Goal: Task Accomplishment & Management: Complete application form

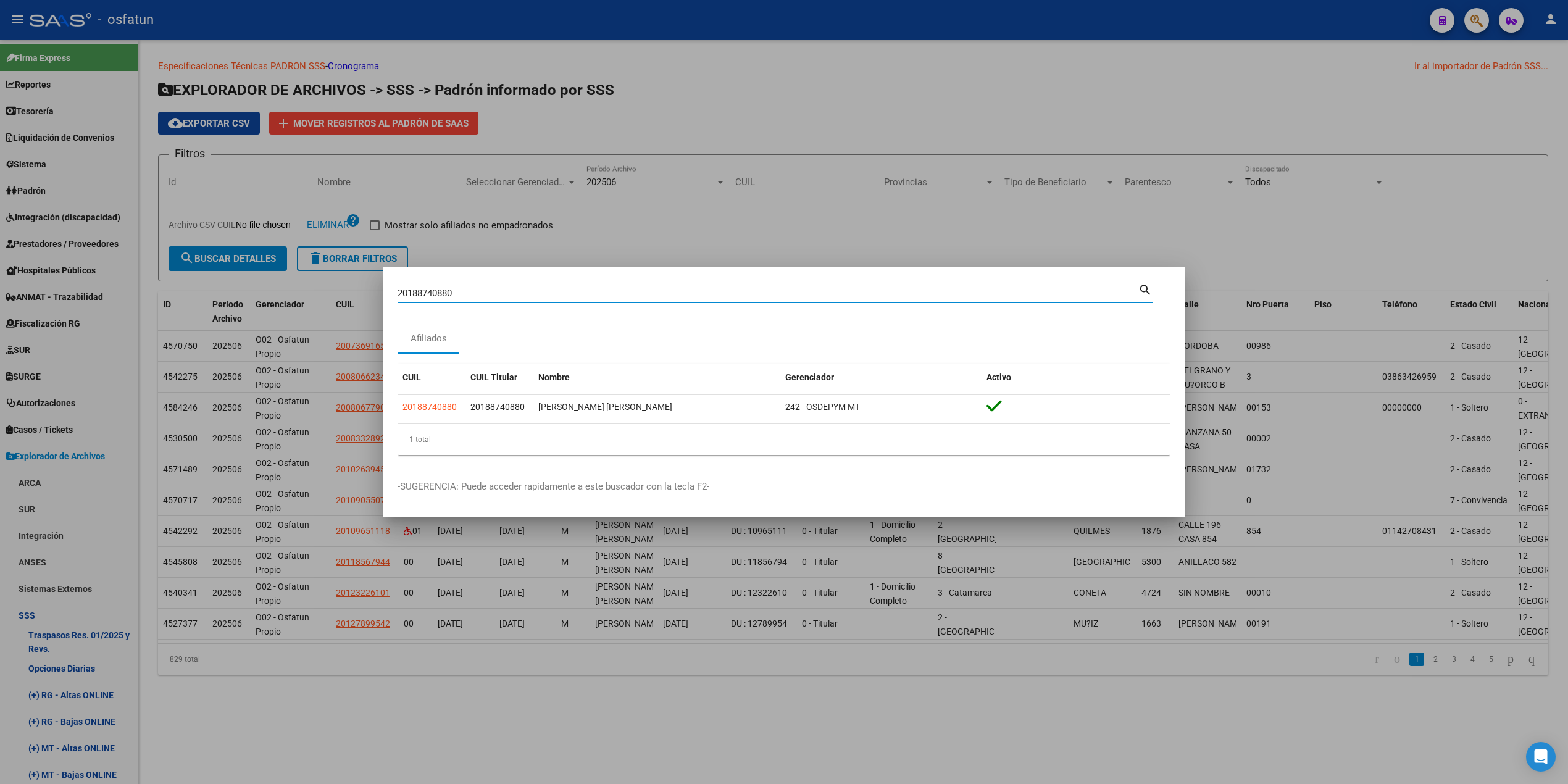
scroll to position [411, 0]
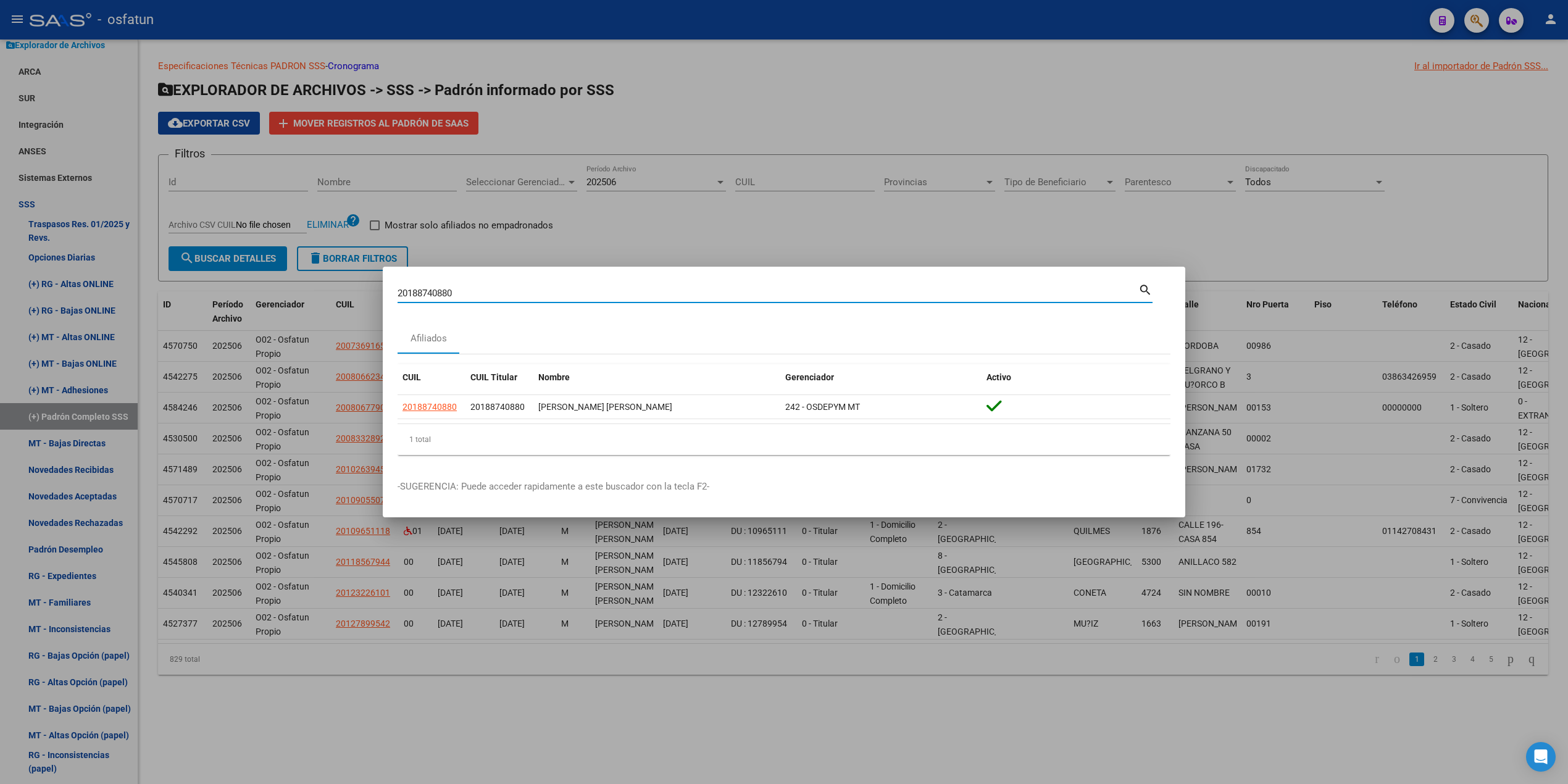
drag, startPoint x: 329, startPoint y: 290, endPoint x: 290, endPoint y: 289, distance: 39.0
click at [292, 289] on div "20188740880 Buscar (apellido, dni, cuil, nro traspaso, cuit, obra social) searc…" at bounding box center [784, 392] width 1568 height 784
paste input "78896084"
drag, startPoint x: 500, startPoint y: 294, endPoint x: 265, endPoint y: 286, distance: 235.1
click at [265, 286] on div "20178896084 Buscar (apellido, dni, cuil, nro traspaso, cuit, obra social) searc…" at bounding box center [784, 392] width 1568 height 784
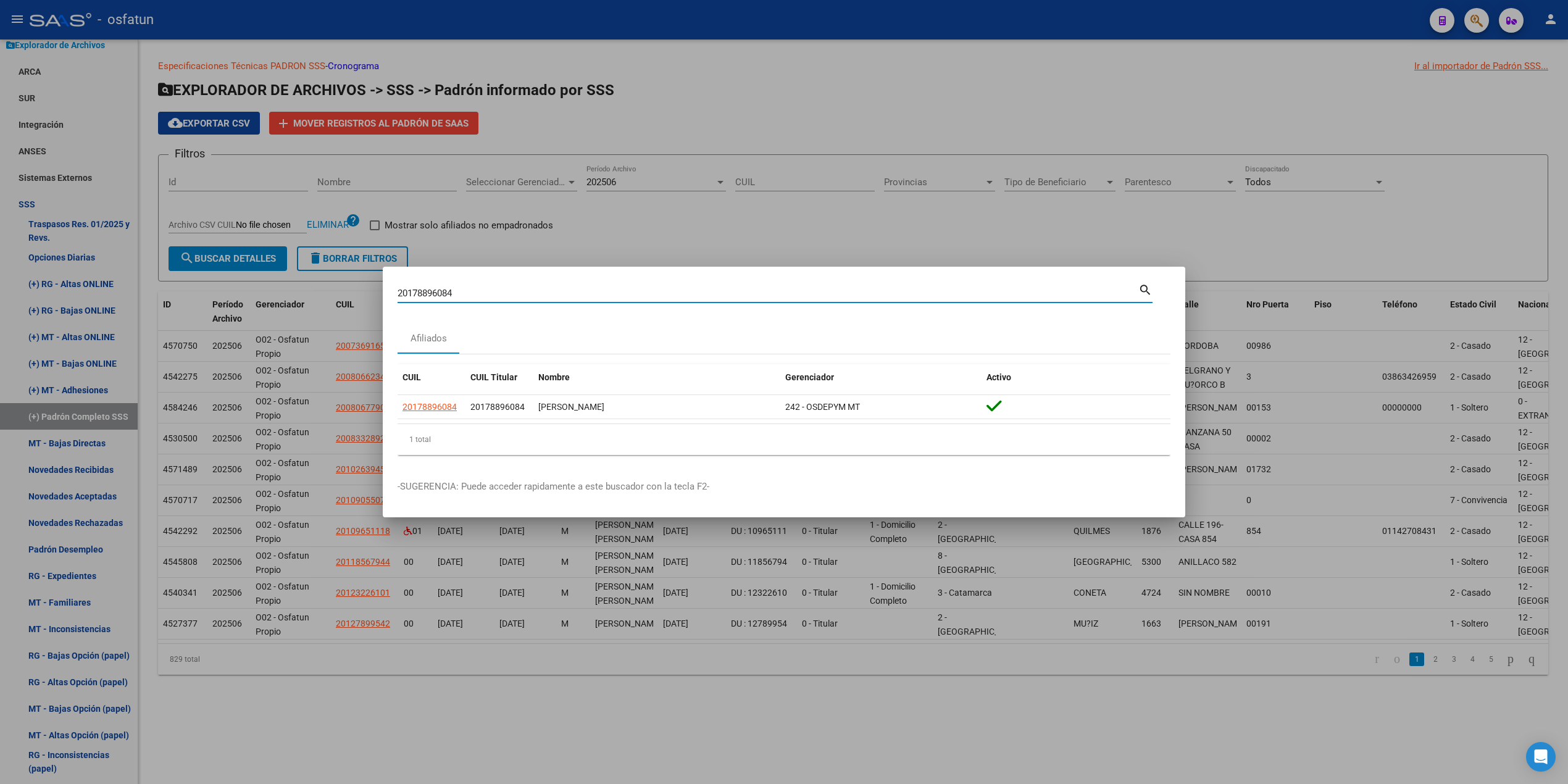
paste input "231160915"
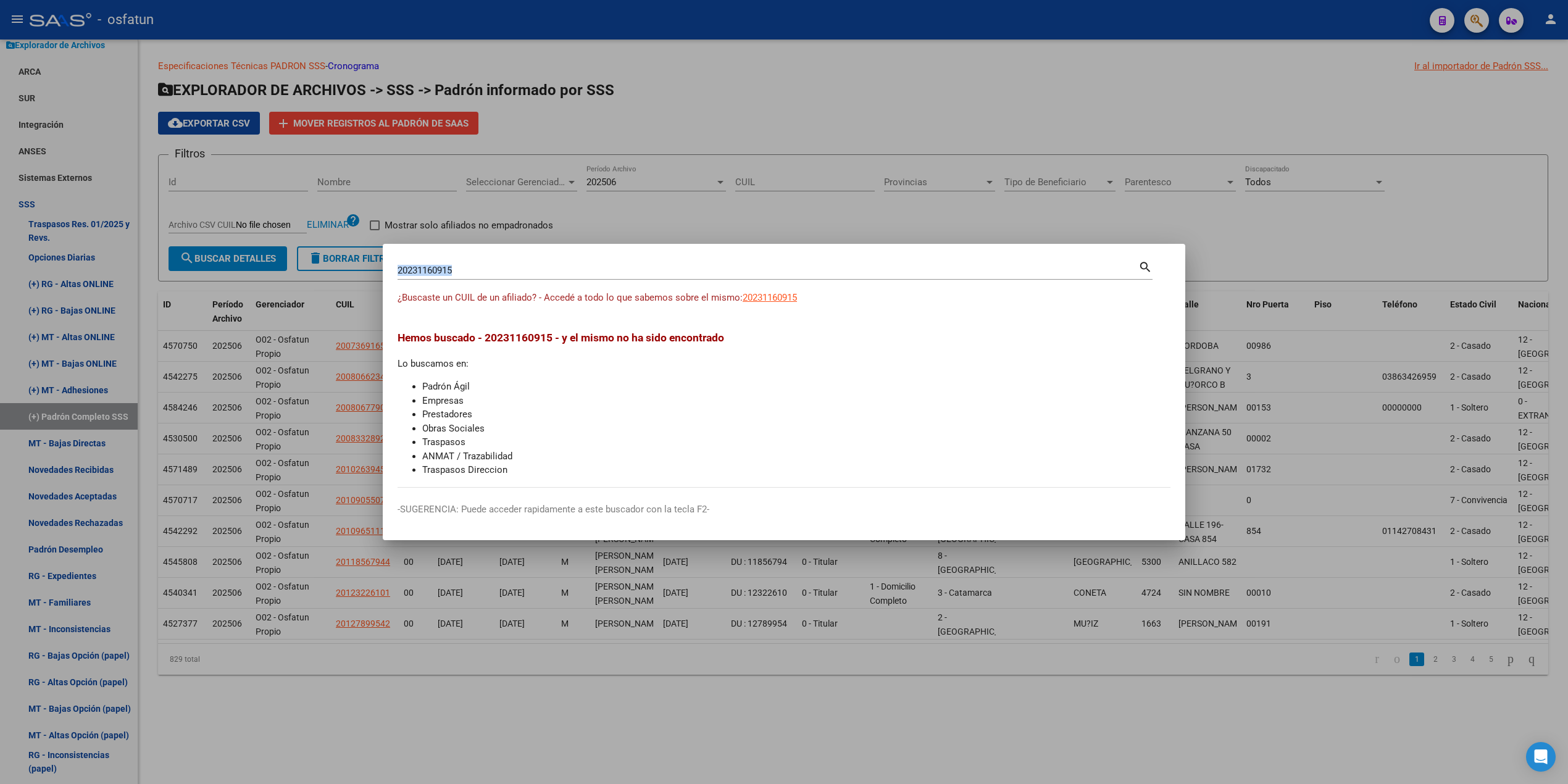
drag, startPoint x: 621, startPoint y: 281, endPoint x: 250, endPoint y: 274, distance: 371.1
click at [250, 274] on div "20231160915 Buscar (apellido, dni, cuil, nro traspaso, cuit, obra social) searc…" at bounding box center [784, 392] width 1568 height 784
click at [533, 268] on input "20231160915" at bounding box center [768, 269] width 741 height 11
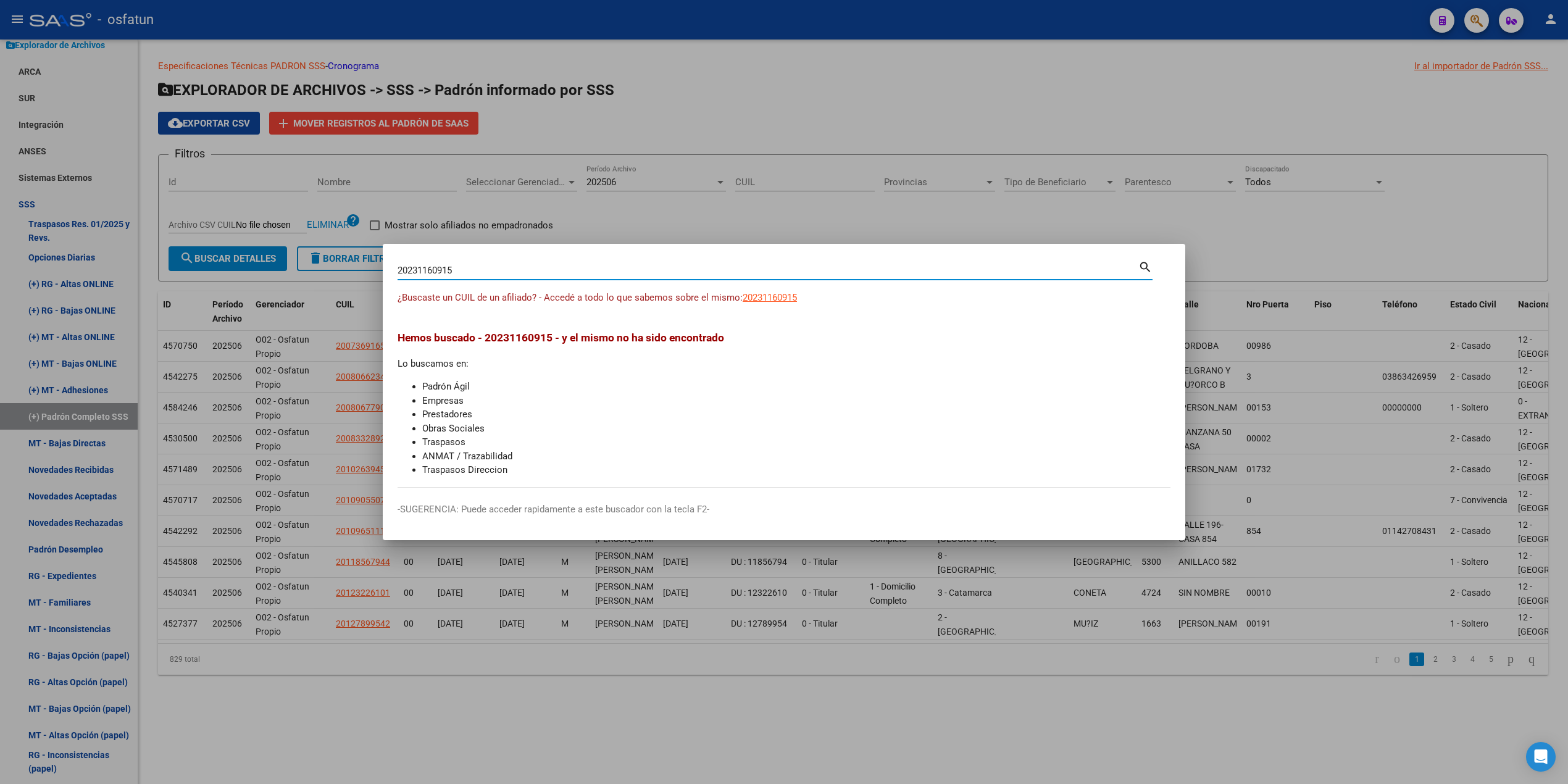
paste input "3232897554"
drag, startPoint x: 523, startPoint y: 273, endPoint x: 411, endPoint y: 267, distance: 112.2
click at [411, 267] on input "23232897554" at bounding box center [768, 269] width 741 height 11
click at [480, 277] on div "23232897554 Buscar (apellido, dni, [PERSON_NAME], [PERSON_NAME], cuit, obra soc…" at bounding box center [768, 270] width 741 height 18
click at [470, 270] on input "23232897554" at bounding box center [768, 269] width 741 height 11
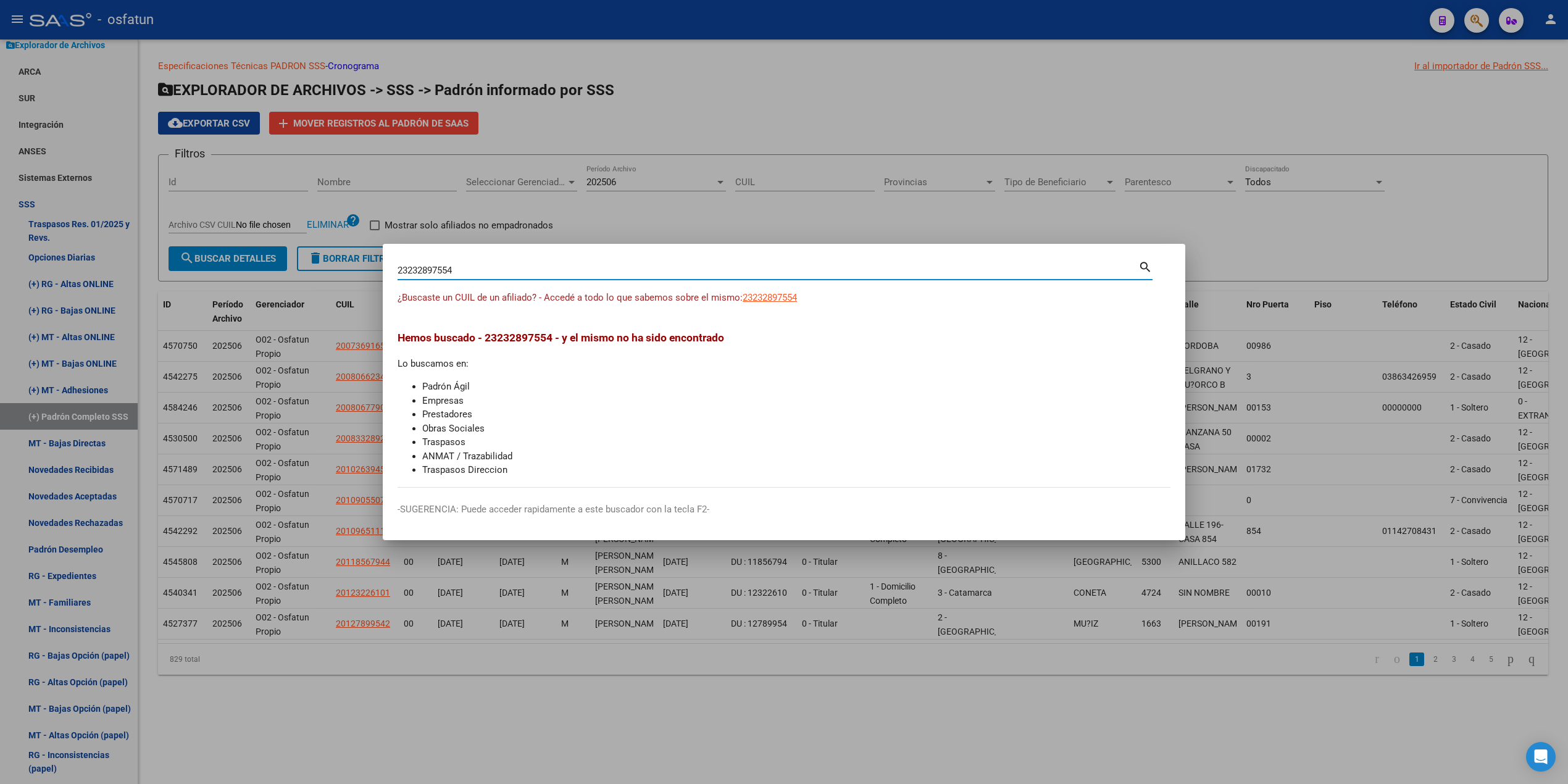
drag, startPoint x: 470, startPoint y: 270, endPoint x: 450, endPoint y: 269, distance: 20.0
click at [450, 269] on input "23232897554" at bounding box center [768, 269] width 741 height 11
paste input "7262109823"
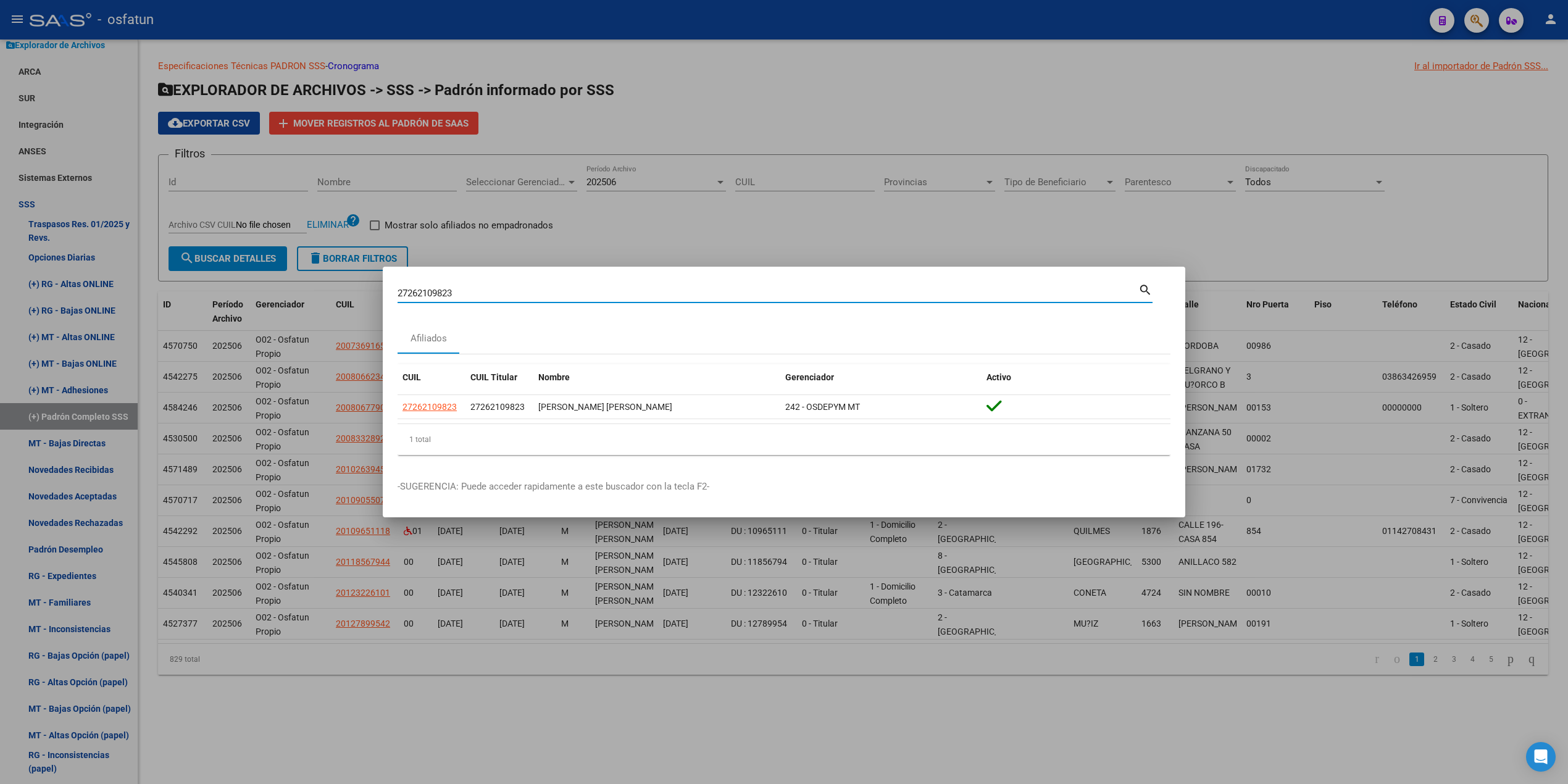
drag, startPoint x: 492, startPoint y: 287, endPoint x: 285, endPoint y: 269, distance: 207.8
click at [285, 269] on div "27262109823 Buscar (apellido, dni, cuil, nro traspaso, cuit, obra social) searc…" at bounding box center [784, 392] width 1568 height 784
paste input "322738167"
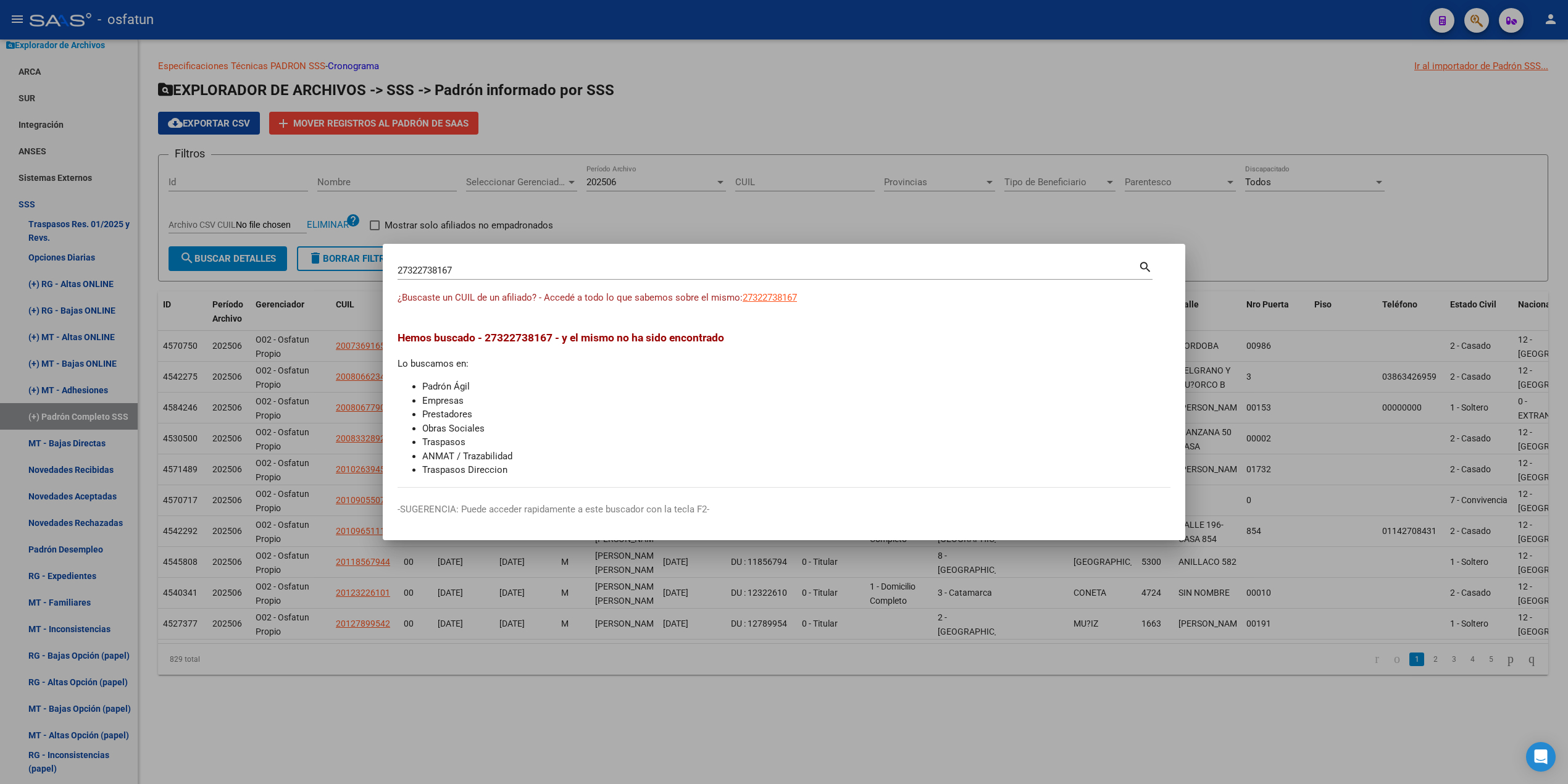
drag, startPoint x: 543, startPoint y: 263, endPoint x: 278, endPoint y: 264, distance: 265.0
click at [278, 264] on div "27322738167 Buscar (apellido, dni, cuil, nro traspaso, cuit, obra social) searc…" at bounding box center [784, 392] width 1568 height 784
drag, startPoint x: 365, startPoint y: 262, endPoint x: 357, endPoint y: 262, distance: 8.0
click at [357, 262] on div "27322738167 Buscar (apellido, dni, cuil, nro traspaso, cuit, obra social) searc…" at bounding box center [784, 392] width 1568 height 784
paste input "0374975782"
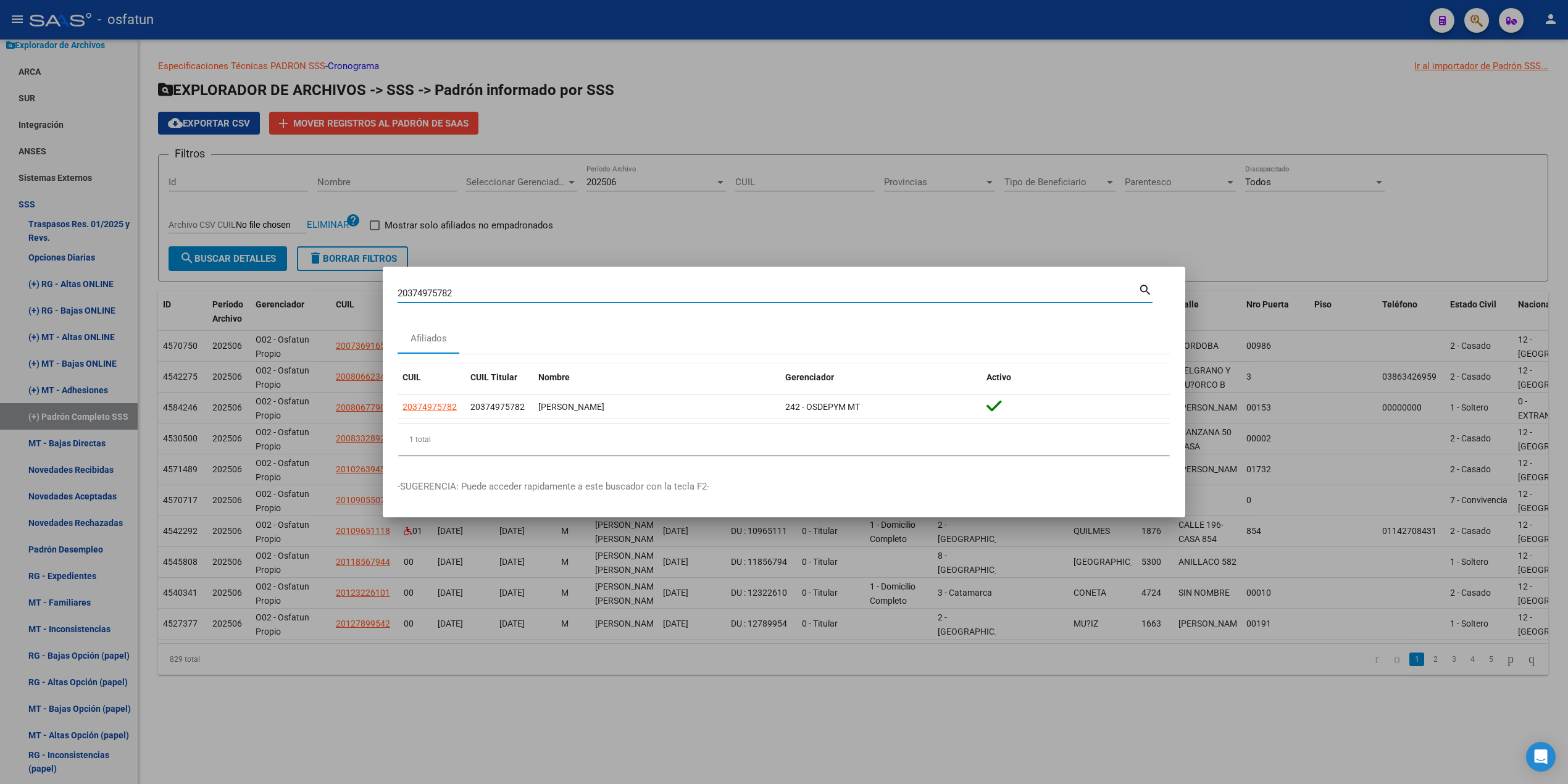
drag, startPoint x: 525, startPoint y: 294, endPoint x: 342, endPoint y: 287, distance: 183.1
click at [342, 287] on div "20374975782 Buscar (apellido, dni, cuil, nro traspaso, cuit, obra social) searc…" at bounding box center [784, 392] width 1568 height 784
paste input "7404846596"
drag, startPoint x: 490, startPoint y: 288, endPoint x: 285, endPoint y: 278, distance: 205.2
click at [286, 278] on div "27404846596 Buscar (apellido, dni, cuil, nro traspaso, cuit, obra social) searc…" at bounding box center [784, 392] width 1568 height 784
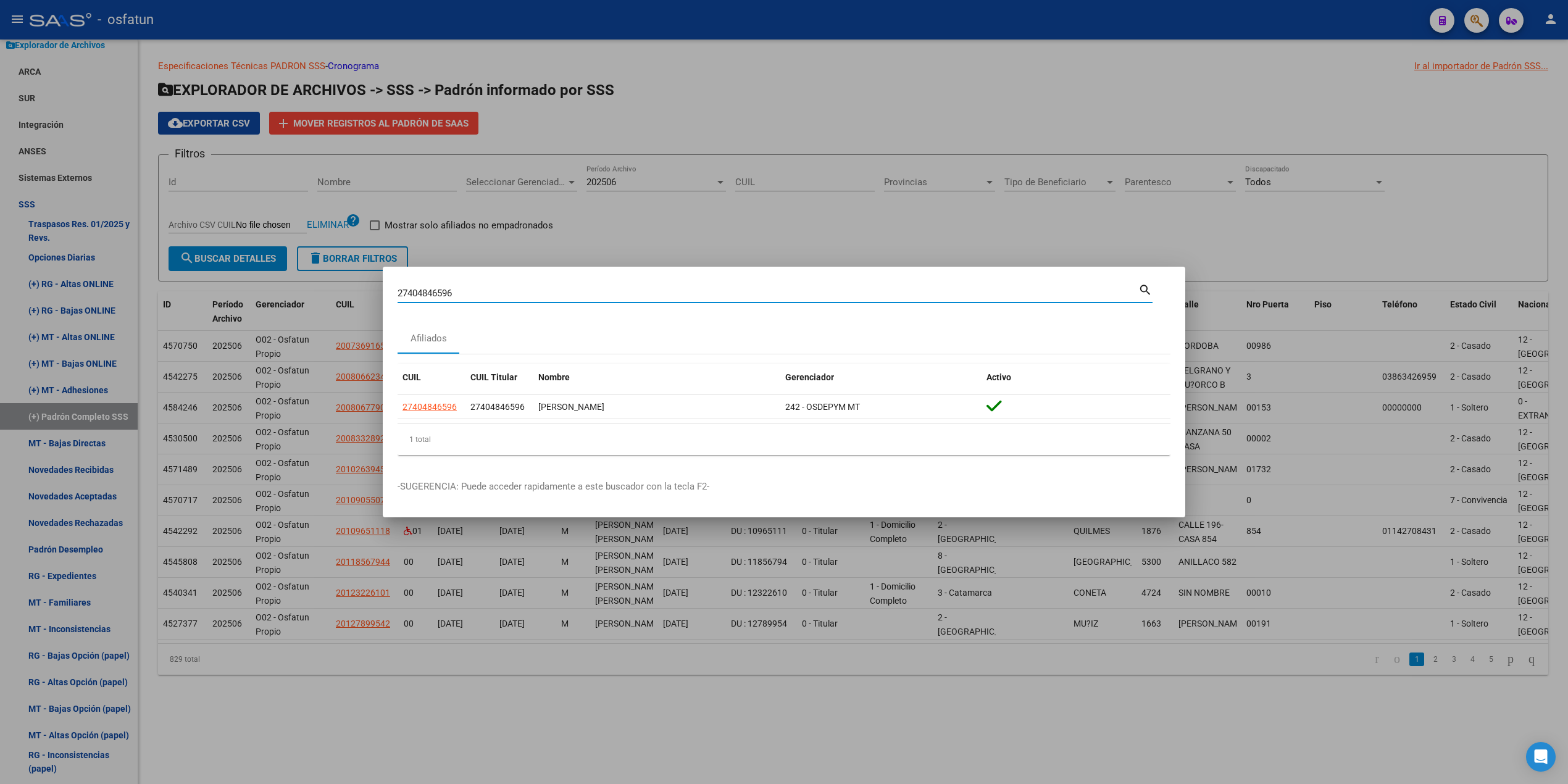
paste input "0412842279"
drag, startPoint x: 579, startPoint y: 293, endPoint x: 245, endPoint y: 278, distance: 334.3
click at [245, 278] on div "20412842279 Buscar (apellido, dni, cuil, nro traspaso, cuit, obra social) searc…" at bounding box center [784, 392] width 1568 height 784
paste input "7441013685"
drag, startPoint x: 515, startPoint y: 297, endPoint x: 344, endPoint y: 282, distance: 171.7
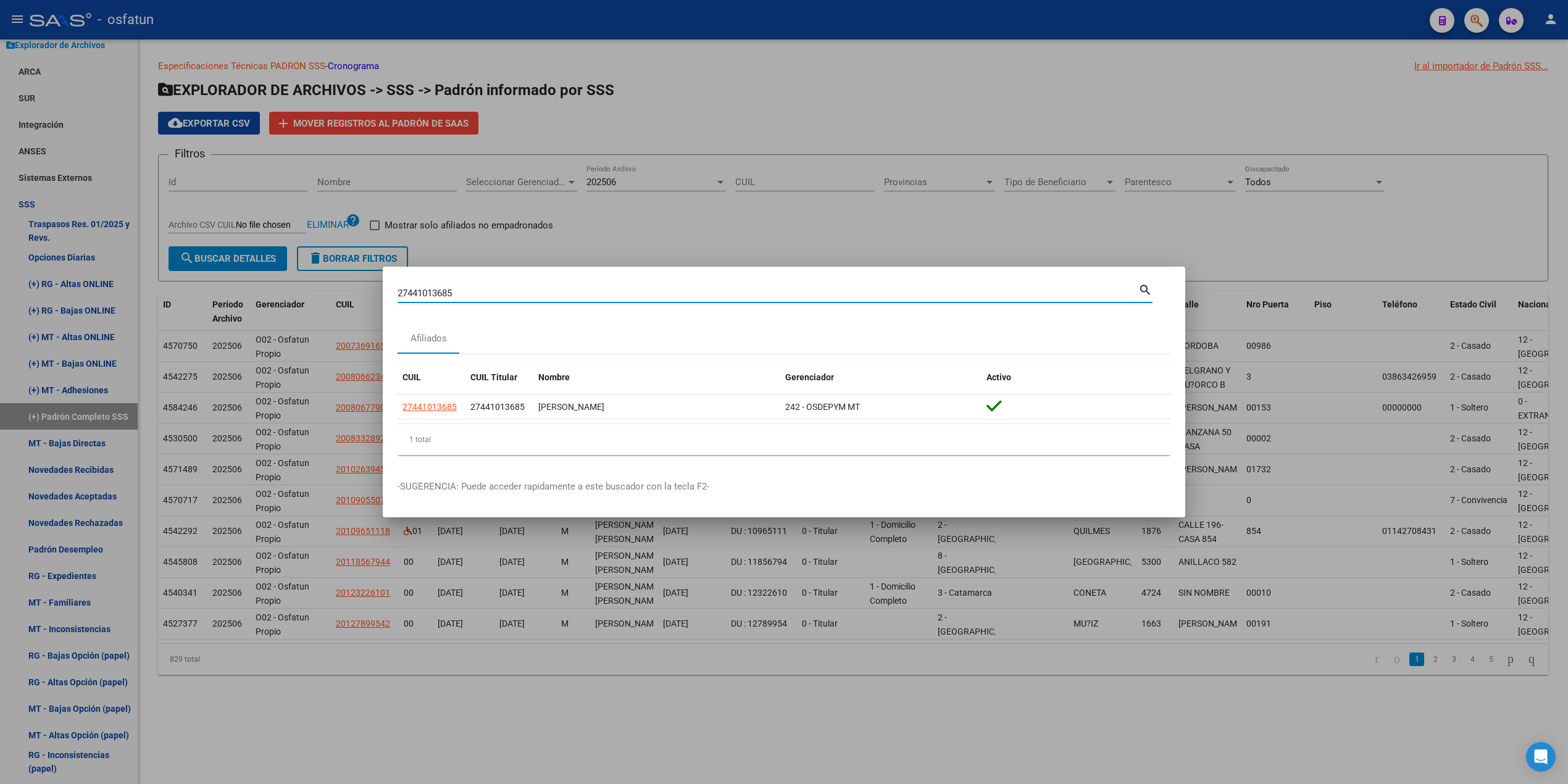
click at [344, 283] on div "27441013685 Buscar (apellido, dni, cuil, nro traspaso, cuit, obra social) searc…" at bounding box center [784, 392] width 1568 height 784
paste input "0461551603"
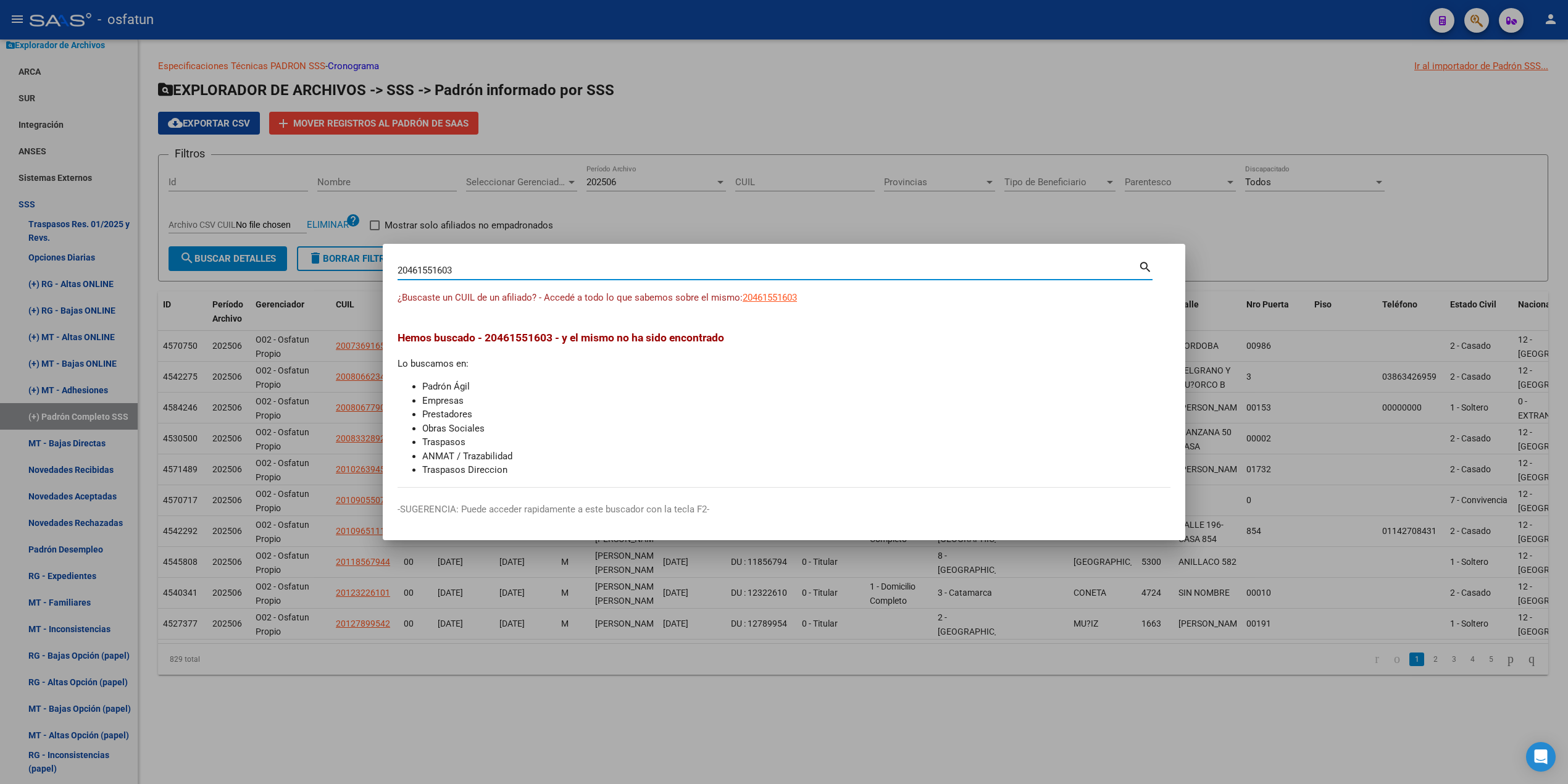
drag, startPoint x: 482, startPoint y: 264, endPoint x: 223, endPoint y: 248, distance: 259.5
click at [223, 248] on div "20461551603 Buscar (apellido, dni, cuil, nro traspaso, cuit, obra social) searc…" at bounding box center [784, 392] width 1568 height 784
paste input "7937332217"
drag, startPoint x: 363, startPoint y: 274, endPoint x: 317, endPoint y: 274, distance: 46.0
click at [317, 274] on div "27937332217 Buscar (apellido, dni, cuil, nro traspaso, cuit, obra social) searc…" at bounding box center [784, 392] width 1568 height 784
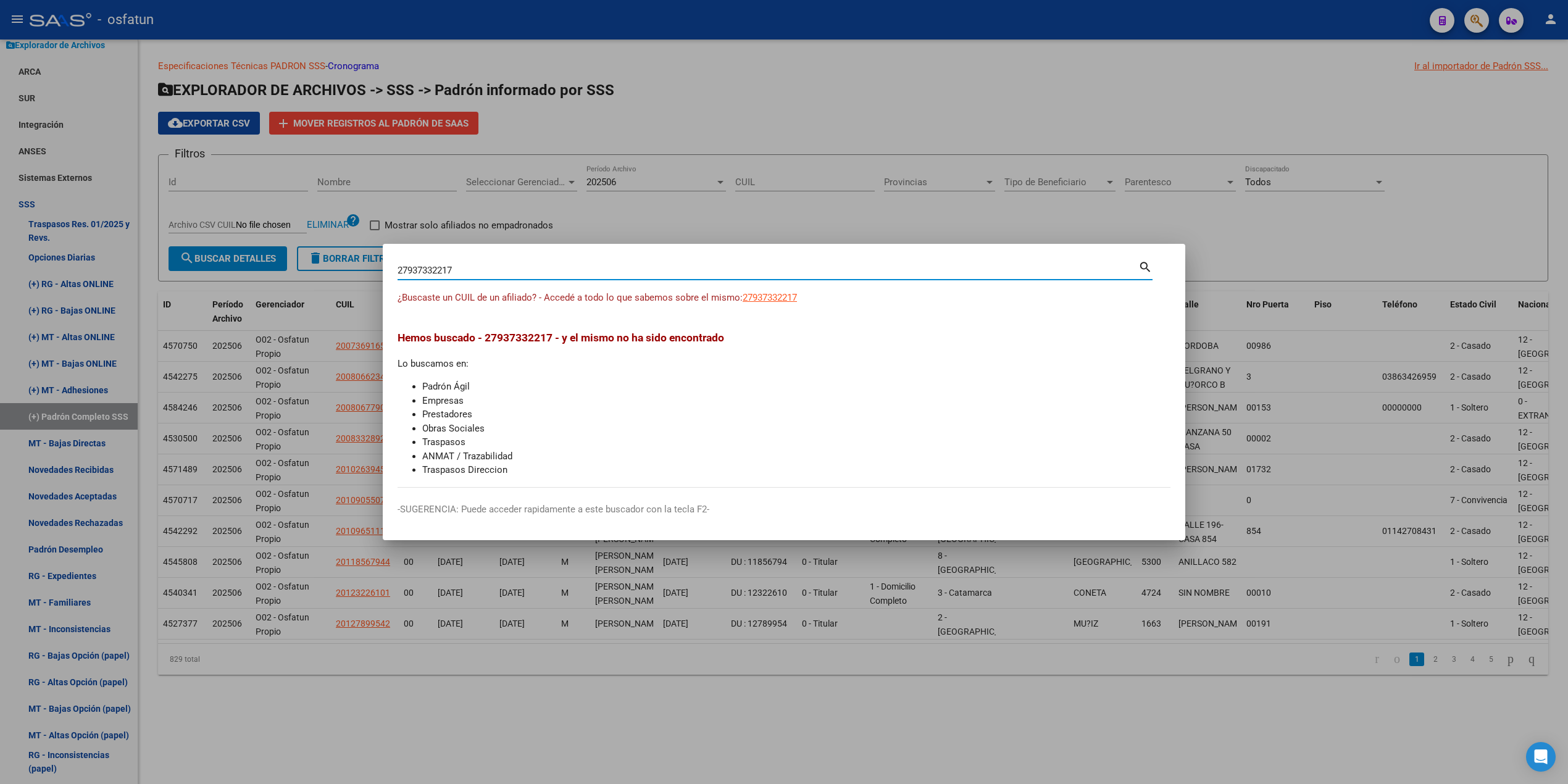
paste input "61122754"
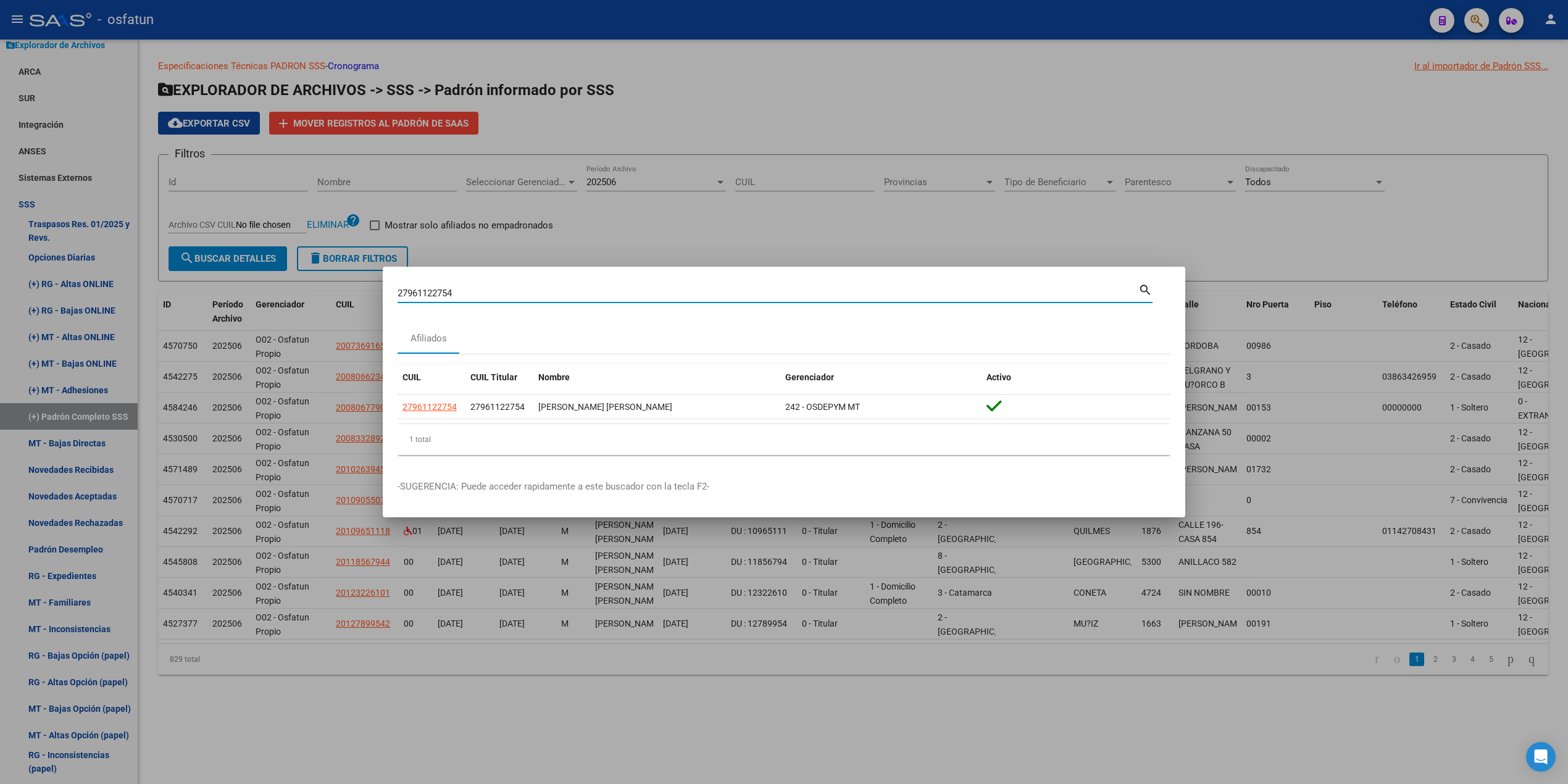
drag, startPoint x: 326, startPoint y: 286, endPoint x: 255, endPoint y: 277, distance: 71.6
click at [255, 277] on div "27961122754 Buscar (apellido, dni, cuil, nro traspaso, cuit, obra social) searc…" at bounding box center [784, 392] width 1568 height 784
paste input "34603506"
type input "23460350654"
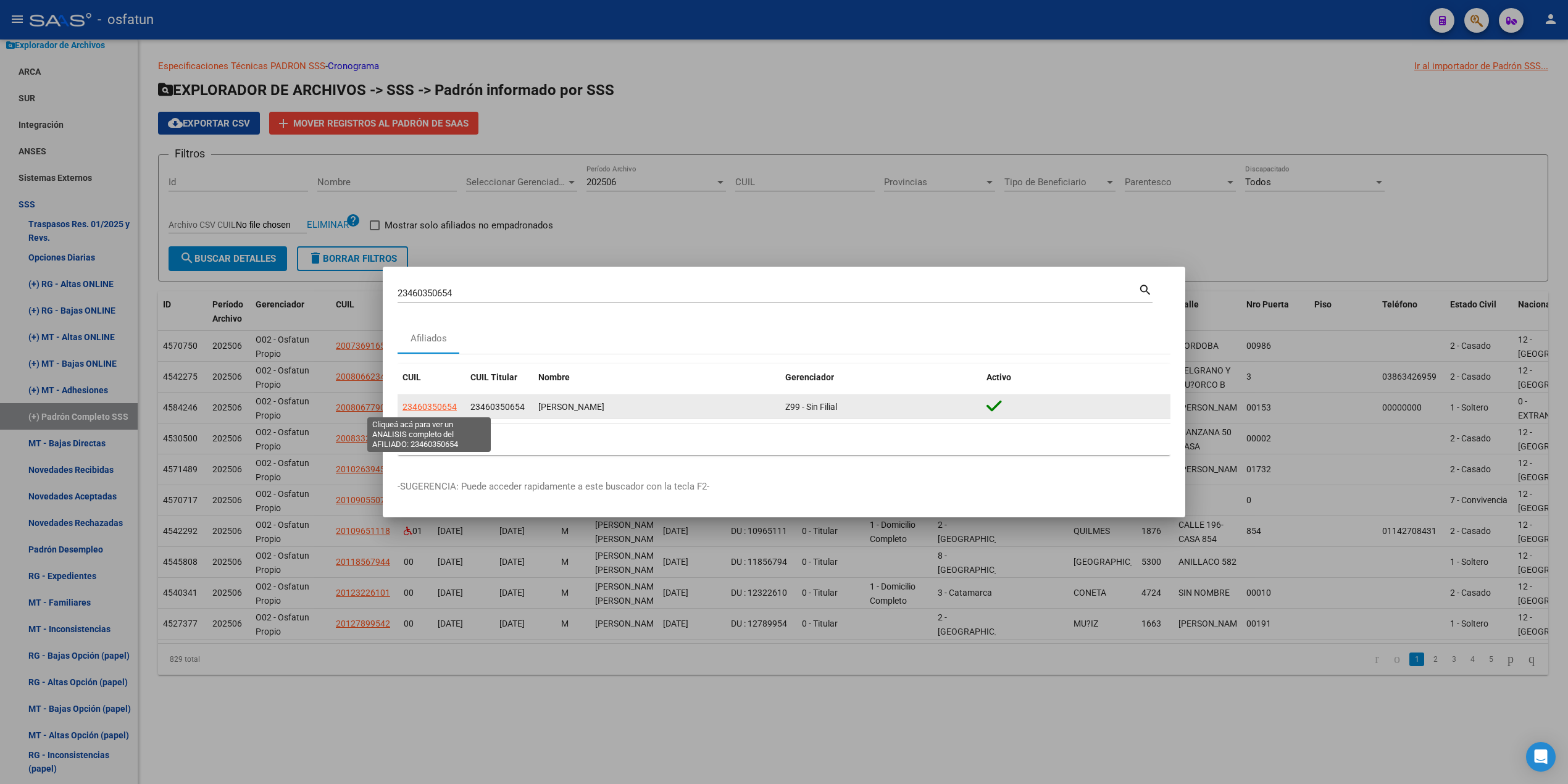
click at [445, 405] on span "23460350654" at bounding box center [429, 407] width 54 height 10
type textarea "23460350654"
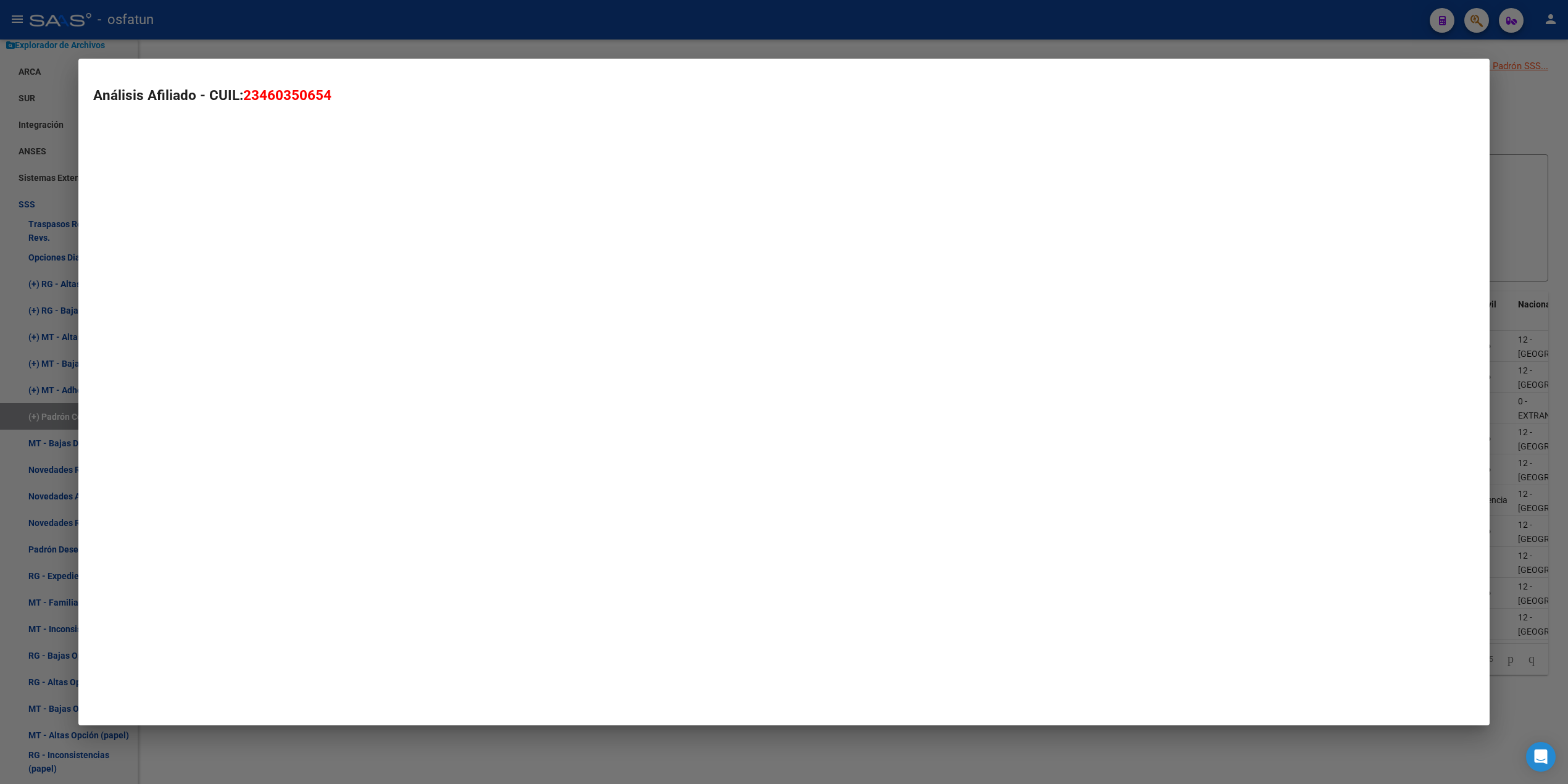
click at [445, 405] on mat-dialog-container "Análisis Afiliado - CUIL: 23460350654" at bounding box center [784, 392] width 1412 height 667
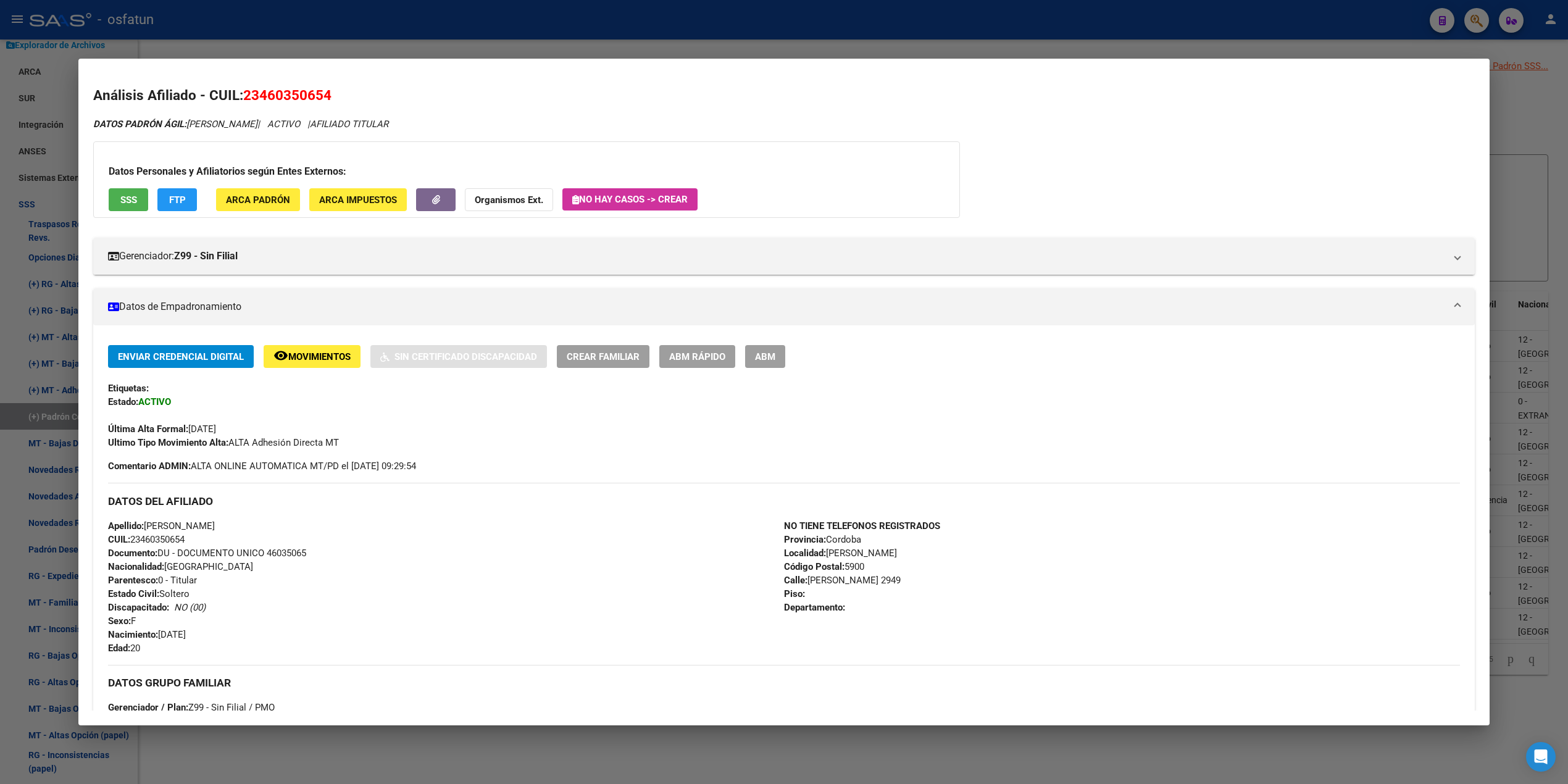
drag, startPoint x: 1101, startPoint y: 233, endPoint x: 1067, endPoint y: 236, distance: 34.1
click at [1101, 233] on div "Gerenciador: Z99 - Sin Filial Atención telefónica: Atención emergencias: Otros …" at bounding box center [784, 251] width 1382 height 47
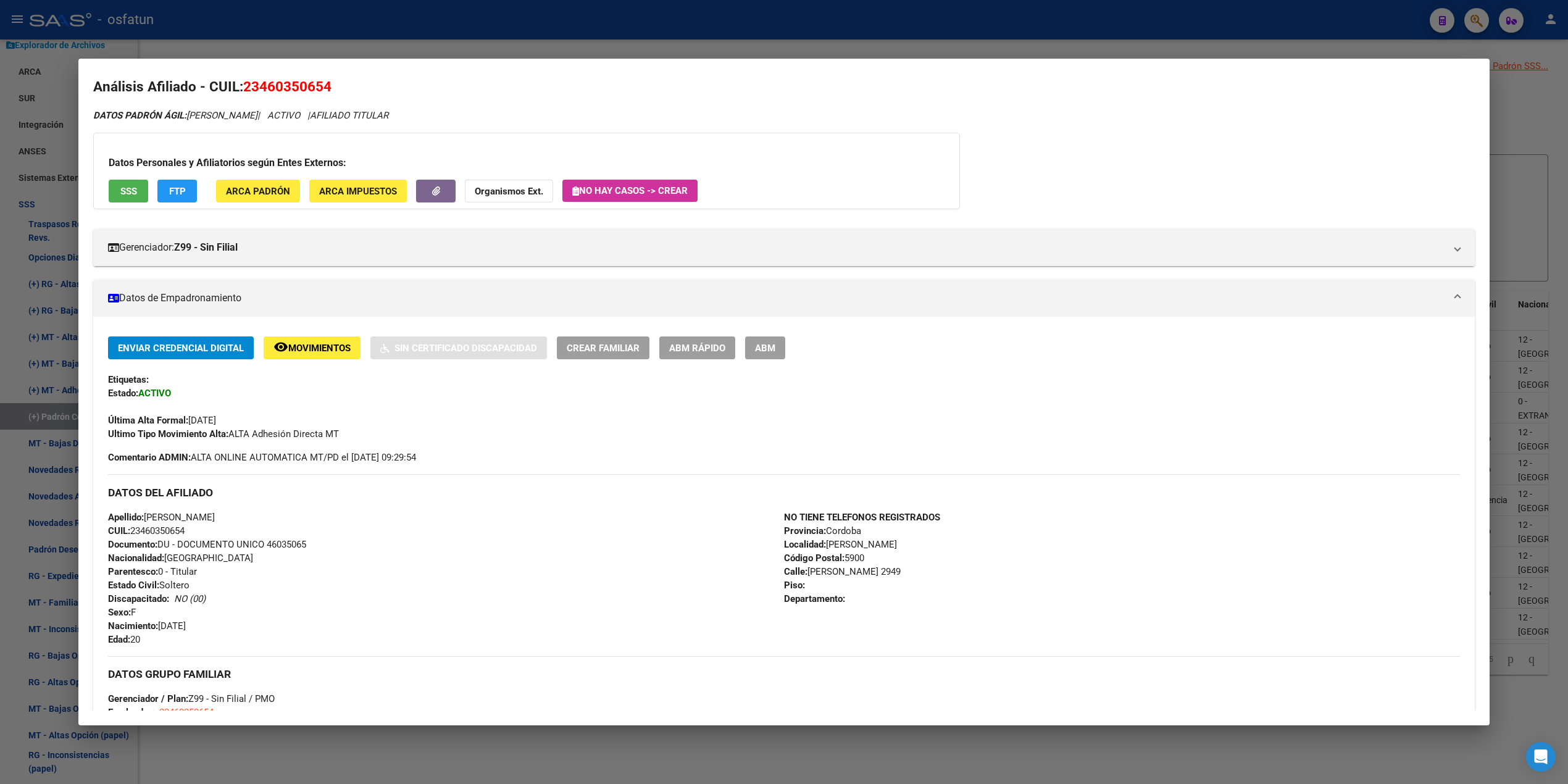
scroll to position [0, 0]
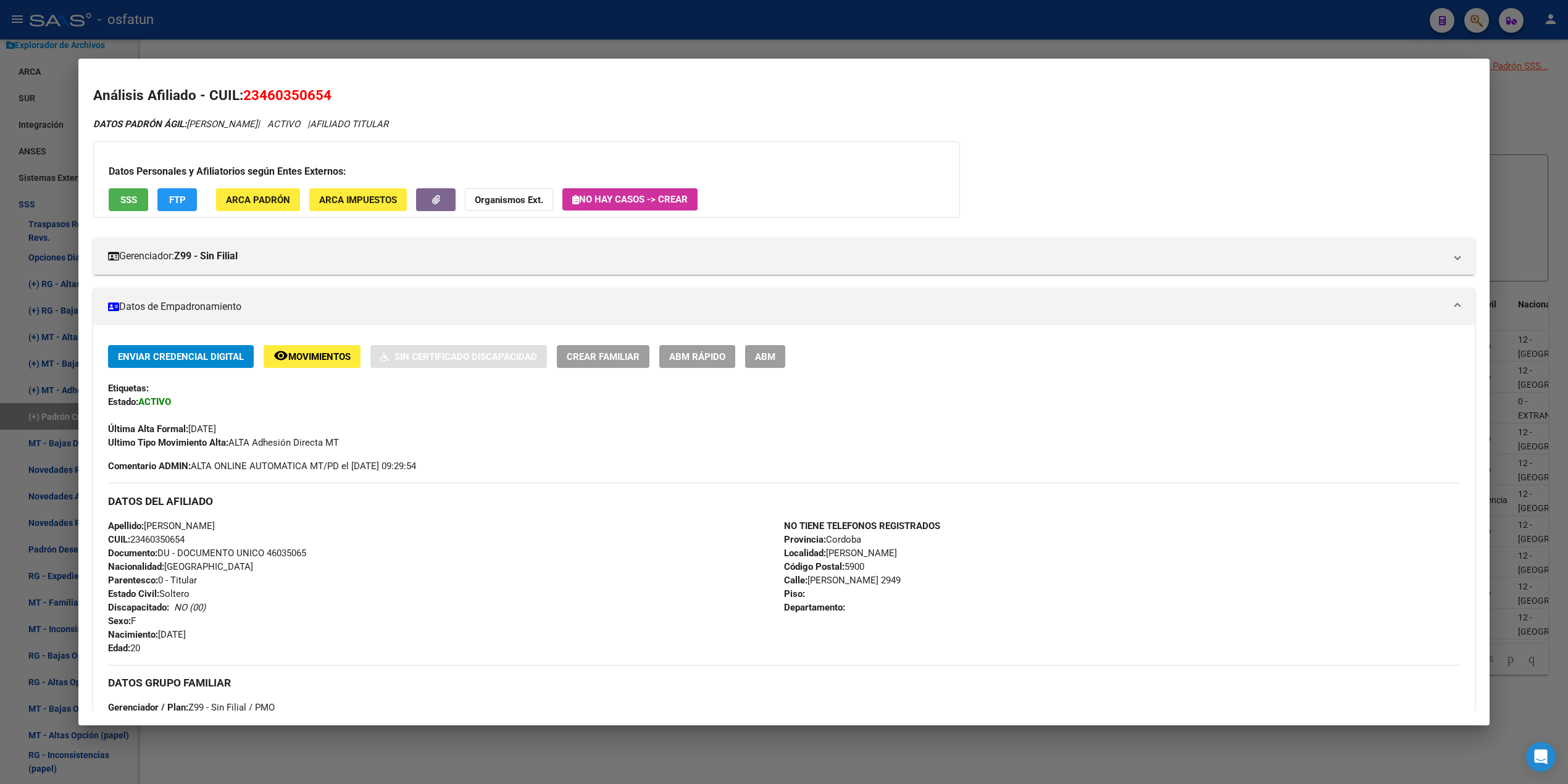
click at [705, 356] on span "ABM Rápido" at bounding box center [698, 356] width 57 height 11
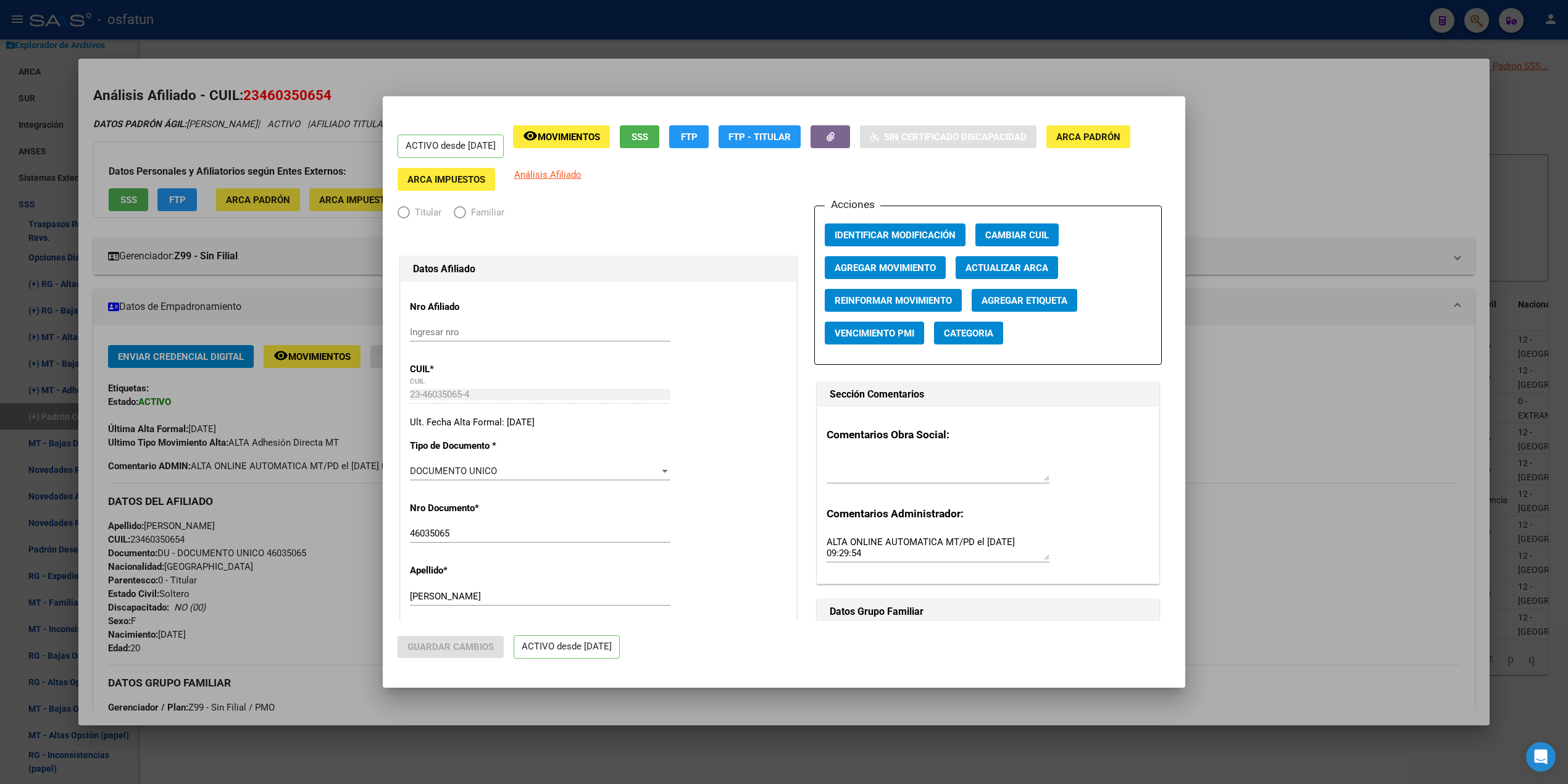
radio input "true"
type input "23-46035065-4"
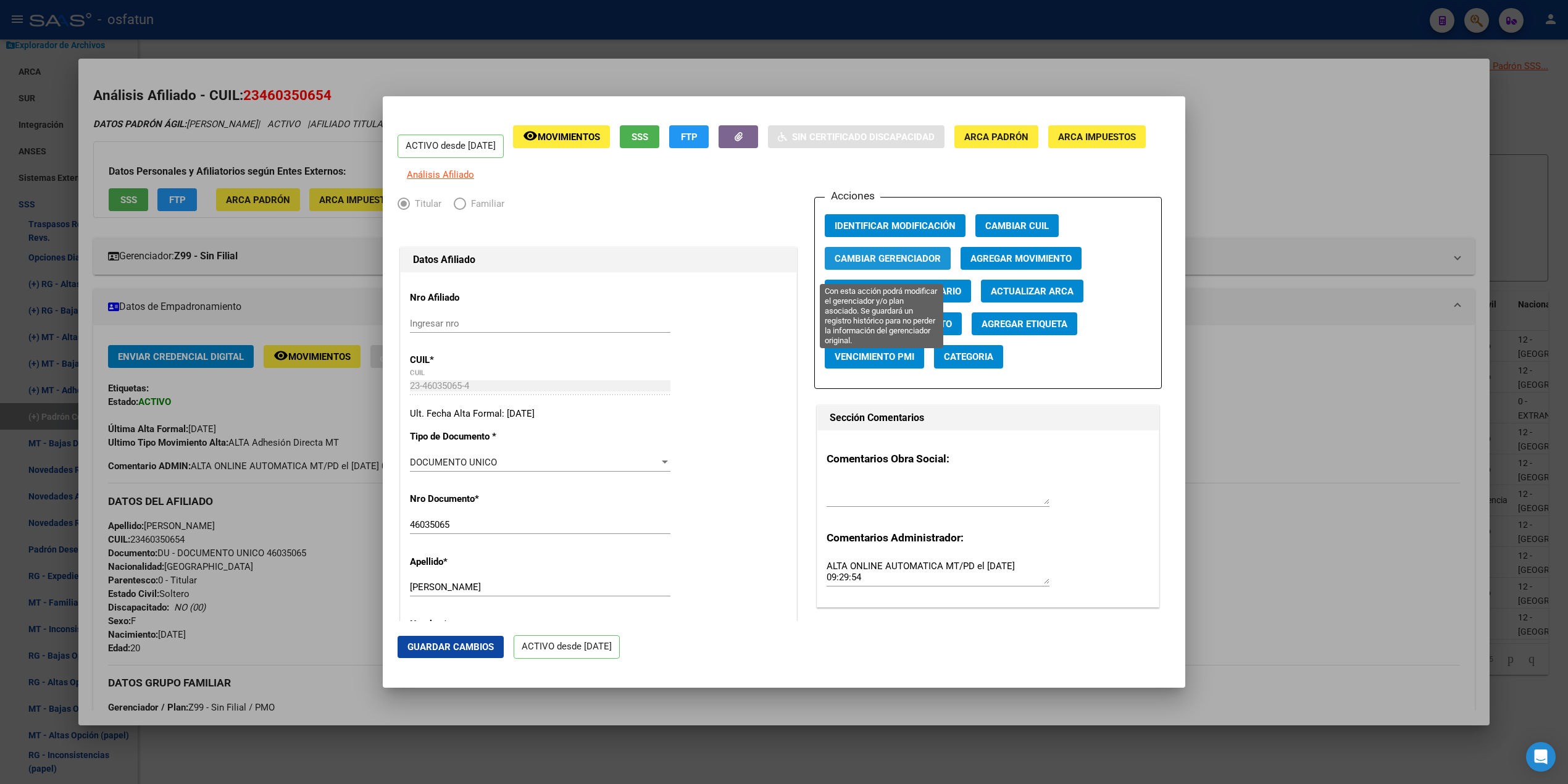
click at [862, 264] on span "Cambiar Gerenciador" at bounding box center [888, 258] width 106 height 11
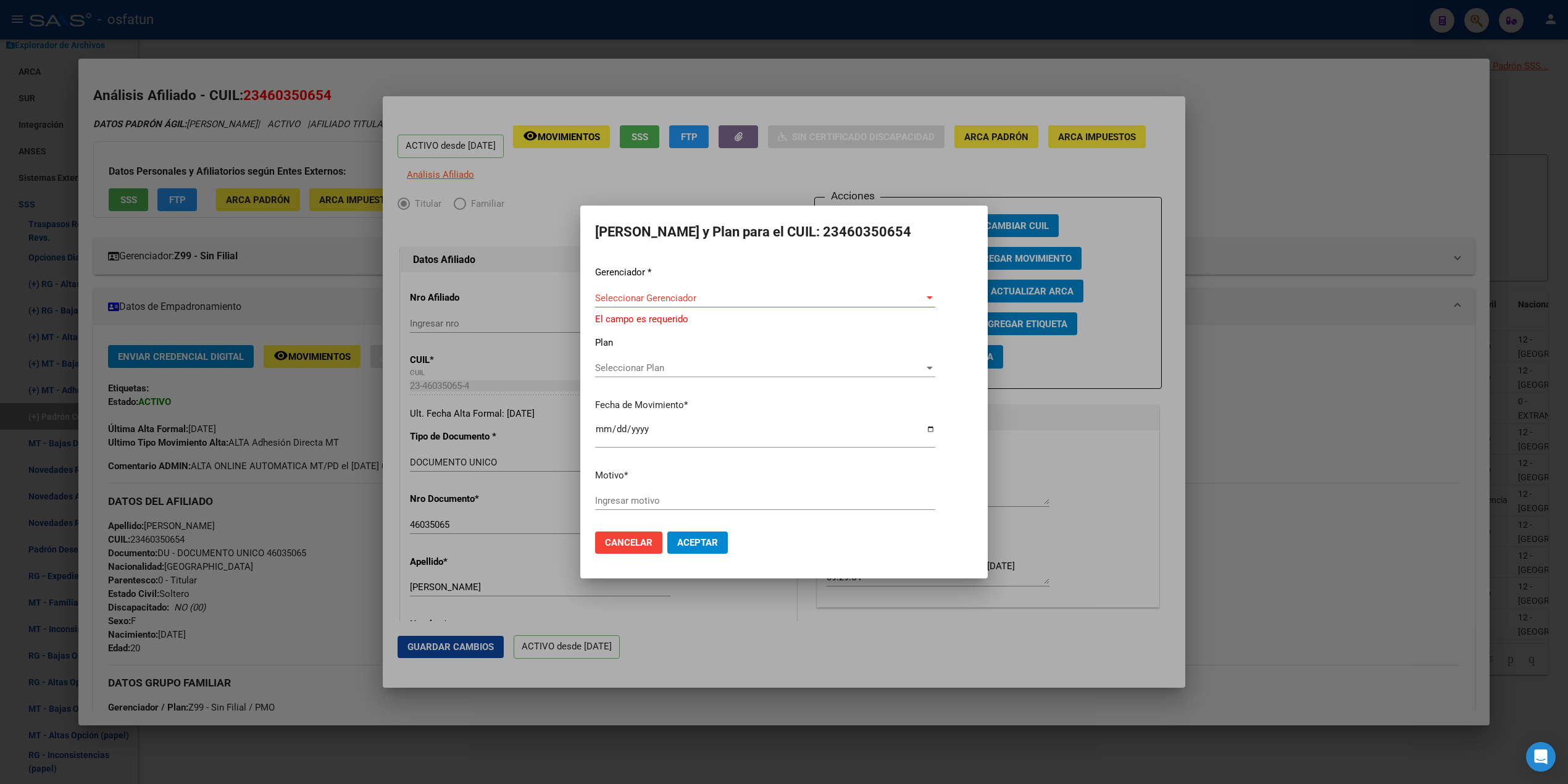
drag, startPoint x: 937, startPoint y: 294, endPoint x: 926, endPoint y: 299, distance: 12.1
click at [929, 298] on div "Gerenciador * Seleccionar Gerenciador Seleccionar Gerenciador El campo es reque…" at bounding box center [784, 393] width 378 height 256
click at [932, 298] on div at bounding box center [929, 298] width 6 height 3
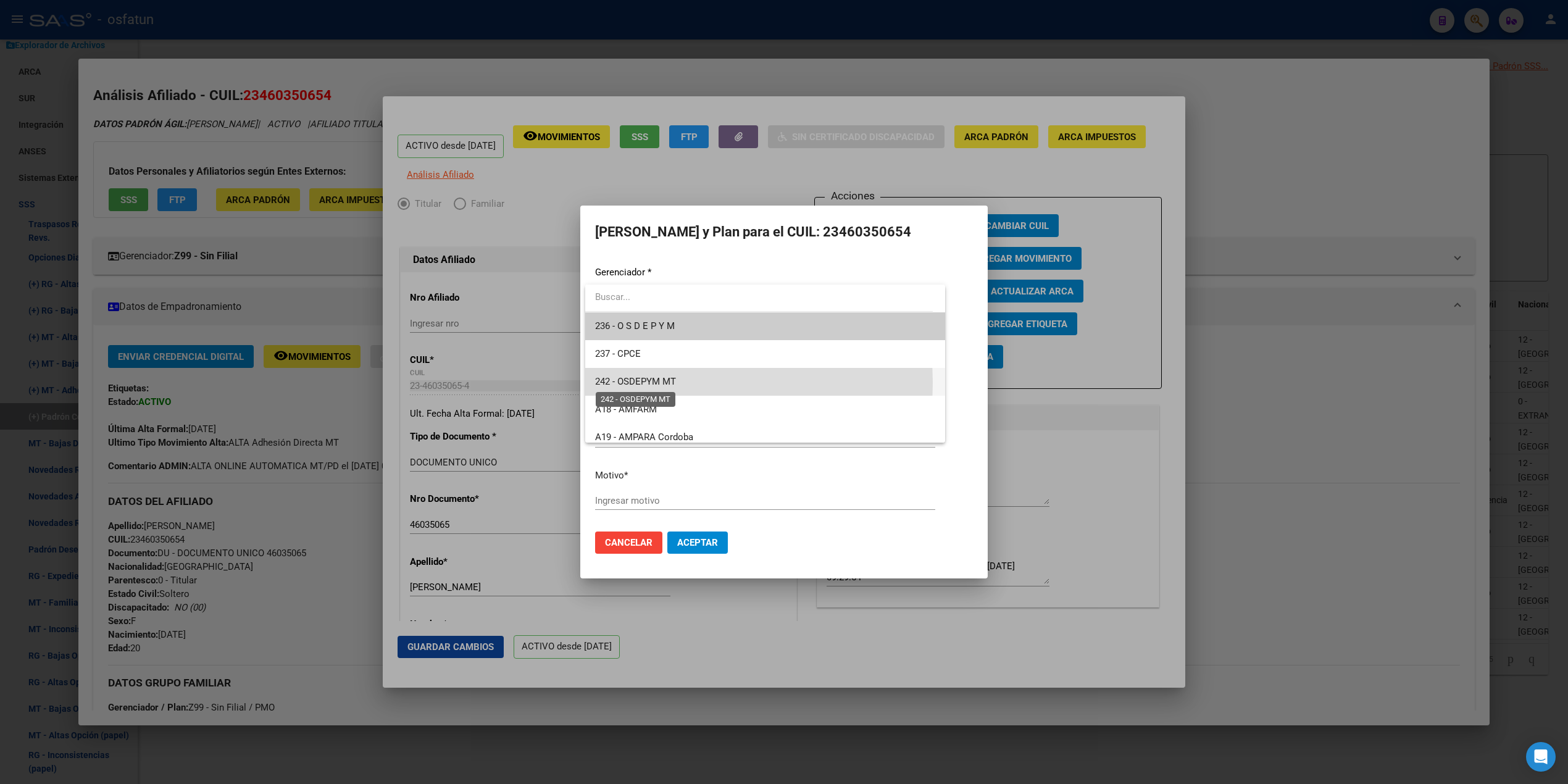
click at [662, 382] on span "242 - OSDEPYM MT" at bounding box center [636, 381] width 81 height 11
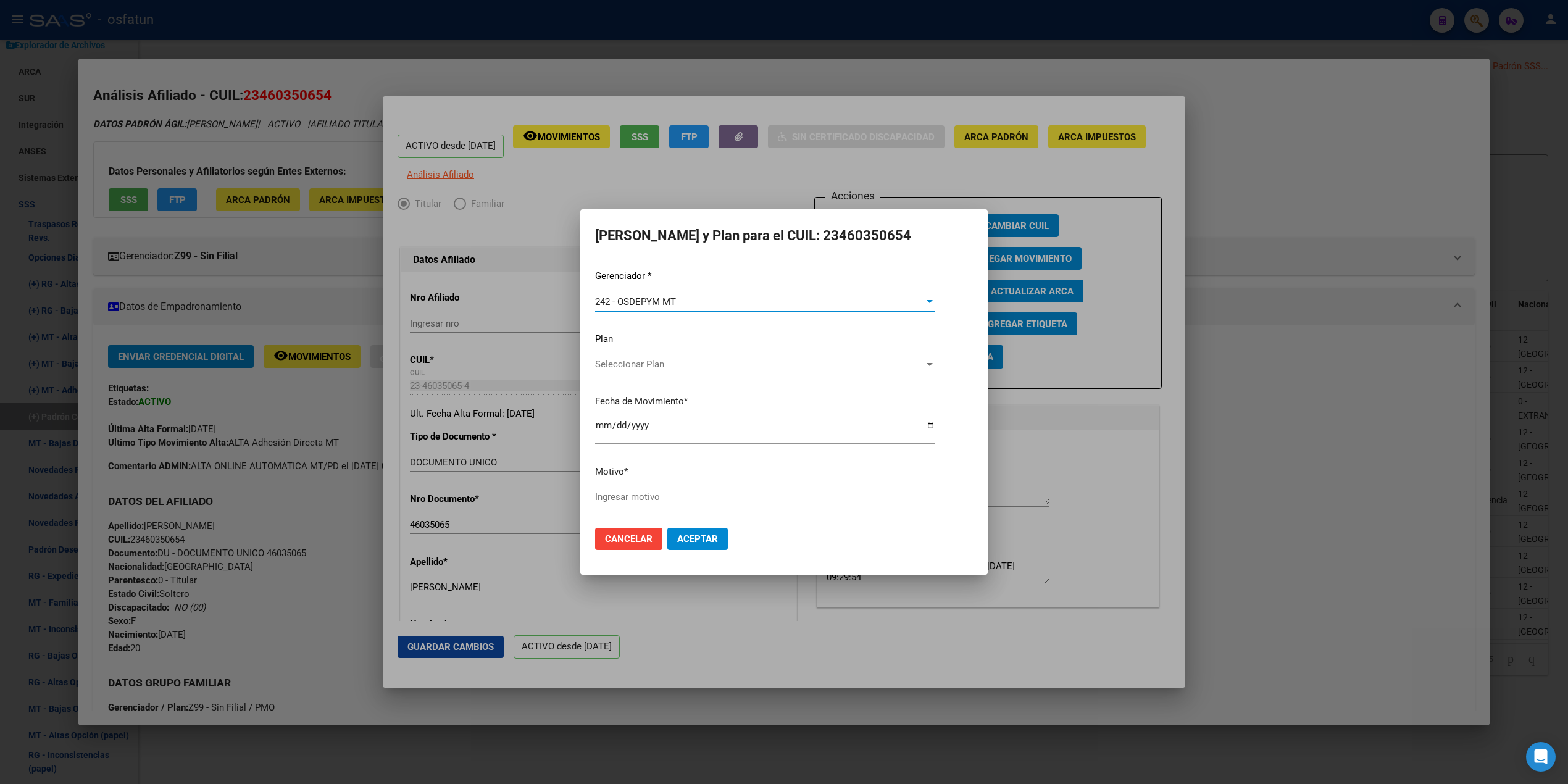
click at [638, 364] on span "Seleccionar Plan" at bounding box center [760, 363] width 329 height 11
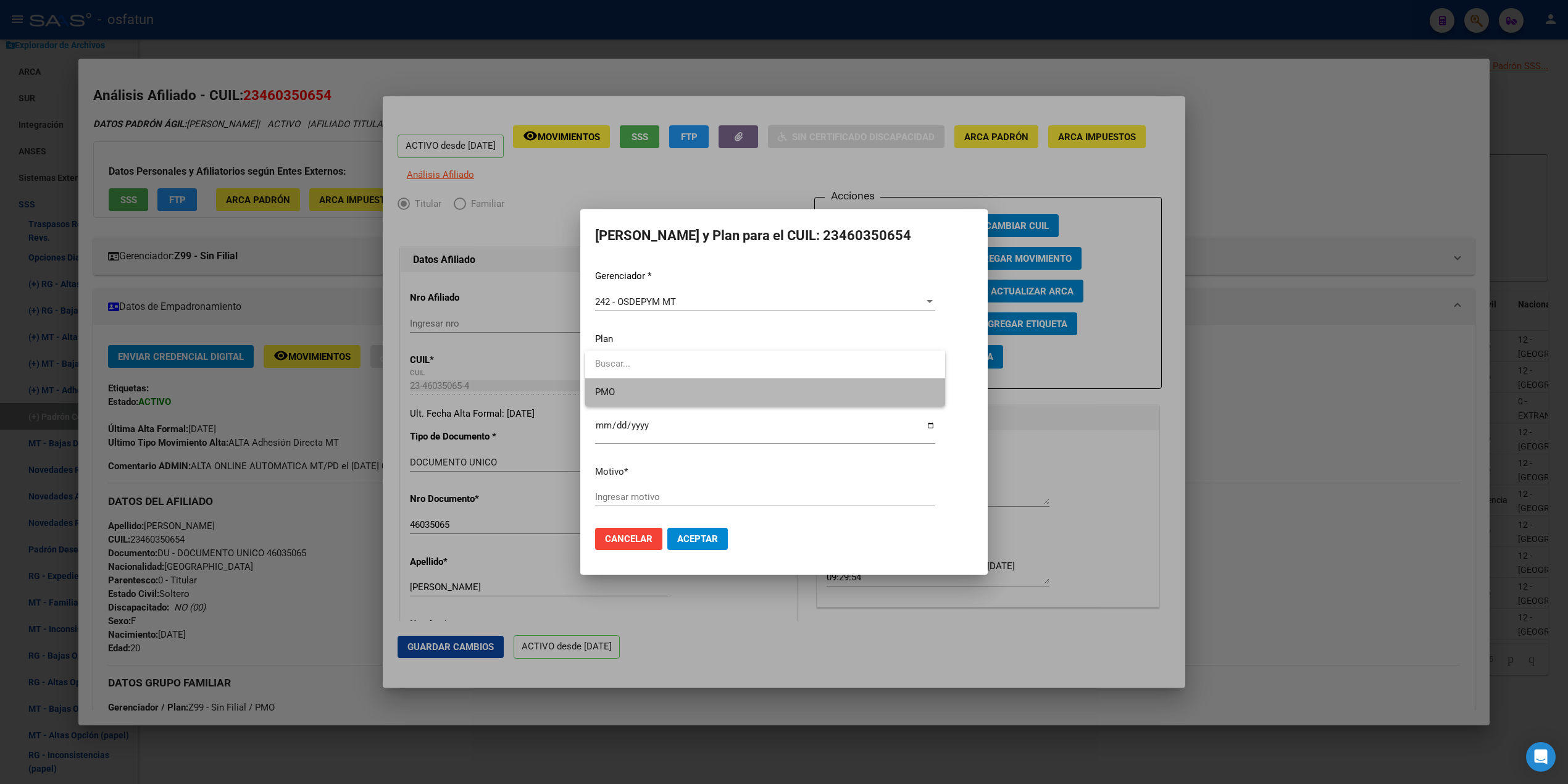
click at [631, 398] on span "PMO" at bounding box center [765, 392] width 340 height 27
drag, startPoint x: 655, startPoint y: 501, endPoint x: 631, endPoint y: 506, distance: 24.5
click at [652, 501] on input "Ingresar motivo" at bounding box center [765, 496] width 340 height 11
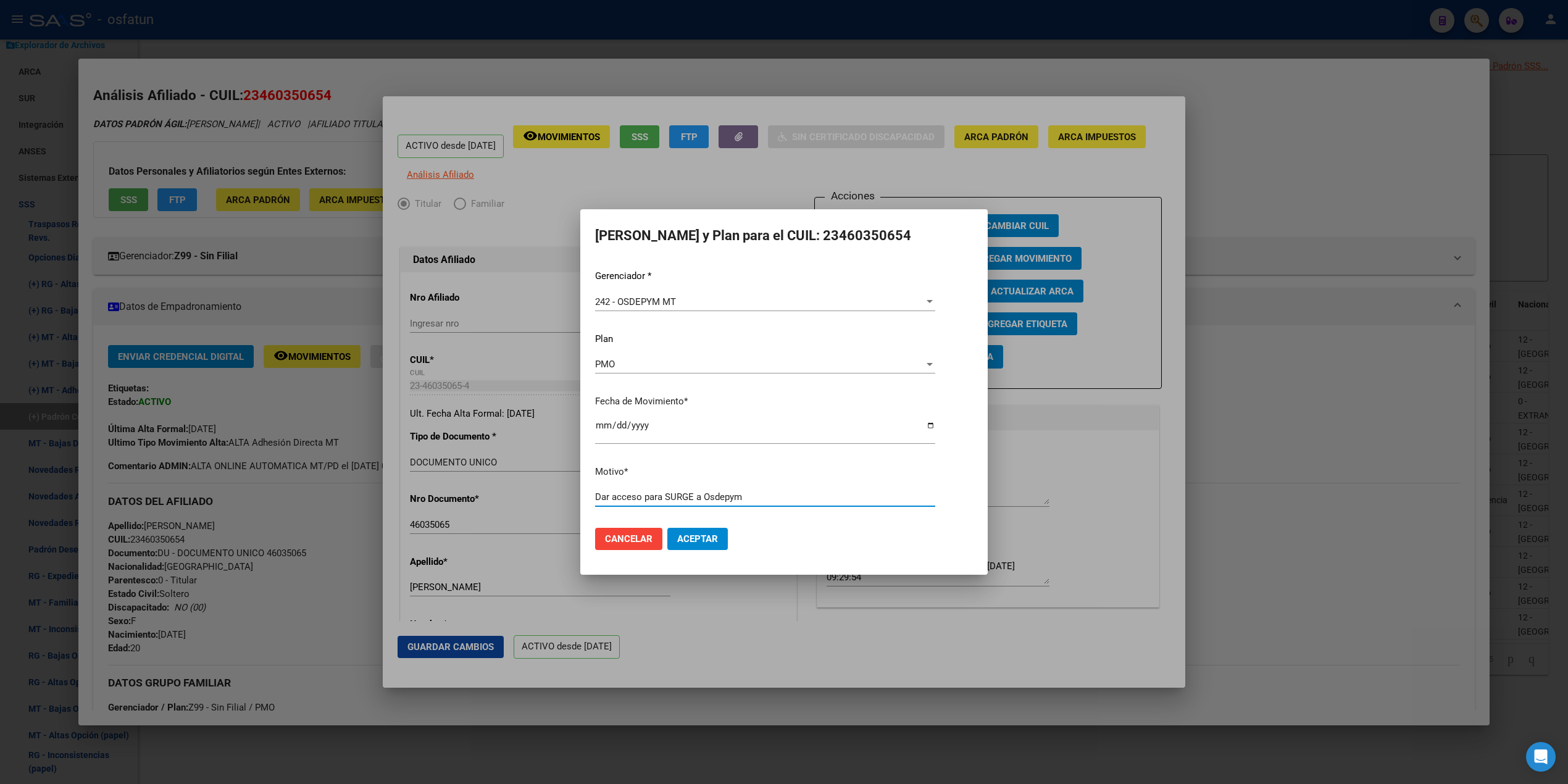
type input "Dar acceso para SURGE a Osdepym"
click at [708, 535] on span "Aceptar" at bounding box center [697, 538] width 41 height 11
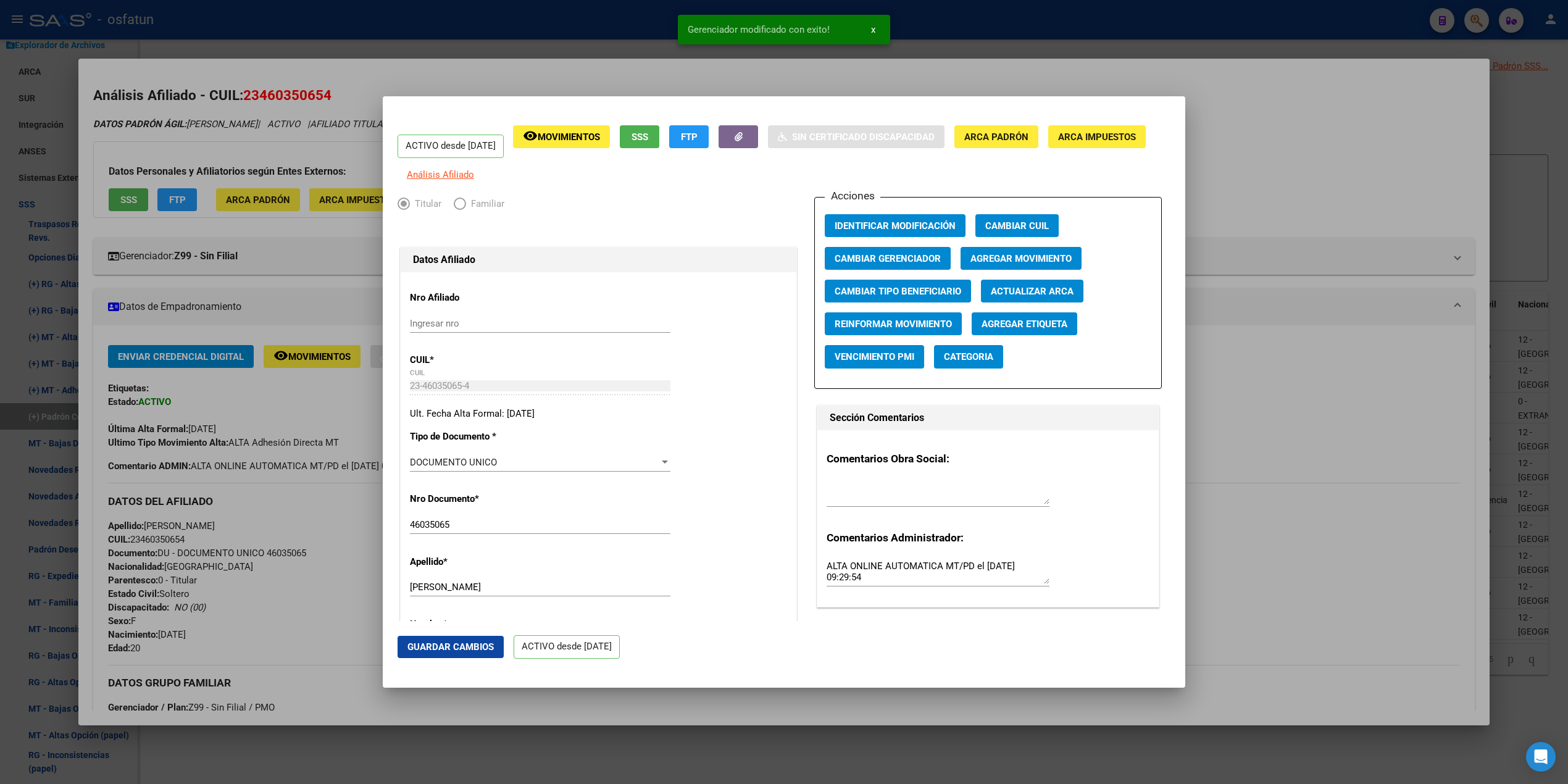
click at [526, 72] on div at bounding box center [784, 392] width 1568 height 784
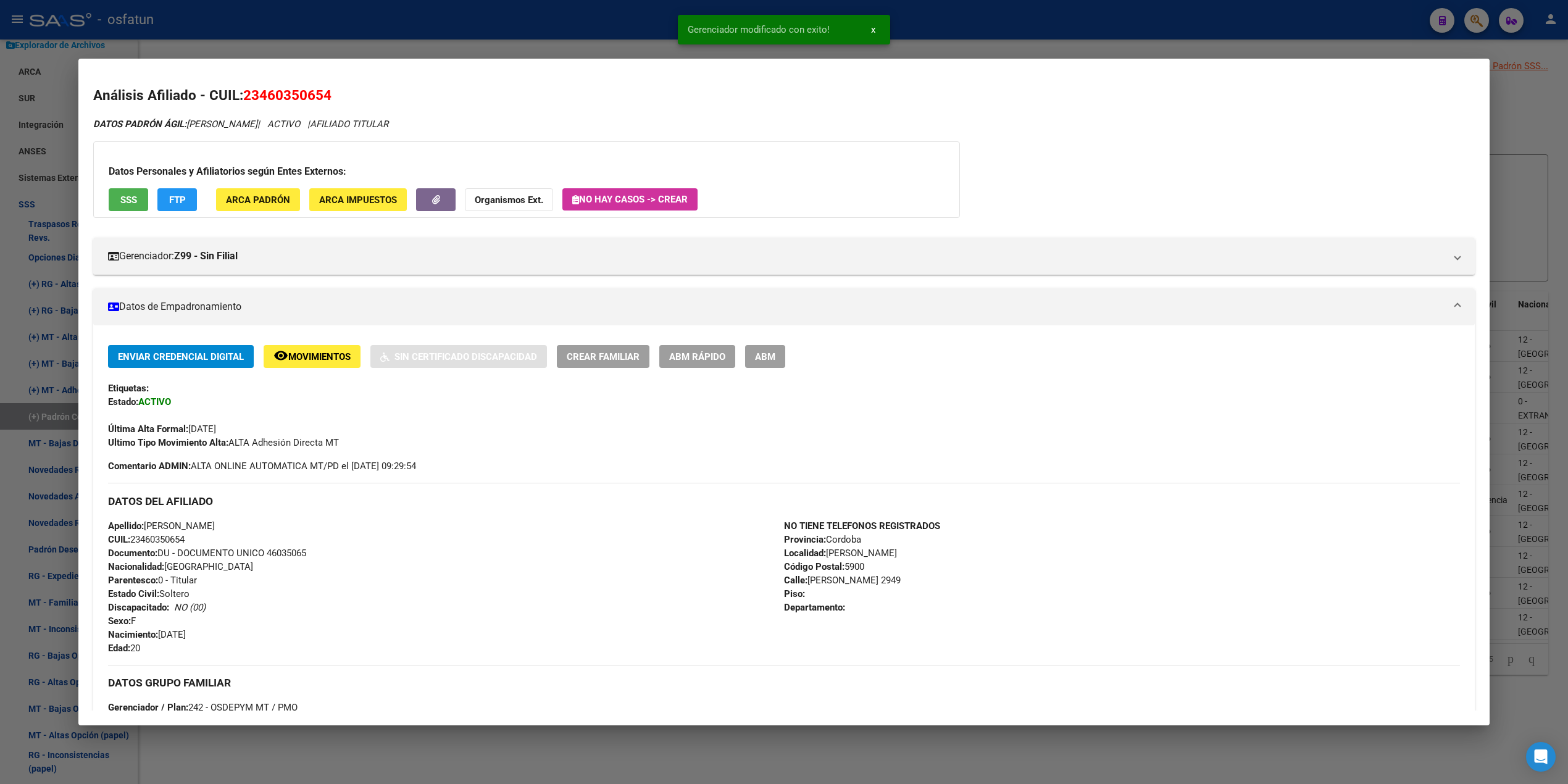
click at [660, 35] on div at bounding box center [784, 392] width 1568 height 784
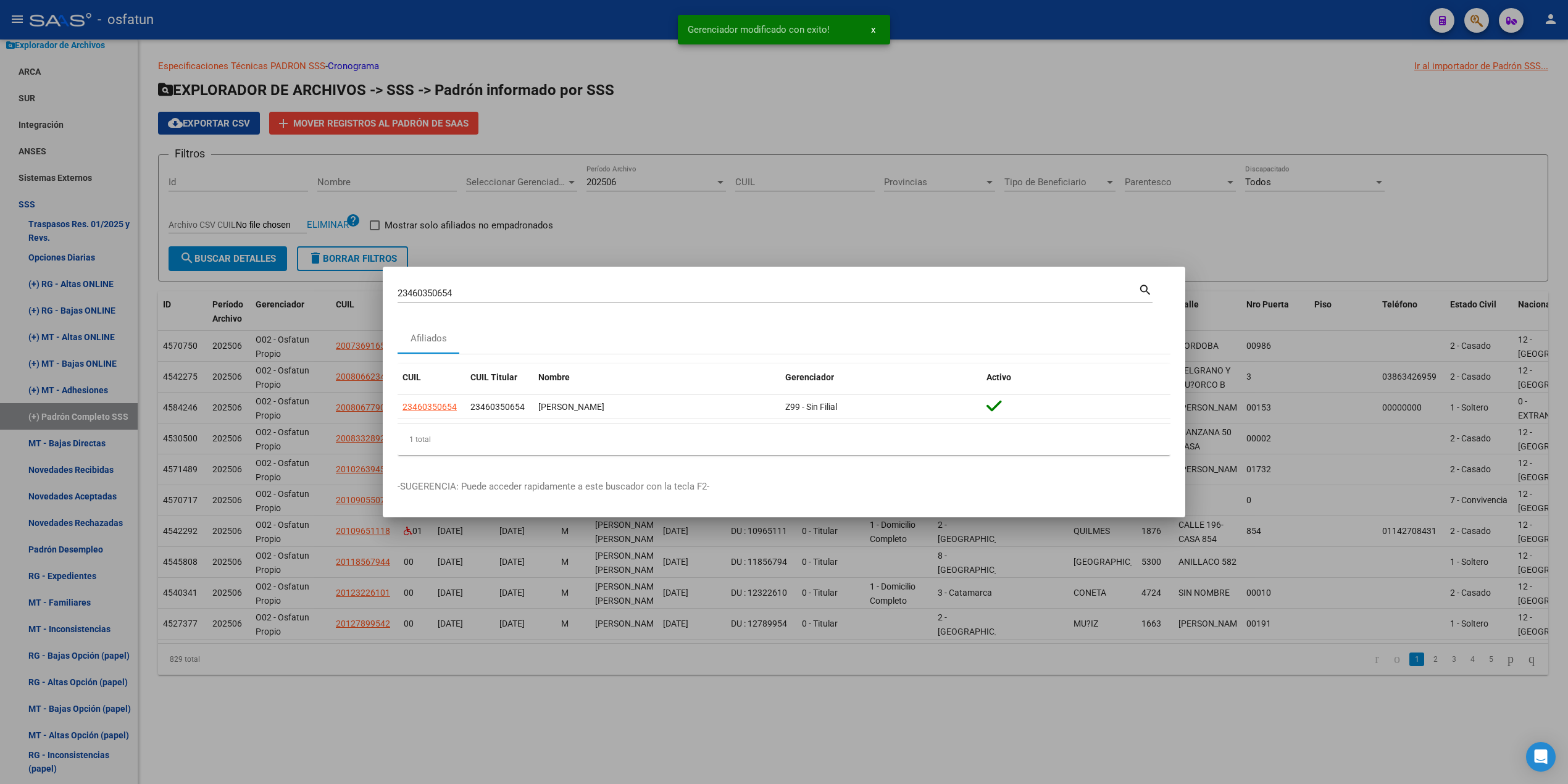
click at [517, 293] on input "23460350654" at bounding box center [768, 293] width 741 height 11
drag, startPoint x: 474, startPoint y: 288, endPoint x: 279, endPoint y: 287, distance: 195.0
click at [229, 272] on div "23460350654 Buscar (apellido, dni, cuil, nro traspaso, cuit, obra social) searc…" at bounding box center [784, 392] width 1568 height 784
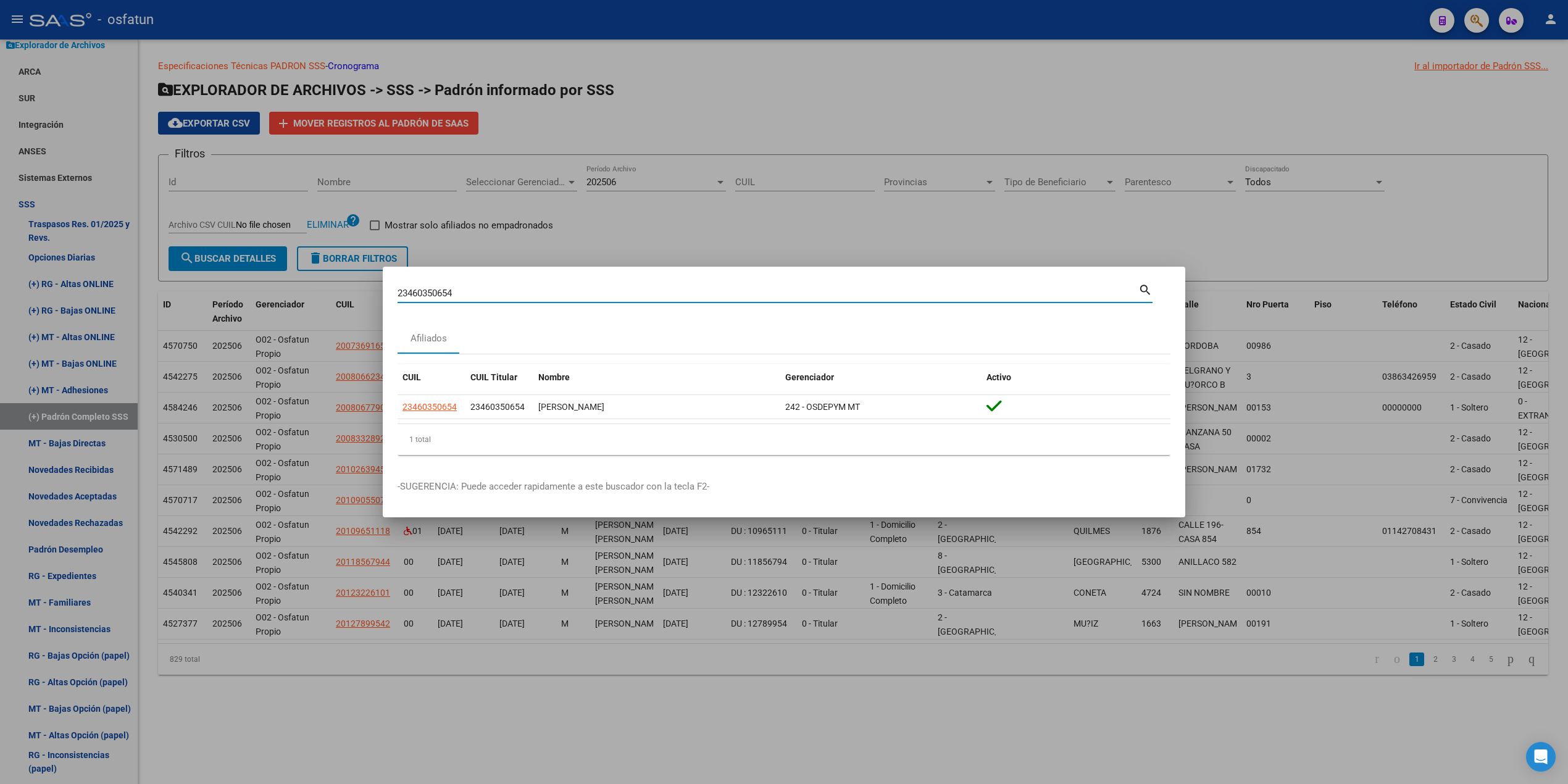
drag, startPoint x: 480, startPoint y: 293, endPoint x: 255, endPoint y: 277, distance: 225.6
click at [255, 277] on div "23460350654 Buscar (apellido, dni, cuil, nro traspaso, cuit, obra social) searc…" at bounding box center [784, 392] width 1568 height 784
paste input "0394751759"
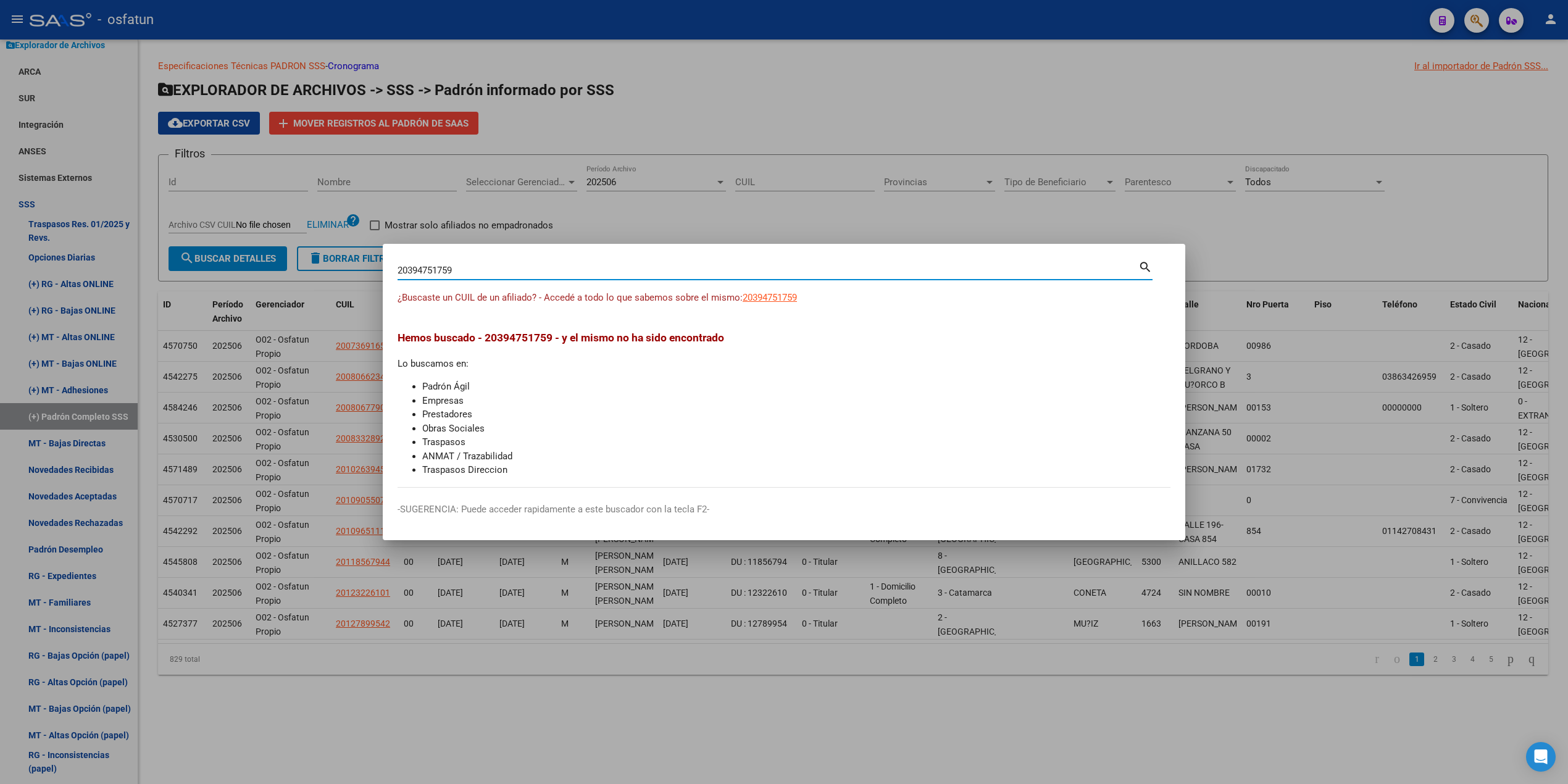
drag, startPoint x: 527, startPoint y: 277, endPoint x: 82, endPoint y: 242, distance: 446.4
click at [92, 245] on div "20394751759 Buscar (apellido, dni, cuil, nro traspaso, cuit, obra social) searc…" at bounding box center [784, 392] width 1568 height 784
paste input "7391578074"
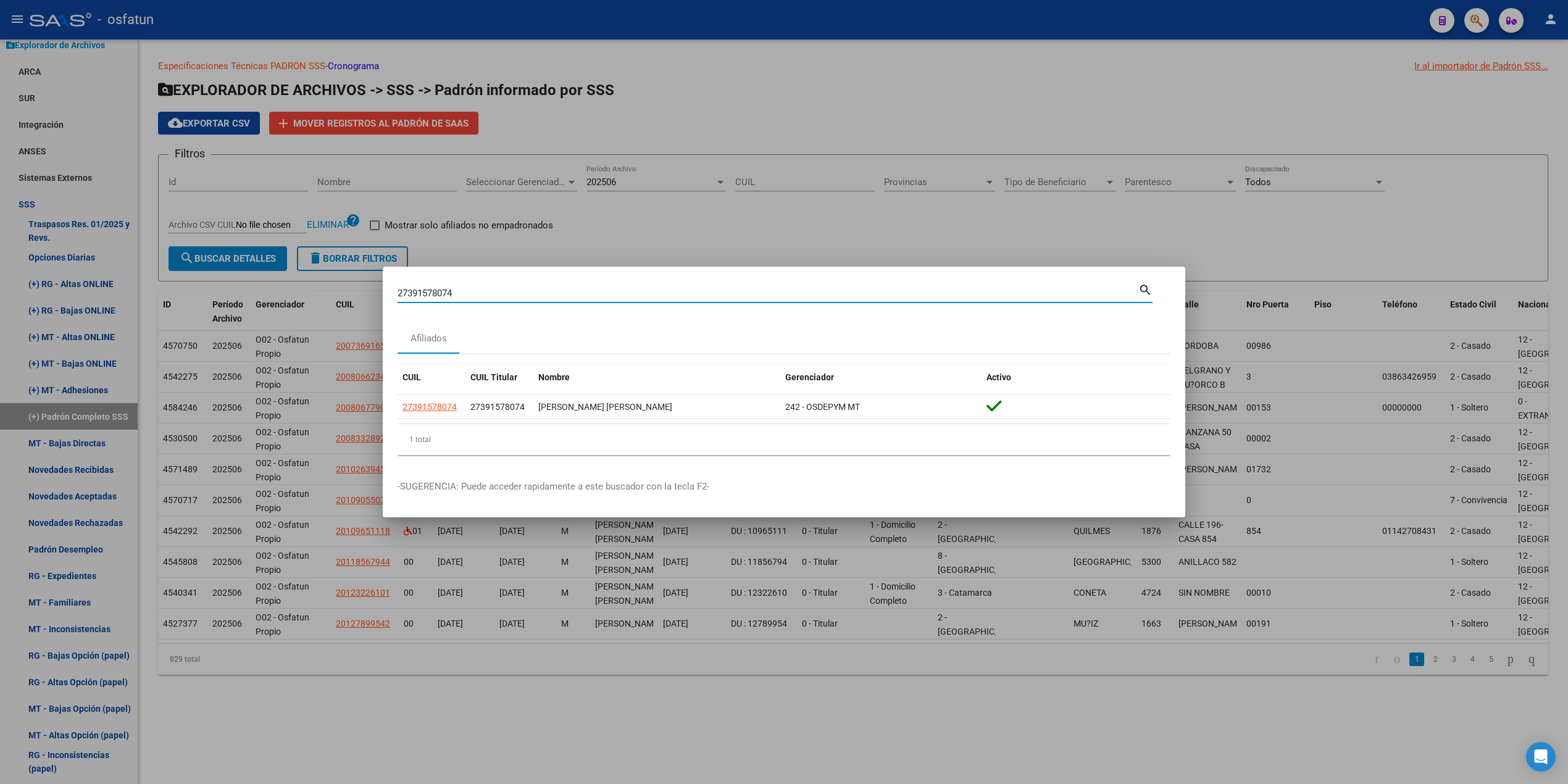
drag, startPoint x: 505, startPoint y: 284, endPoint x: 240, endPoint y: 258, distance: 266.3
click at [236, 255] on div "27391578074 Buscar (apellido, dni, cuil, nro traspaso, cuit, obra social) searc…" at bounding box center [784, 392] width 1568 height 784
paste input "332314208"
type input "23323142084"
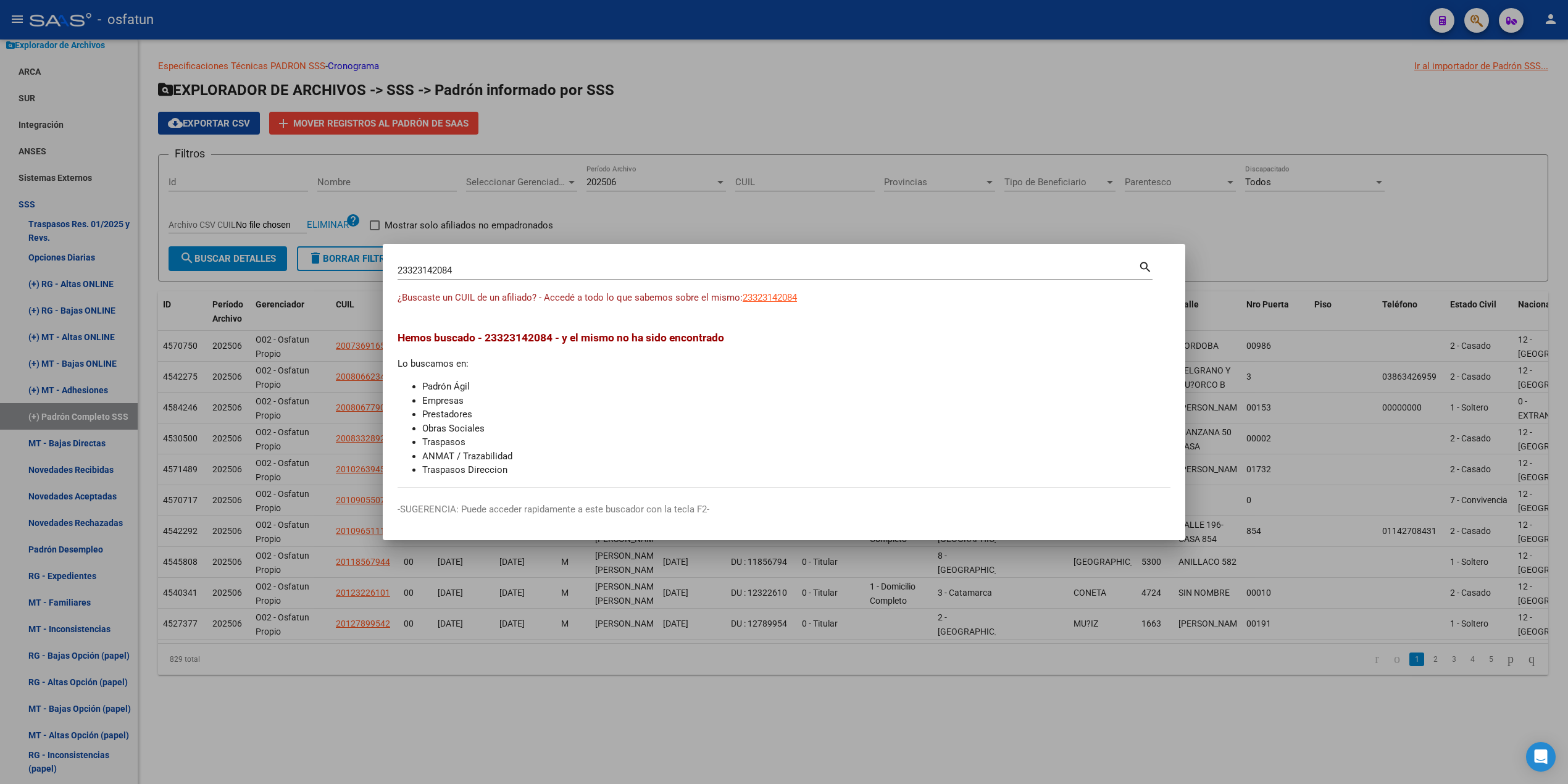
click at [916, 109] on div at bounding box center [784, 392] width 1568 height 784
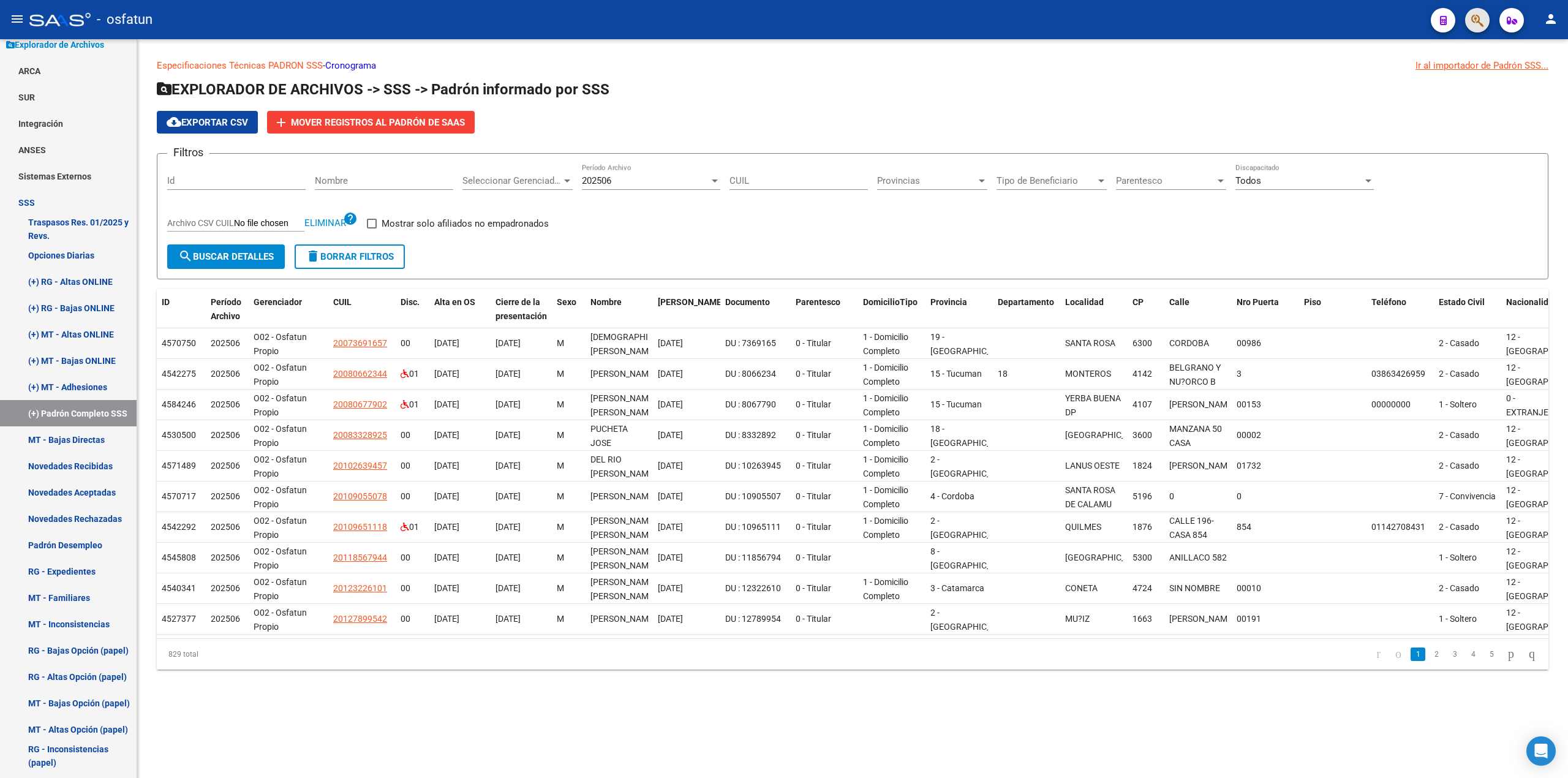
click at [1476, 30] on span "button" at bounding box center [1477, 21] width 12 height 25
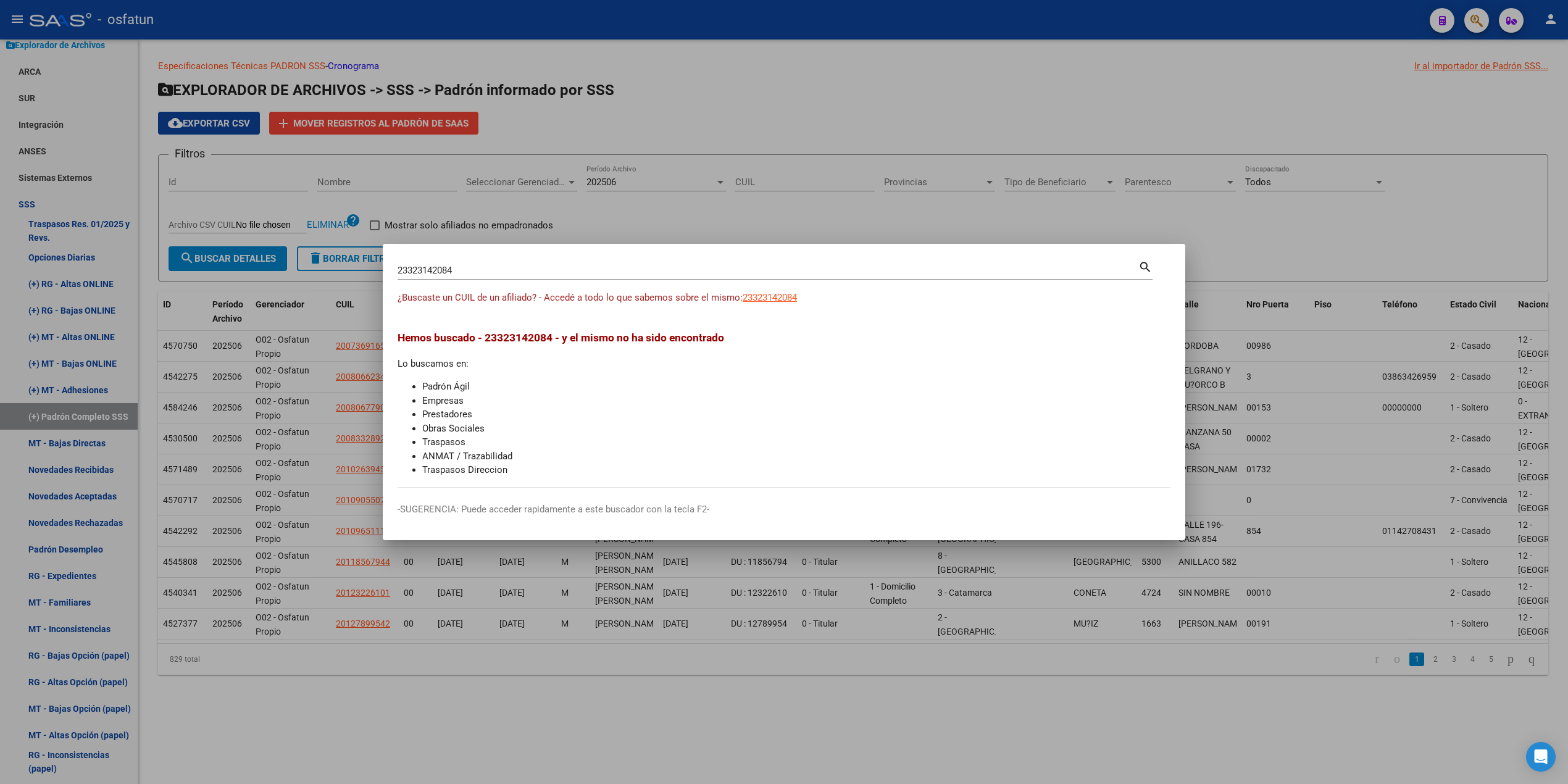
click at [541, 342] on span "Hemos buscado - 23323142084 - y el mismo no ha sido encontrado" at bounding box center [561, 338] width 327 height 12
drag, startPoint x: 494, startPoint y: 267, endPoint x: 295, endPoint y: 248, distance: 199.9
click at [285, 248] on div "23323142084 Buscar (apellido, dni, cuil, nro traspaso, cuit, obra social) searc…" at bounding box center [784, 392] width 1568 height 784
paste input "7301336816"
drag, startPoint x: 502, startPoint y: 272, endPoint x: 289, endPoint y: 255, distance: 213.7
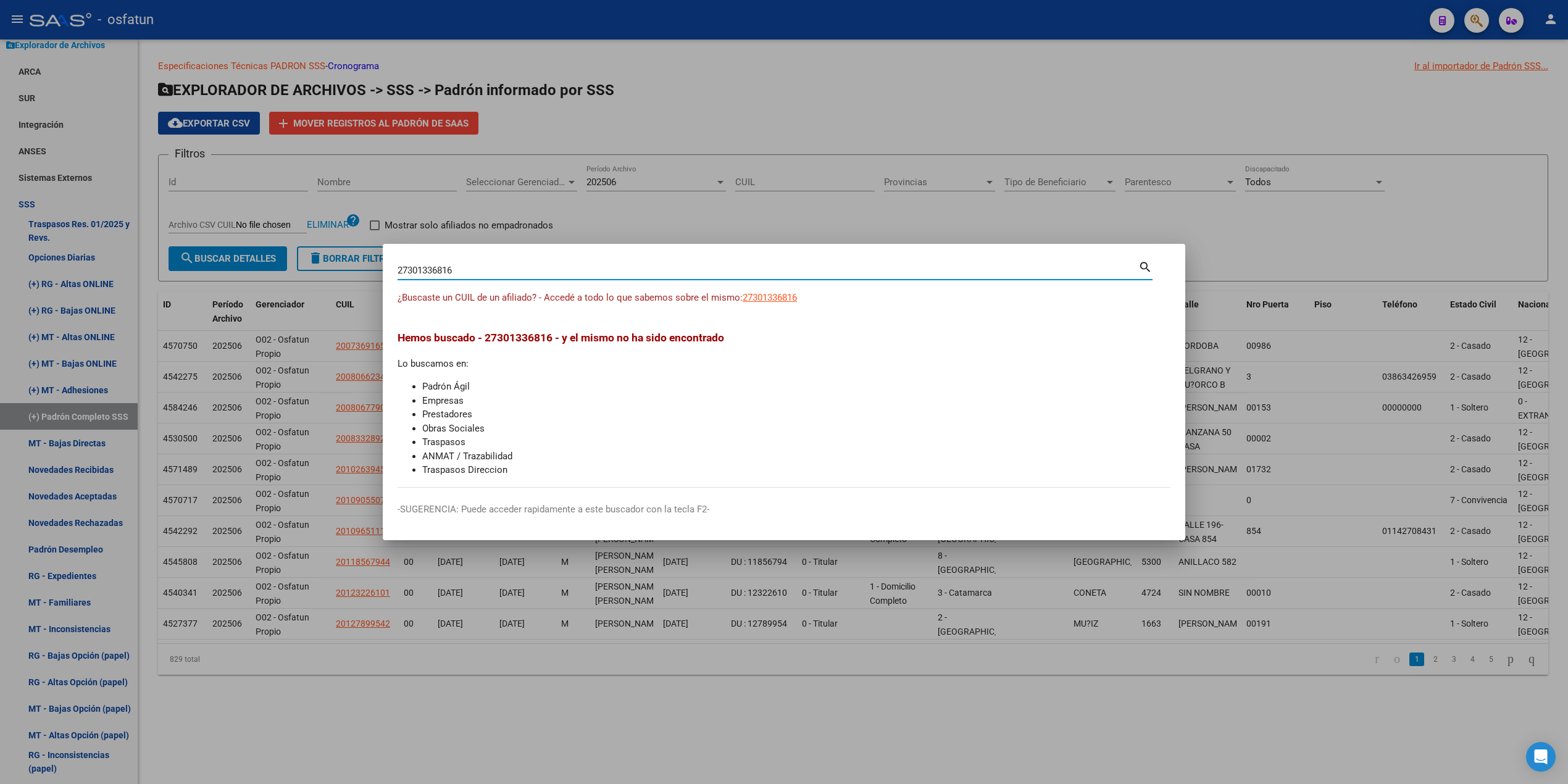
click at [289, 255] on div "27301336816 Buscar (apellido, dni, cuil, nro traspaso, cuit, obra social) searc…" at bounding box center [784, 392] width 1568 height 784
paste input "276197792"
type input "27276197792"
click at [431, 267] on input "27276197792" at bounding box center [768, 269] width 741 height 11
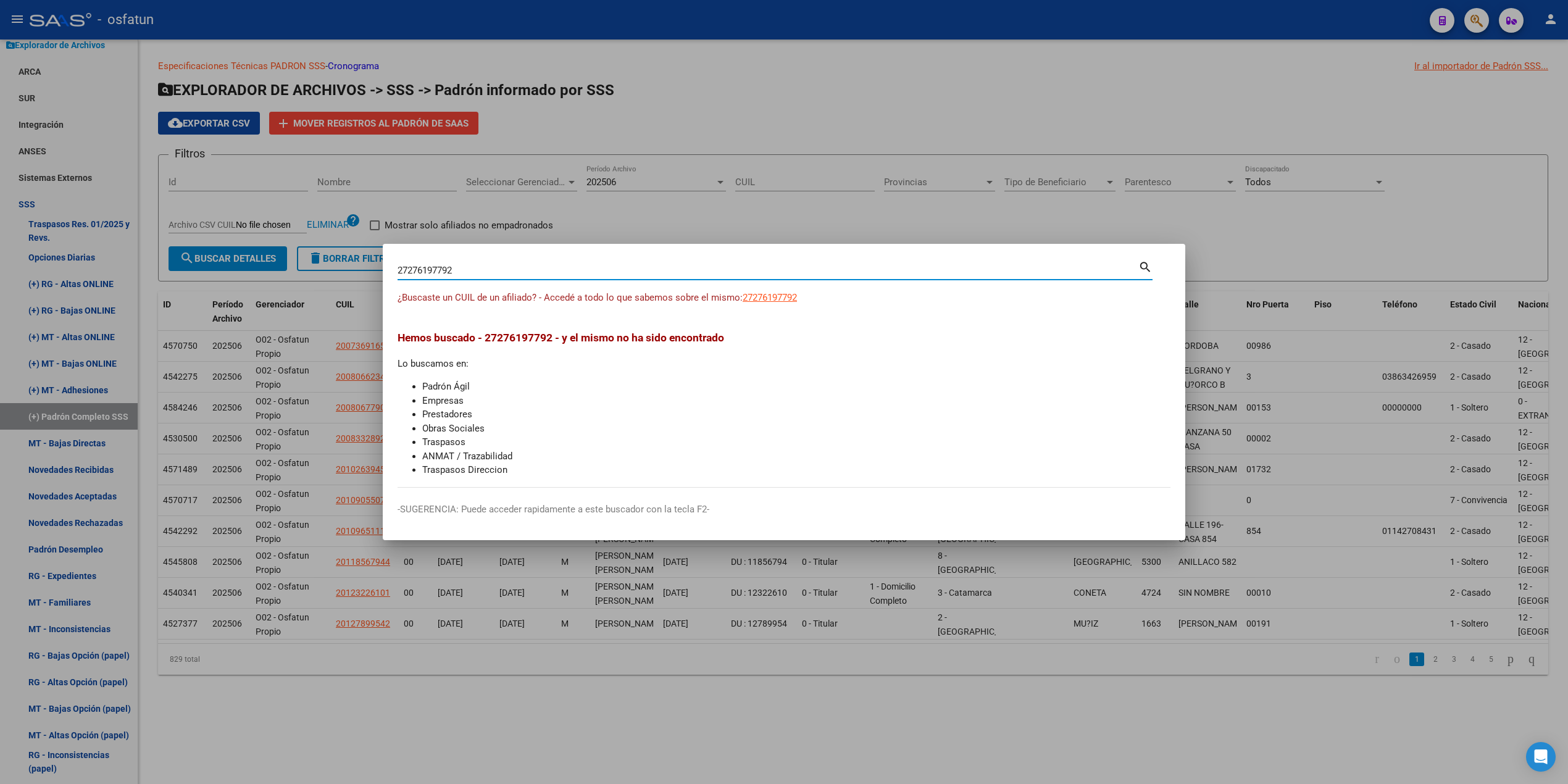
click at [1252, 217] on div at bounding box center [784, 392] width 1568 height 784
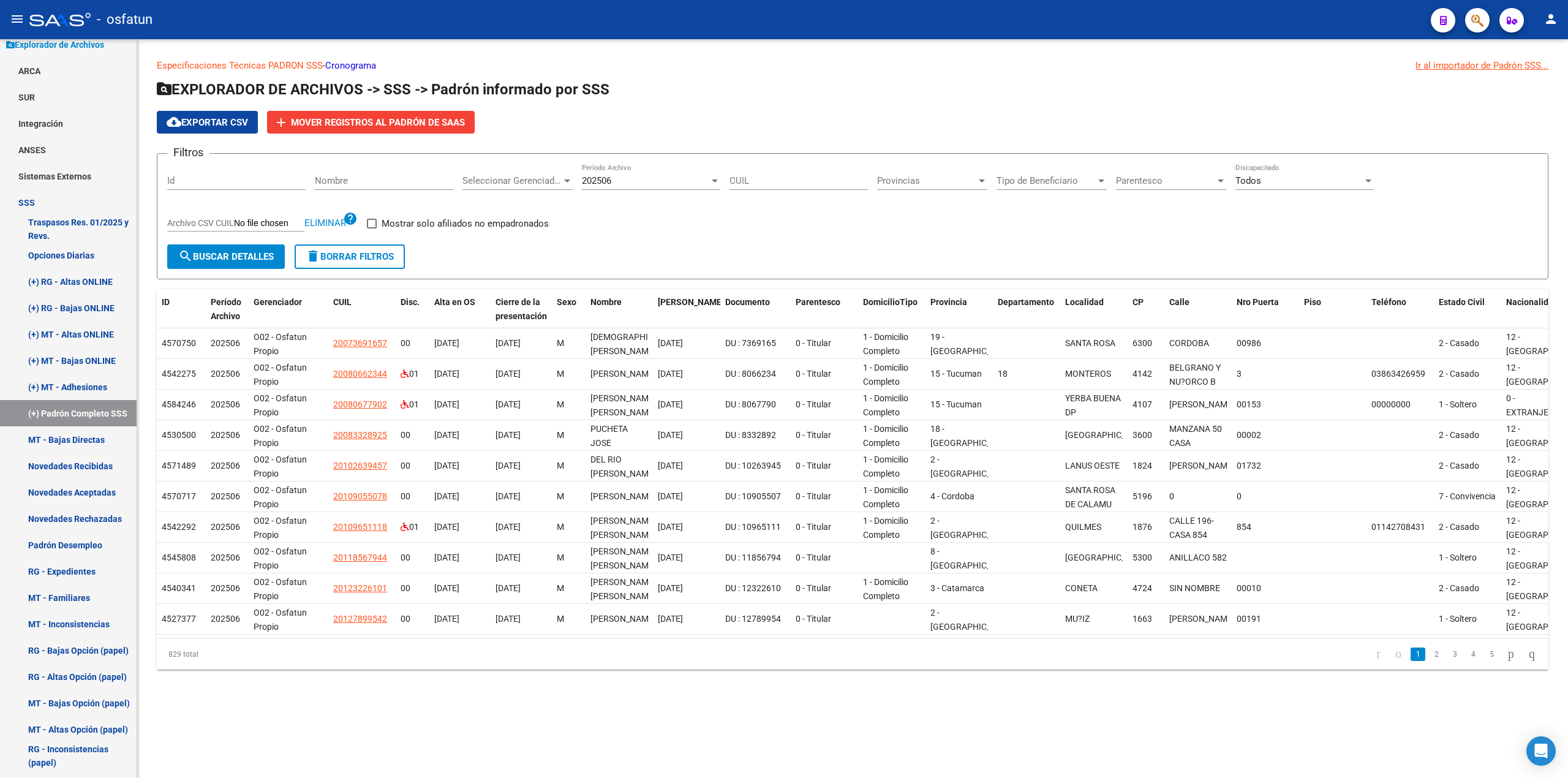
click at [1437, 106] on app-list-header "EXPLORADOR DE ARCHIVOS -> SSS -> Padrón informado por SSS cloud_download Export…" at bounding box center [852, 179] width 1391 height 200
click at [1481, 21] on icon "button" at bounding box center [1477, 20] width 12 height 14
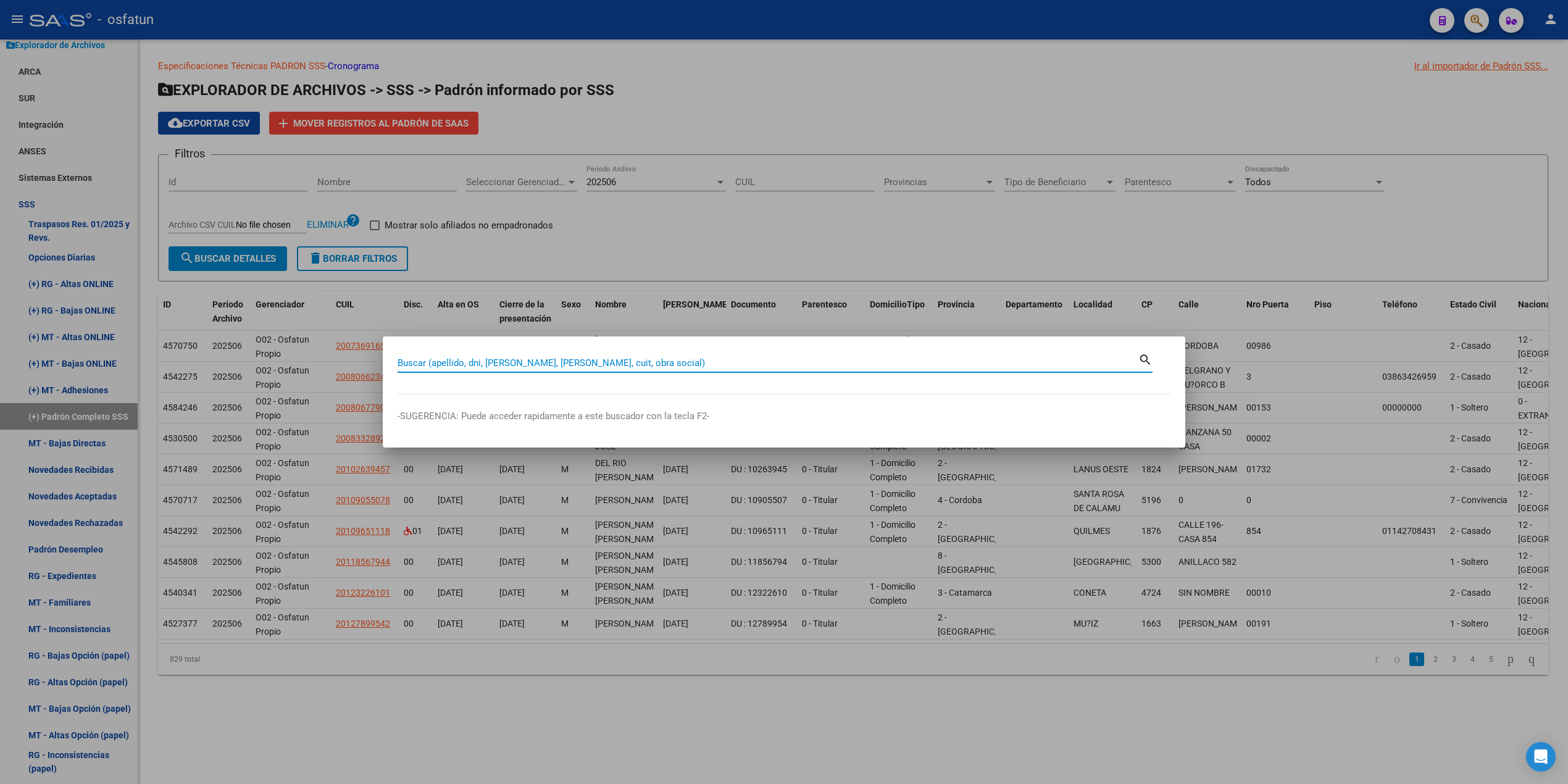
click at [657, 354] on div "Buscar (apellido, dni, [PERSON_NAME], [PERSON_NAME], cuit, obra social)" at bounding box center [768, 362] width 741 height 18
click at [655, 359] on input "Buscar (apellido, dni, [PERSON_NAME], [PERSON_NAME], cuit, obra social)" at bounding box center [768, 362] width 741 height 11
paste input "23323142084"
type input "23323142084"
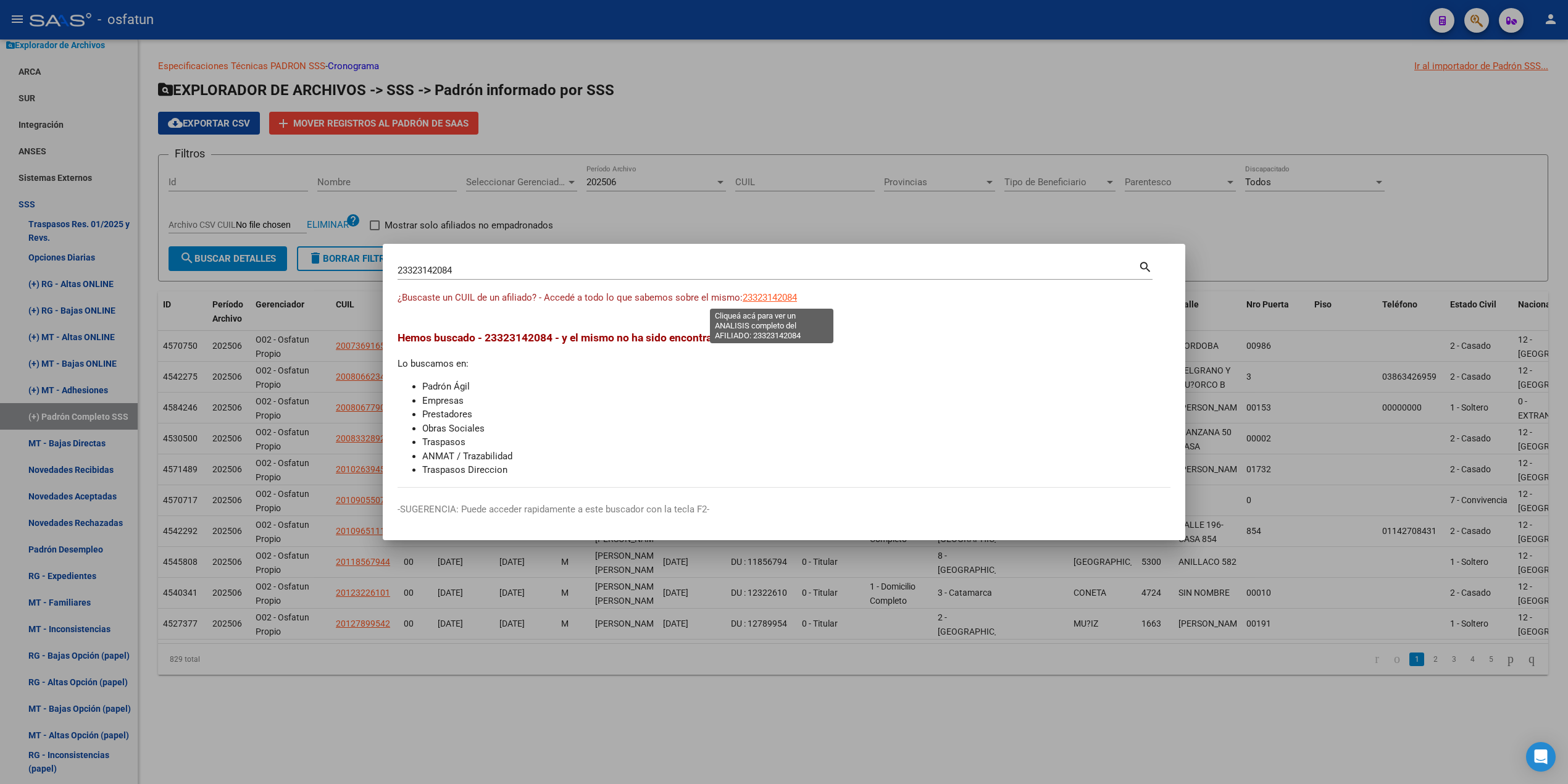
click at [769, 299] on span "23323142084" at bounding box center [769, 297] width 54 height 11
type textarea "23323142084"
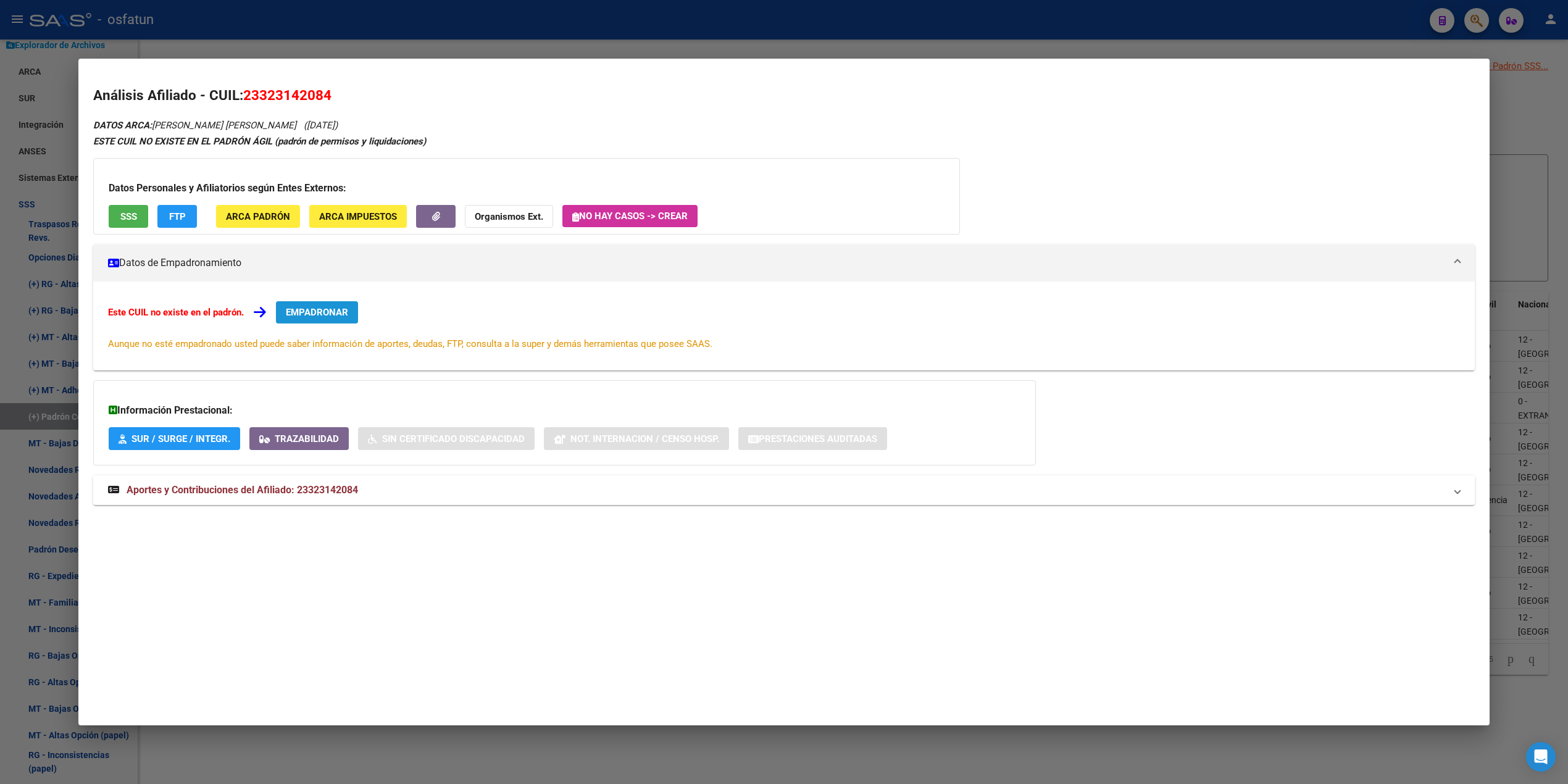
click at [309, 313] on span "EMPADRONAR" at bounding box center [317, 312] width 62 height 11
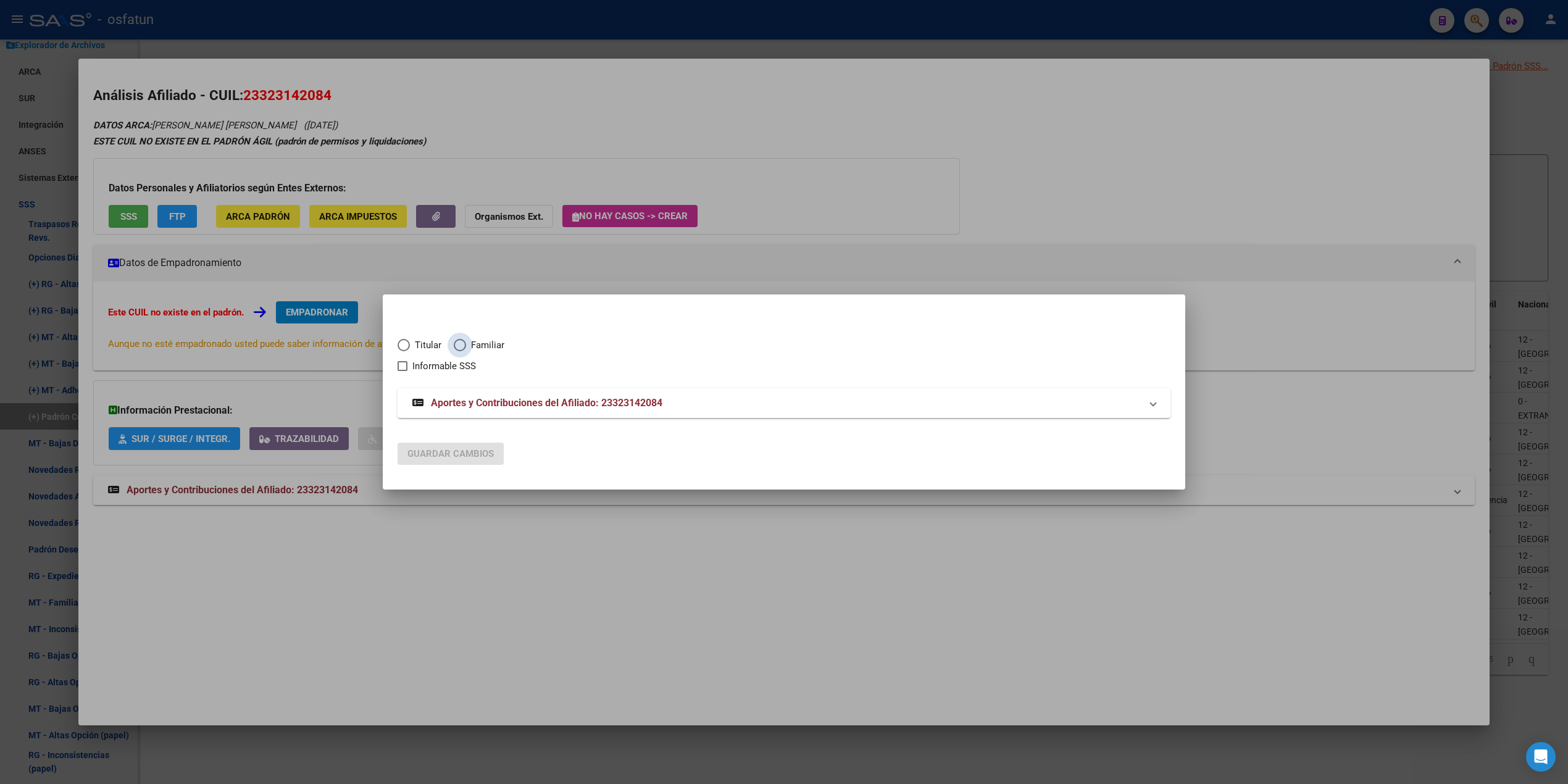
click at [464, 347] on span "Elija una opción" at bounding box center [460, 344] width 12 height 12
click at [464, 347] on input "Familiar" at bounding box center [460, 344] width 12 height 12
radio input "true"
checkbox input "true"
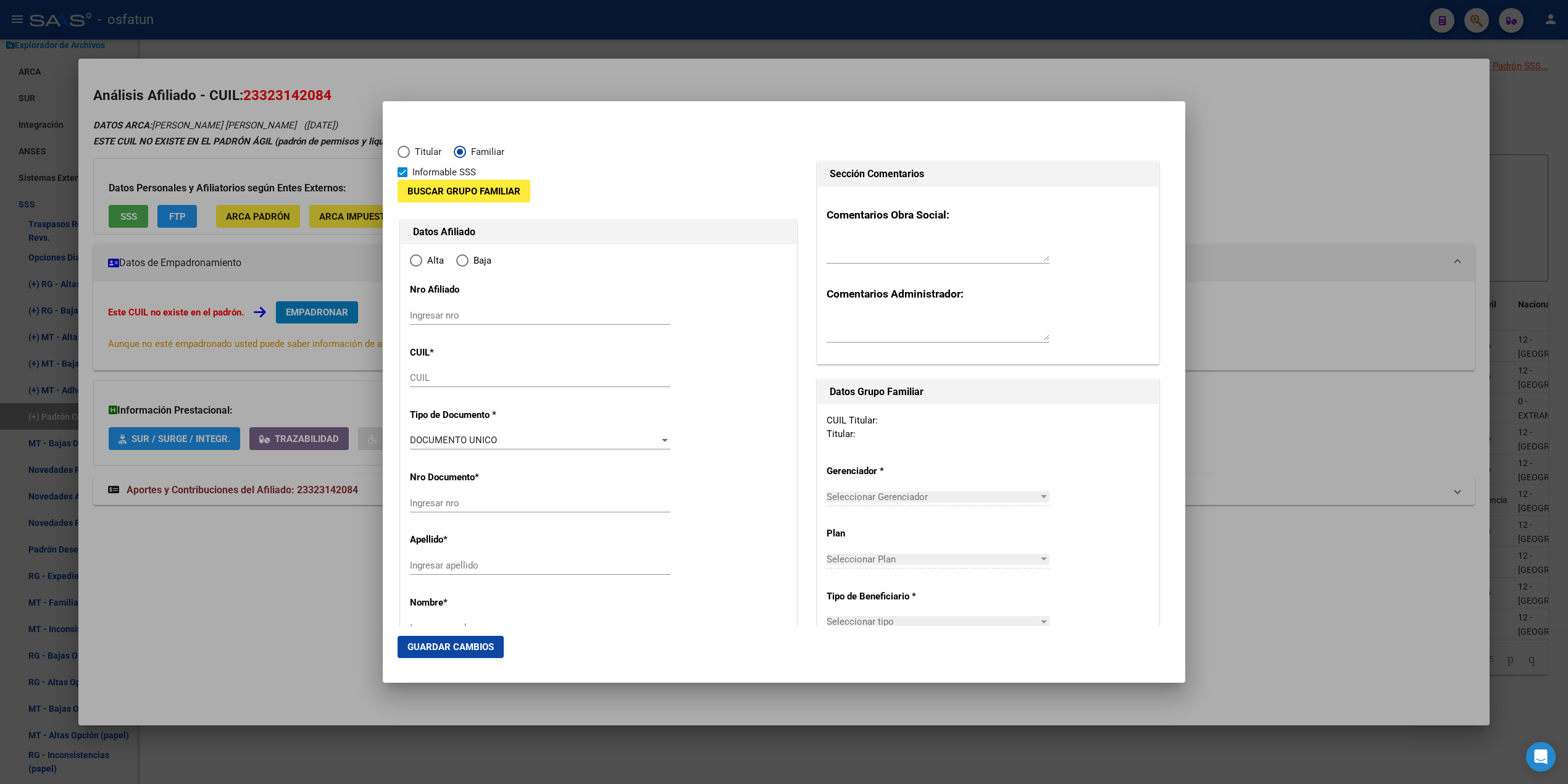
type input "23-32314208-4"
type input "32314208"
type input "[PERSON_NAME]"
type input "[DATE]"
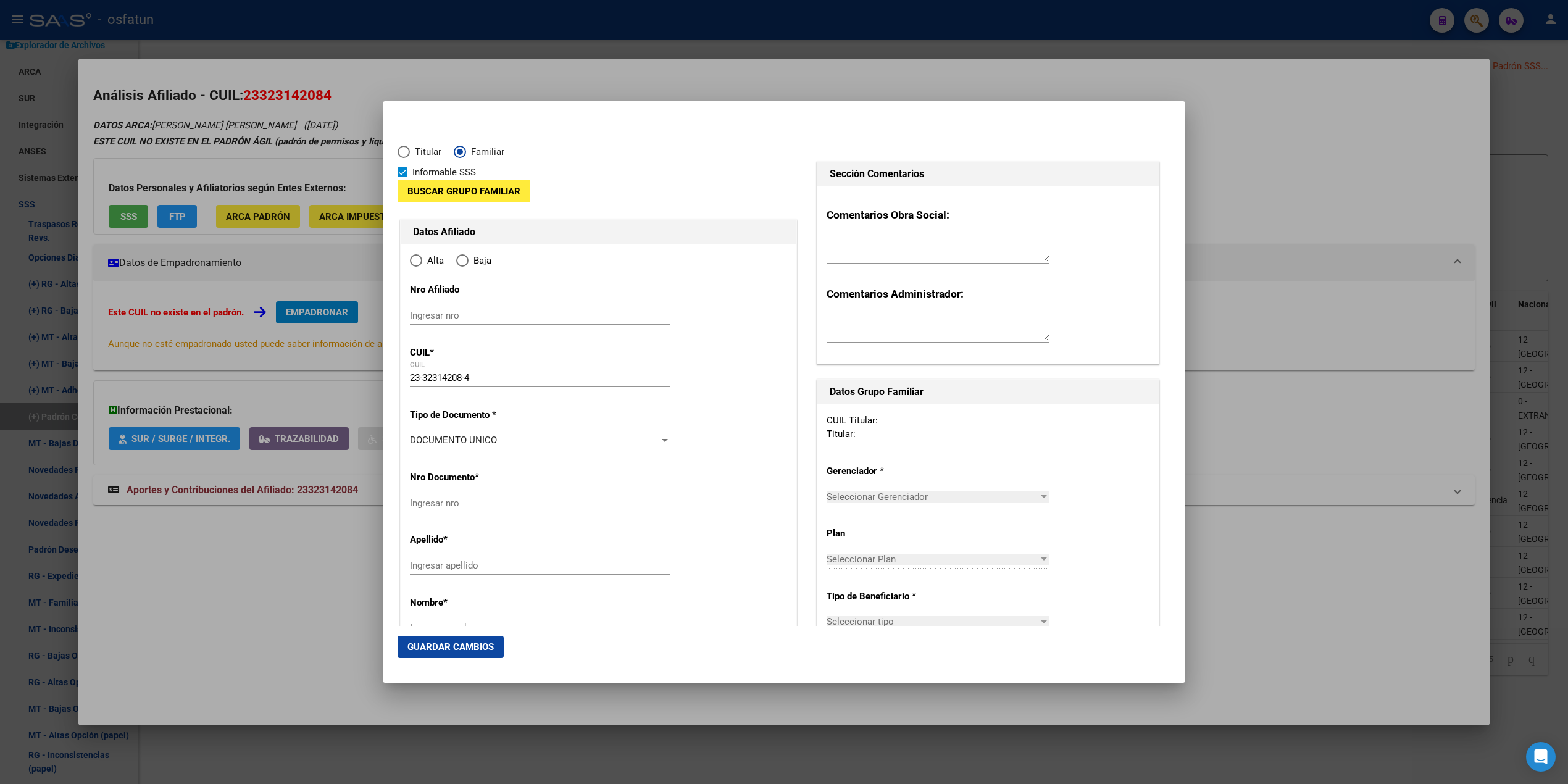
type input "[PERSON_NAME]"
type input "5123"
type input "[PERSON_NAME]"
type input "4544"
radio input "true"
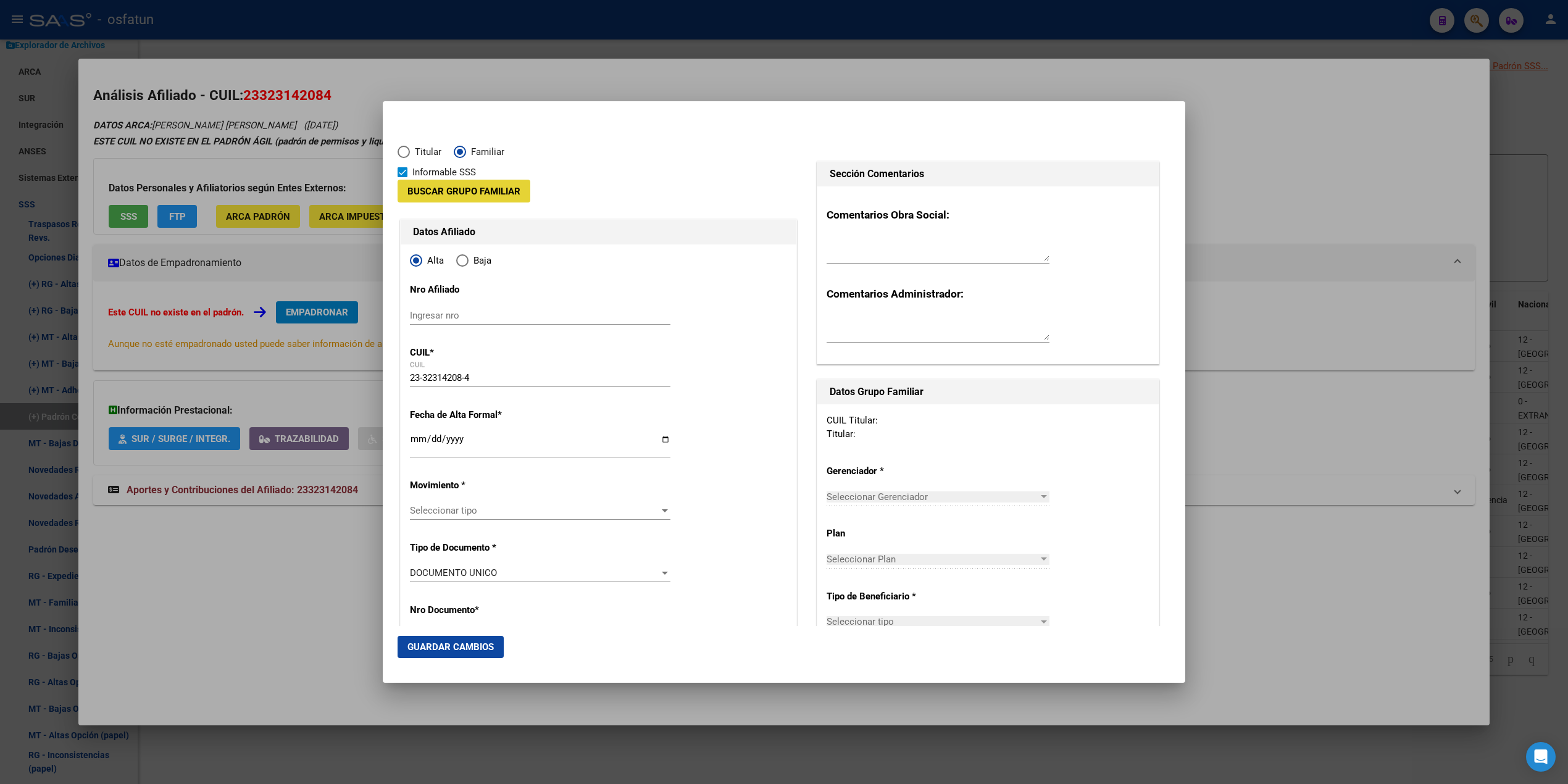
click at [474, 193] on span "Buscar Grupo Familiar" at bounding box center [464, 190] width 113 height 11
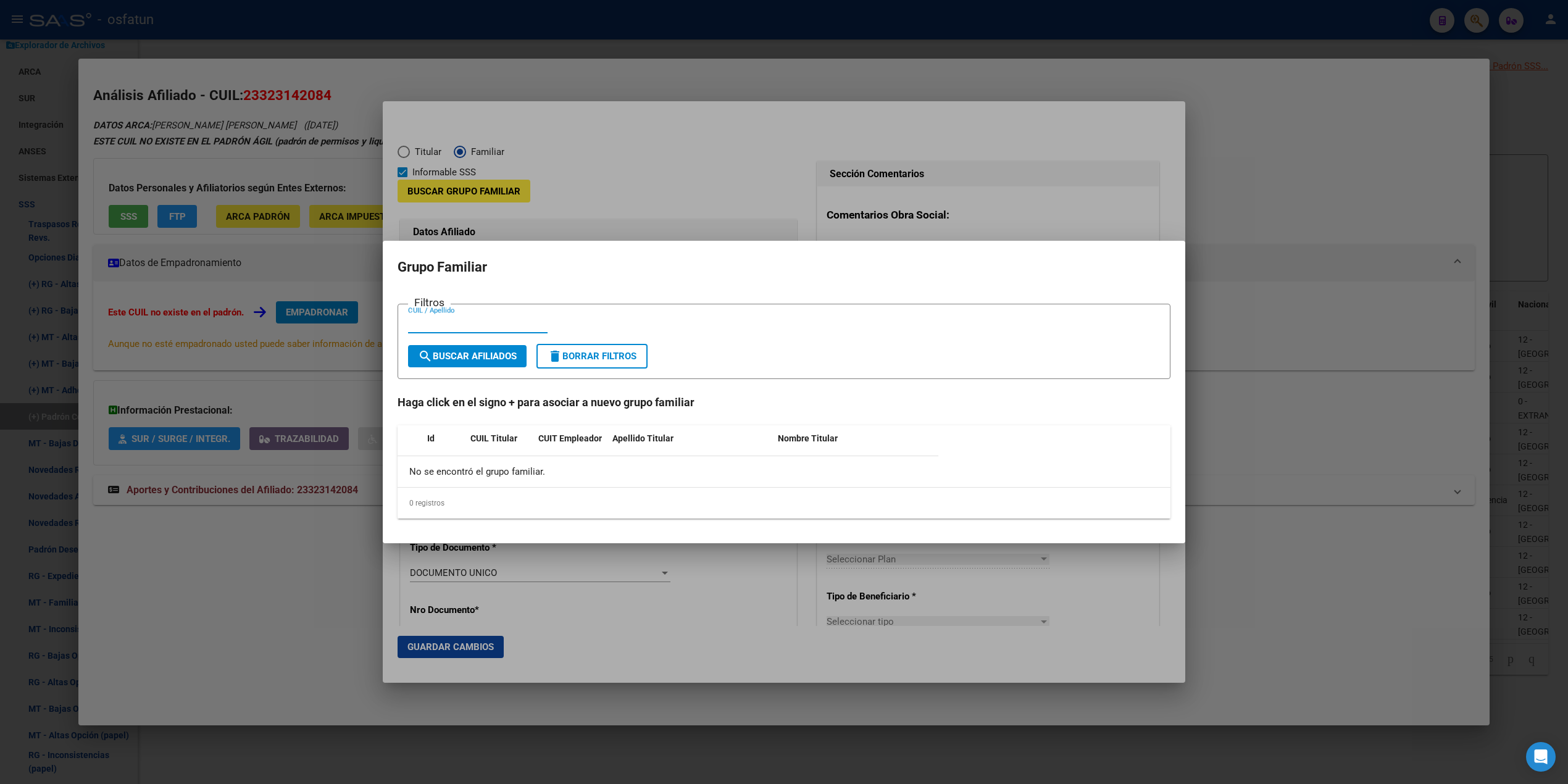
click at [468, 322] on input "CUIL / Apellido" at bounding box center [478, 323] width 140 height 11
click at [1062, 206] on div at bounding box center [784, 392] width 1568 height 784
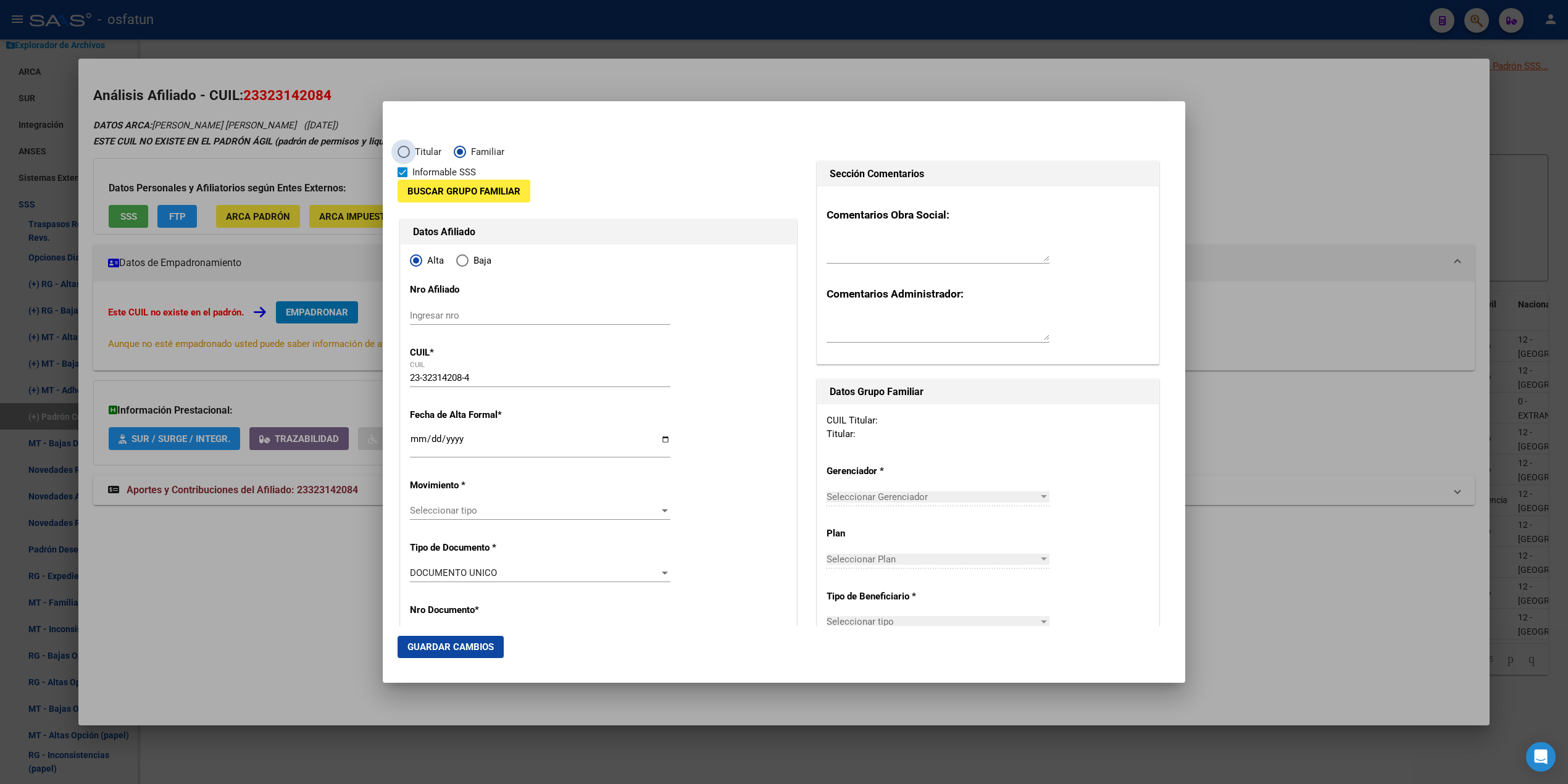
click at [425, 153] on span "Titular" at bounding box center [426, 151] width 32 height 14
click at [410, 153] on input "Titular" at bounding box center [403, 151] width 12 height 12
radio input "true"
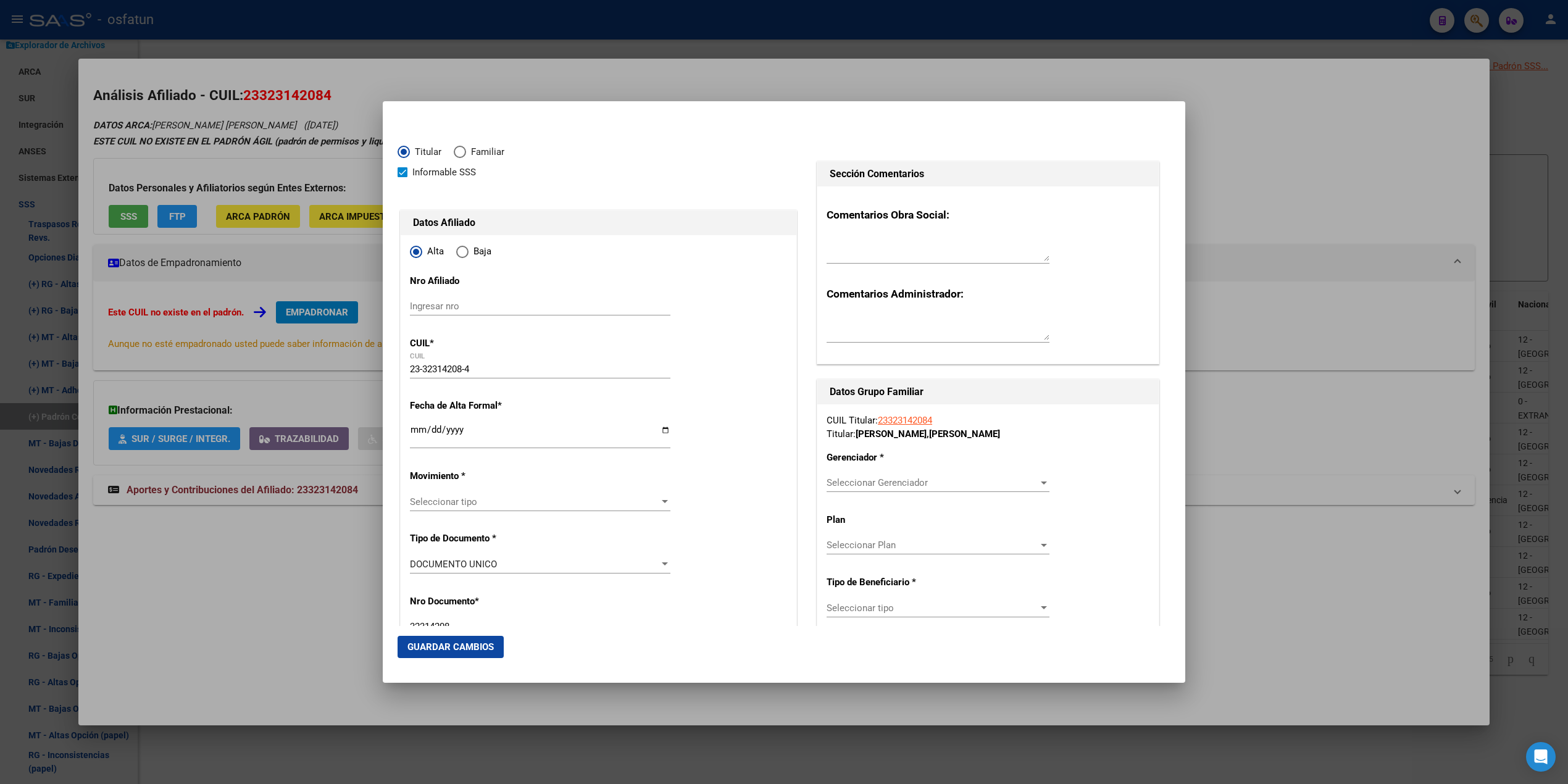
type input "[PERSON_NAME]"
click at [1532, 109] on div at bounding box center [784, 392] width 1568 height 784
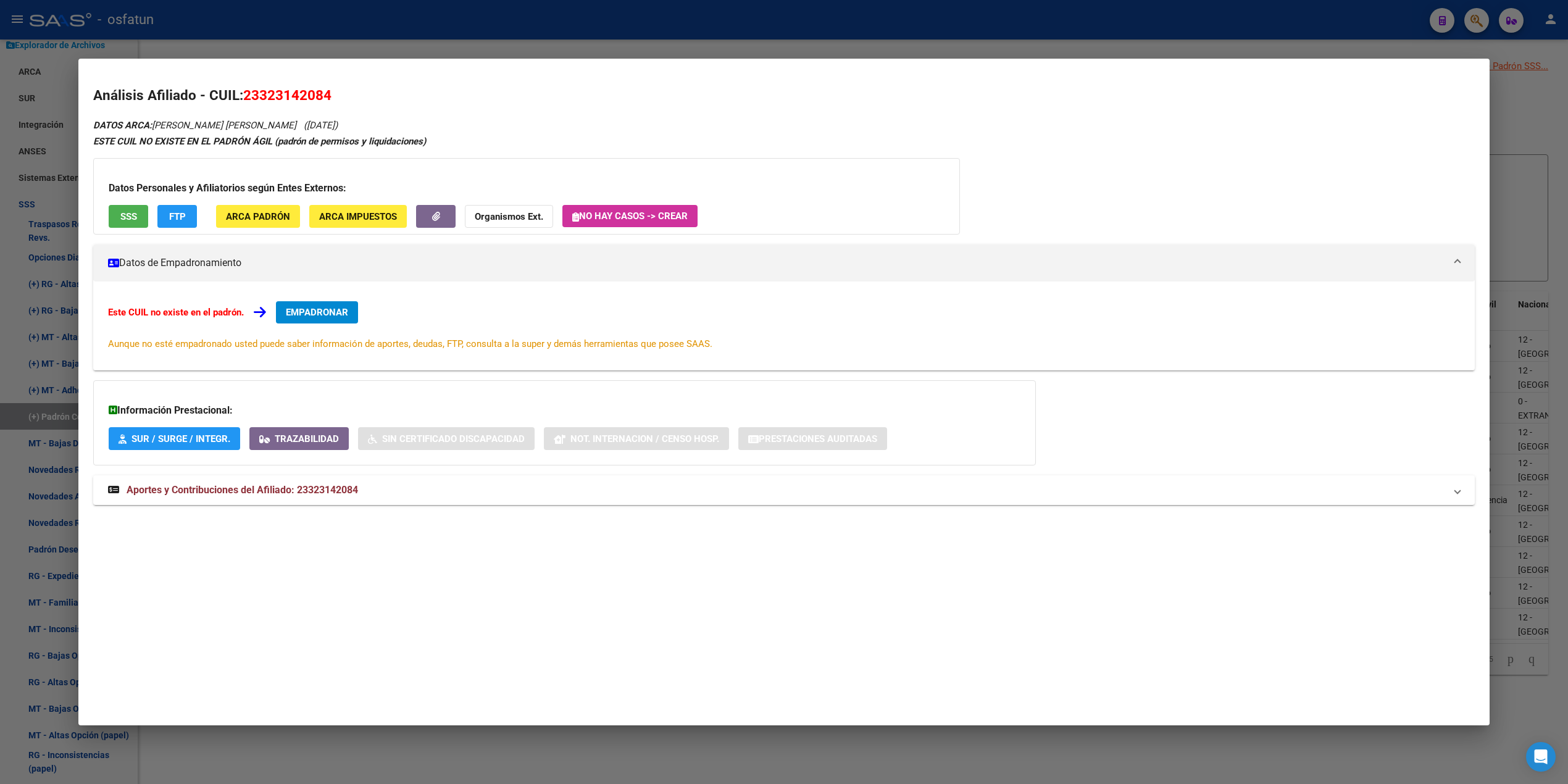
click at [1507, 114] on div at bounding box center [784, 392] width 1568 height 784
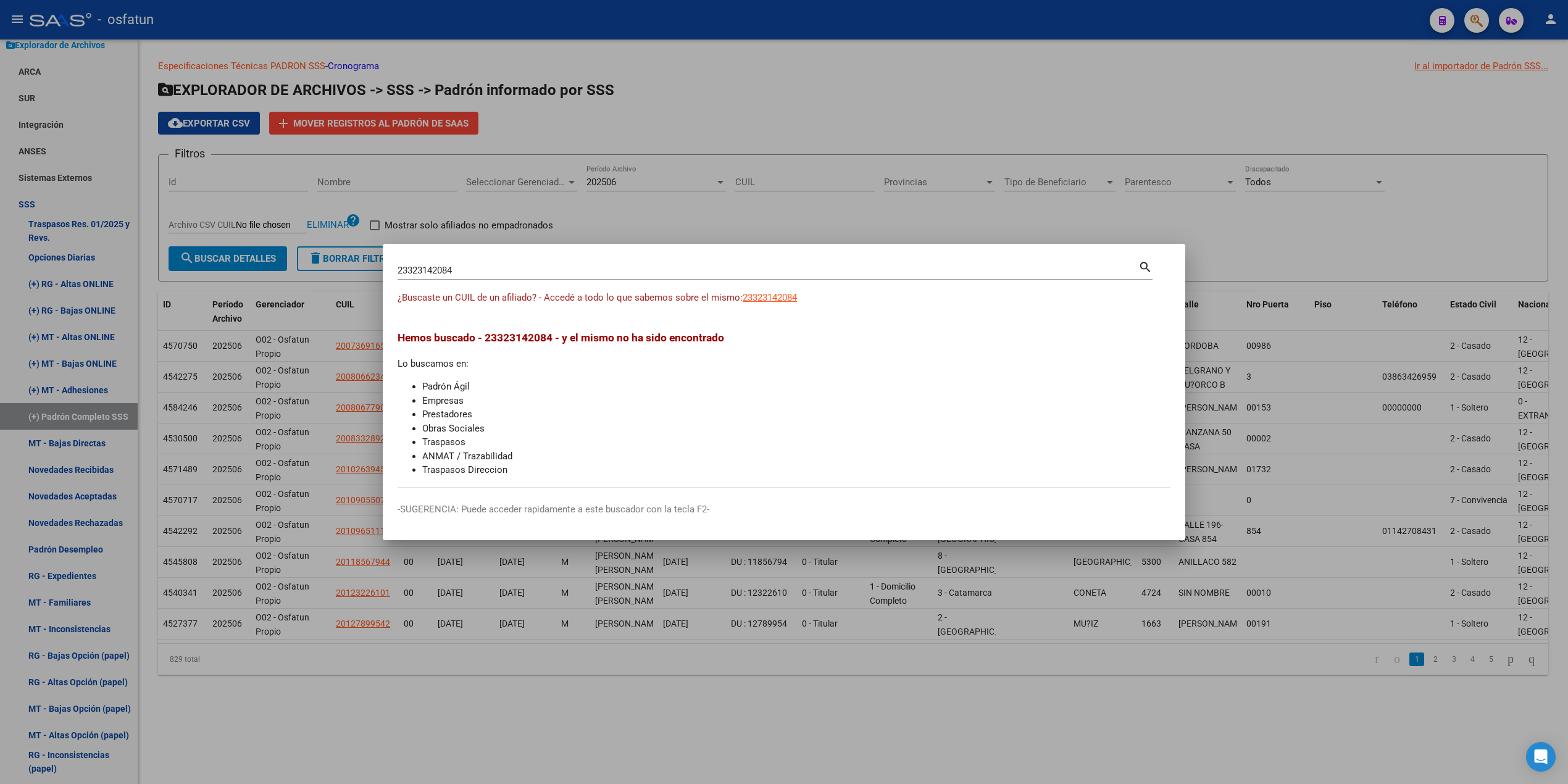
click at [1071, 86] on div at bounding box center [784, 392] width 1568 height 784
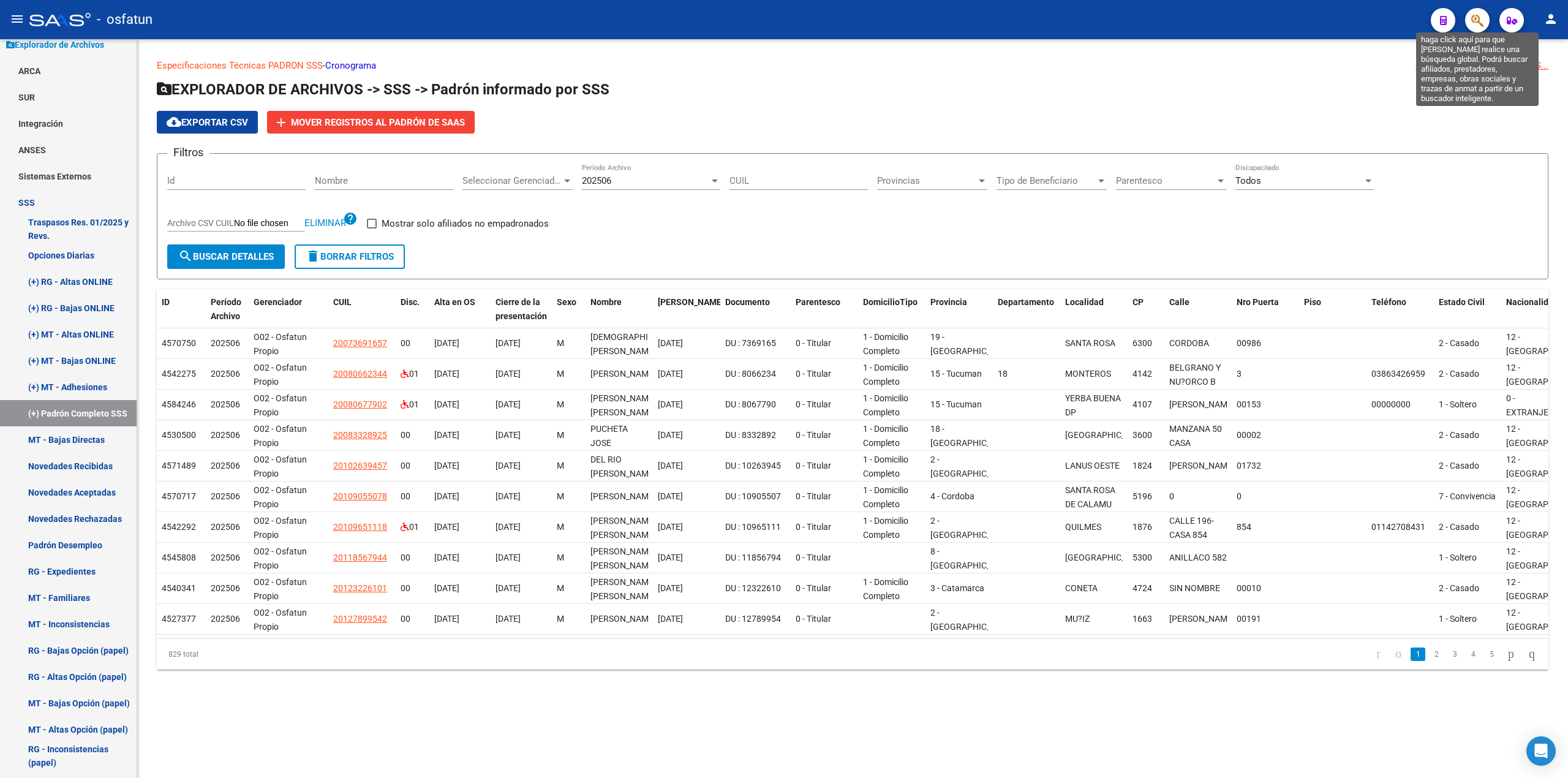
click at [1479, 27] on icon "button" at bounding box center [1477, 20] width 12 height 14
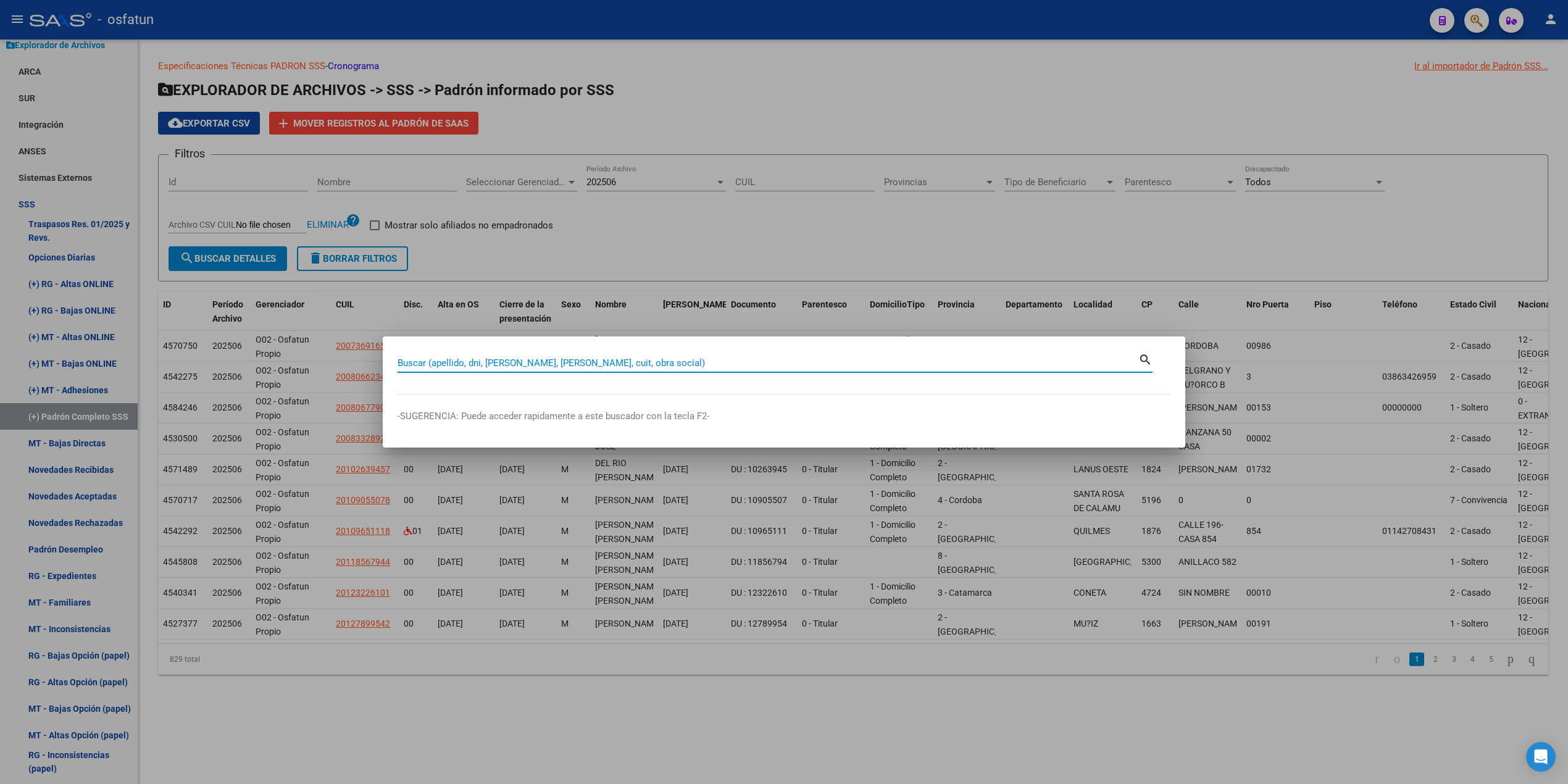
click at [1362, 240] on div at bounding box center [784, 392] width 1568 height 784
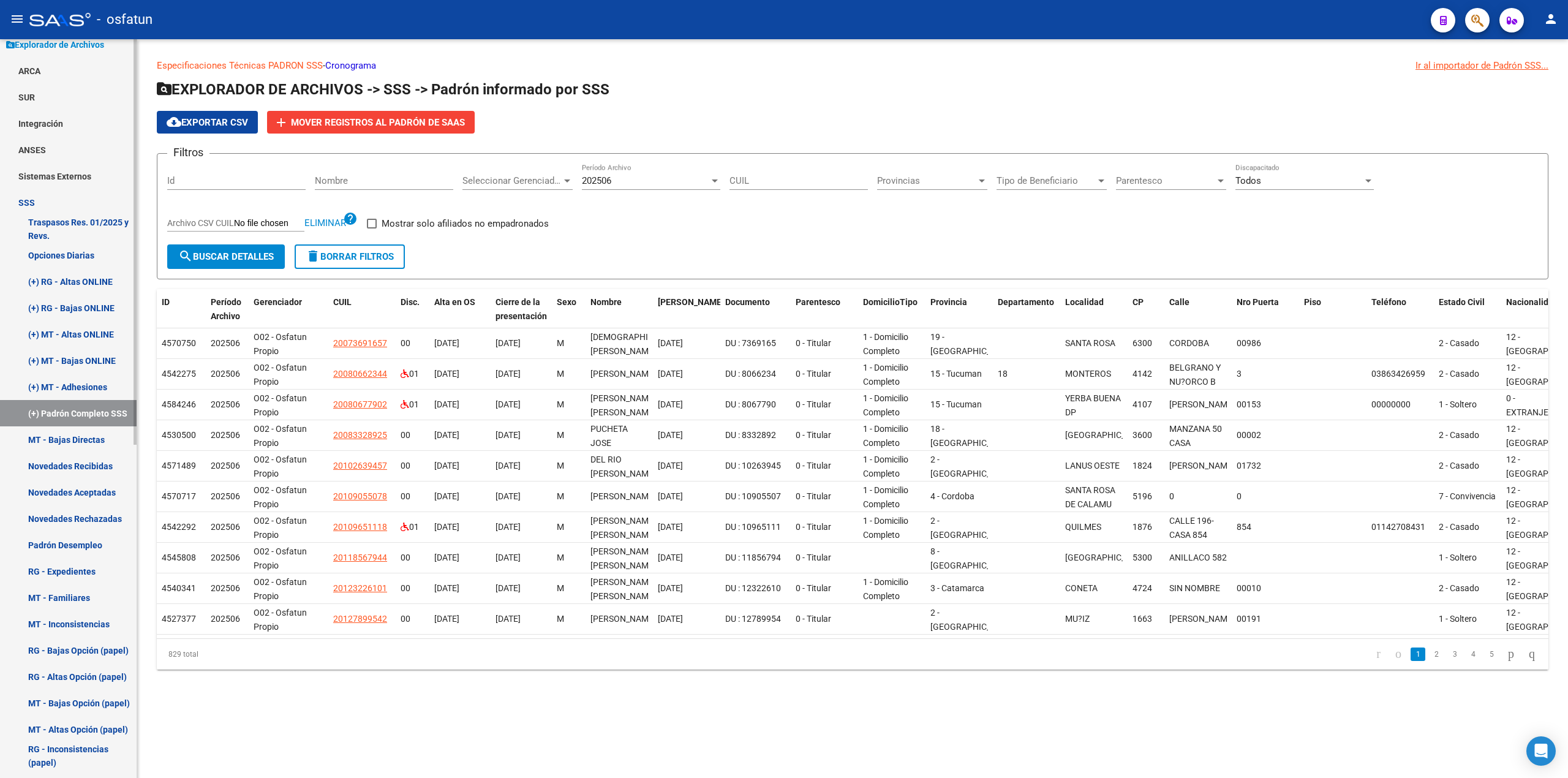
click at [78, 385] on link "(+) MT - Adhesiones" at bounding box center [68, 387] width 137 height 26
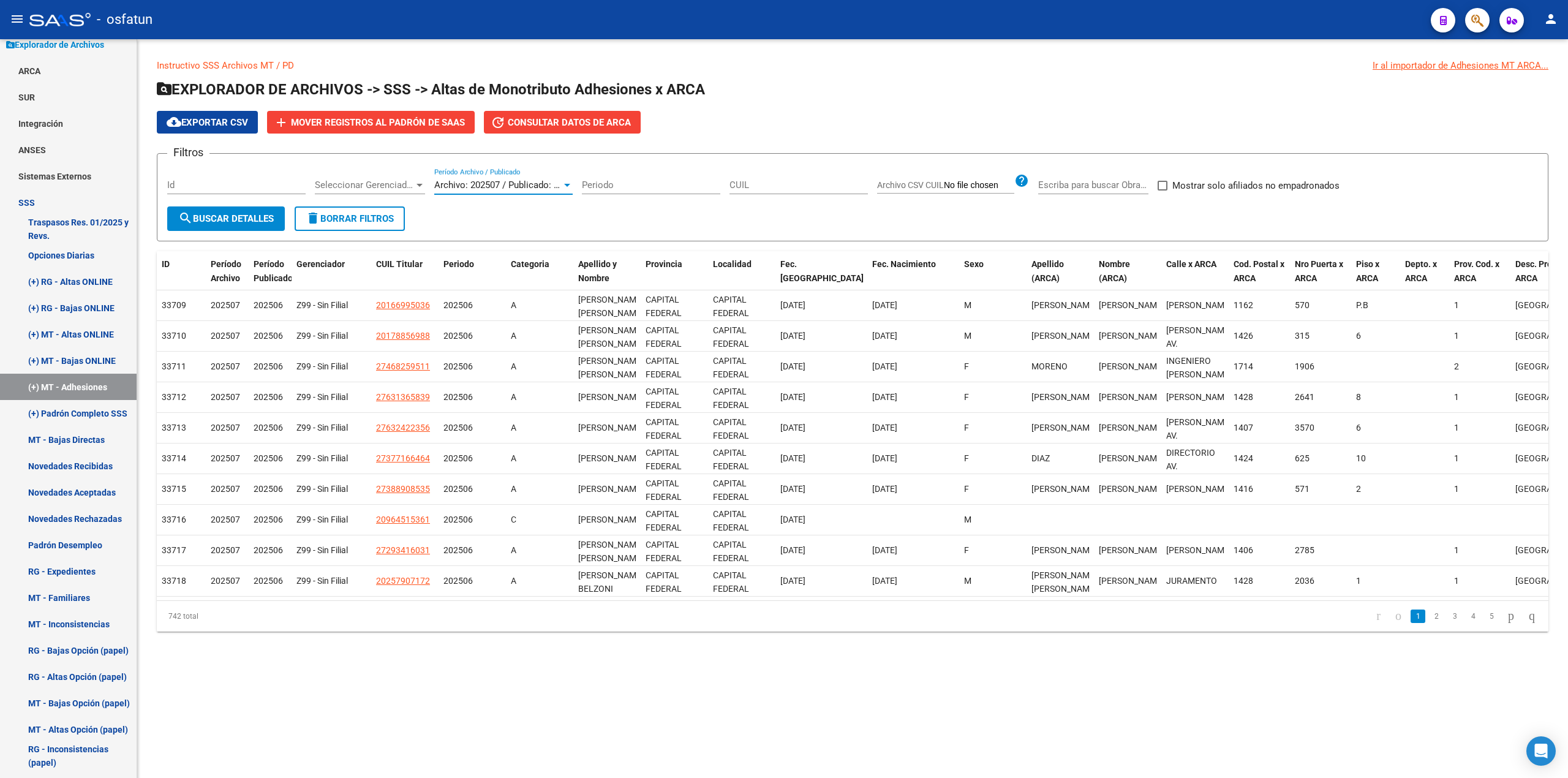
click at [549, 182] on span "Archivo: 202507 / Publicado: 202506" at bounding box center [508, 184] width 149 height 11
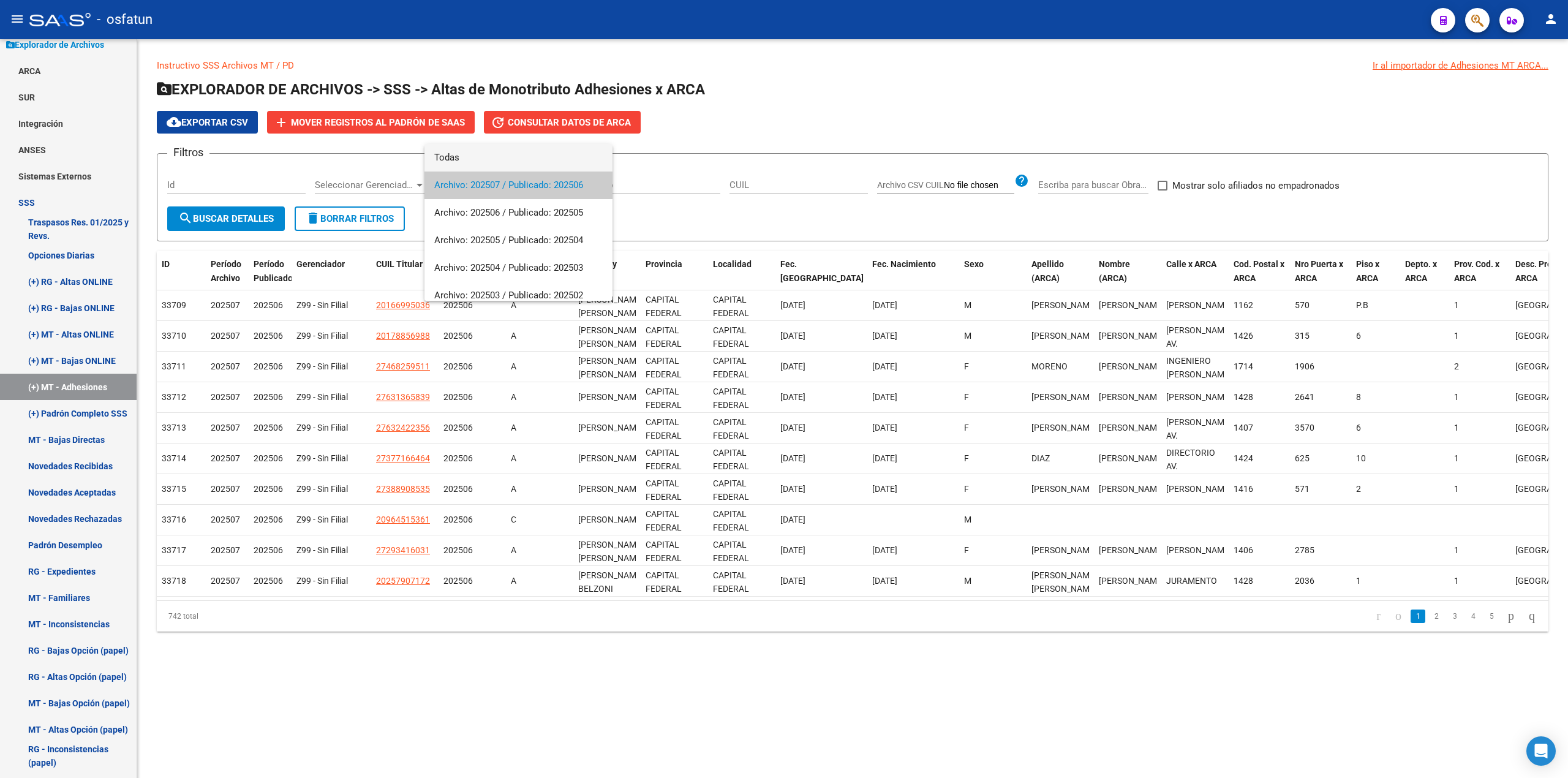
click at [495, 157] on span "Todas" at bounding box center [518, 157] width 168 height 27
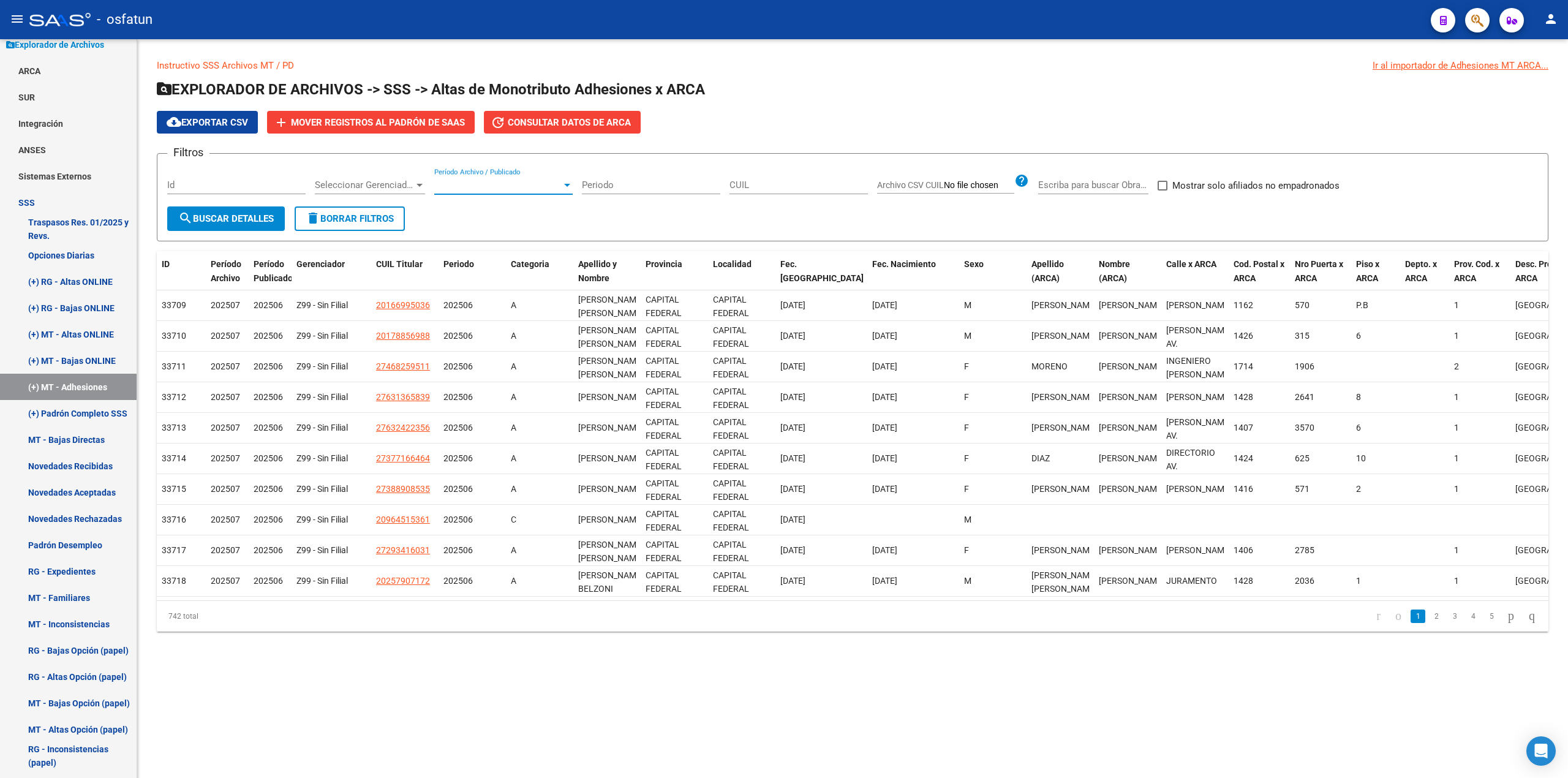
click at [771, 186] on input "CUIL" at bounding box center [799, 184] width 139 height 11
paste input "23-32314208-4"
type input "23-32314208-4"
click at [246, 219] on span "search Buscar Detalles" at bounding box center [226, 218] width 96 height 11
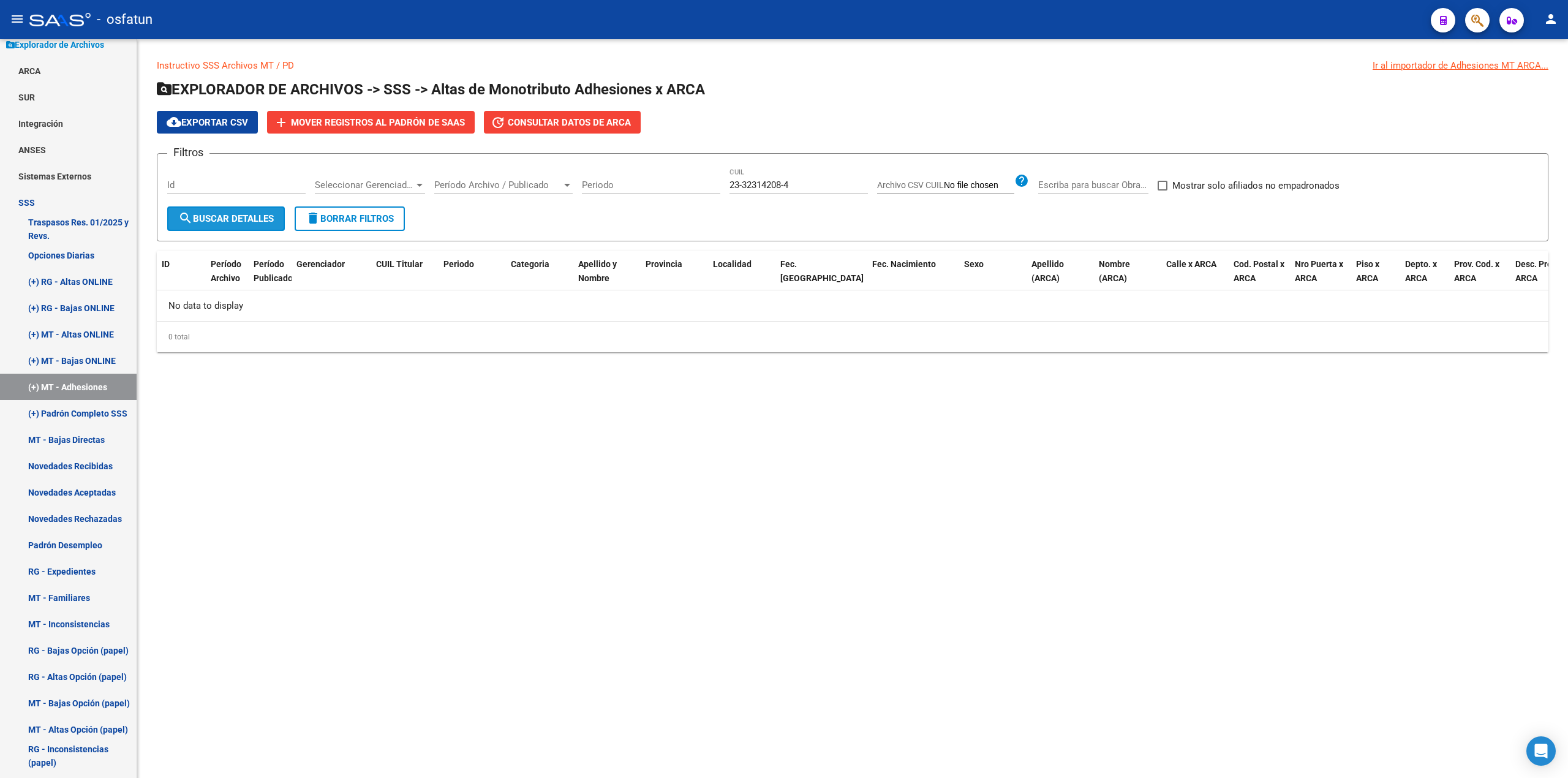
click at [248, 217] on span "search Buscar Detalles" at bounding box center [226, 218] width 96 height 11
click at [248, 216] on span "search Buscar Detalles" at bounding box center [226, 218] width 96 height 11
click at [248, 215] on span "search Buscar Detalles" at bounding box center [226, 218] width 96 height 11
click at [1477, 21] on icon "button" at bounding box center [1477, 20] width 12 height 14
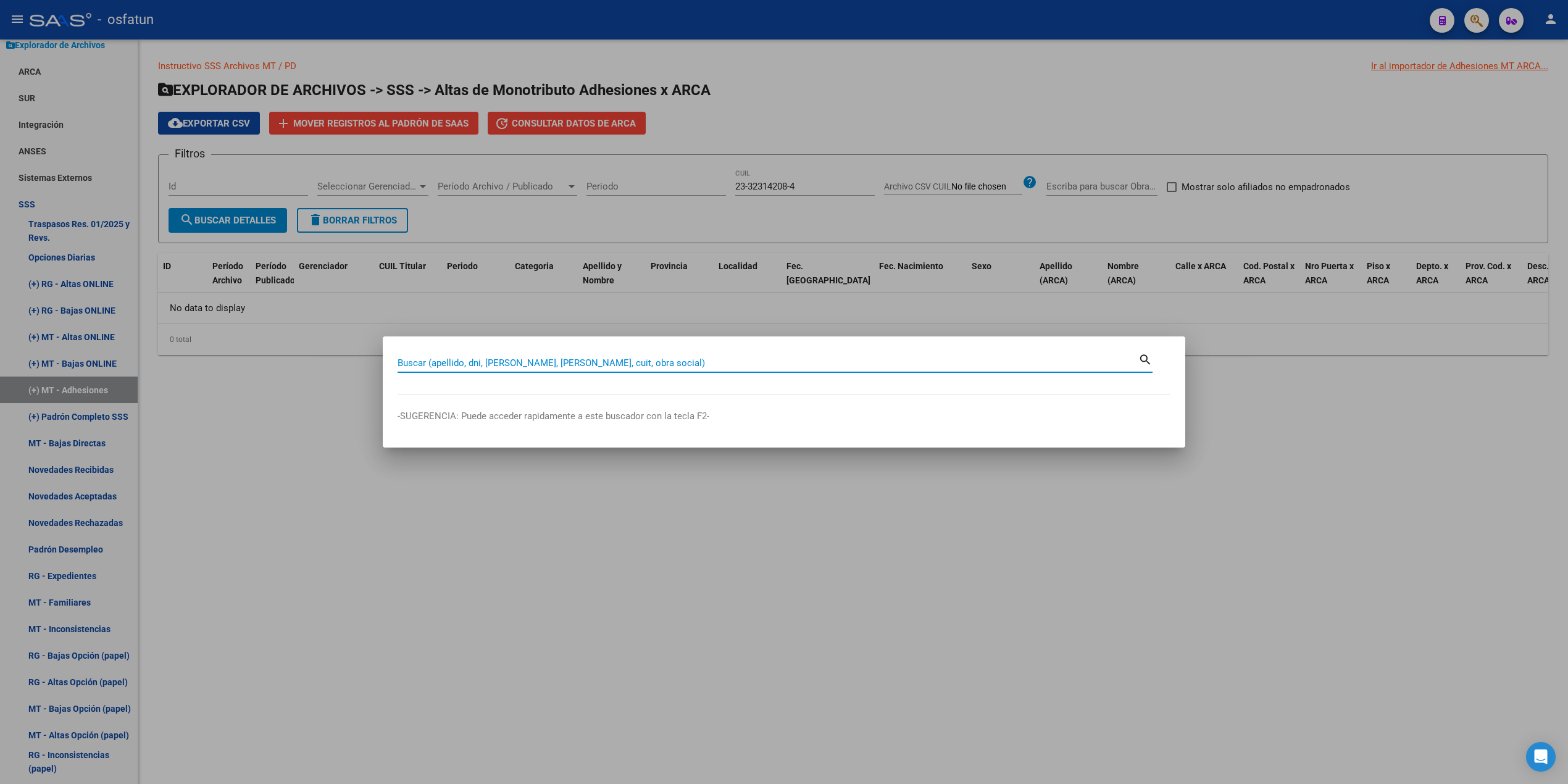
click at [703, 367] on input "Buscar (apellido, dni, [PERSON_NAME], [PERSON_NAME], cuit, obra social)" at bounding box center [768, 362] width 741 height 11
type input "23323142084"
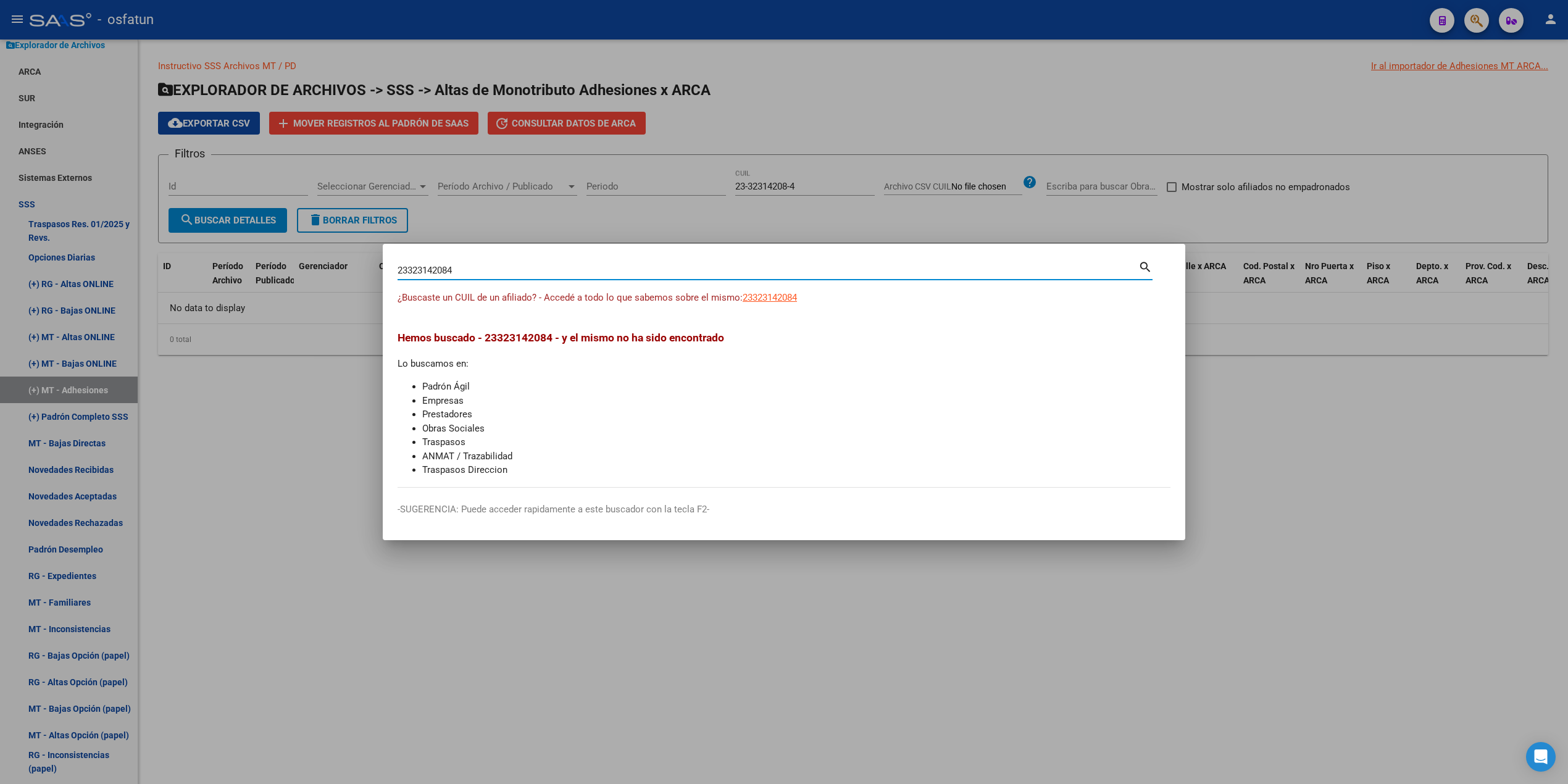
click at [258, 430] on div at bounding box center [784, 392] width 1568 height 784
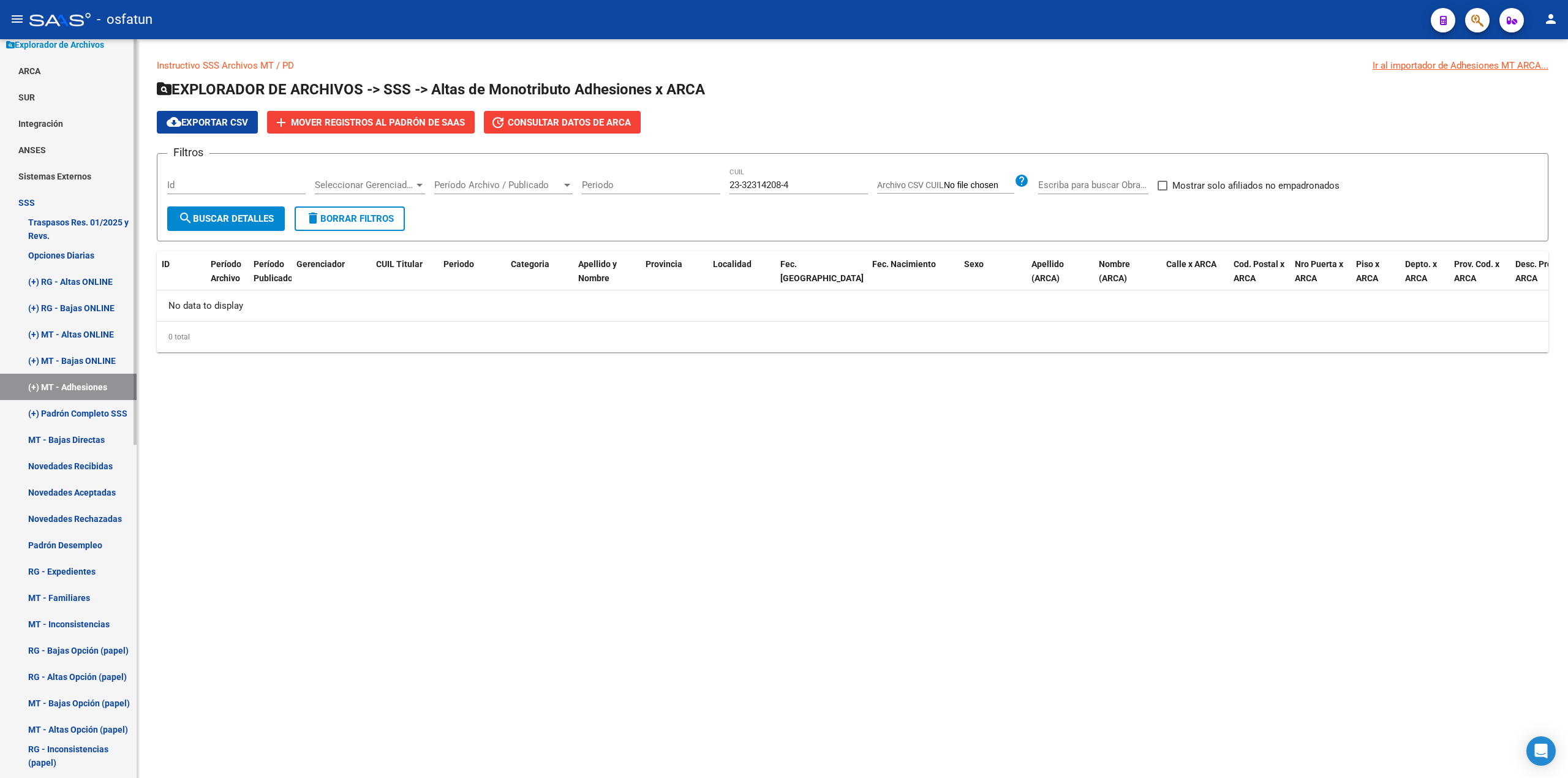
click at [87, 277] on link "(+) RG - Altas ONLINE" at bounding box center [68, 281] width 137 height 26
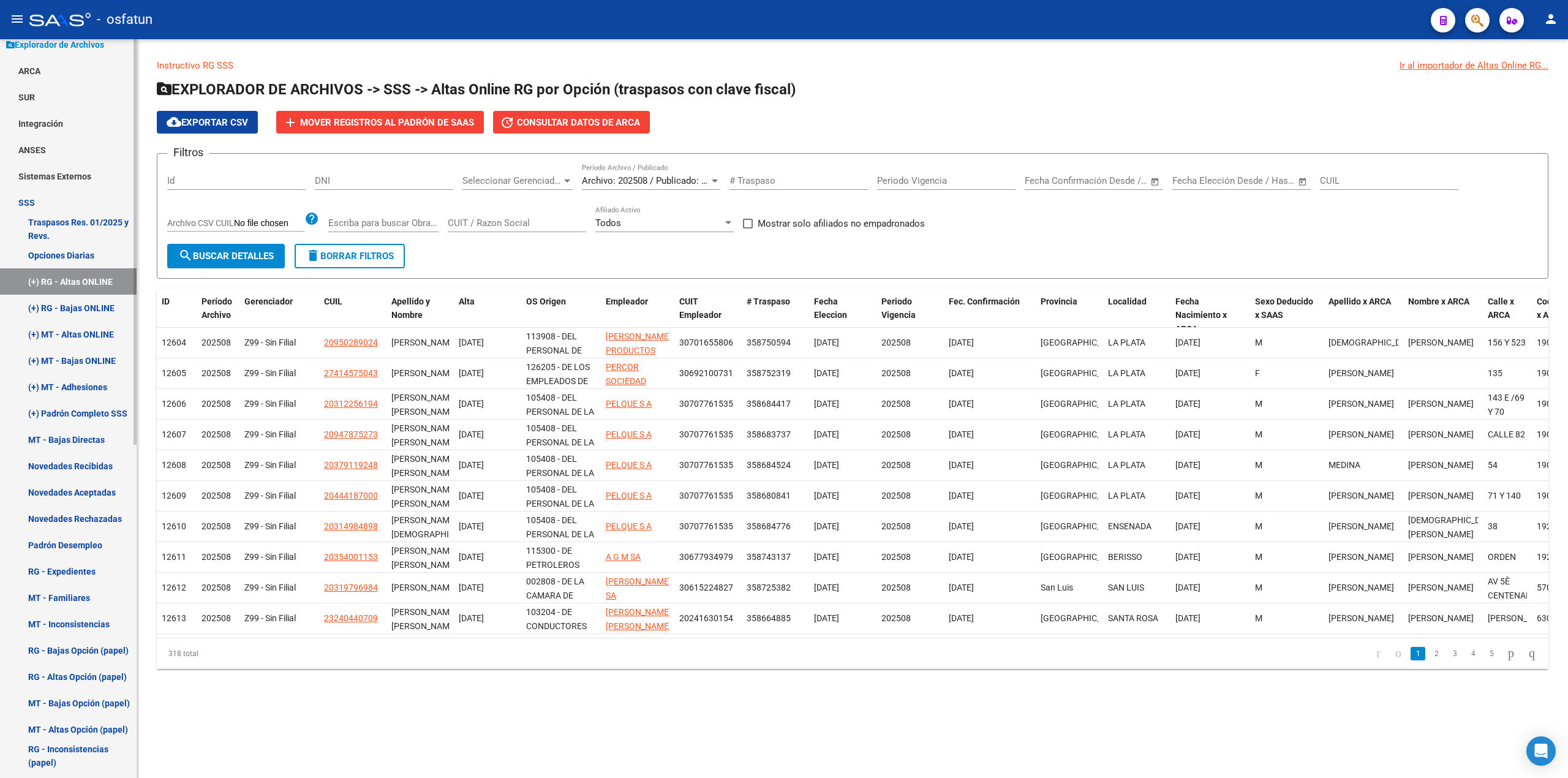
click at [86, 332] on link "(+) MT - Altas ONLINE" at bounding box center [68, 334] width 137 height 26
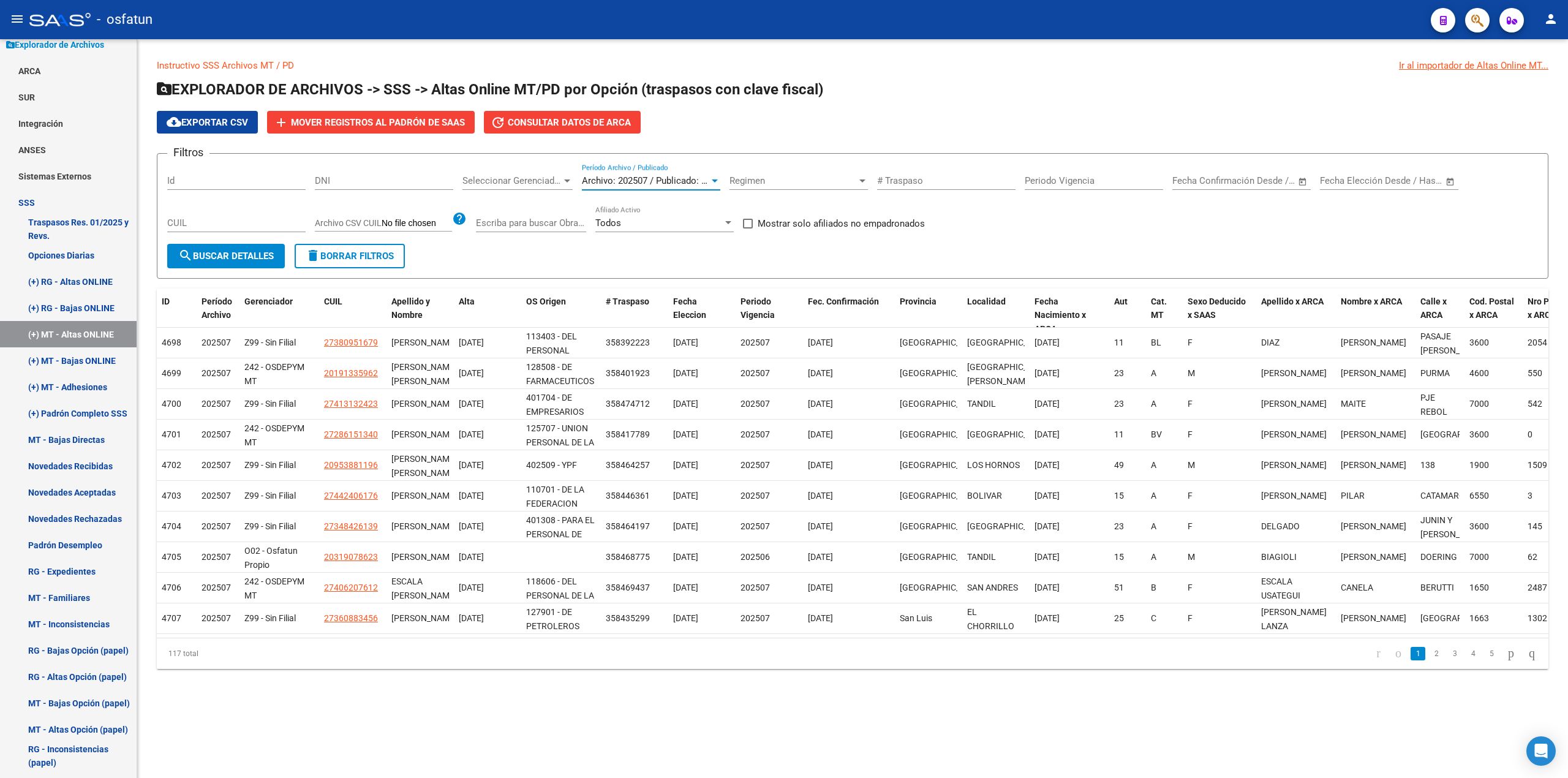
click at [702, 184] on span "Archivo: 202507 / Publicado: 202506" at bounding box center [656, 180] width 149 height 11
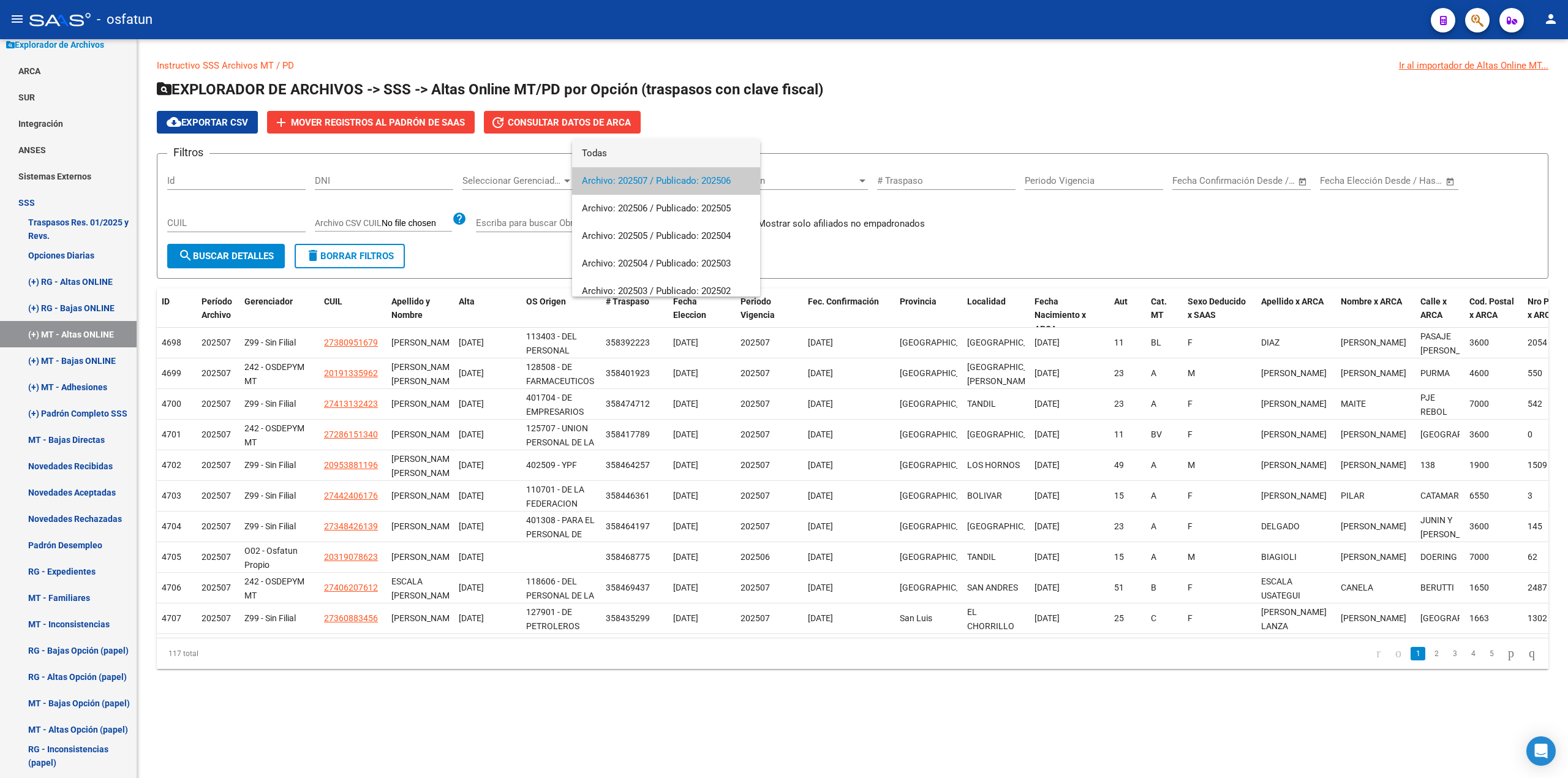
click at [621, 153] on span "Todas" at bounding box center [666, 153] width 168 height 27
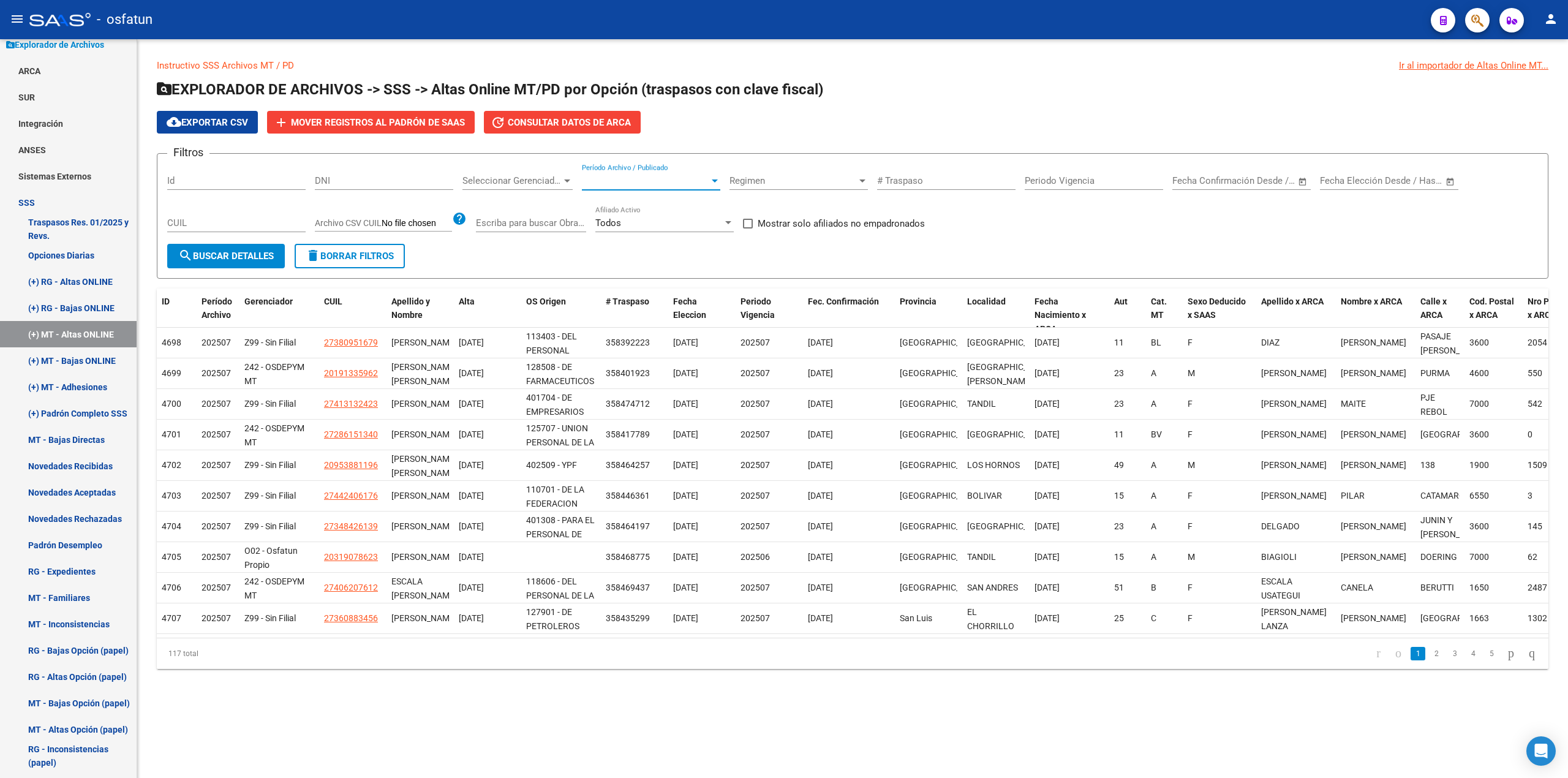
click at [210, 218] on input "CUIL" at bounding box center [237, 222] width 139 height 11
paste input "23-32314208-4"
type input "23-32314208-4"
click at [251, 255] on span "search Buscar Detalles" at bounding box center [226, 256] width 96 height 11
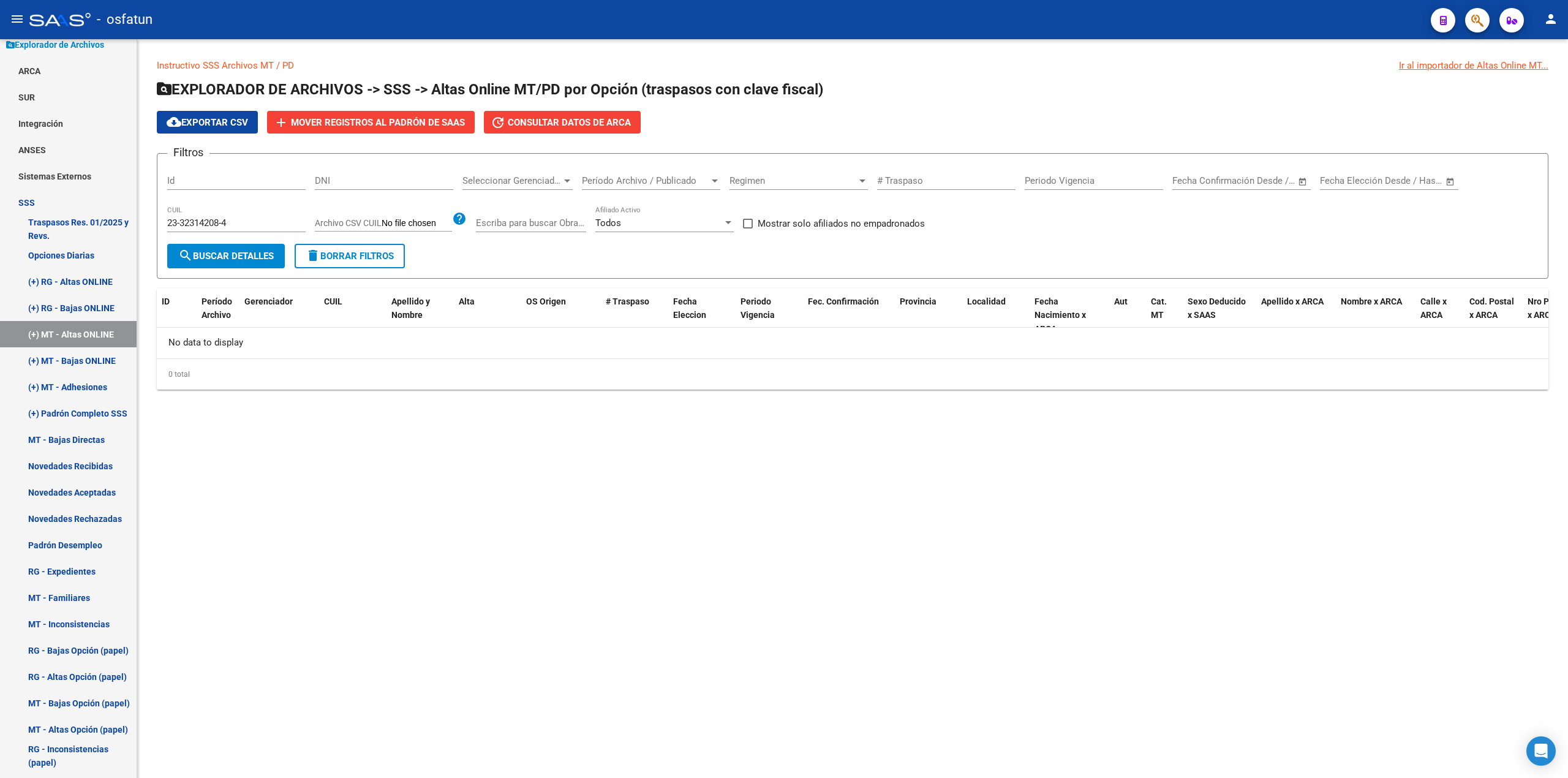
click at [643, 227] on div "Todos" at bounding box center [659, 222] width 127 height 11
click at [648, 221] on span "Todos" at bounding box center [665, 223] width 139 height 27
click at [686, 174] on div "Período Archivo / Publicado Período Archivo / Publicado" at bounding box center [651, 177] width 139 height 26
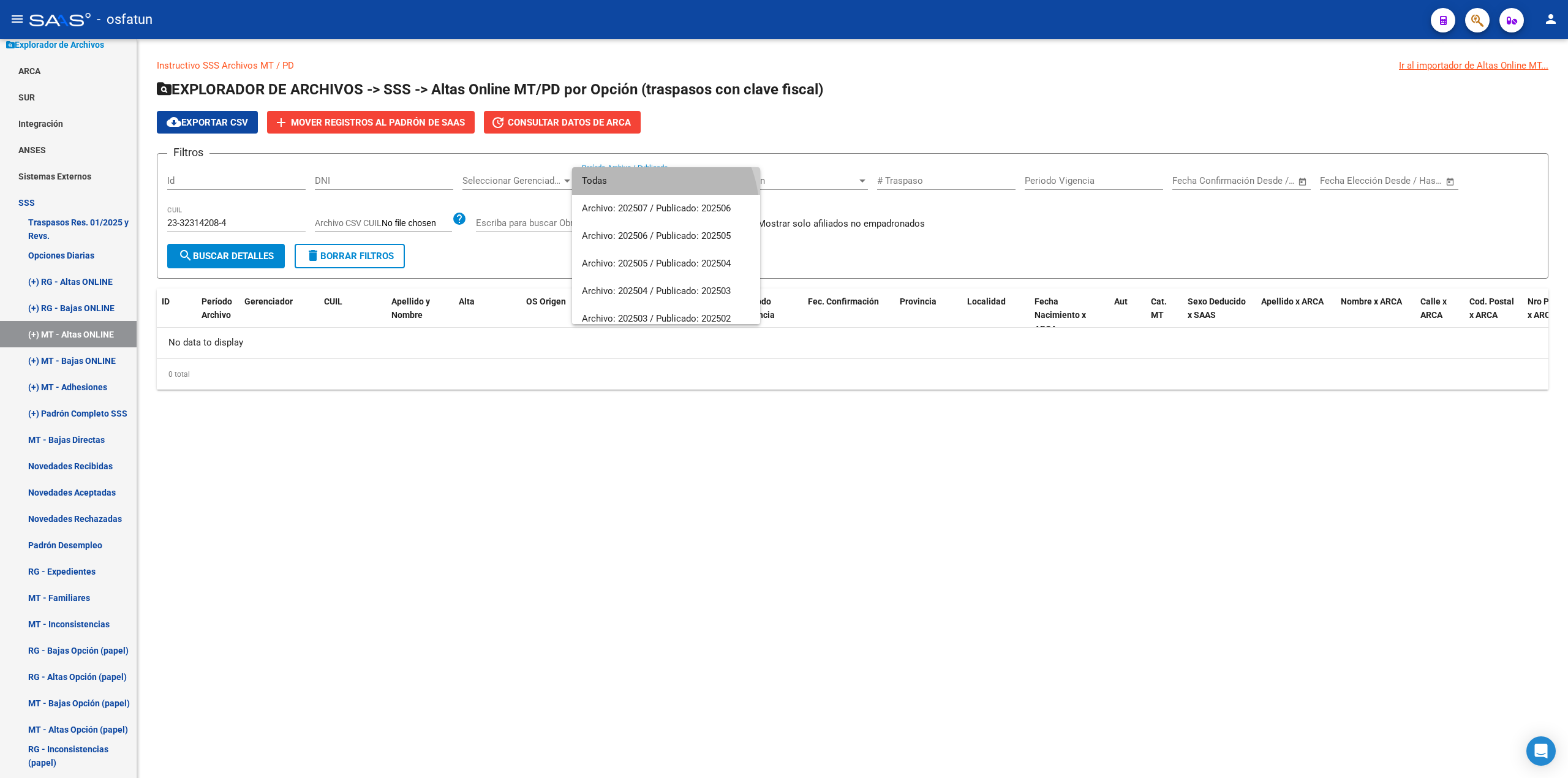
click at [631, 185] on span "Todas" at bounding box center [666, 181] width 168 height 27
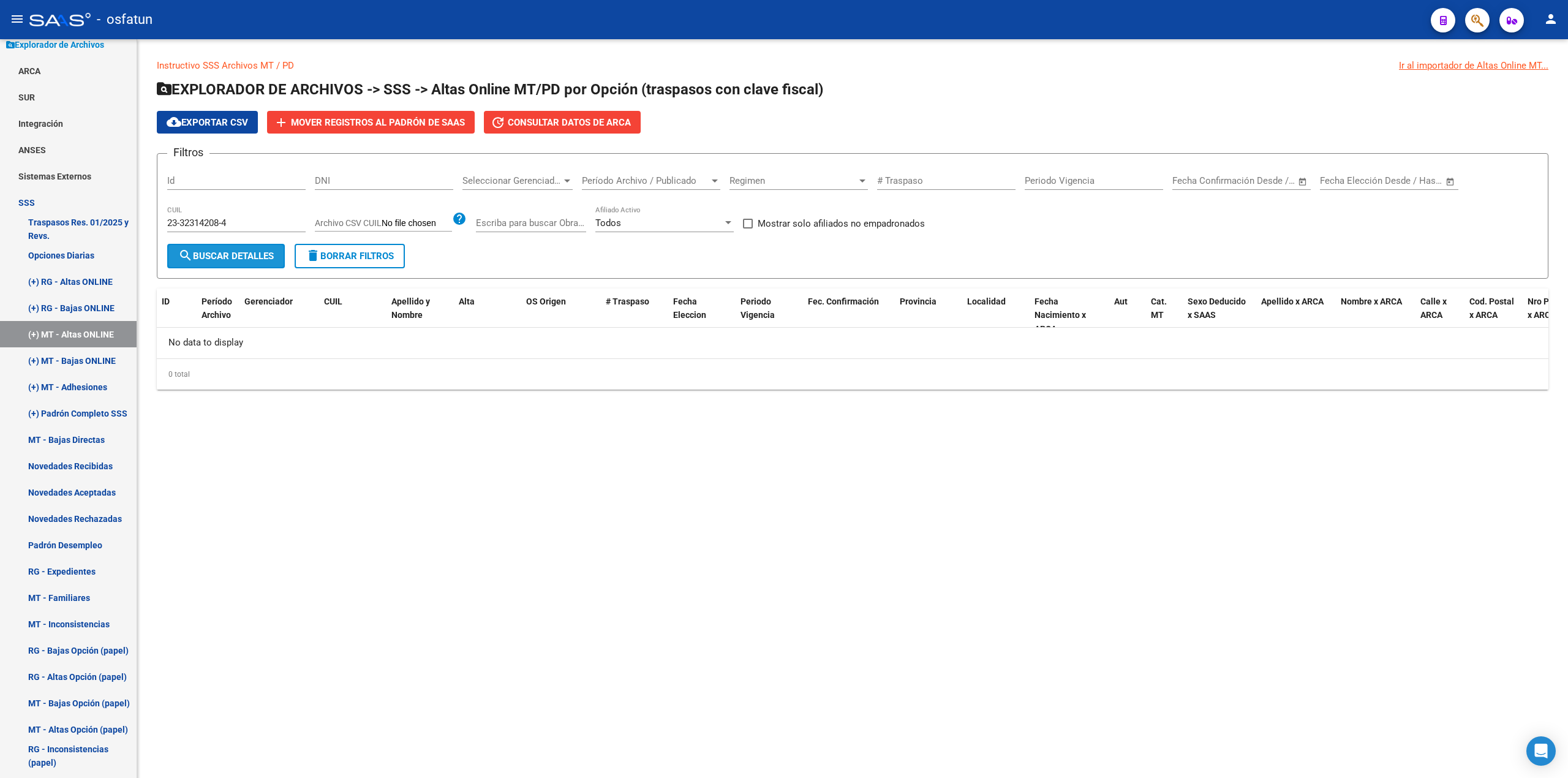
click at [225, 255] on span "search Buscar Detalles" at bounding box center [226, 256] width 96 height 11
click at [557, 573] on mat-sidenav-content "Instructivo SSS Archivos MT / PD Ir al importador de Altas Online MT... EXPLORA…" at bounding box center [852, 408] width 1431 height 738
click at [697, 179] on span "Período Archivo / Publicado" at bounding box center [645, 180] width 127 height 11
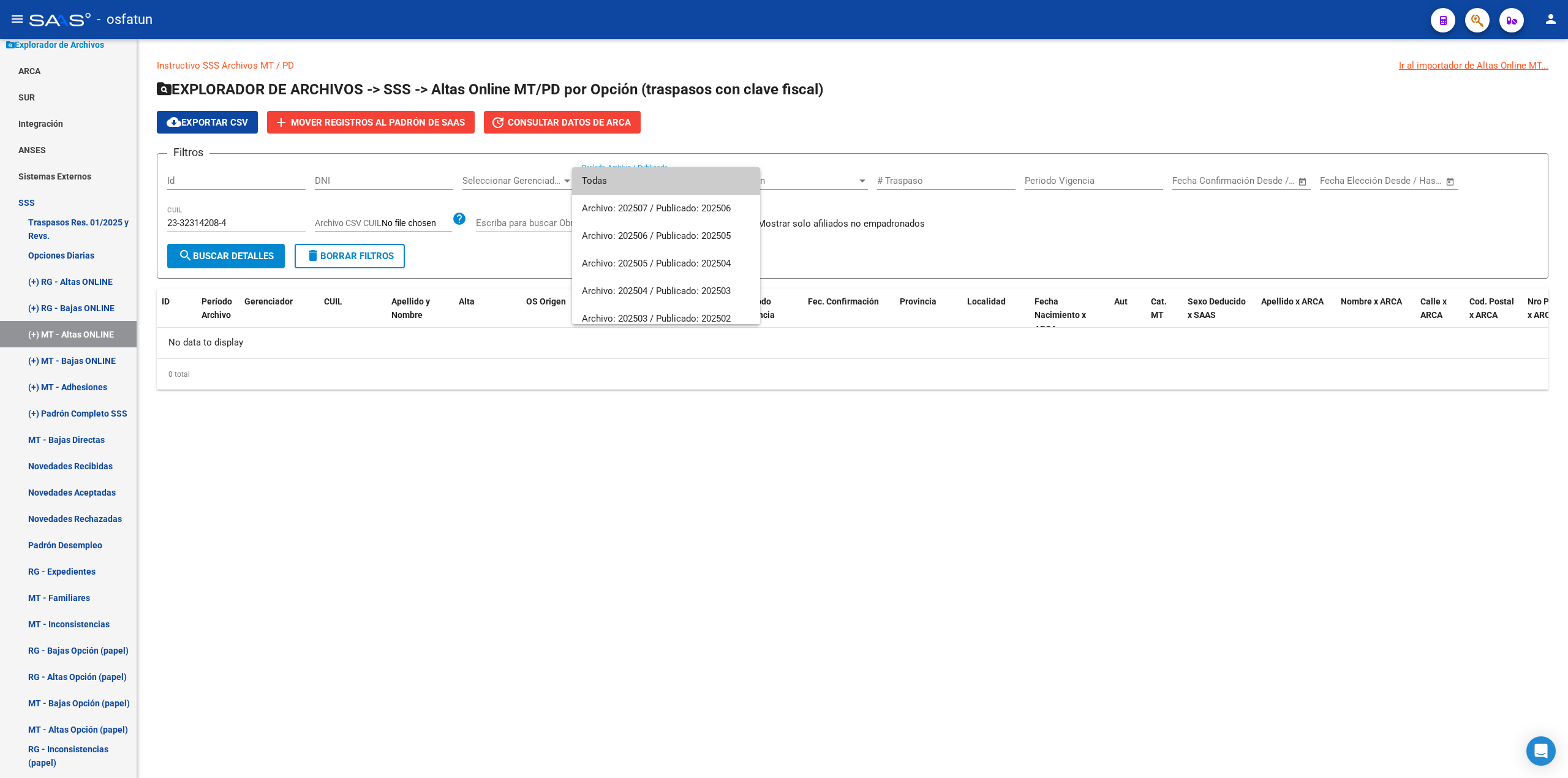
click at [740, 462] on div at bounding box center [784, 389] width 1568 height 778
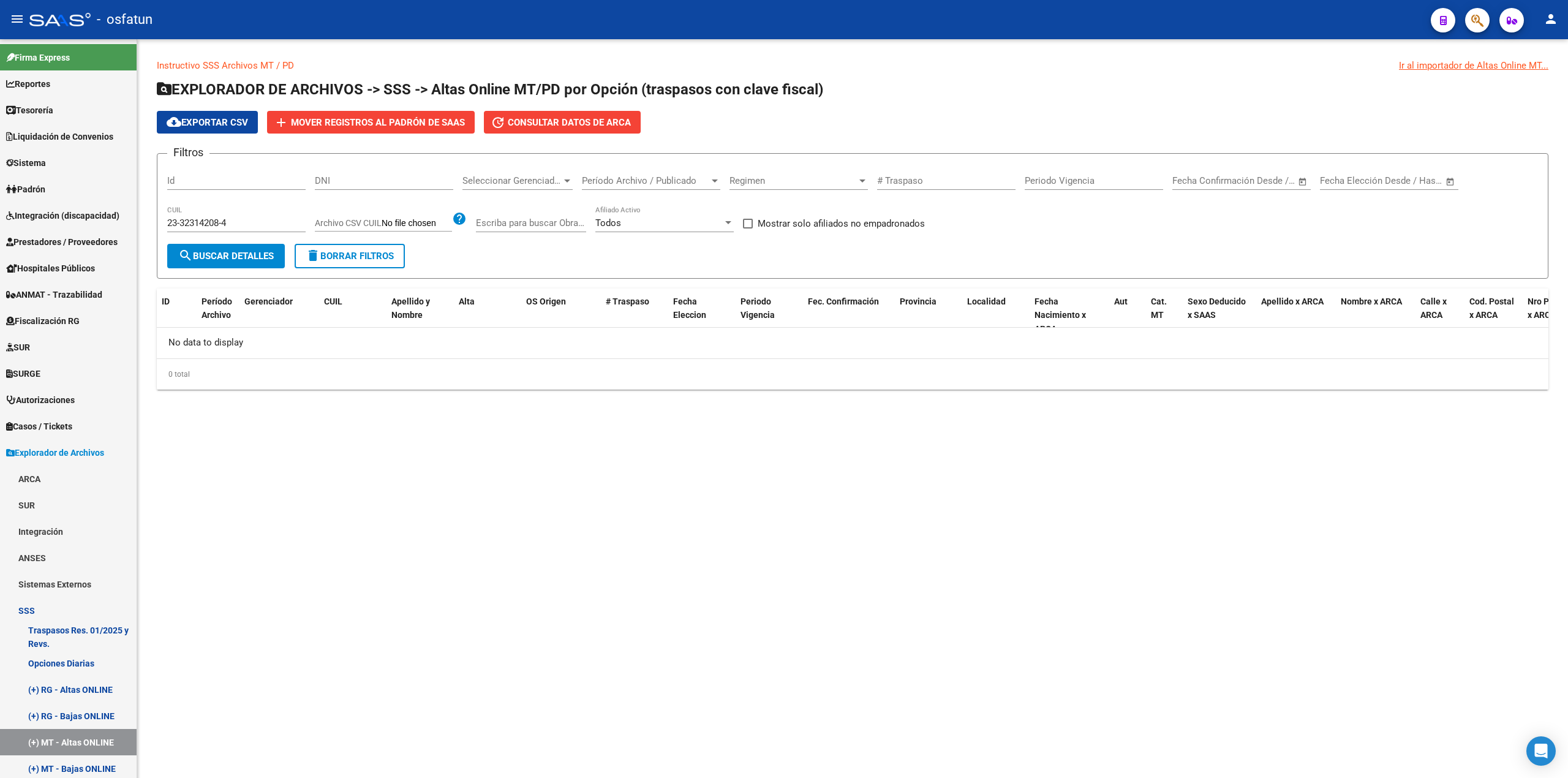
click at [1484, 21] on icon "button" at bounding box center [1477, 20] width 12 height 14
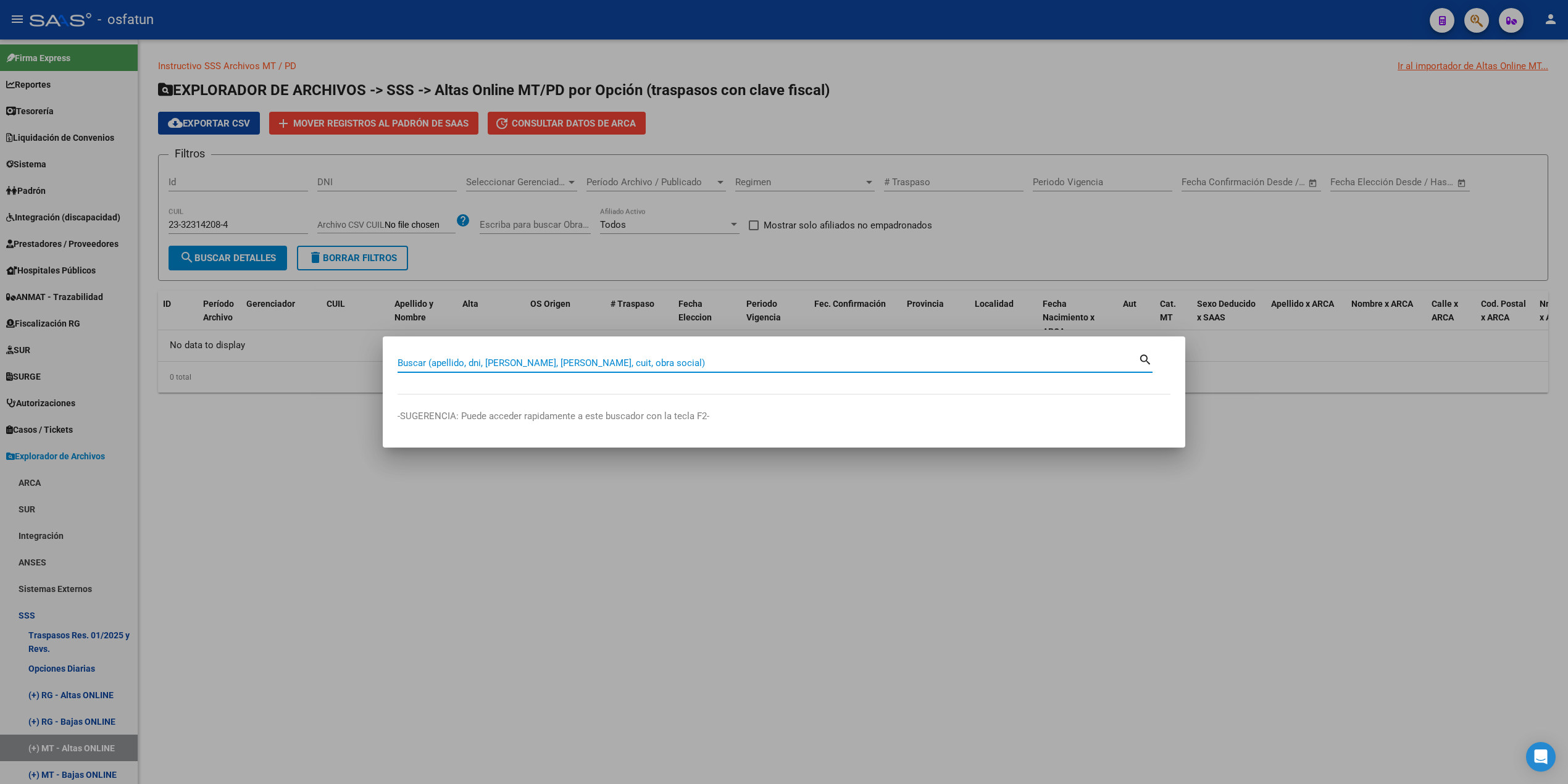
paste input "23323142084"
type input "23323142084"
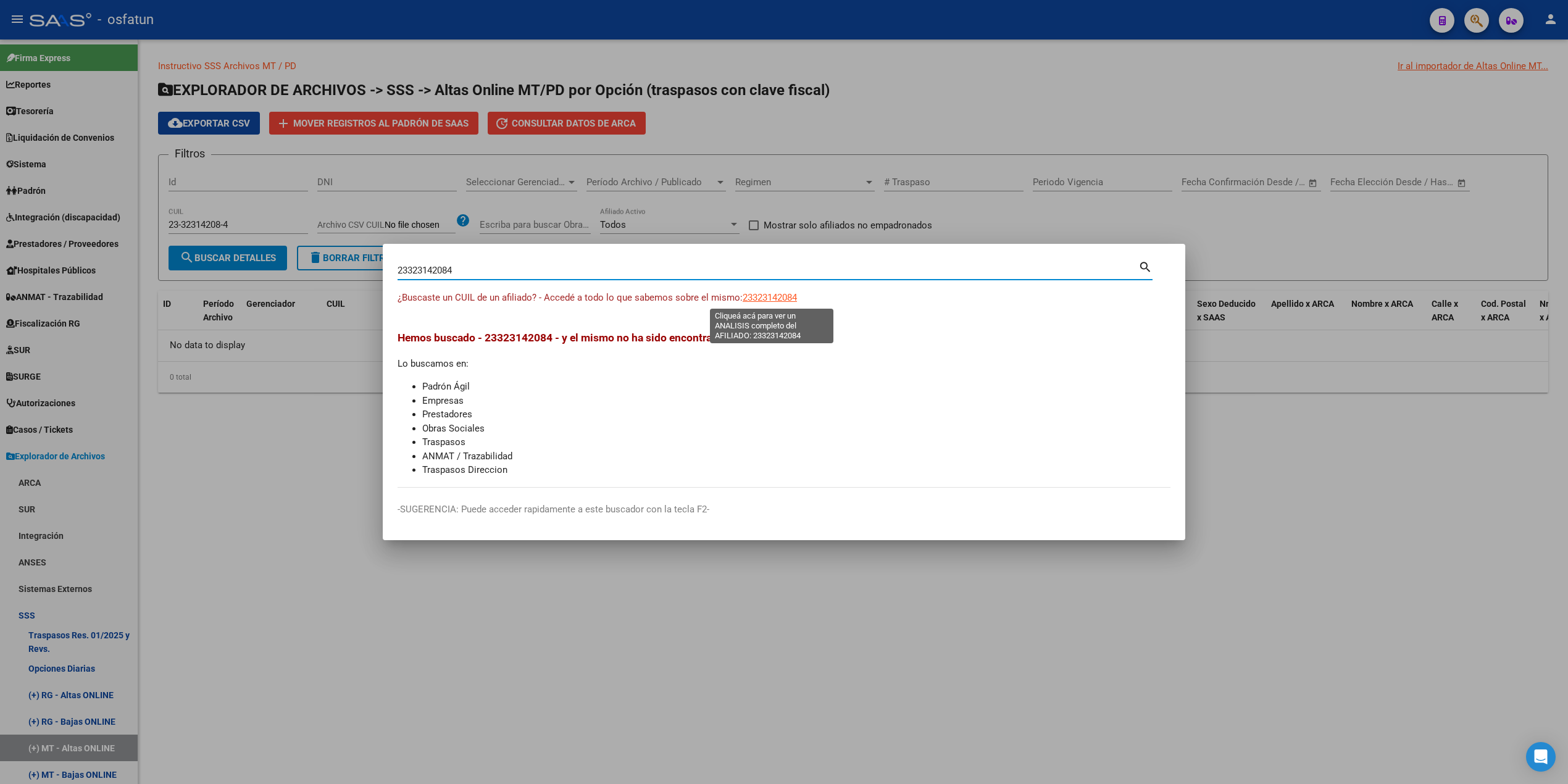
click at [763, 297] on span "23323142084" at bounding box center [769, 297] width 54 height 11
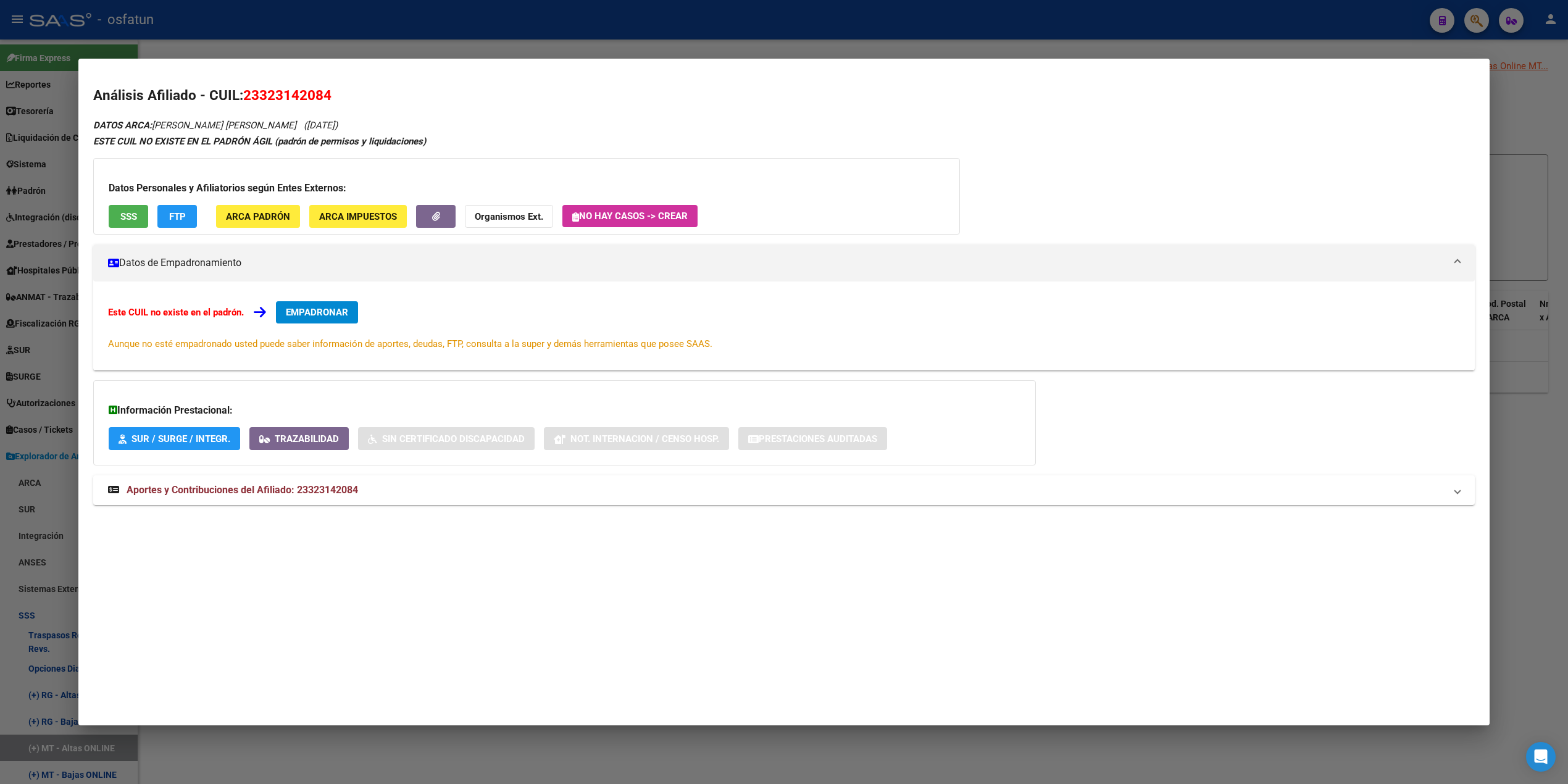
click at [334, 315] on span "EMPADRONAR" at bounding box center [317, 312] width 62 height 11
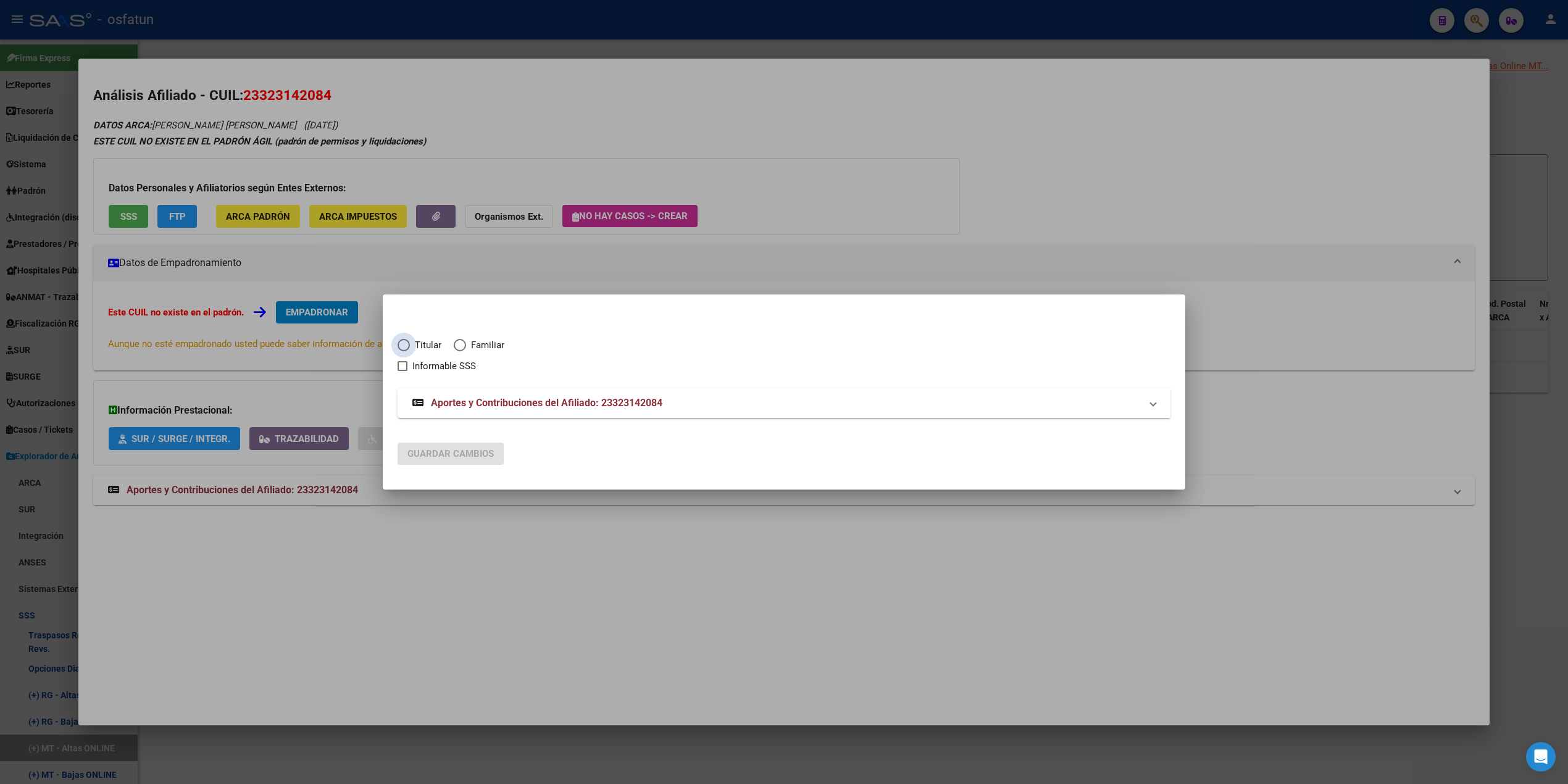
click at [425, 346] on span "Titular" at bounding box center [426, 345] width 32 height 14
click at [410, 346] on input "Titular" at bounding box center [403, 344] width 12 height 12
radio input "true"
checkbox input "true"
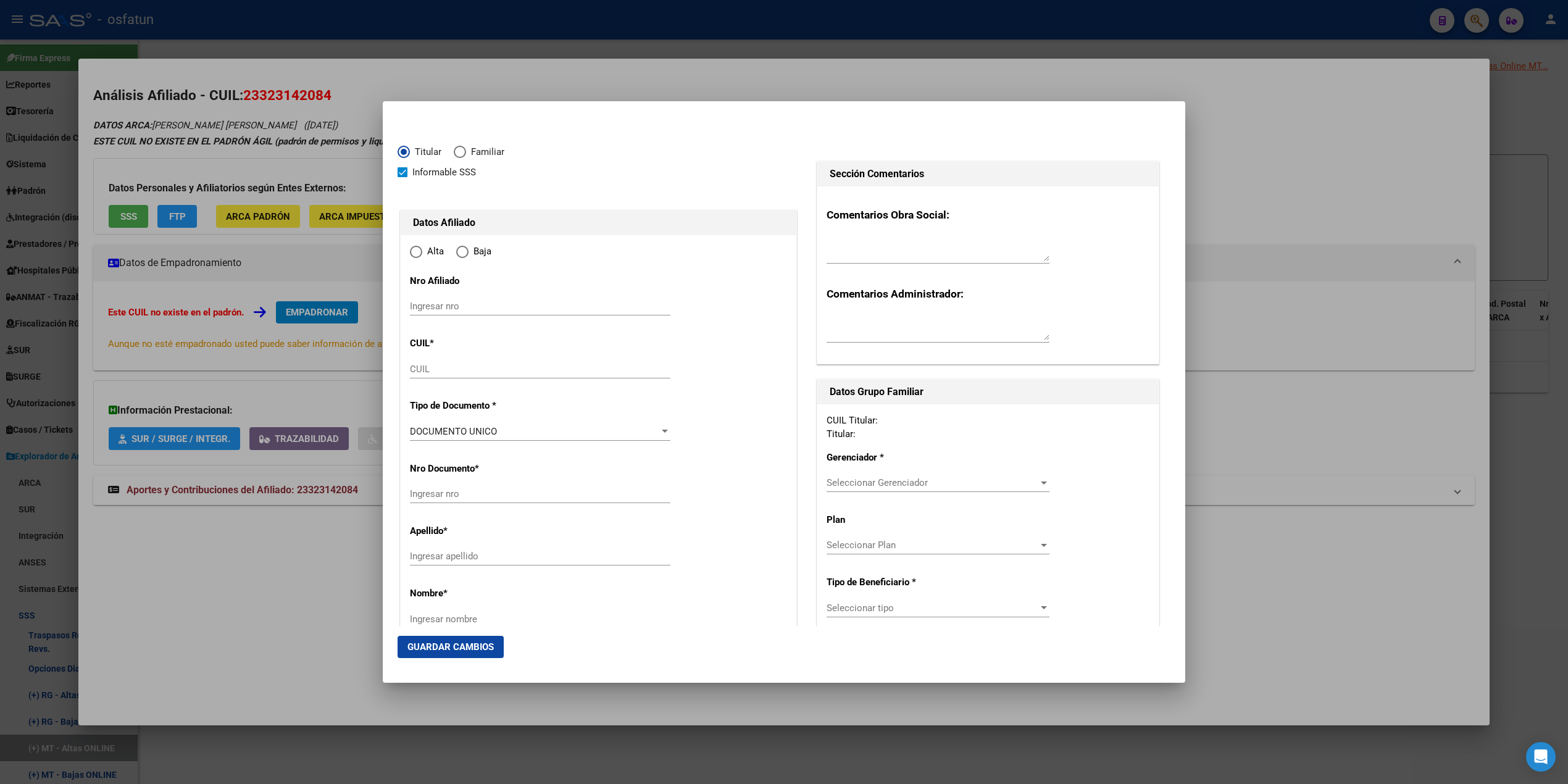
type input "23-32314208-4"
type input "32314208"
type input "[PERSON_NAME]"
type input "[DATE]"
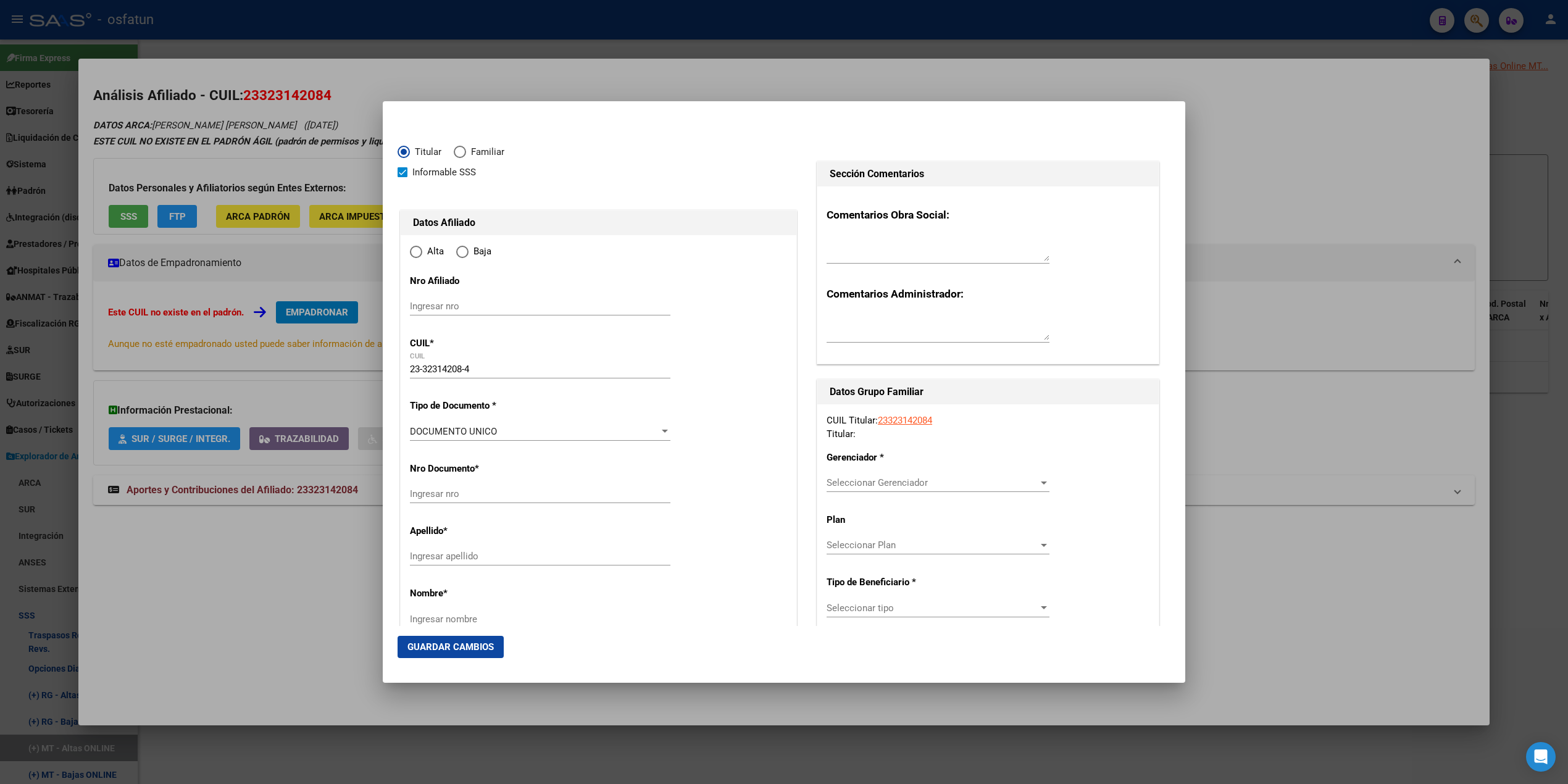
type input "[PERSON_NAME]"
type input "5123"
type input "[PERSON_NAME]"
type input "4544"
radio input "true"
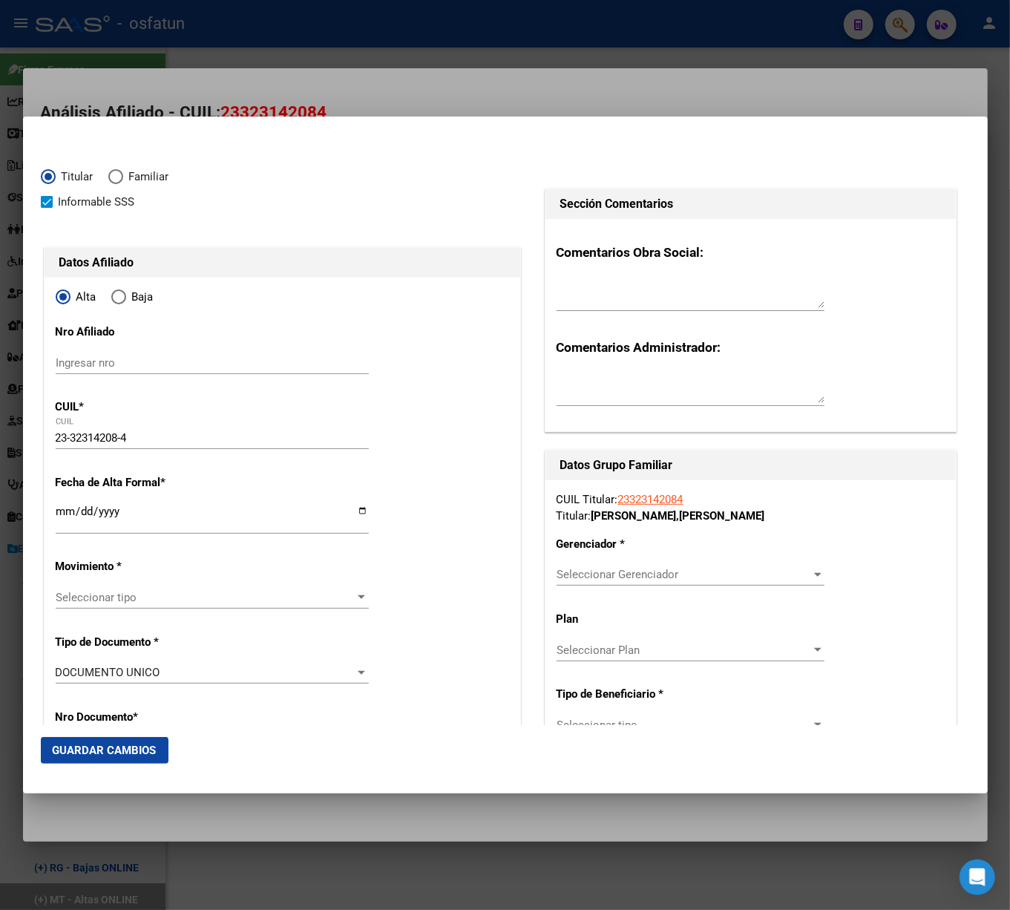
click at [87, 363] on input "Ingresar nro" at bounding box center [212, 362] width 313 height 13
paste input "23323142084"
click at [148, 357] on input "23323142084" at bounding box center [212, 362] width 313 height 13
drag, startPoint x: 148, startPoint y: 357, endPoint x: 12, endPoint y: 356, distance: 136.6
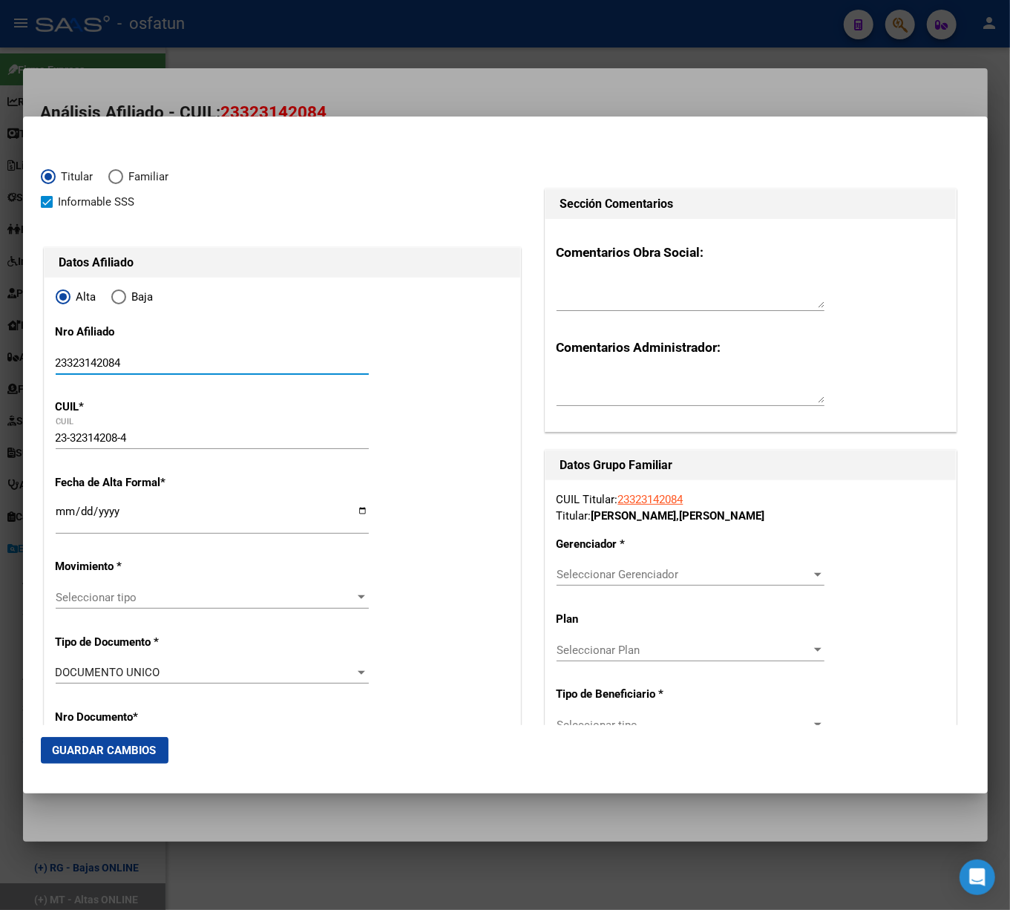
click at [12, 356] on div "23323142084 Buscar (apellido, dni, cuil, nro traspaso, cuit, obra social) searc…" at bounding box center [505, 455] width 1010 height 910
paste input "32314208"
type input "32314208/00"
click at [186, 460] on div "23-32314208-4 CUIL" at bounding box center [212, 445] width 313 height 36
click at [60, 514] on input "Ingresar fecha" at bounding box center [212, 517] width 313 height 24
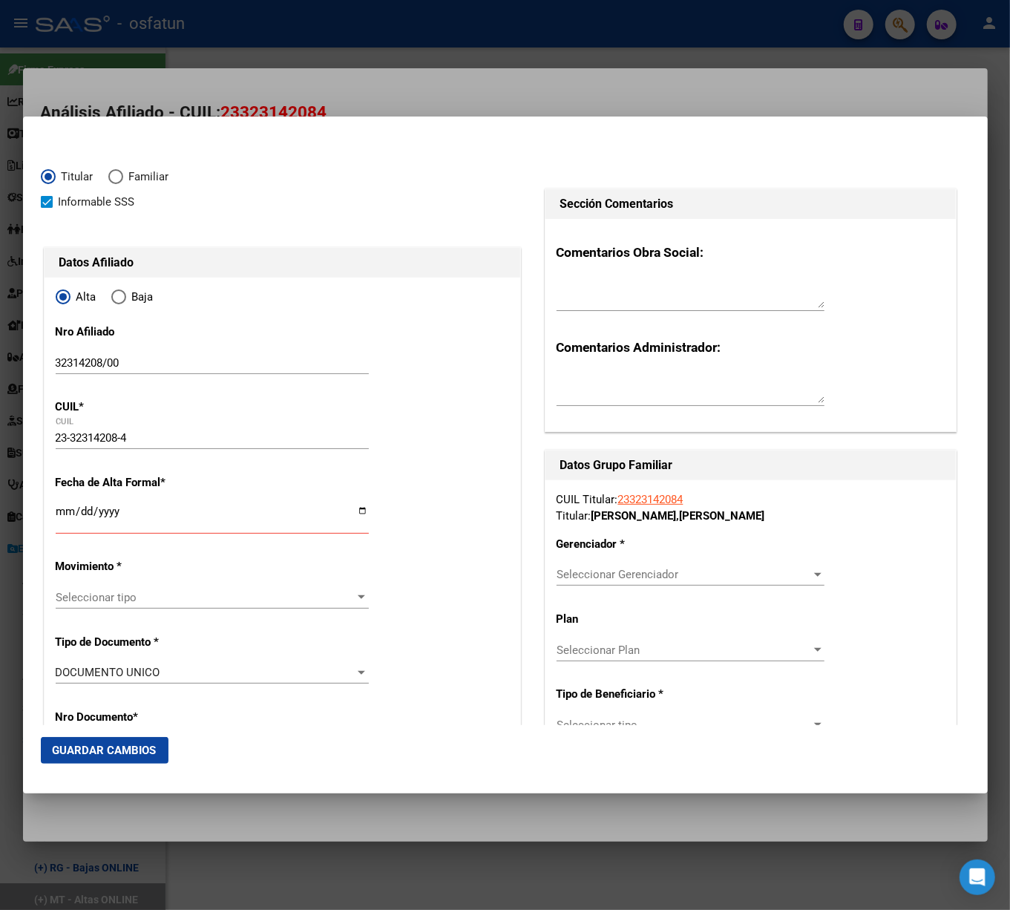
click at [82, 508] on input "Ingresar fecha" at bounding box center [212, 517] width 313 height 24
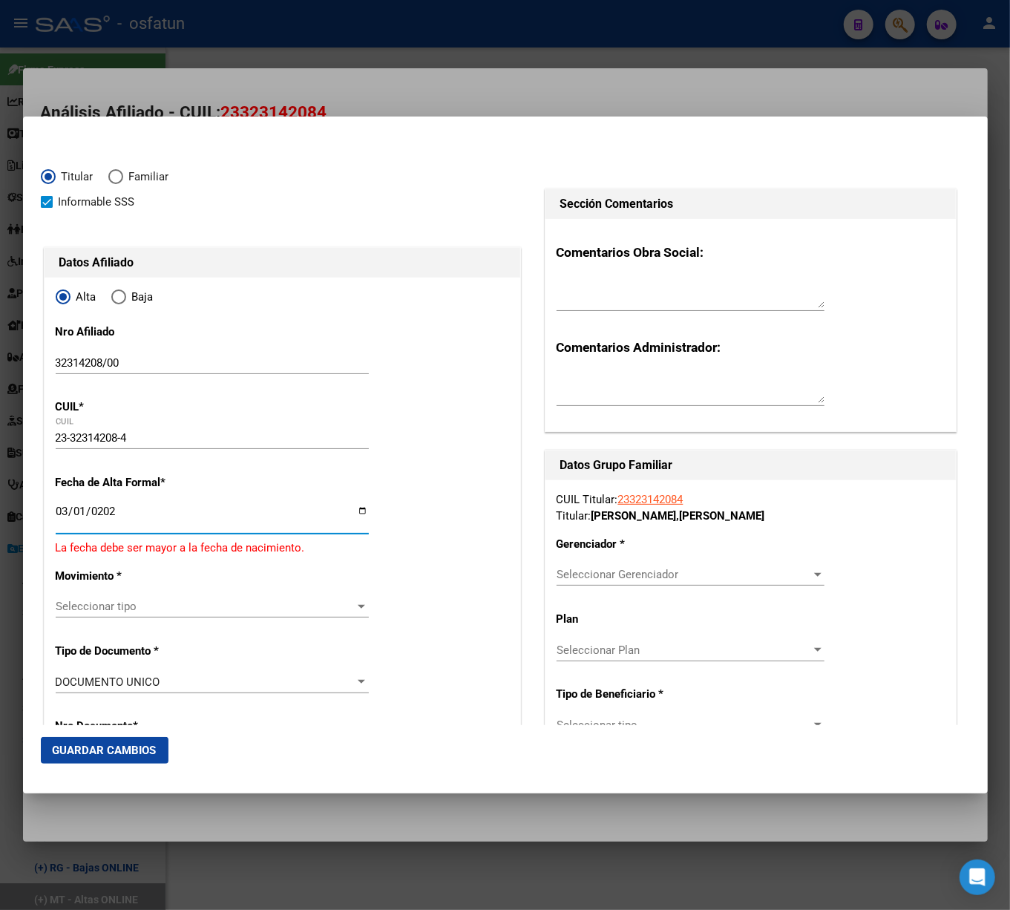
type input "[DATE]"
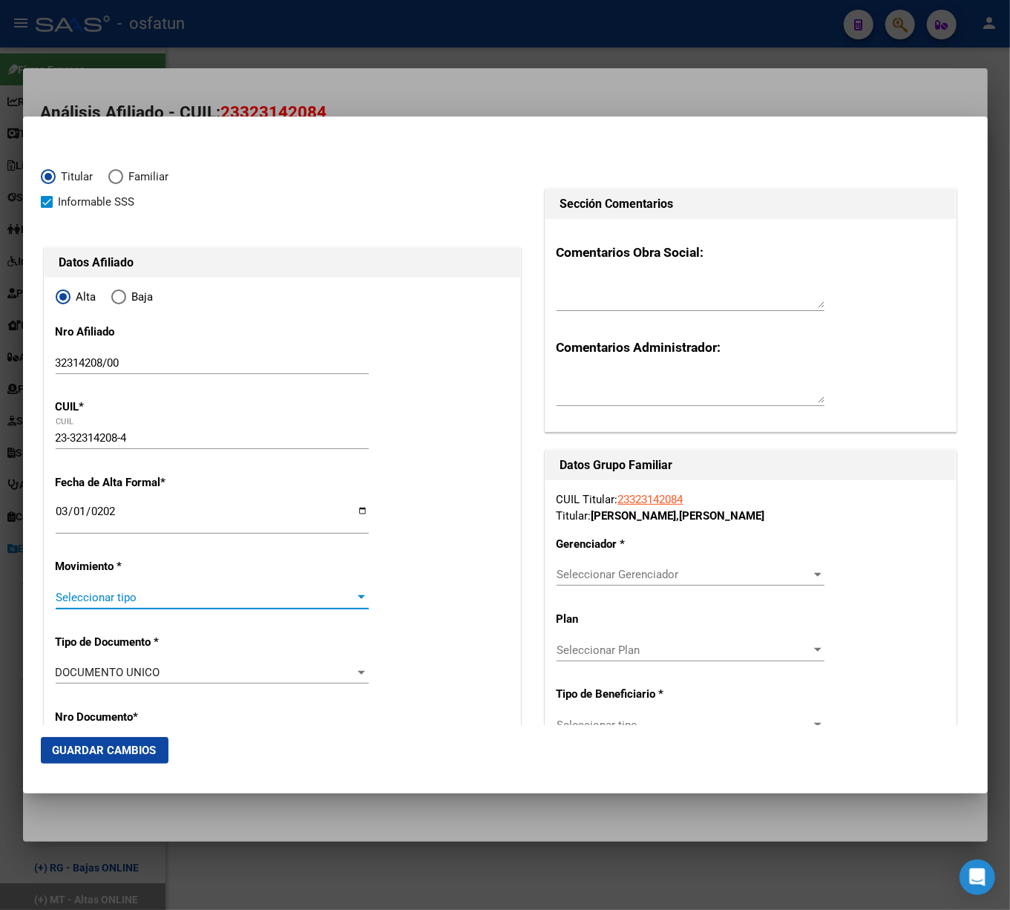
click at [356, 594] on div at bounding box center [361, 598] width 13 height 12
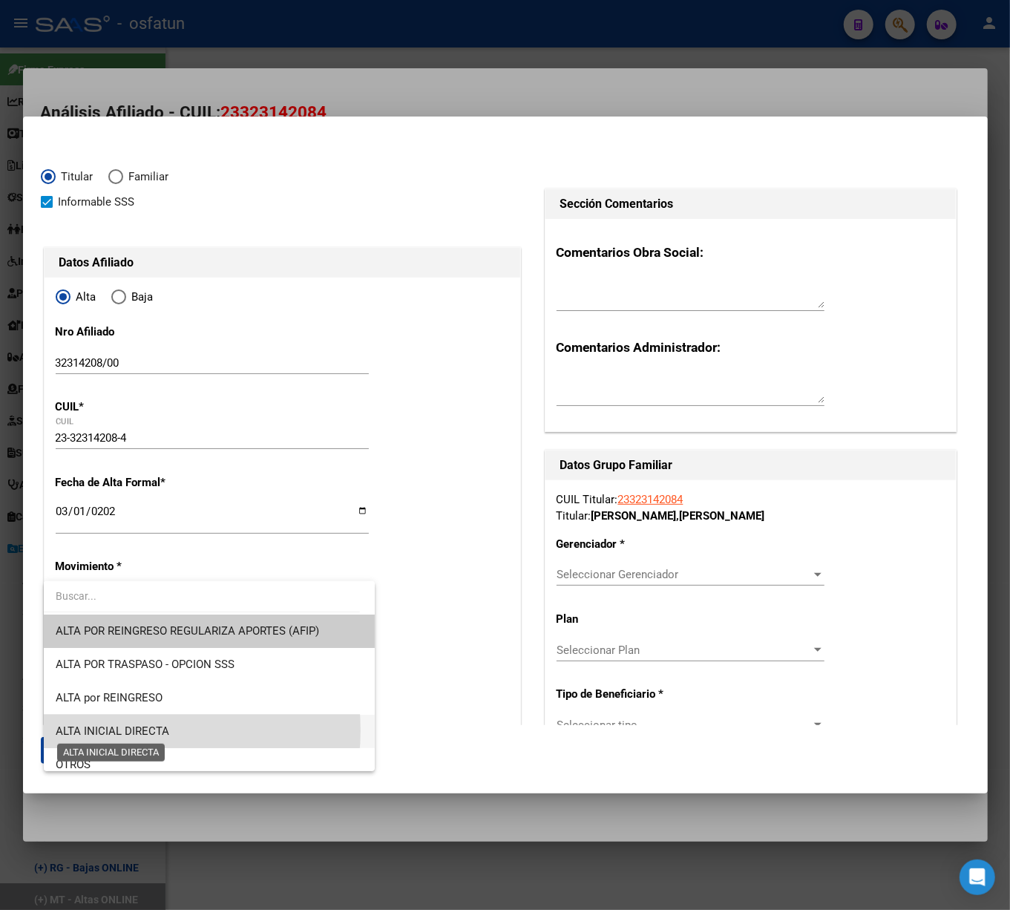
click at [111, 730] on span "ALTA INICIAL DIRECTA" at bounding box center [113, 730] width 114 height 13
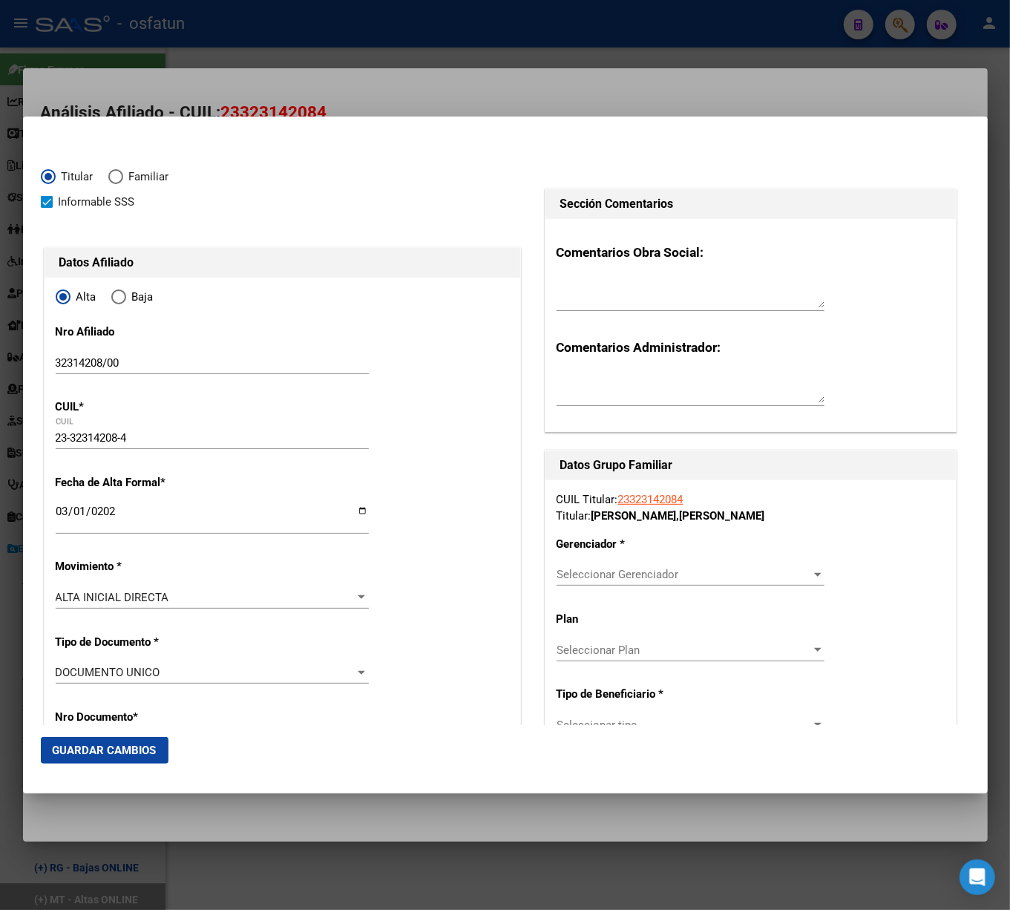
click at [145, 716] on p "Nro Documento *" at bounding box center [124, 717] width 136 height 17
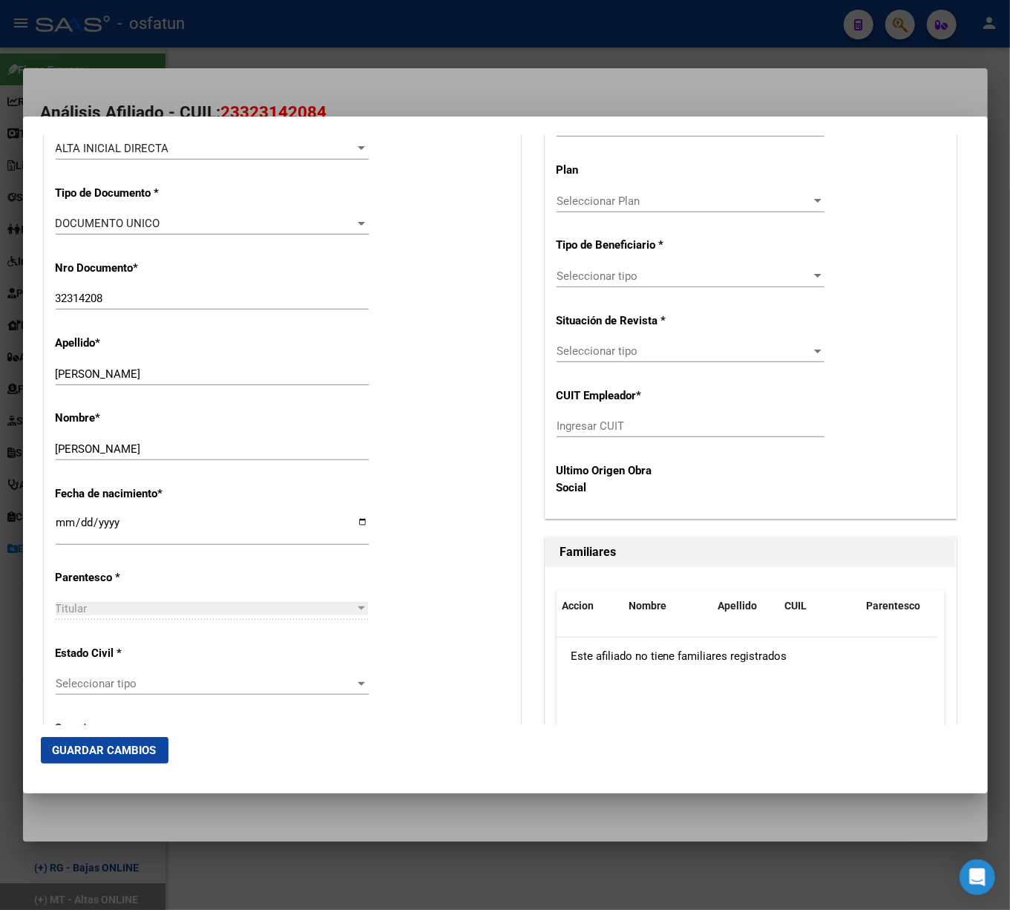
scroll to position [494, 0]
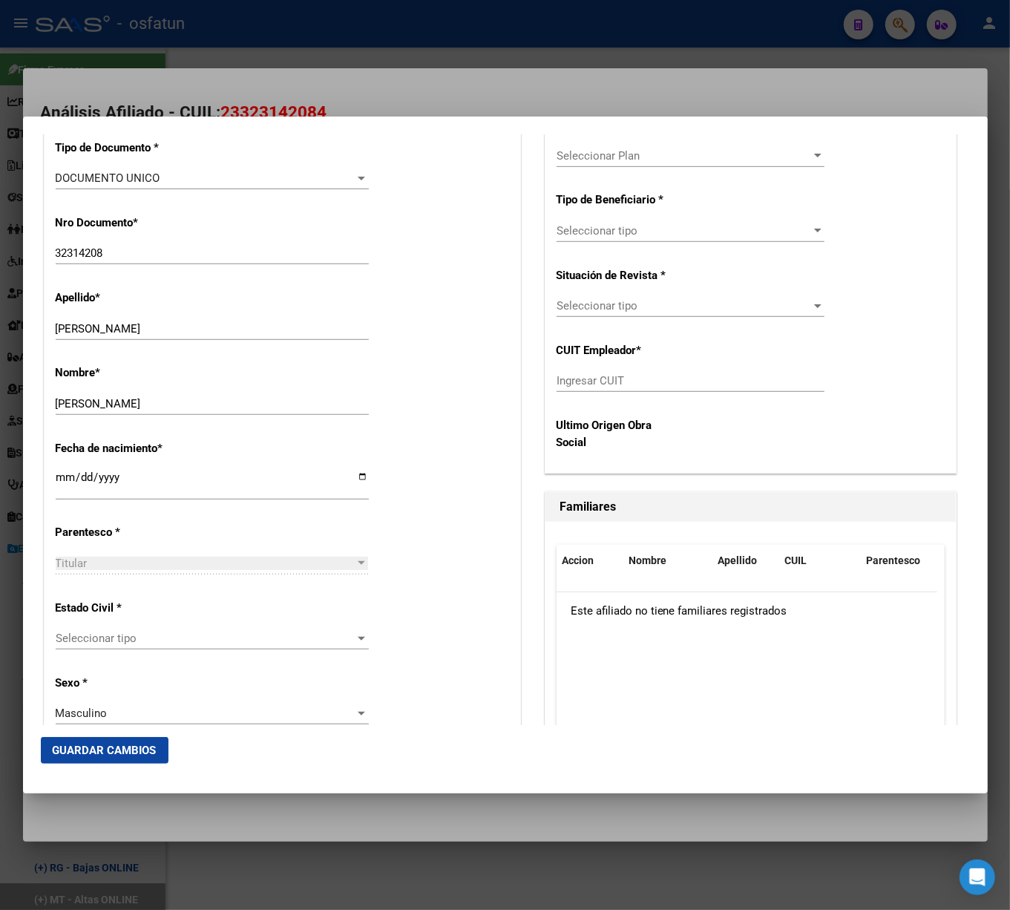
click at [358, 563] on div at bounding box center [361, 563] width 7 height 4
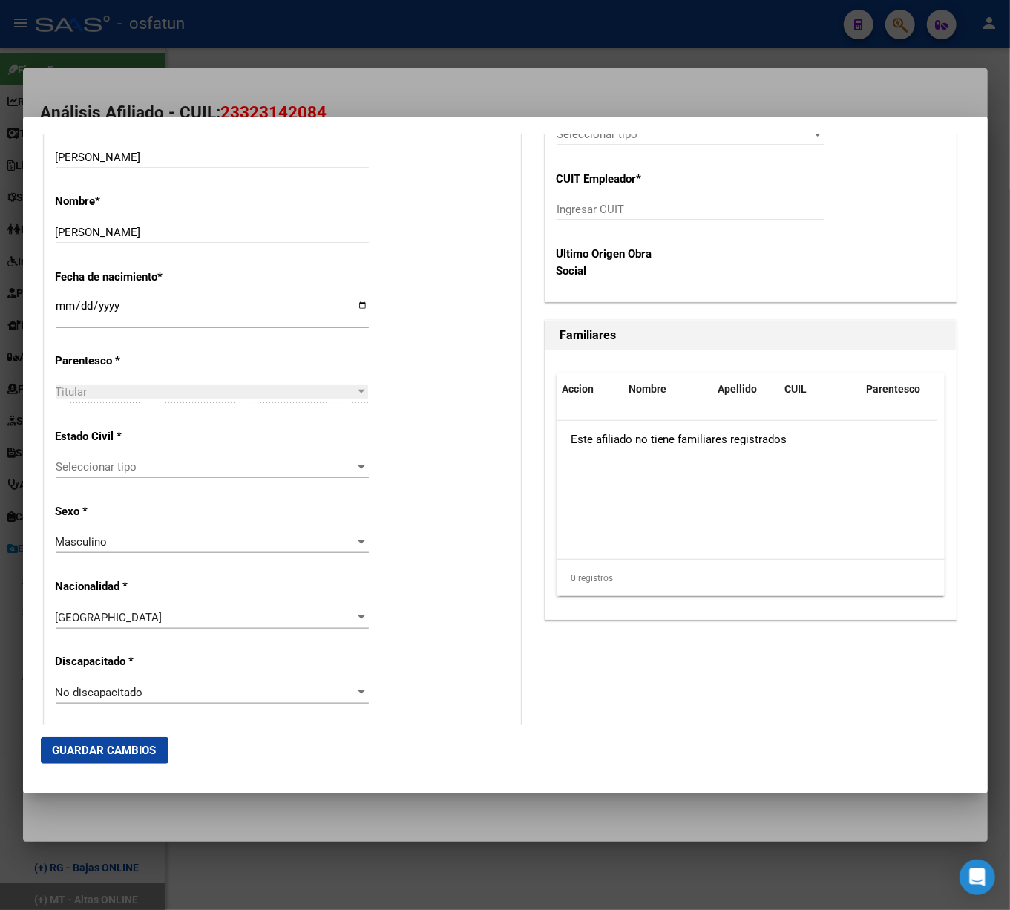
scroll to position [693, 0]
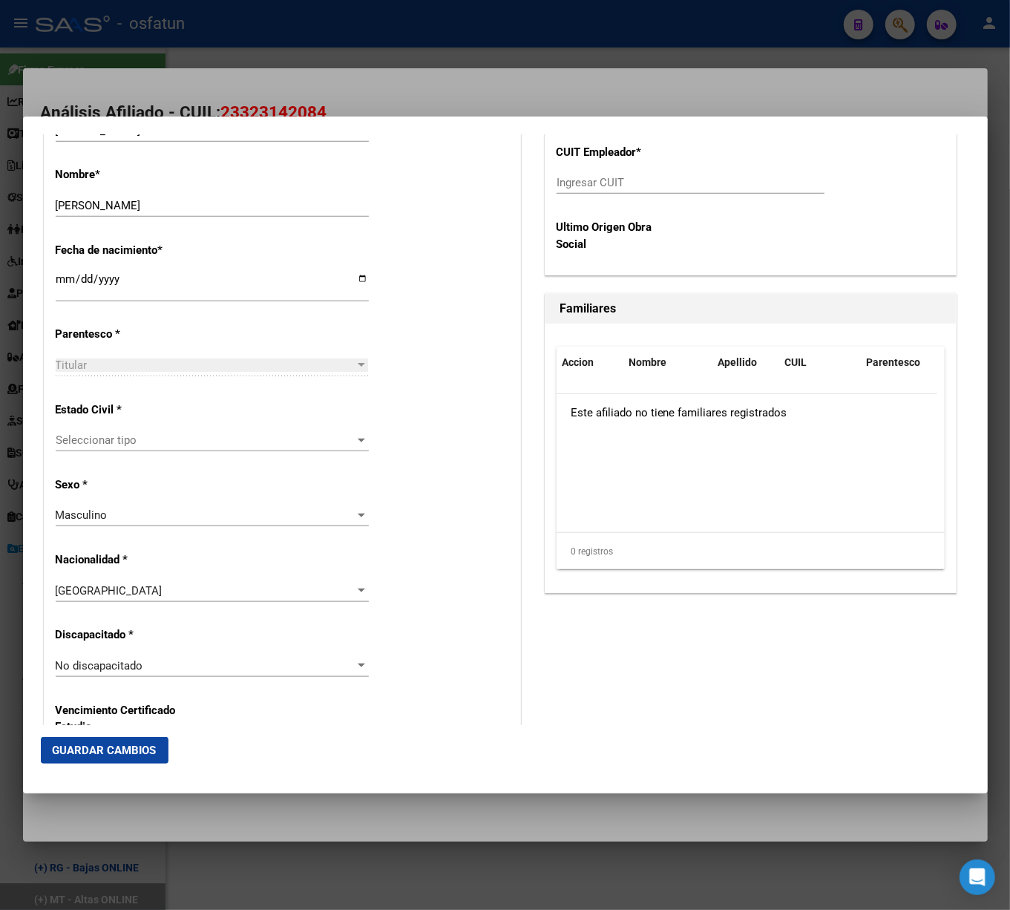
click at [355, 514] on div at bounding box center [361, 515] width 13 height 12
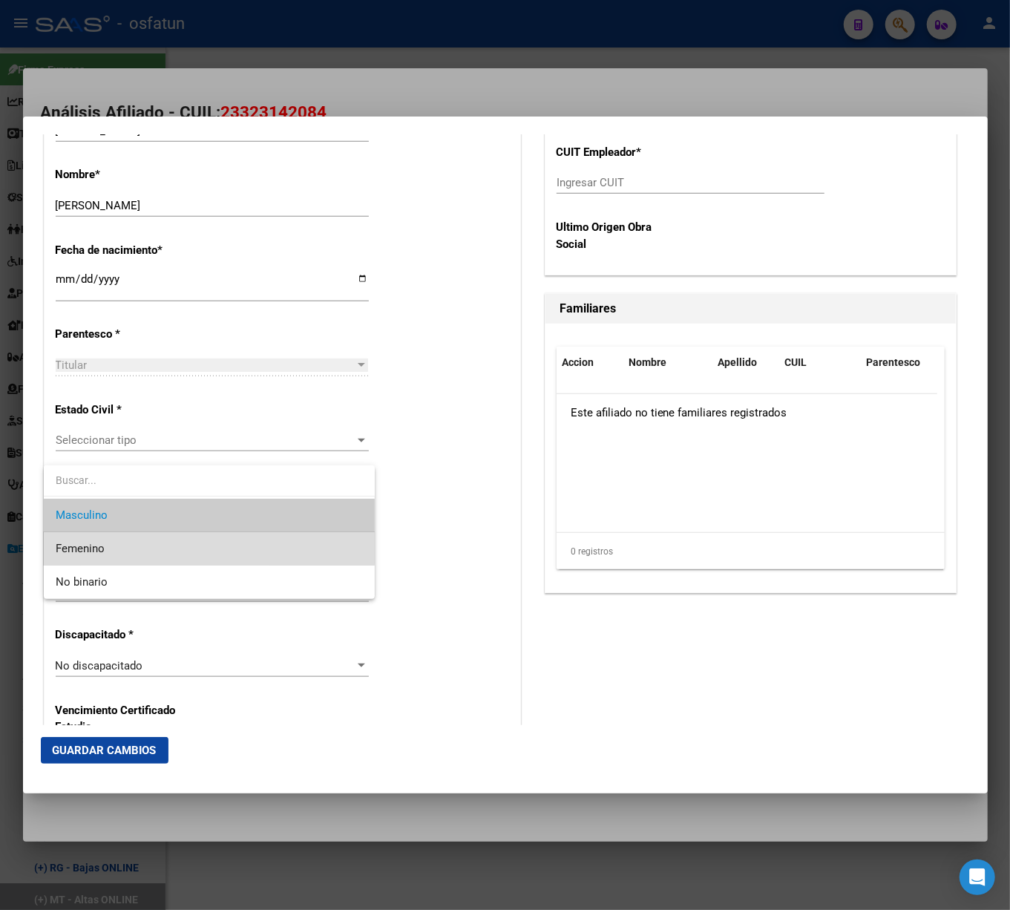
click at [134, 548] on span "Femenino" at bounding box center [209, 548] width 307 height 33
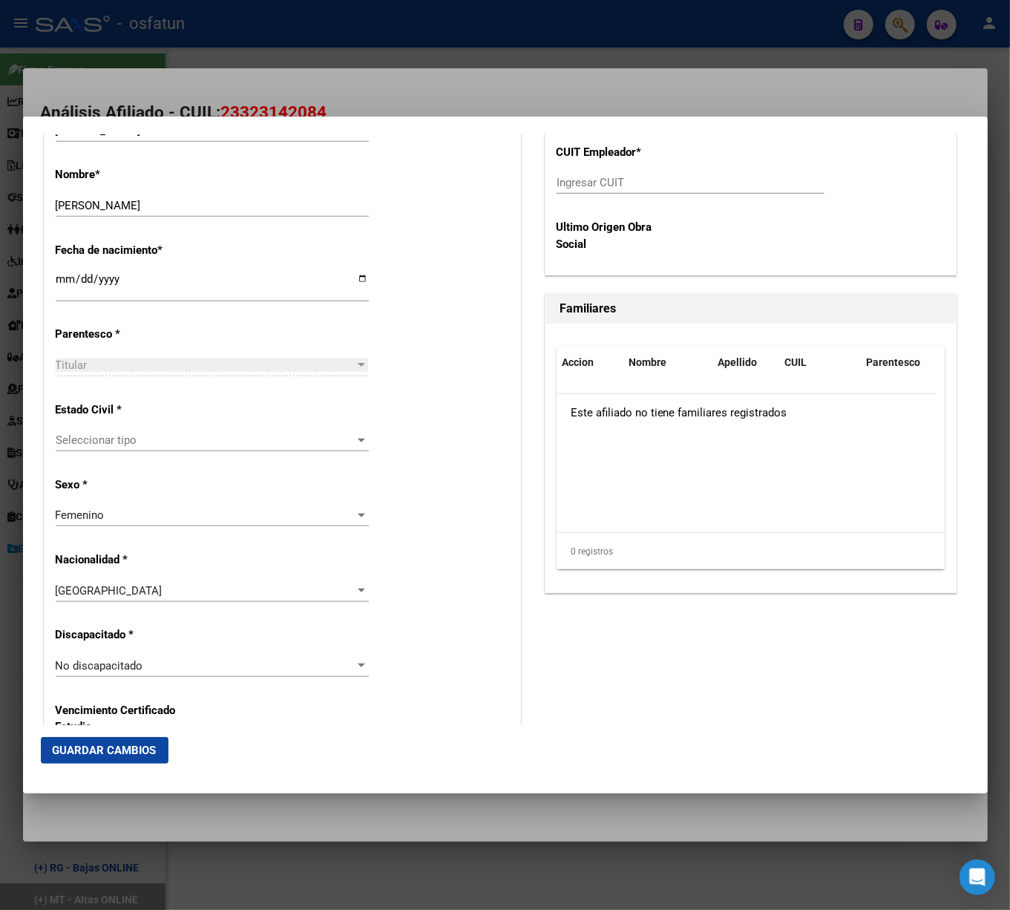
click at [428, 523] on div "Alta Baja Nro Afiliado 32314208/00 Ingresar nro CUIL * 23-32314208-4 CUIL ARCA …" at bounding box center [283, 645] width 476 height 2120
click at [364, 439] on app-drop-down-list "Estado Civil * Seleccionar tipo Seleccionar tipo" at bounding box center [218, 425] width 325 height 45
click at [349, 435] on div "Seleccionar tipo" at bounding box center [212, 439] width 313 height 13
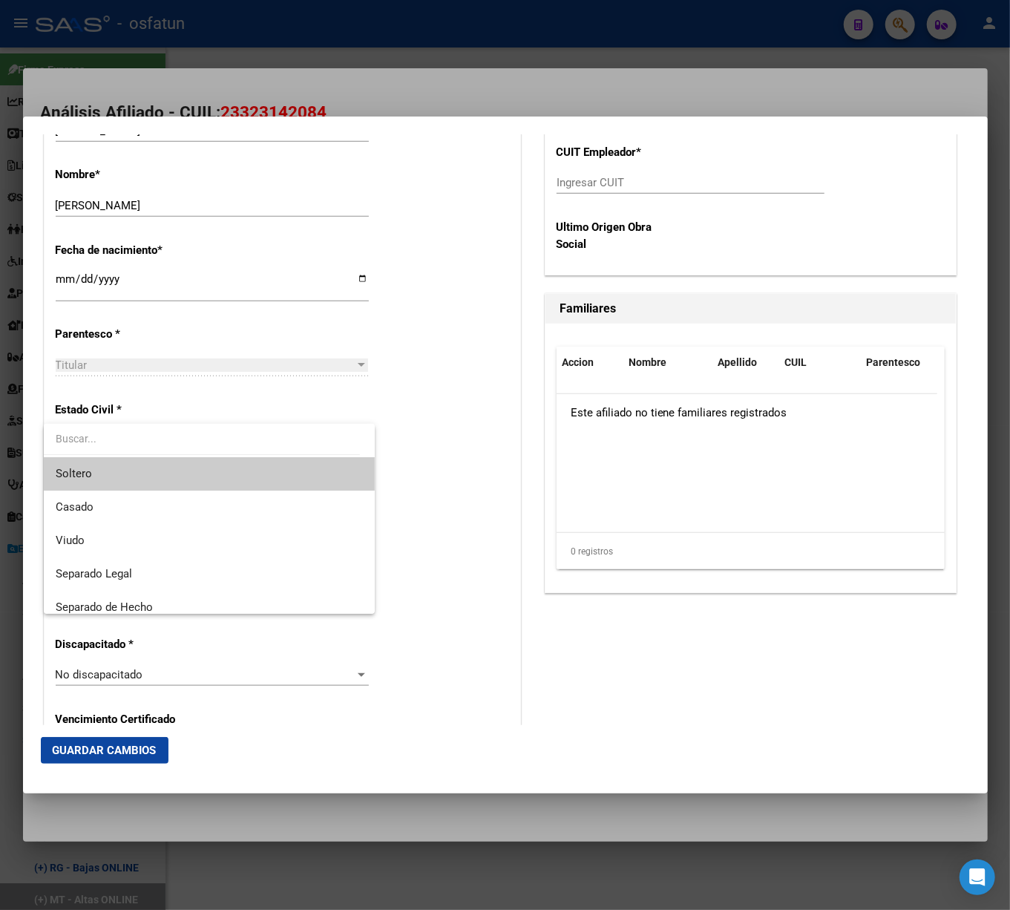
click at [120, 479] on span "Soltero" at bounding box center [209, 473] width 307 height 33
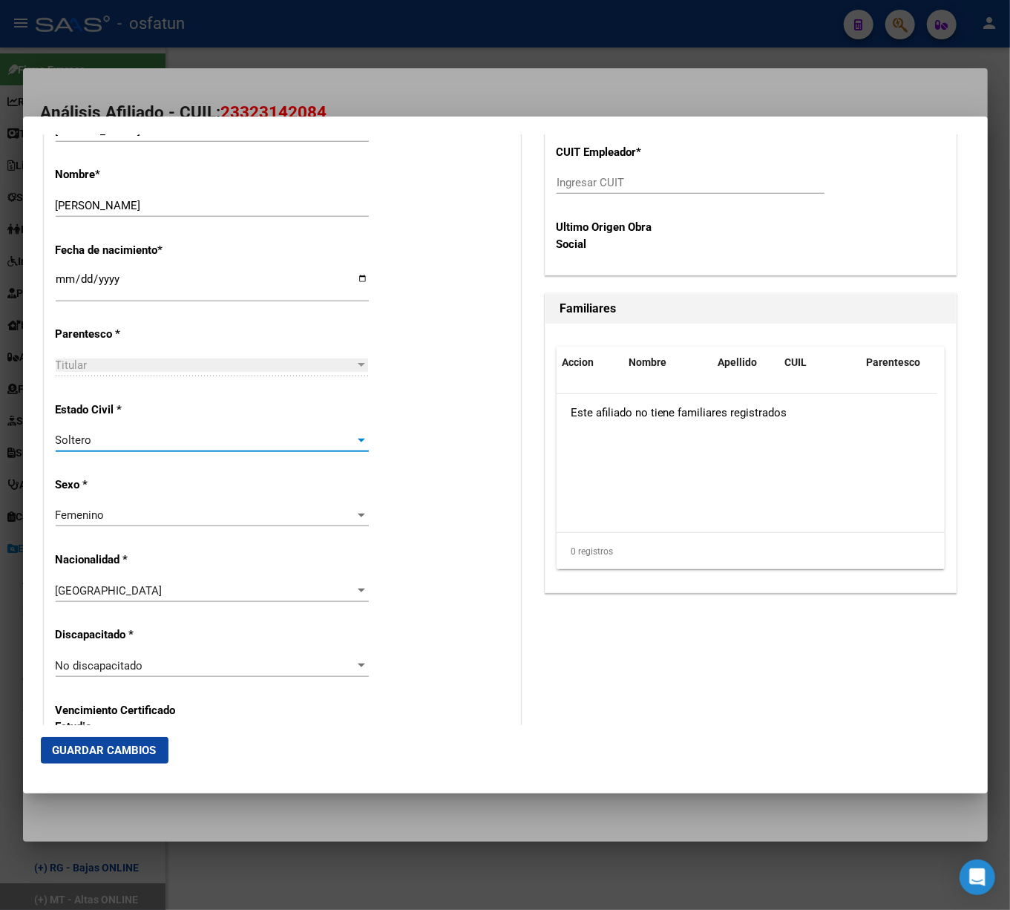
click at [351, 359] on div "Titular Seleccionar parentesco" at bounding box center [212, 365] width 313 height 22
click at [355, 362] on div at bounding box center [361, 365] width 13 height 12
click at [358, 365] on div at bounding box center [361, 365] width 7 height 4
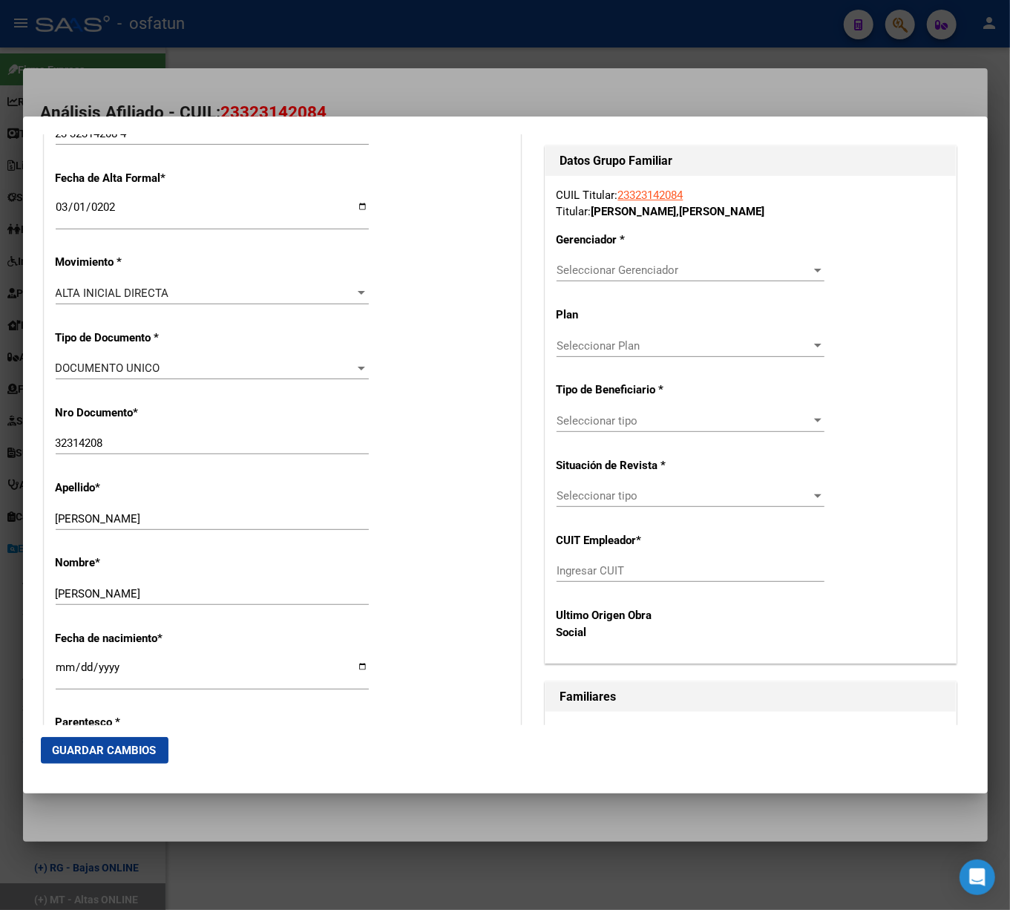
scroll to position [262, 0]
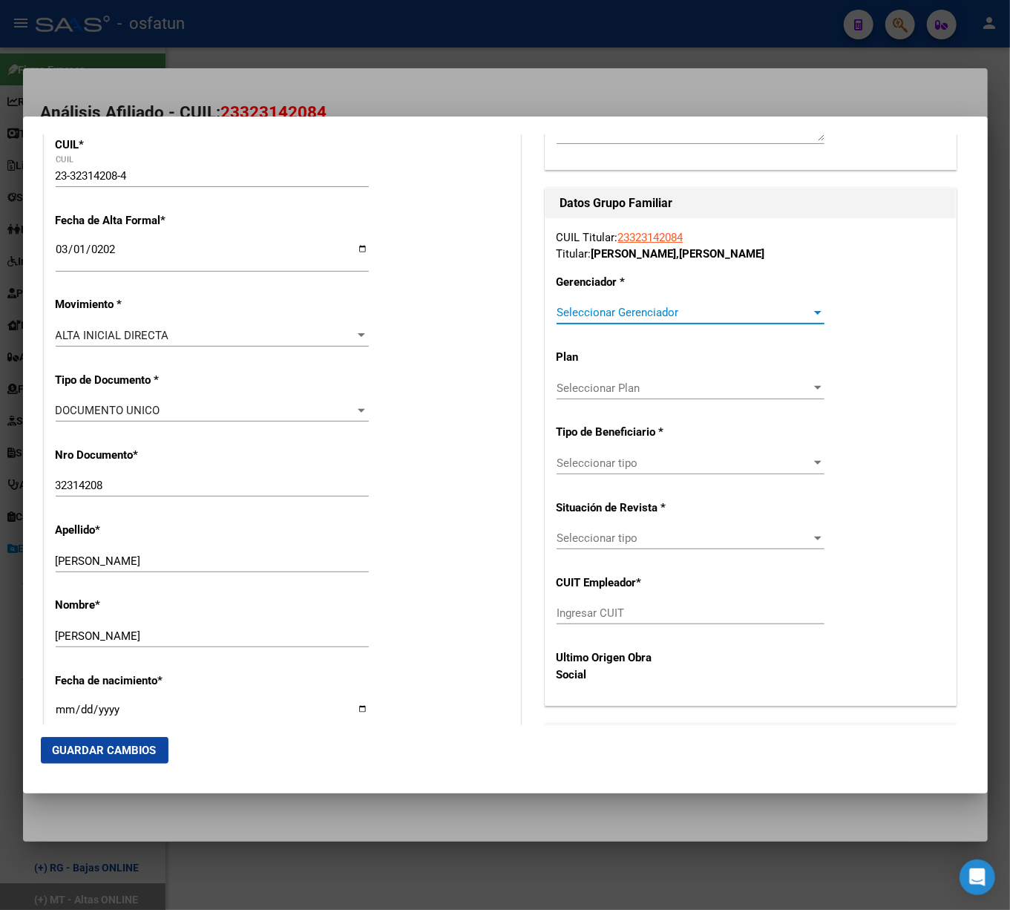
click at [811, 309] on div at bounding box center [817, 313] width 13 height 12
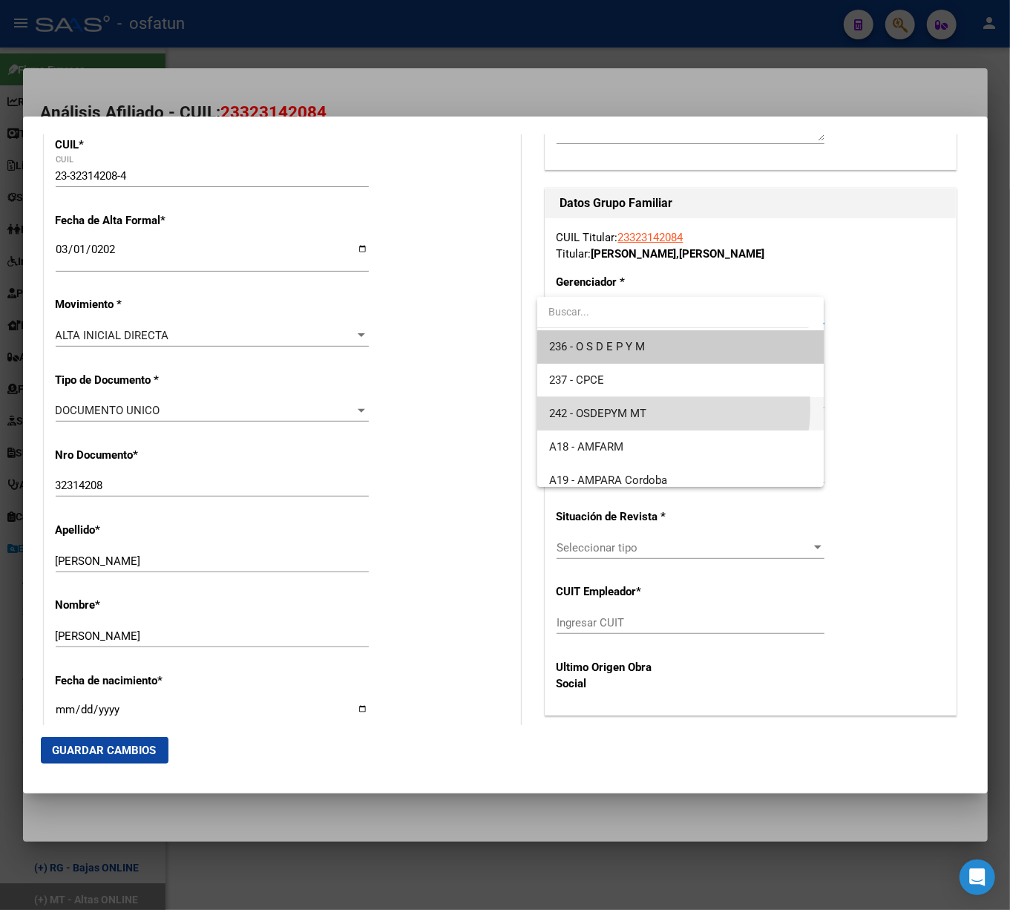
click at [647, 407] on span "242 - OSDEPYM MT" at bounding box center [680, 413] width 263 height 33
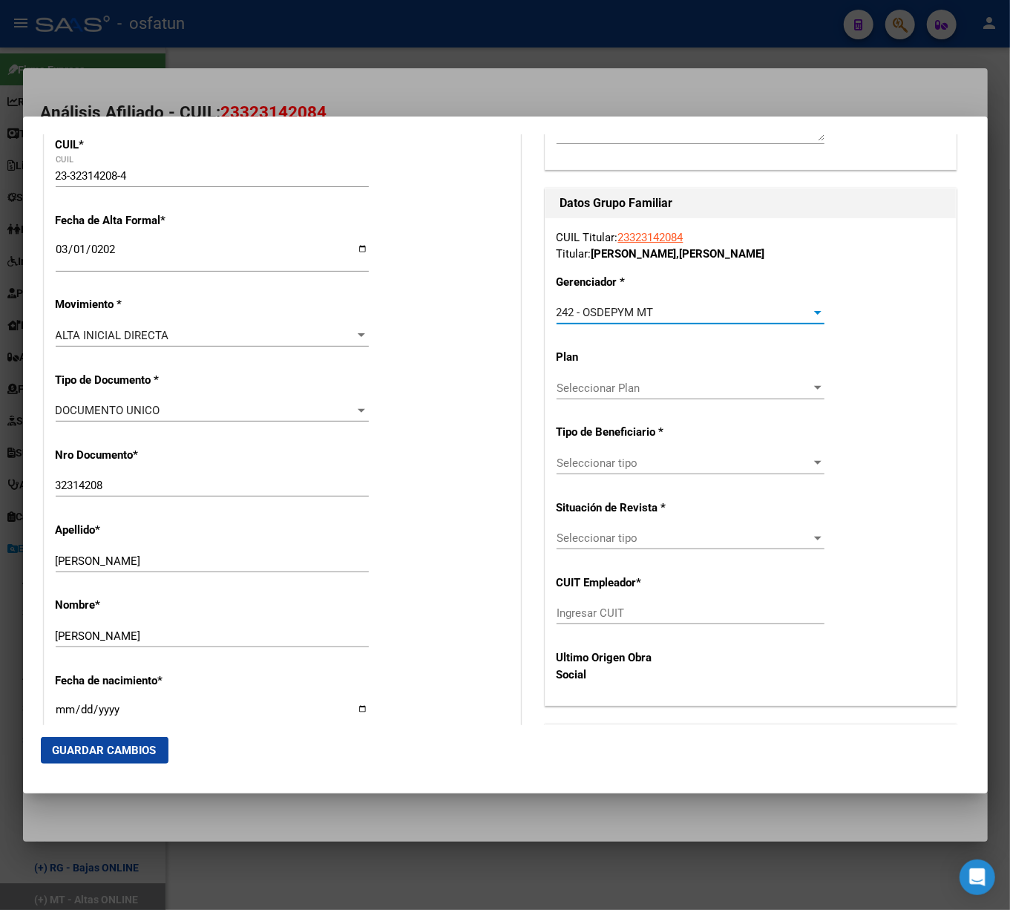
click at [686, 377] on div "Seleccionar Plan Seleccionar Plan" at bounding box center [691, 388] width 268 height 22
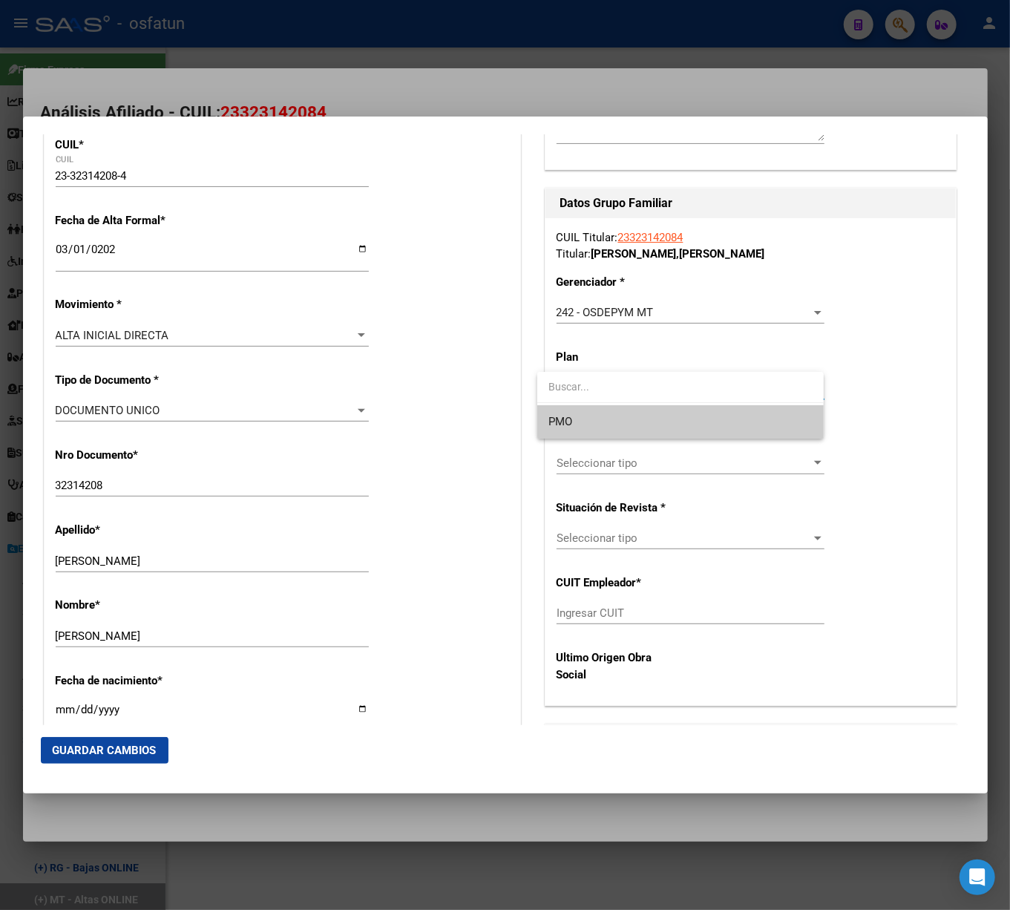
click at [616, 422] on span "PMO" at bounding box center [680, 421] width 263 height 33
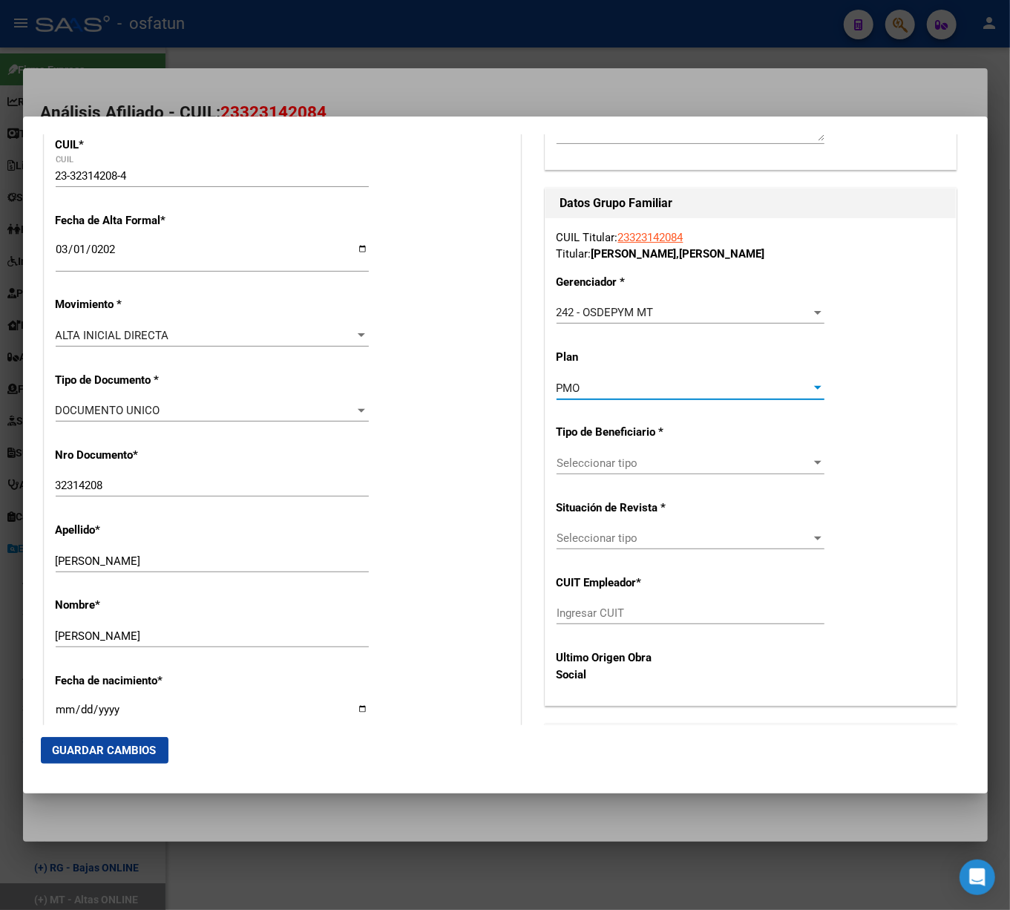
click at [651, 457] on span "Seleccionar tipo" at bounding box center [684, 462] width 255 height 13
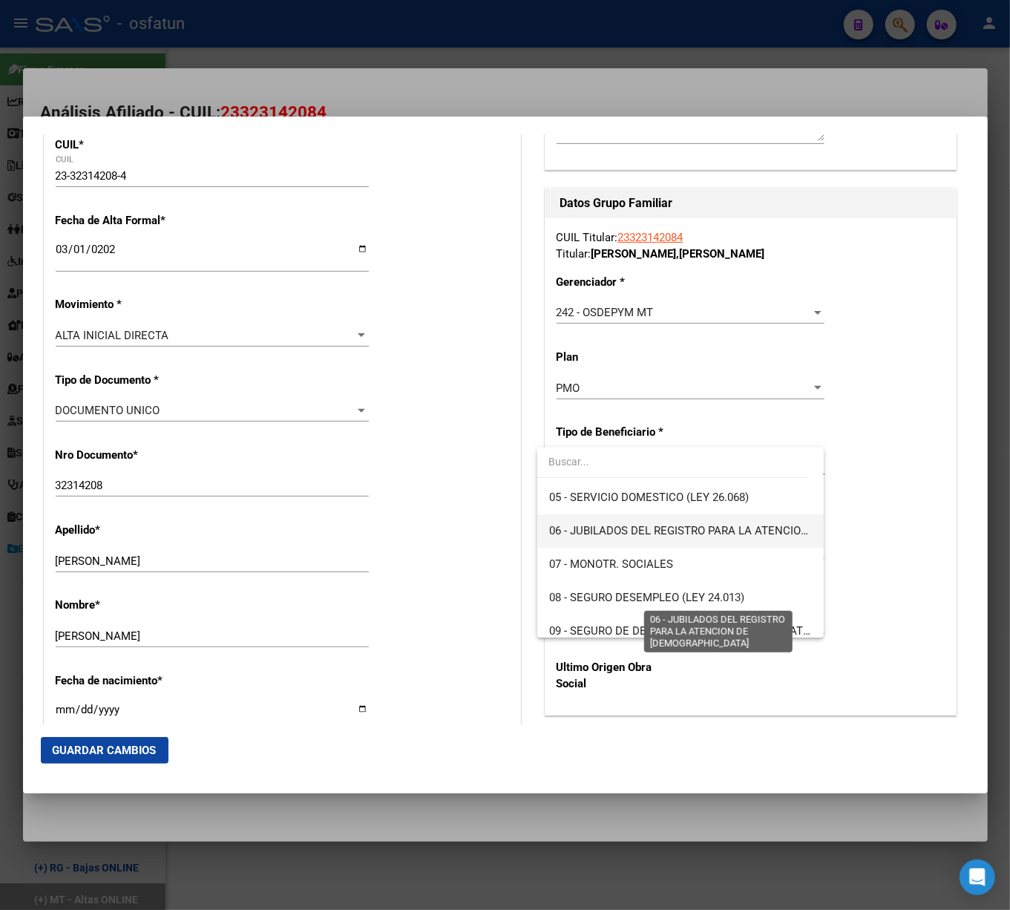
scroll to position [197, 0]
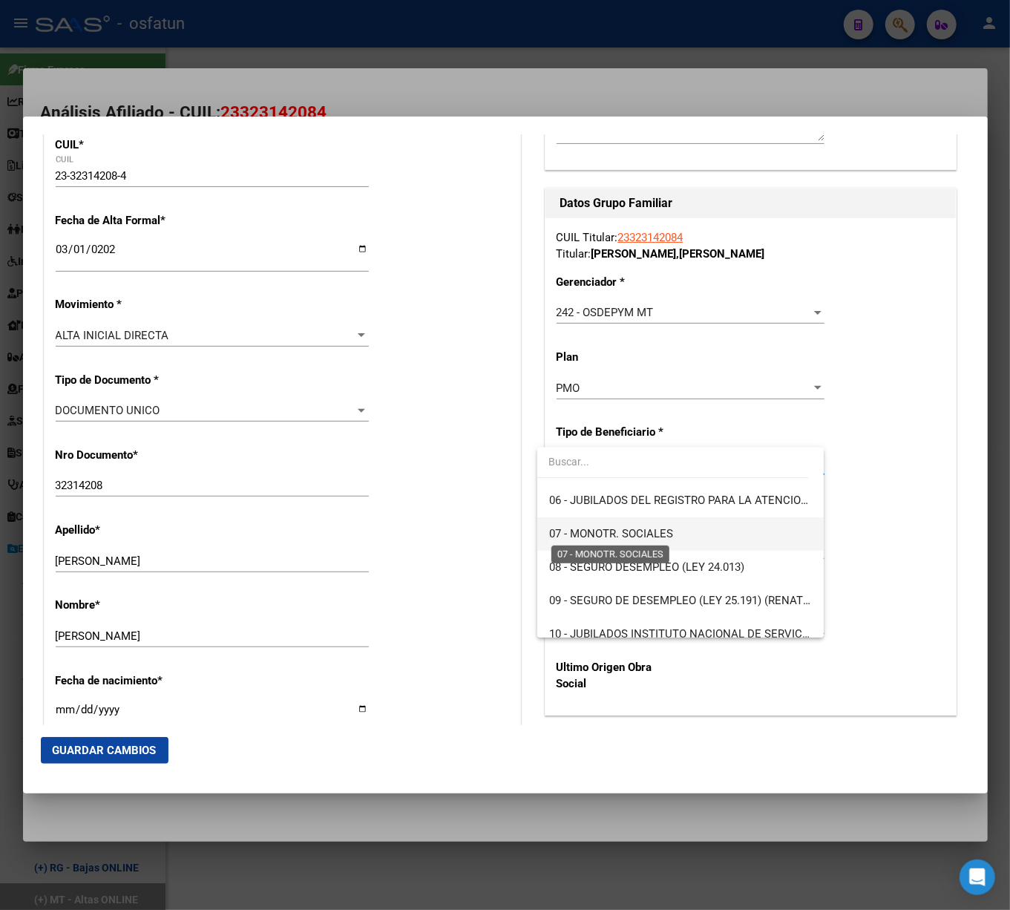
click at [628, 527] on span "07 - MONOTR. SOCIALES" at bounding box center [611, 533] width 124 height 13
type input "23-32314208-4"
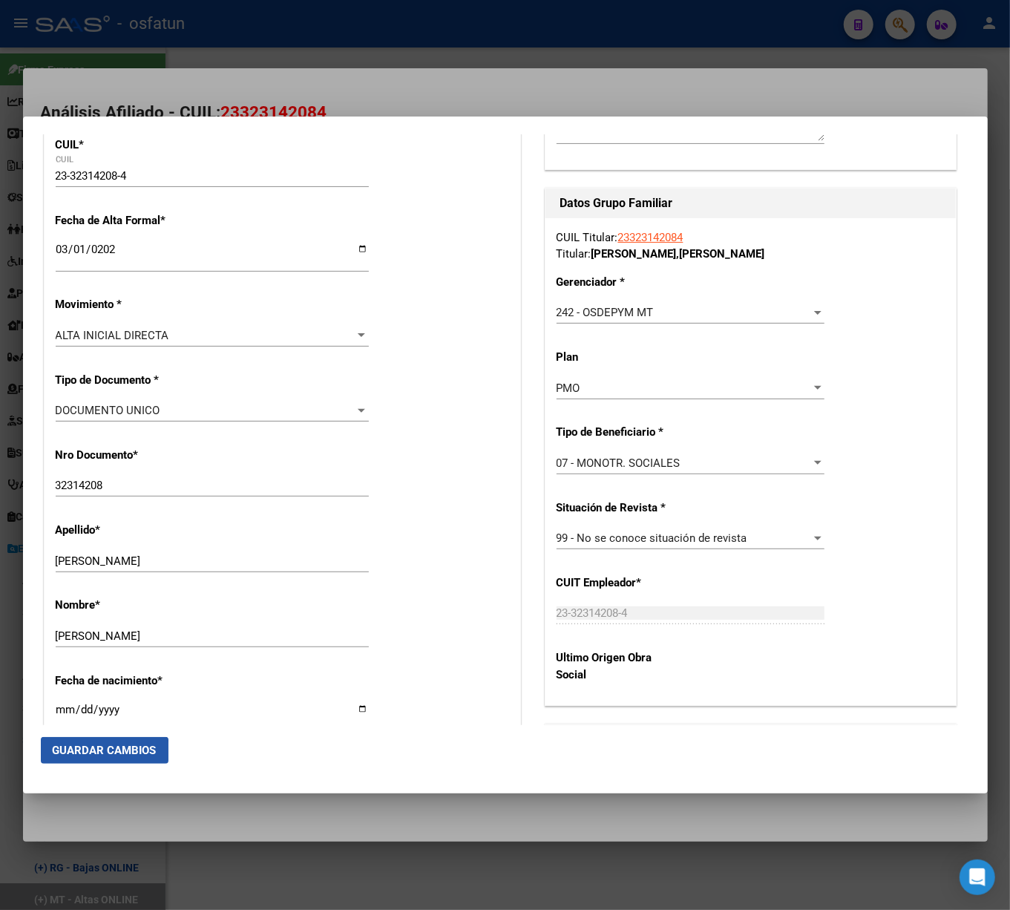
drag, startPoint x: 101, startPoint y: 753, endPoint x: 111, endPoint y: 746, distance: 11.7
click at [101, 752] on span "Guardar Cambios" at bounding box center [105, 750] width 104 height 13
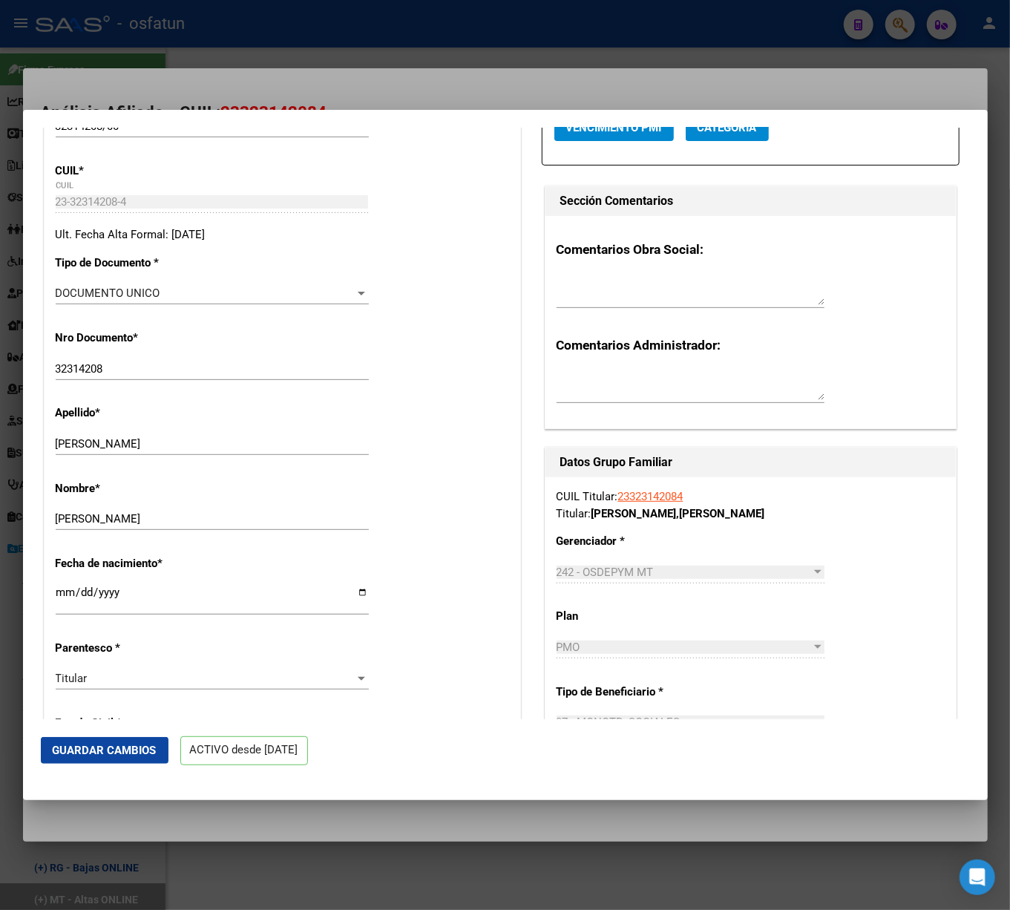
scroll to position [0, 0]
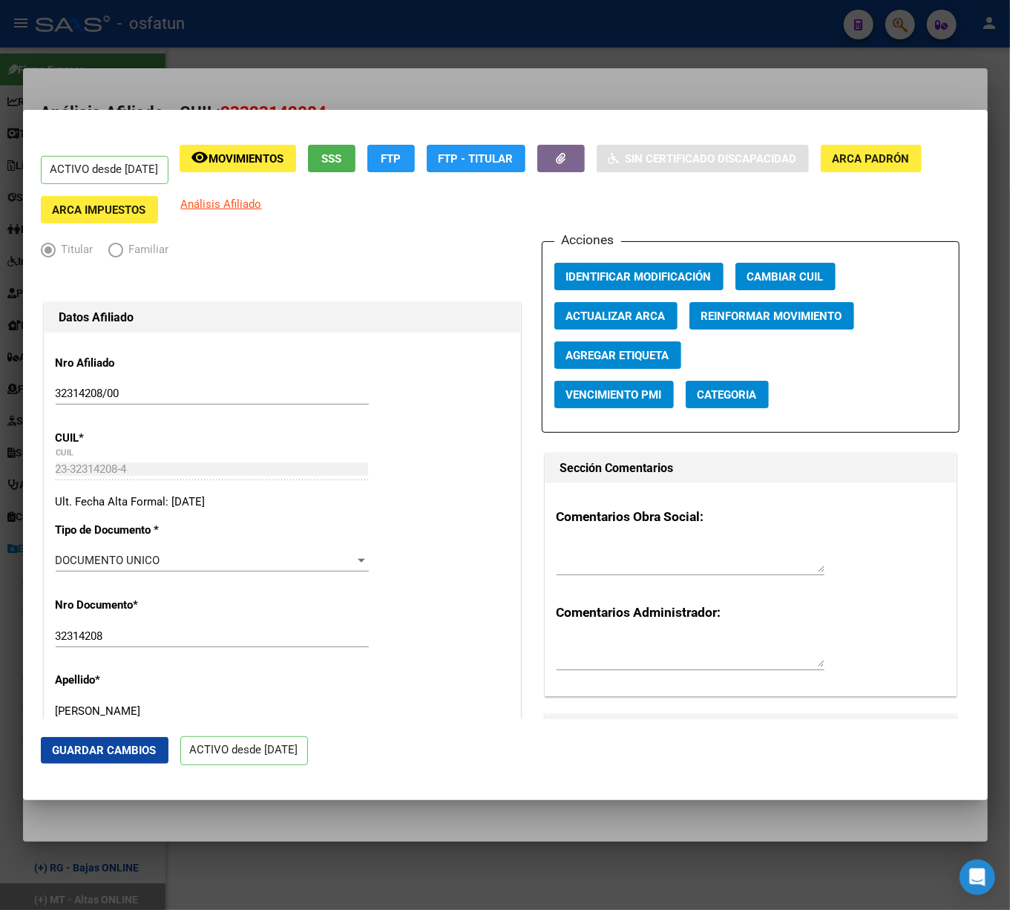
click at [644, 81] on div at bounding box center [505, 455] width 1010 height 910
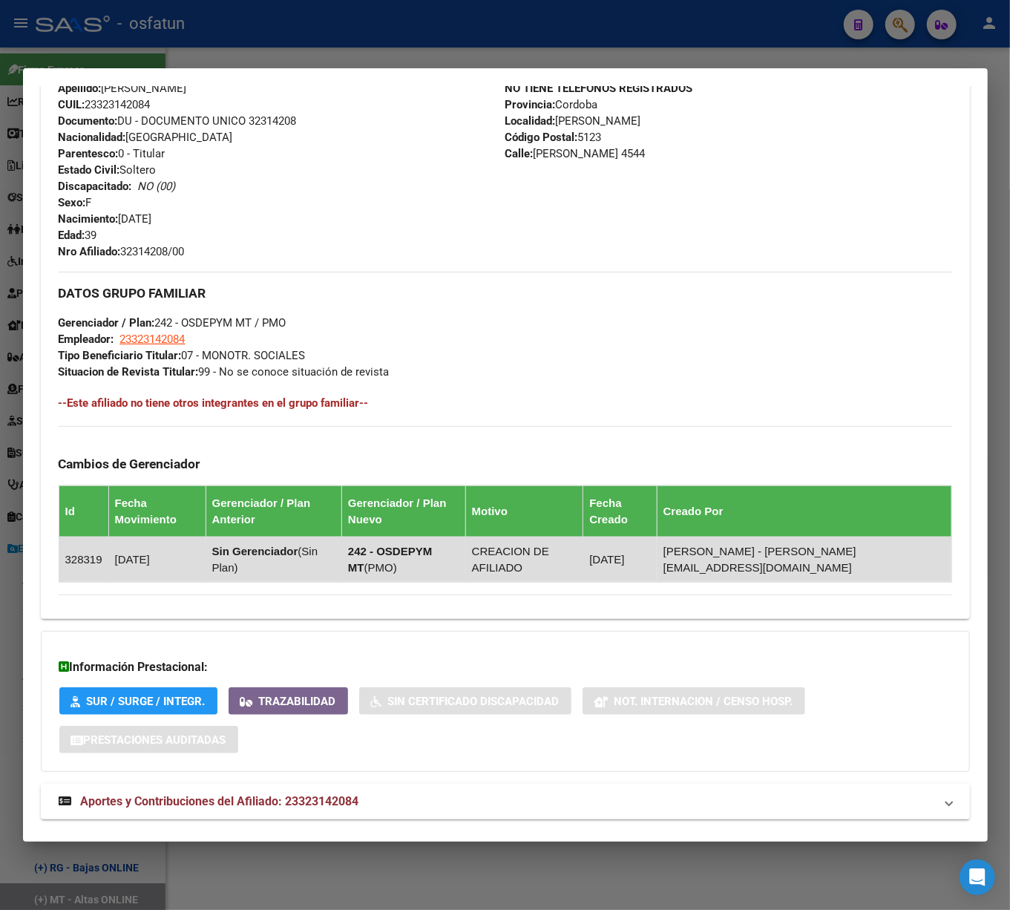
scroll to position [491, 0]
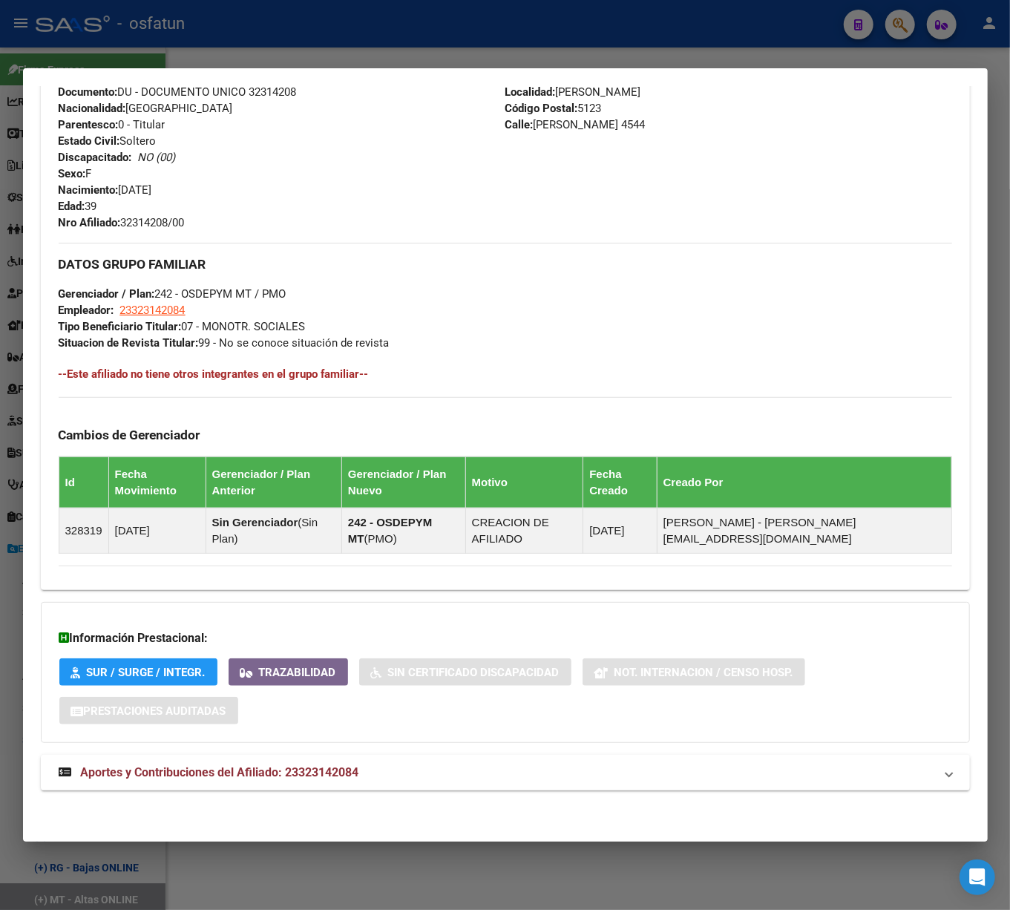
click at [246, 377] on h4 "--Este afiliado no tiene otros integrantes en el grupo familiar--" at bounding box center [506, 374] width 894 height 16
click at [303, 378] on h4 "--Este afiliado no tiene otros integrantes en el grupo familiar--" at bounding box center [506, 374] width 894 height 16
click at [632, 392] on div "DATOS GRUPO FAMILIAR Gerenciador / Plan: 242 - OSDEPYM MT / PMO Empleador: 2332…" at bounding box center [506, 398] width 894 height 311
click at [218, 373] on h4 "--Este afiliado no tiene otros integrantes en el grupo familiar--" at bounding box center [506, 374] width 894 height 16
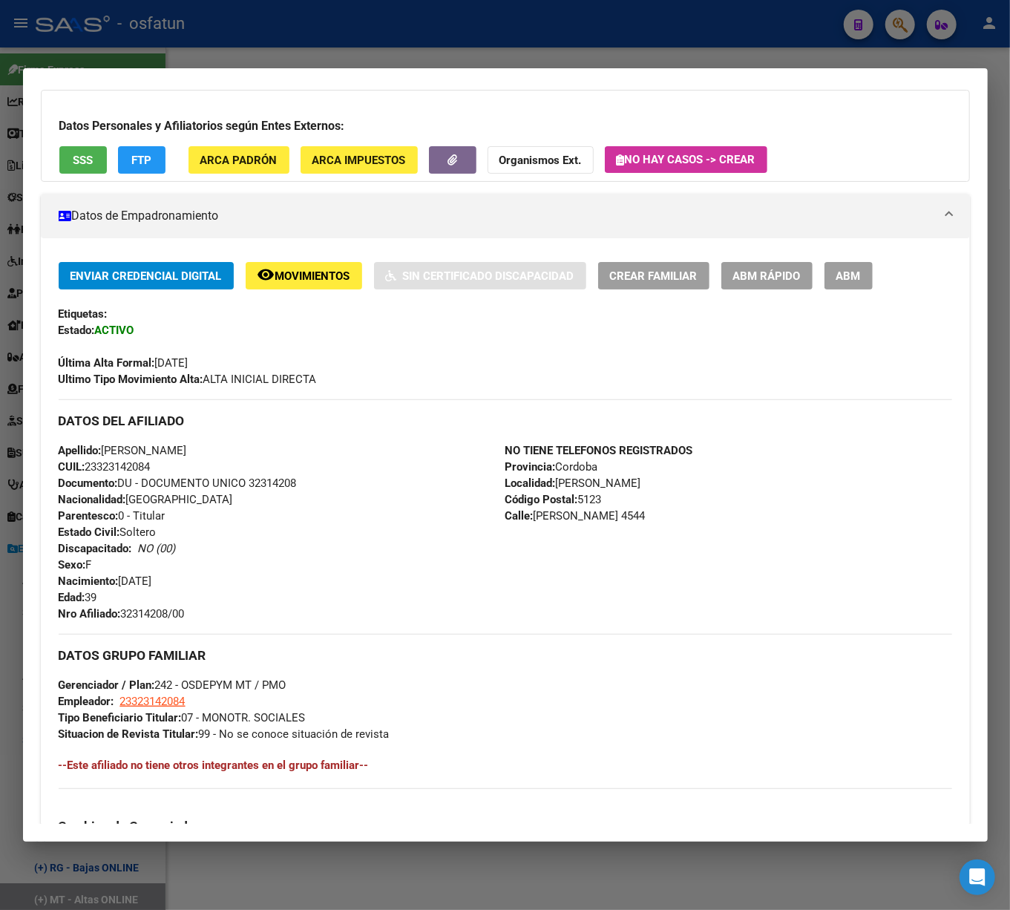
scroll to position [95, 0]
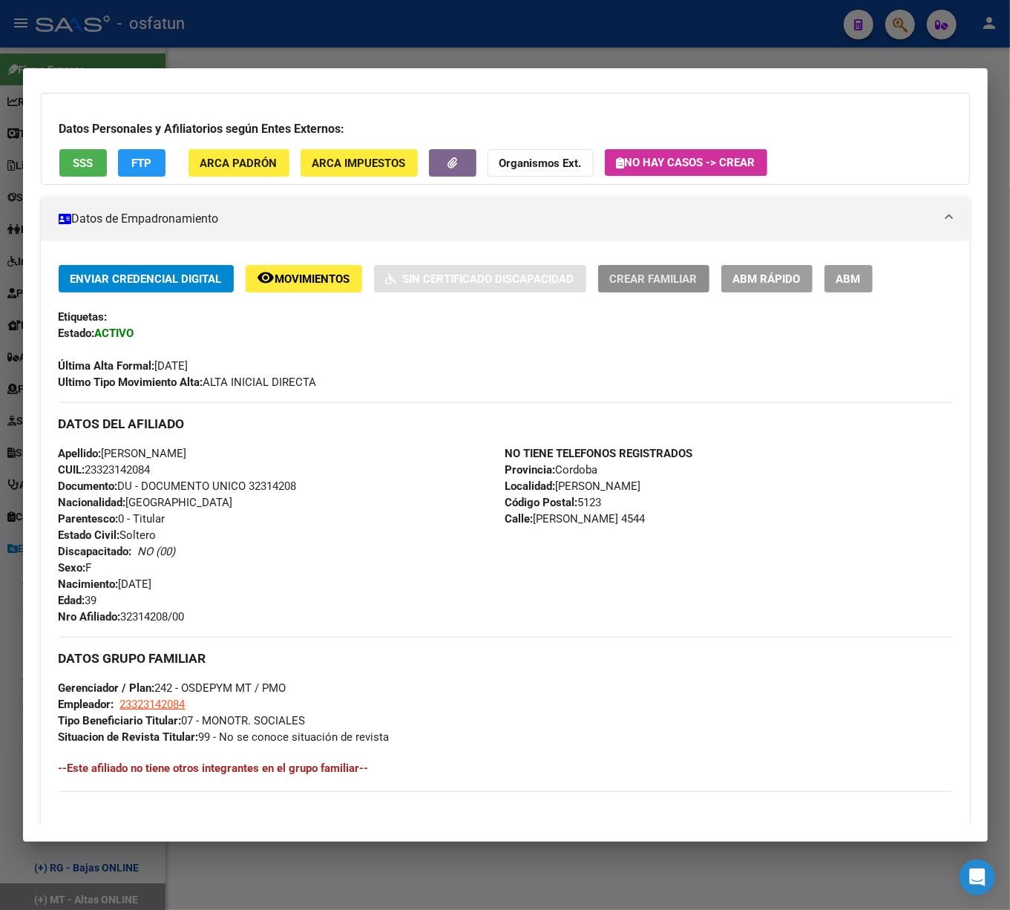
click at [674, 279] on span "Crear Familiar" at bounding box center [654, 278] width 88 height 13
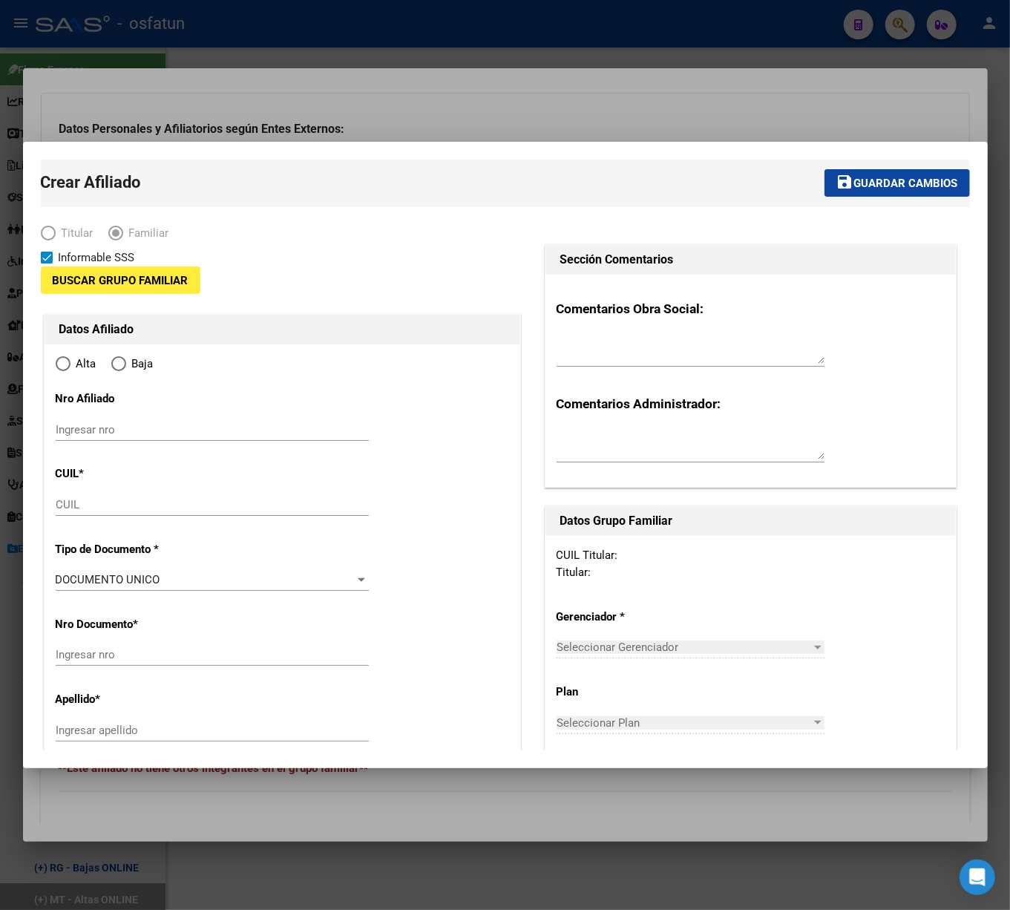
type input "23-32314208-4"
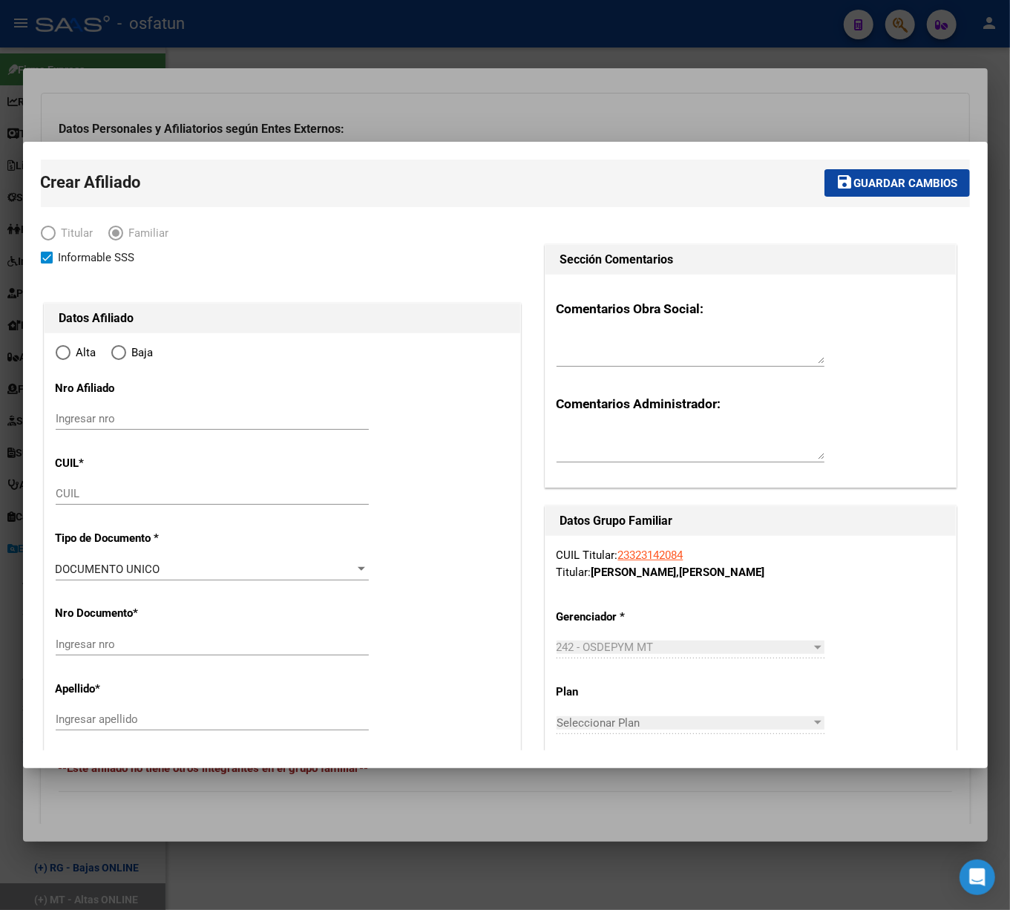
radio input "true"
type input "[PERSON_NAME]"
type input "5123"
type input "[PERSON_NAME]"
type input "4544"
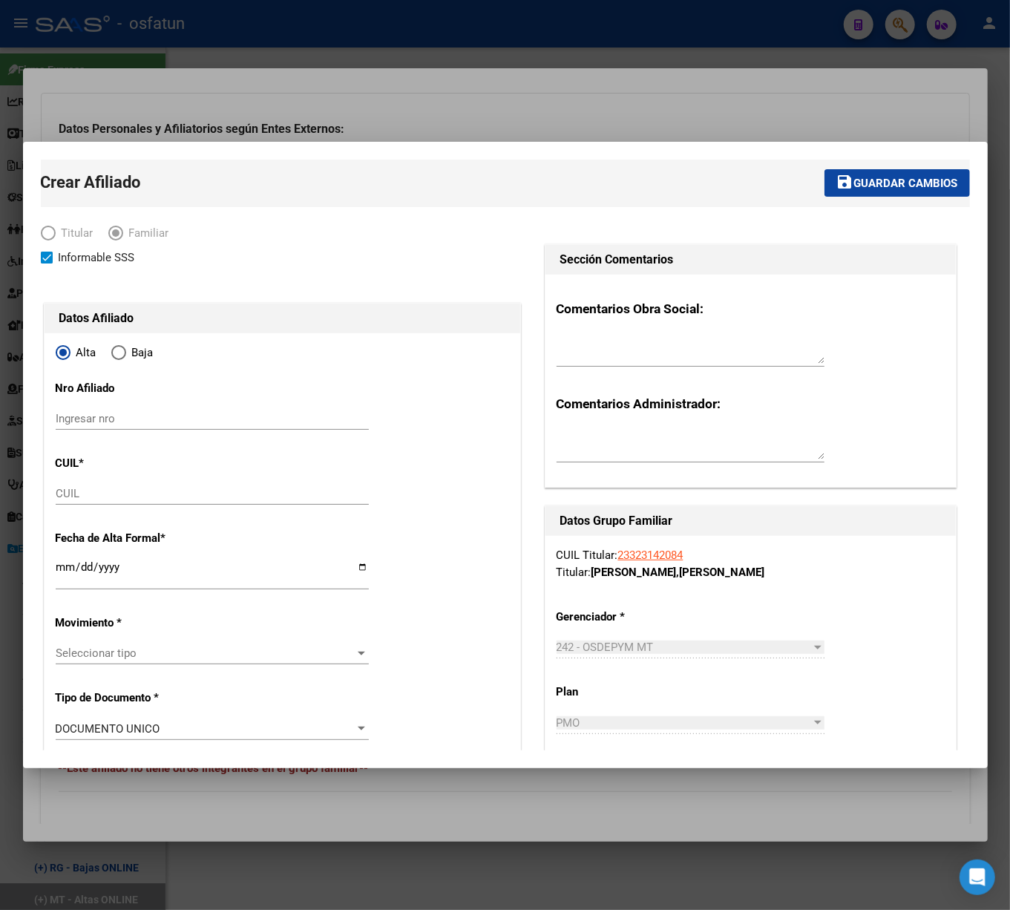
drag, startPoint x: 170, startPoint y: 410, endPoint x: 114, endPoint y: 410, distance: 55.7
click at [168, 410] on div "Ingresar nro" at bounding box center [212, 418] width 313 height 22
paste input "32314208"
type input "32314208/01"
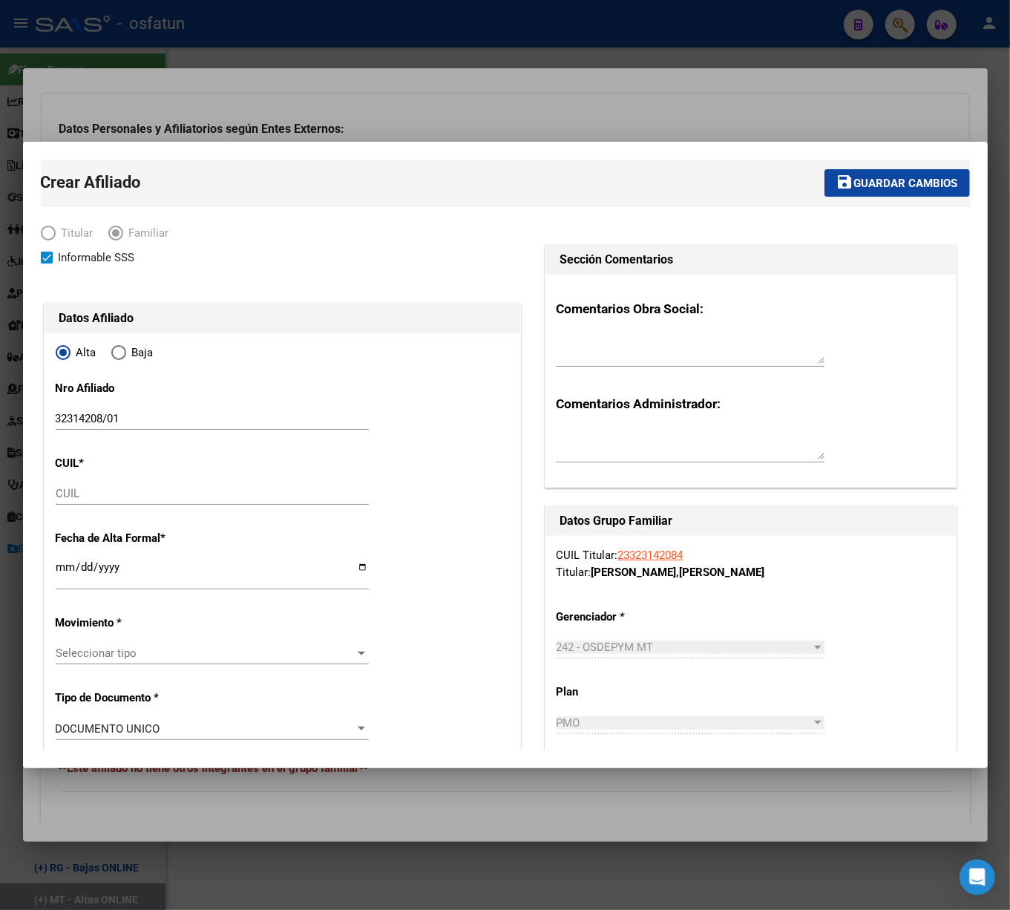
click at [359, 434] on div "32314208/01 Ingresar nro" at bounding box center [212, 425] width 313 height 36
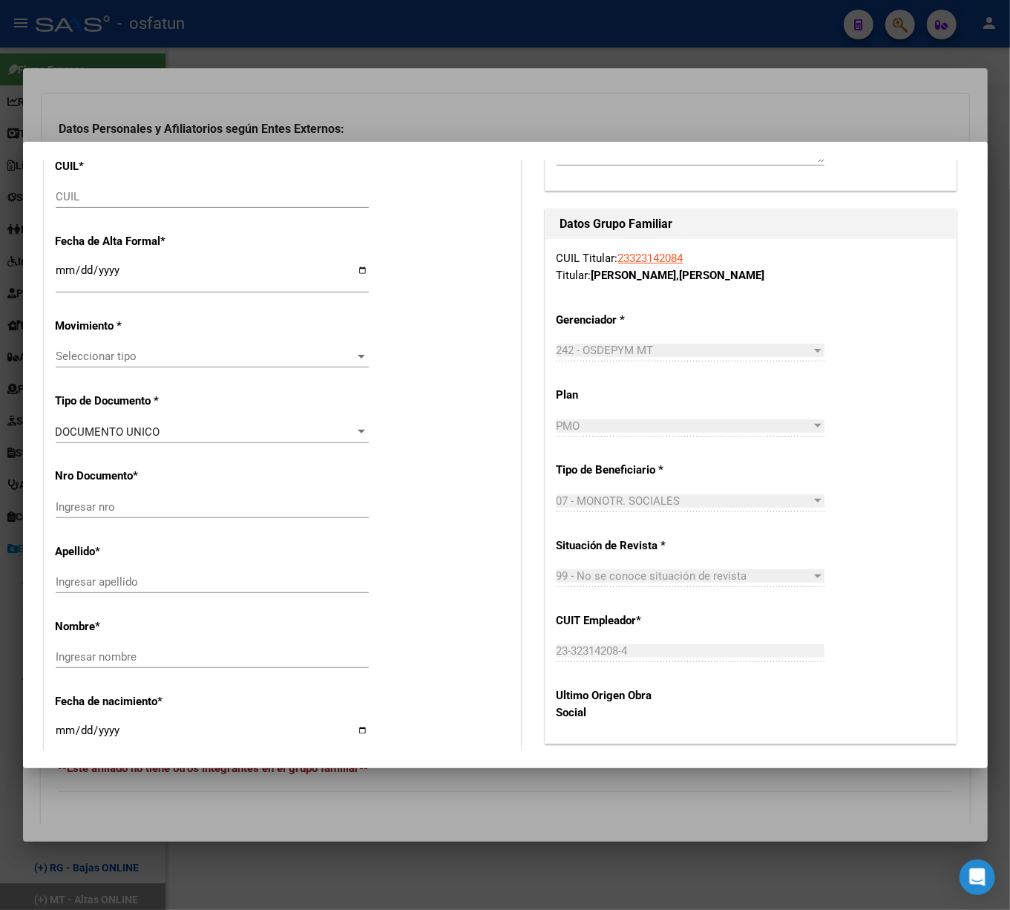
scroll to position [396, 0]
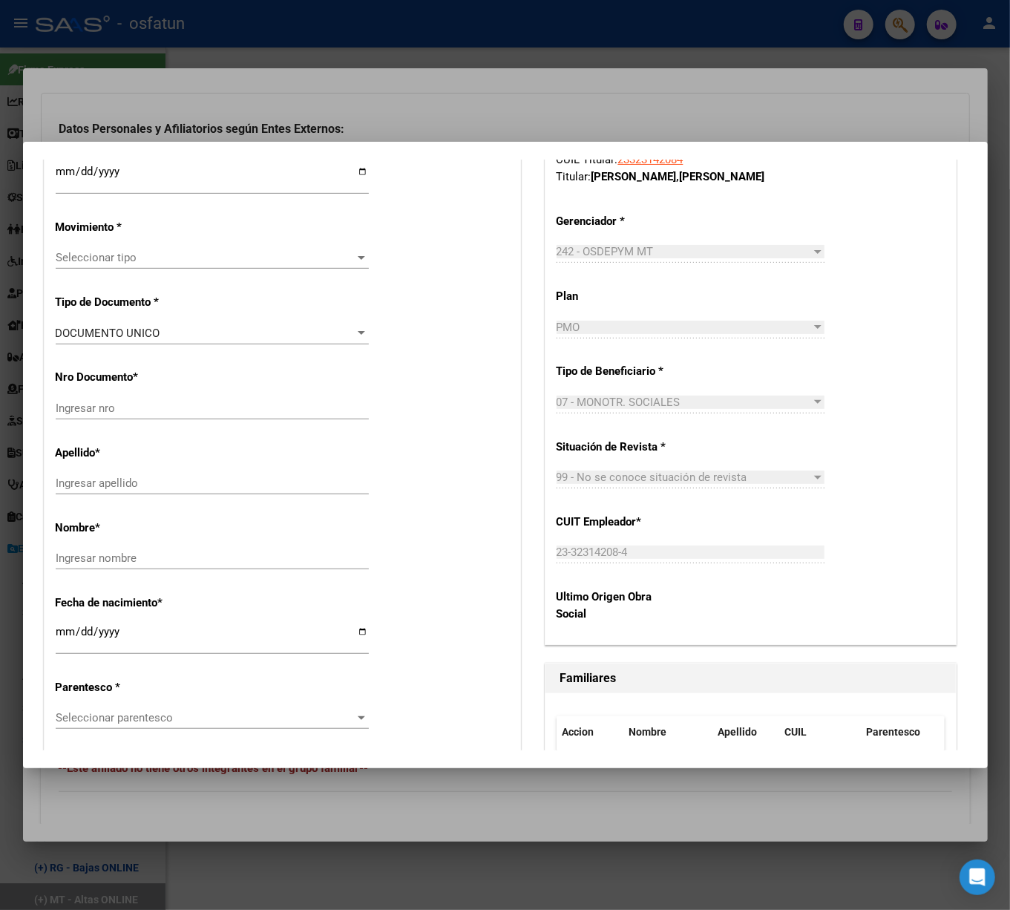
click at [87, 481] on input "Ingresar apellido" at bounding box center [212, 483] width 313 height 13
paste input "[PERSON_NAME] [PERSON_NAME]"
drag, startPoint x: 197, startPoint y: 476, endPoint x: 105, endPoint y: 485, distance: 92.5
click at [105, 485] on input "[PERSON_NAME] [PERSON_NAME]" at bounding box center [212, 483] width 313 height 13
type input "[PERSON_NAME]"
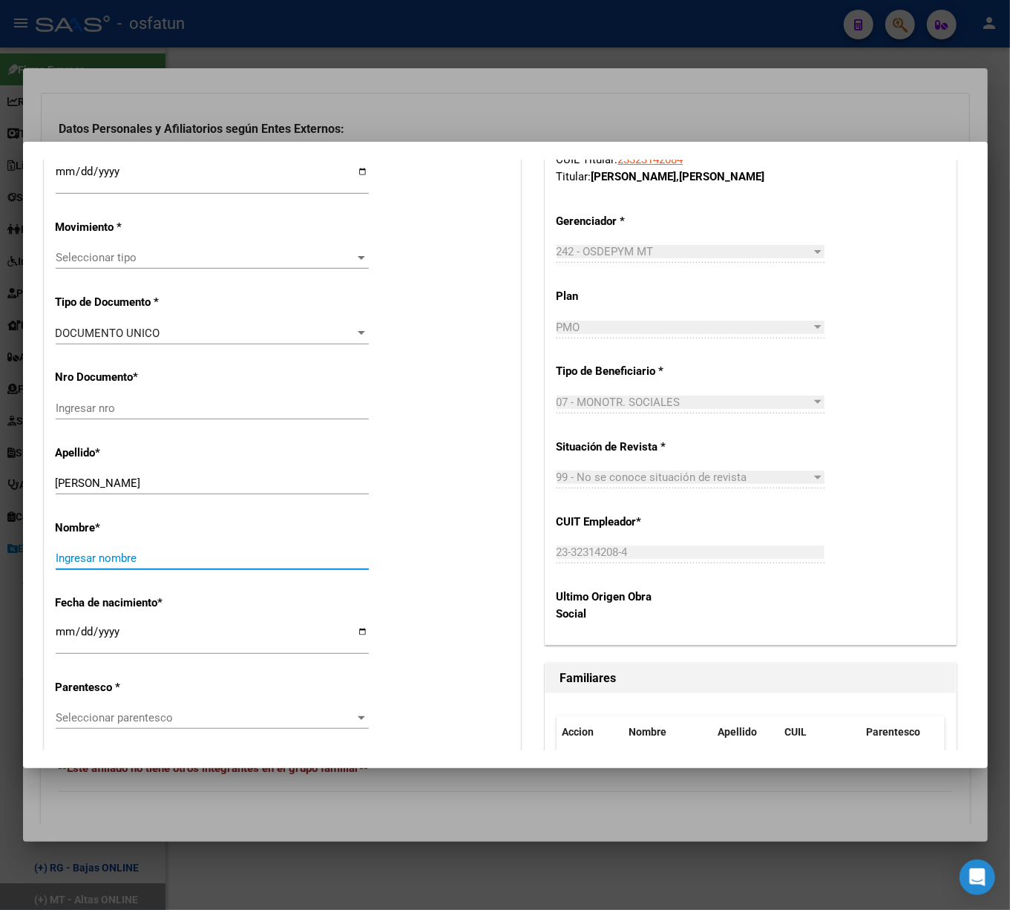
click at [81, 563] on input "Ingresar nombre" at bounding box center [212, 557] width 313 height 13
paste input "[PERSON_NAME]"
type input "[PERSON_NAME]"
click at [289, 327] on div "DOCUMENTO UNICO" at bounding box center [206, 333] width 300 height 13
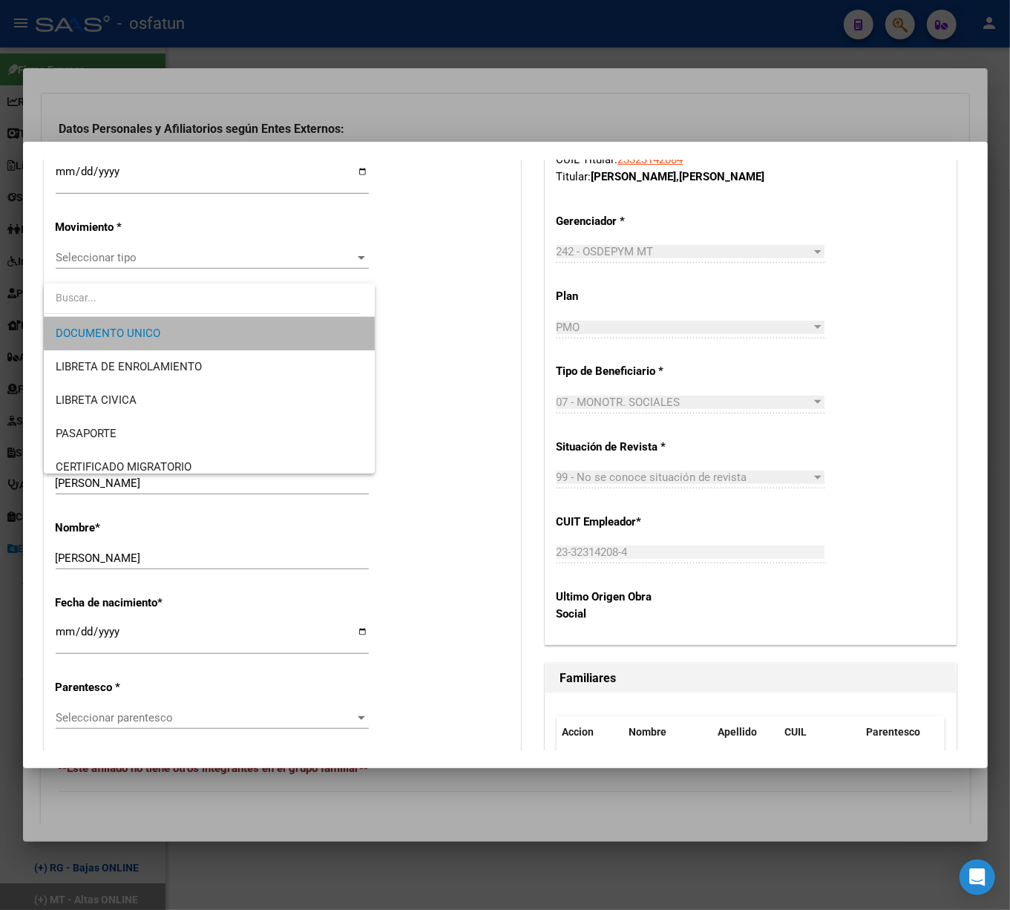
click at [240, 330] on span "DOCUMENTO UNICO" at bounding box center [209, 333] width 307 height 33
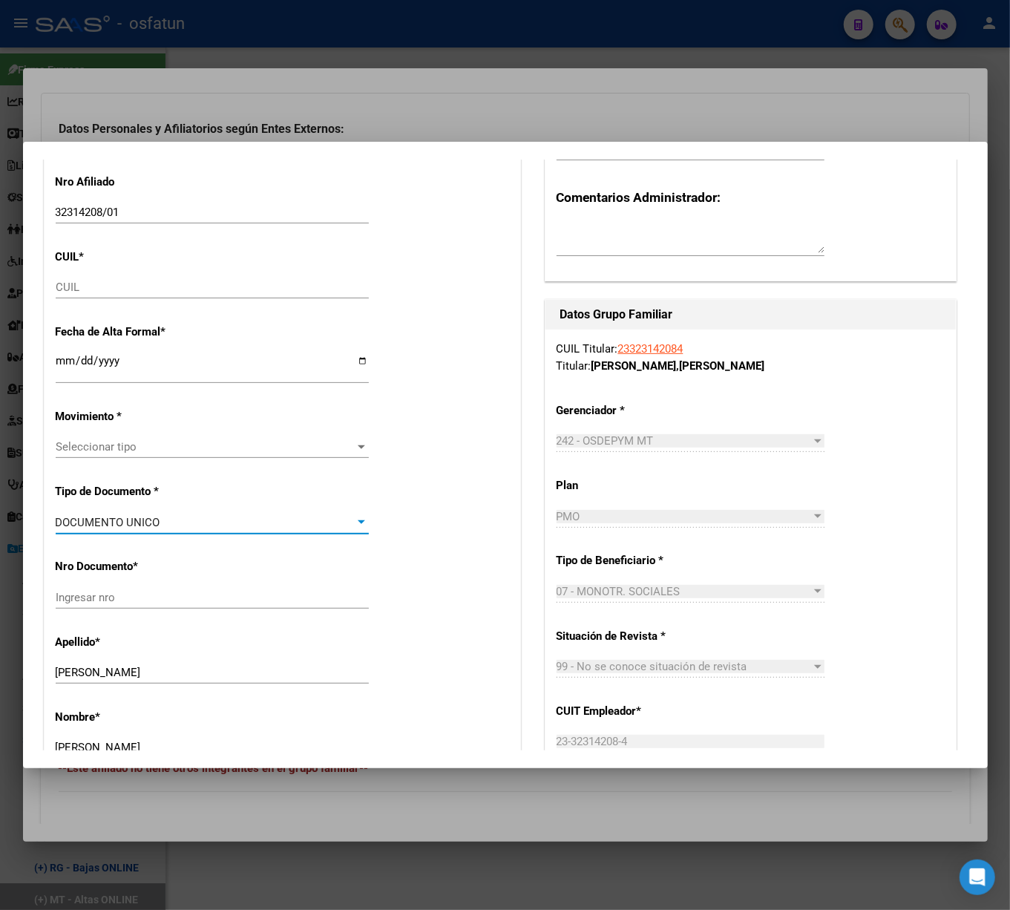
scroll to position [197, 0]
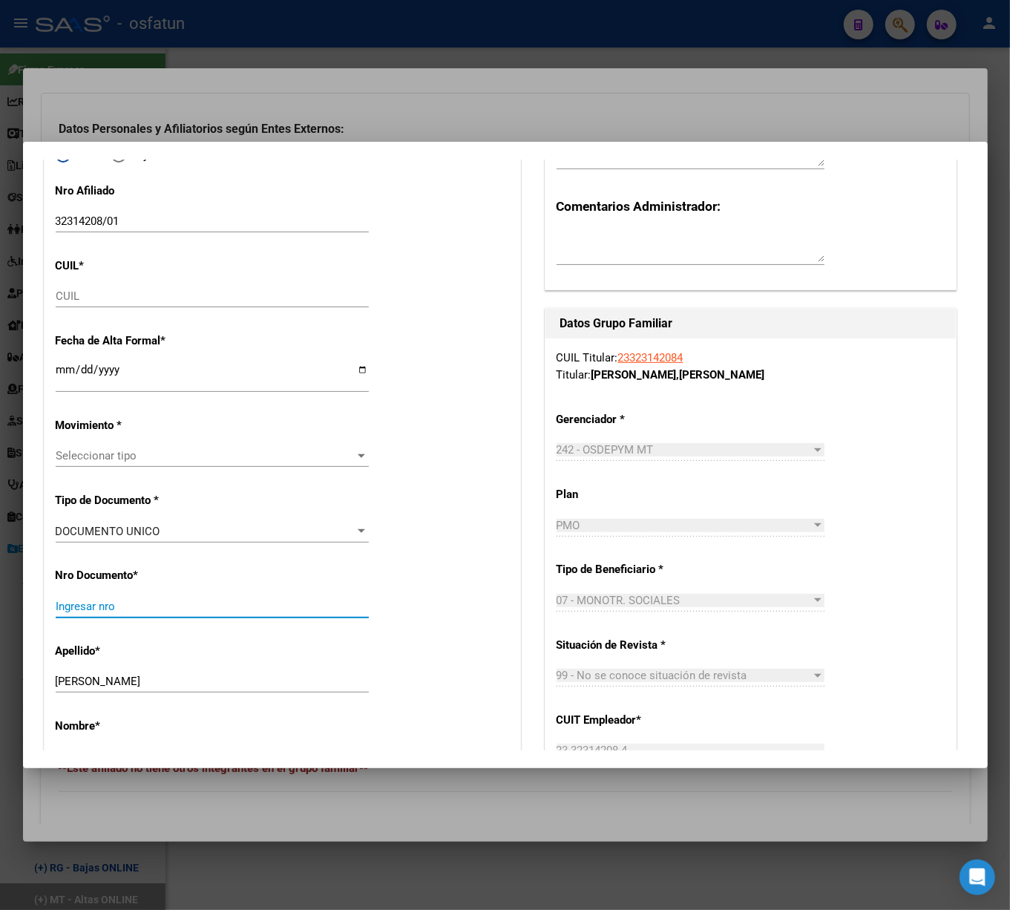
click at [94, 600] on input "Ingresar nro" at bounding box center [212, 606] width 313 height 13
paste input "20567654827"
drag, startPoint x: 69, startPoint y: 606, endPoint x: 7, endPoint y: 606, distance: 62.3
click at [13, 606] on div "23323142084 Buscar (apellido, dni, cuil, nro traspaso, cuit, obra social) searc…" at bounding box center [505, 455] width 1010 height 910
type input "56765482"
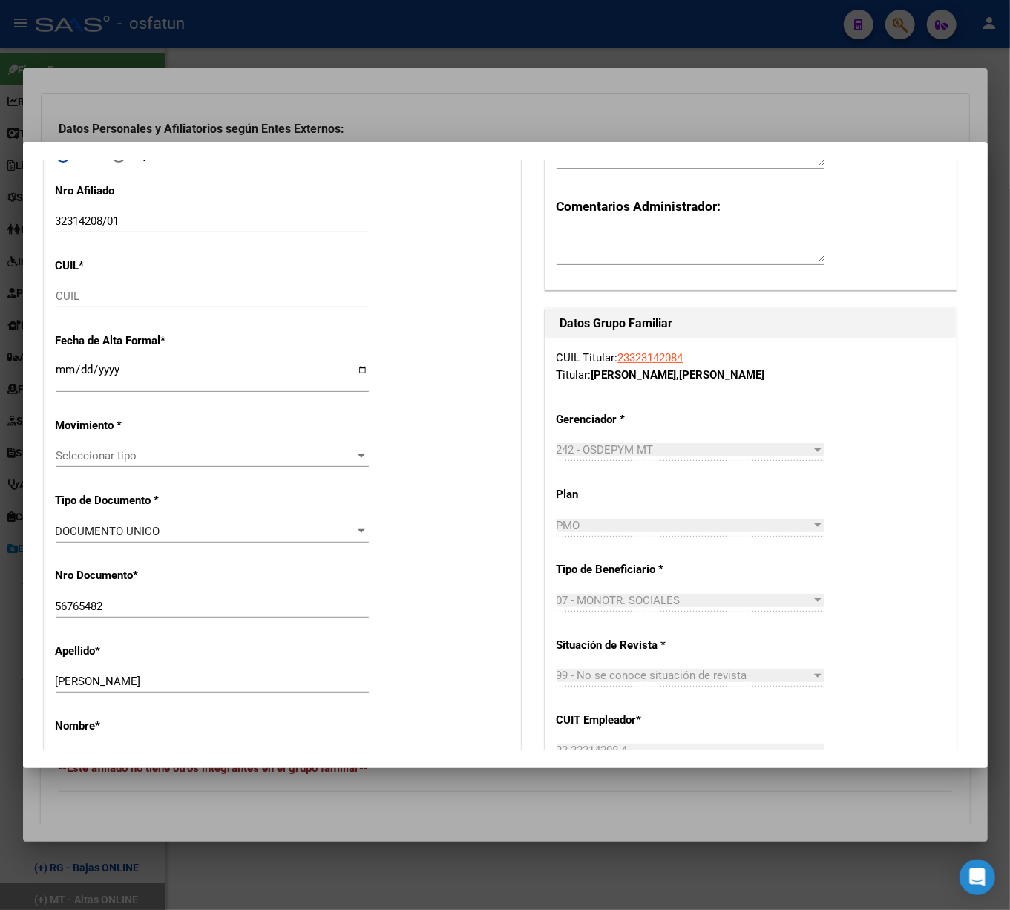
click at [65, 372] on input "Ingresar fecha" at bounding box center [212, 376] width 313 height 24
type input "[DATE]"
click at [72, 294] on input "CUIL" at bounding box center [212, 295] width 313 height 13
paste input "20-56765482-7"
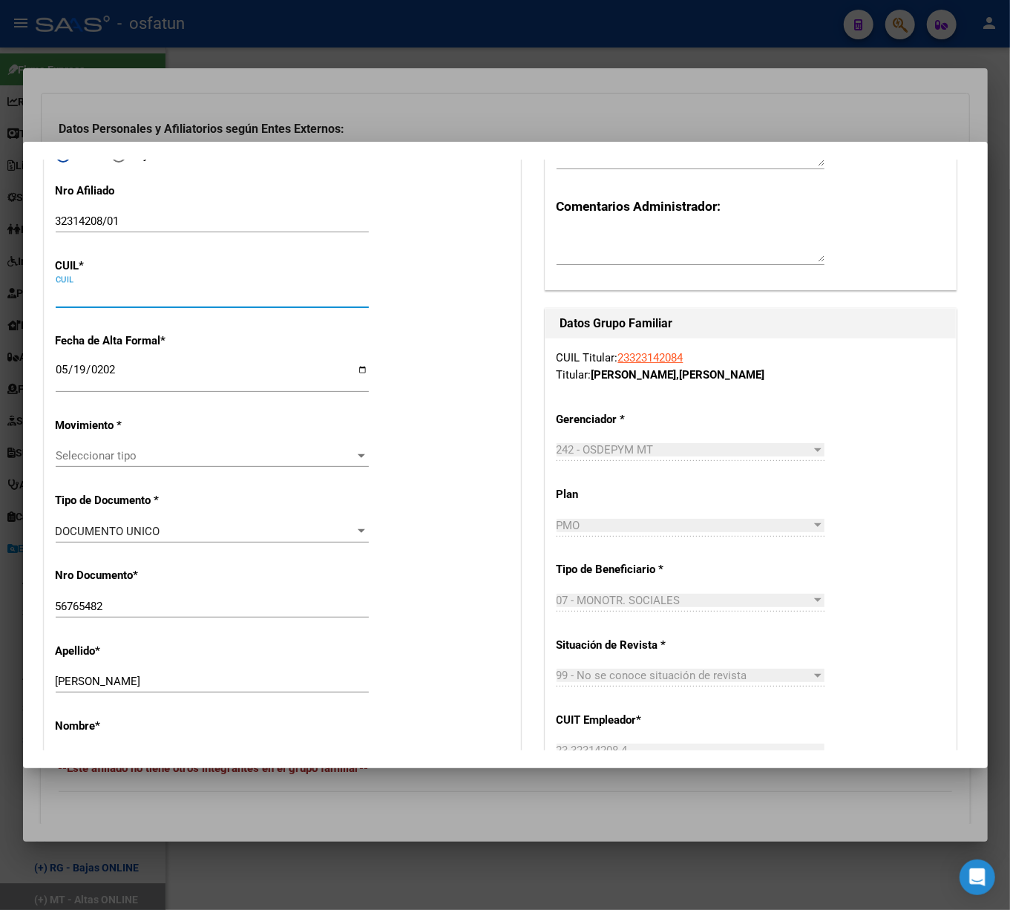
type input "20-56765482-7"
type input "[PERSON_NAME]"
type input "[DATE]"
type input "CORDOBA"
type input "5000"
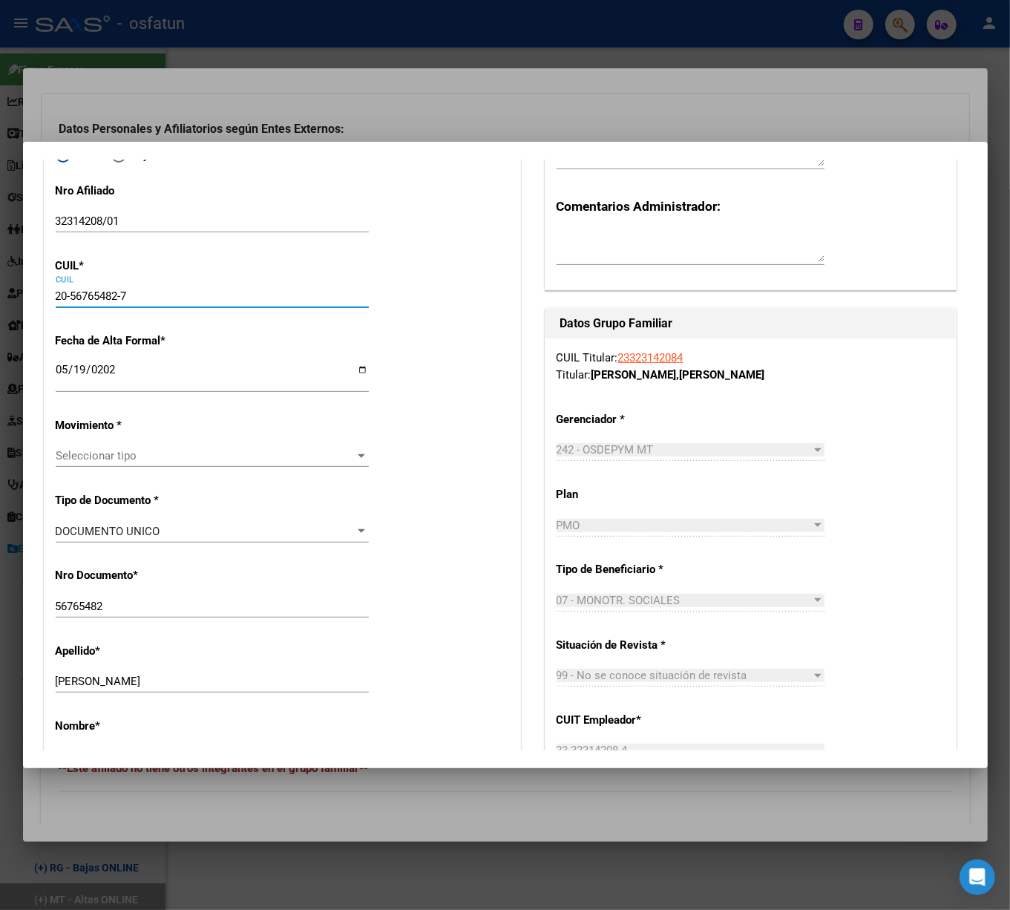
type input "[PERSON_NAME]"
type input "5459"
type input "20-56765482-7"
click at [108, 450] on span "Seleccionar tipo" at bounding box center [206, 455] width 300 height 13
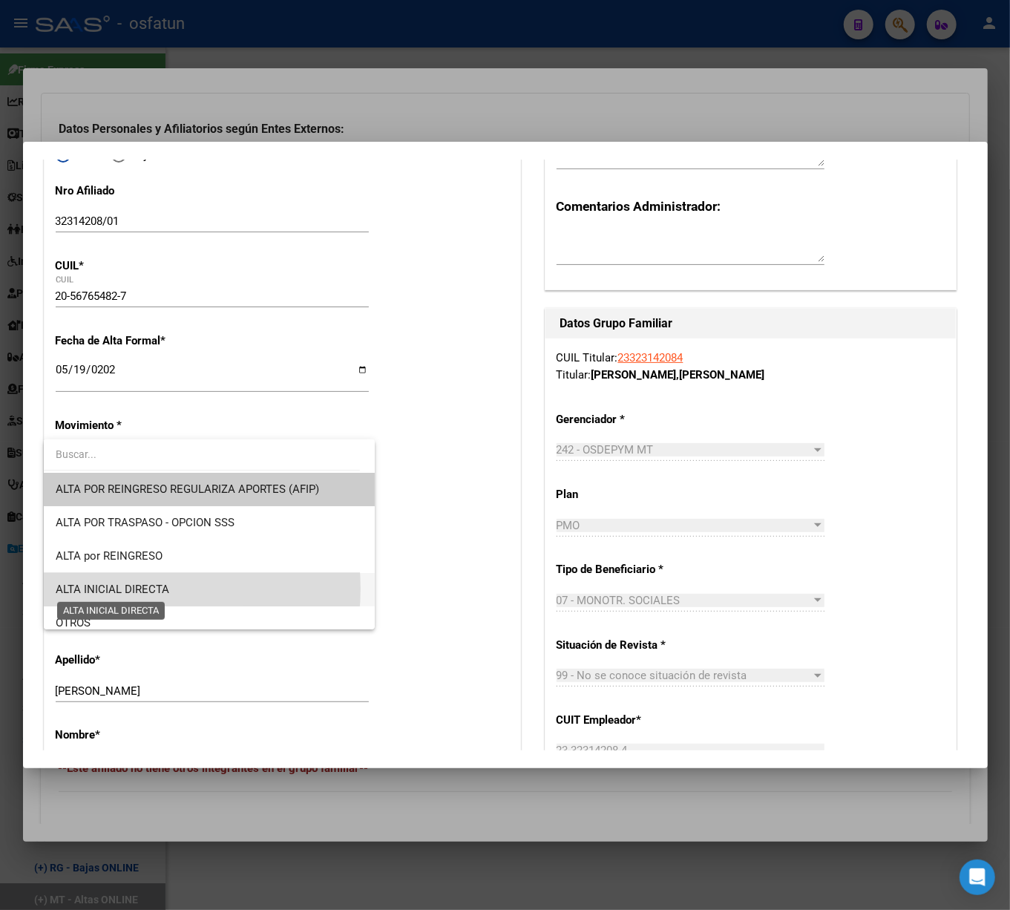
click at [113, 589] on span "ALTA INICIAL DIRECTA" at bounding box center [113, 589] width 114 height 13
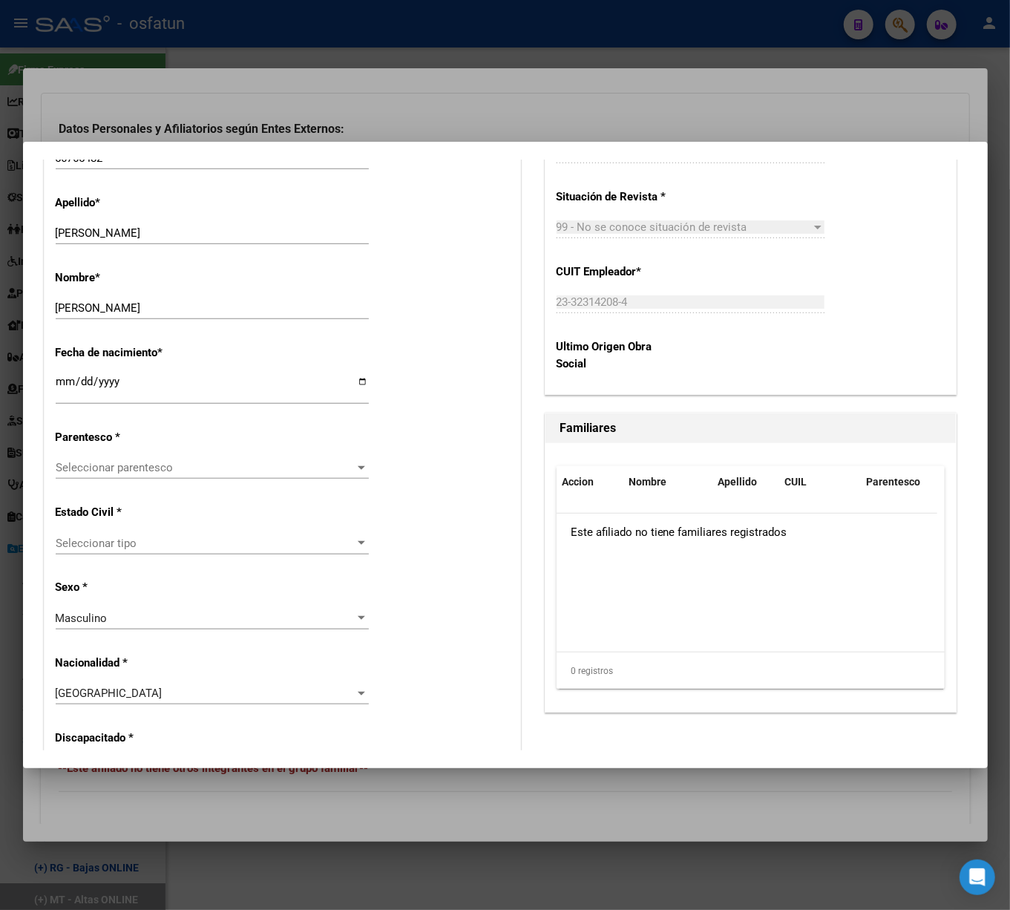
scroll to position [693, 0]
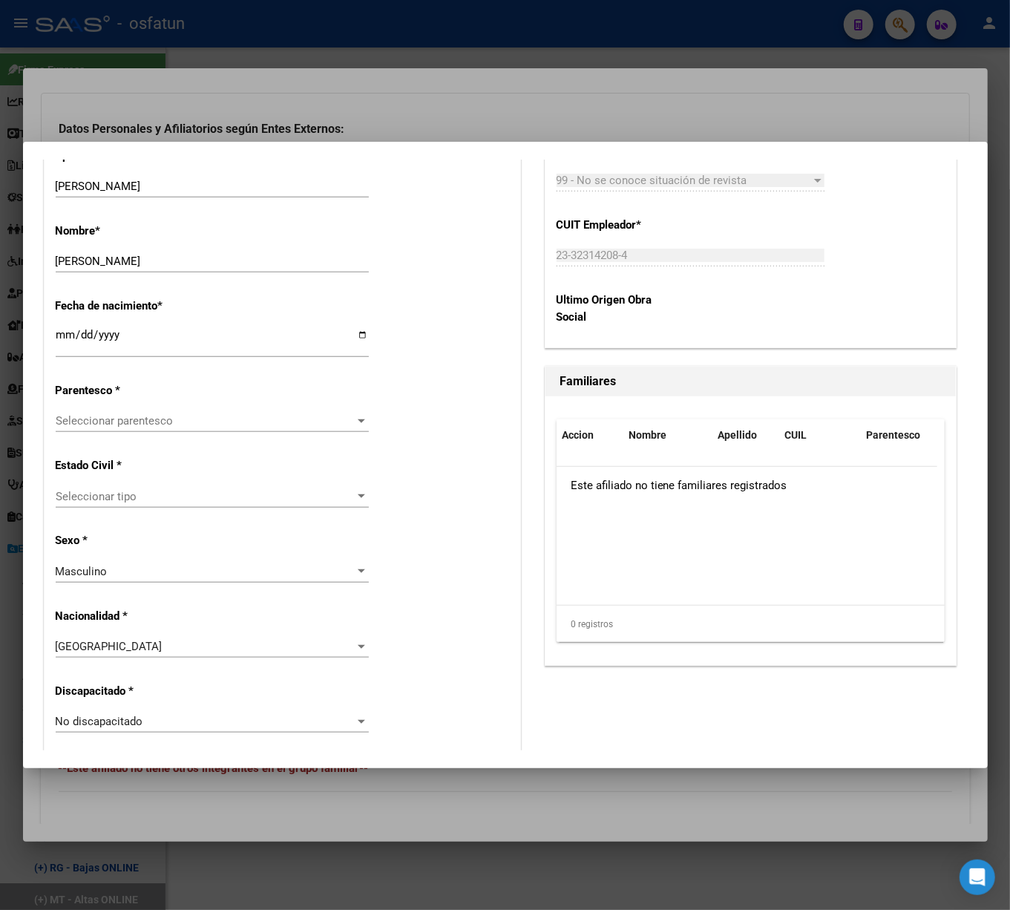
click at [217, 423] on span "Seleccionar parentesco" at bounding box center [206, 420] width 300 height 13
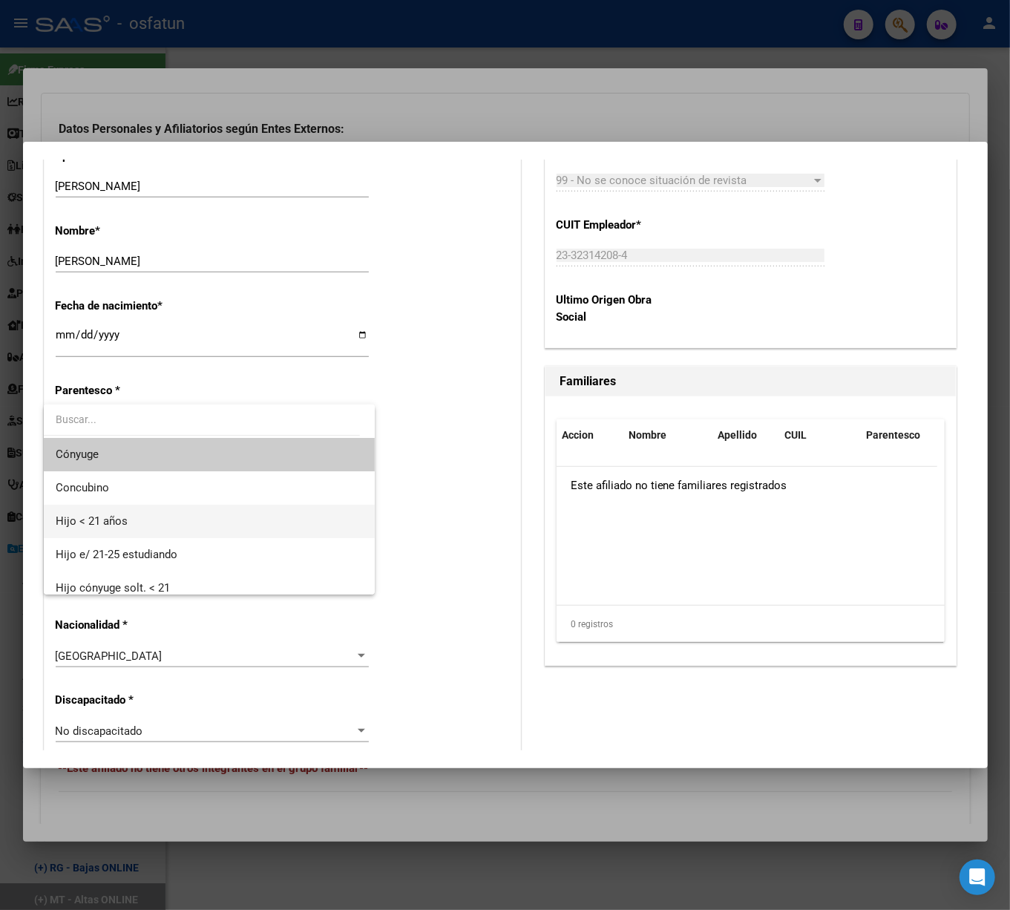
click at [120, 528] on span "Hijo < 21 años" at bounding box center [209, 521] width 307 height 33
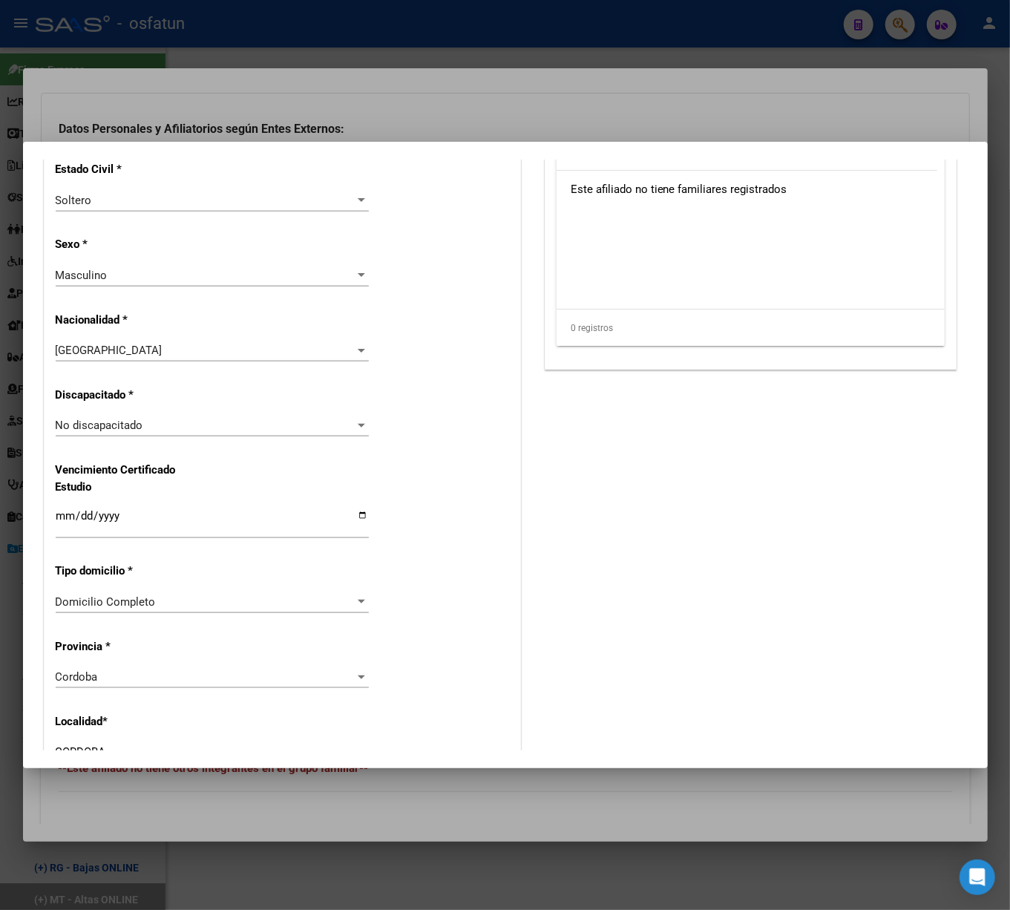
scroll to position [989, 0]
click at [382, 533] on div "Alta Baja Nro Afiliado 32314208/01 Ingresar nro CUIL * 20-56765482-7 CUIL ARCA …" at bounding box center [283, 404] width 476 height 2120
click at [358, 423] on div at bounding box center [361, 425] width 7 height 4
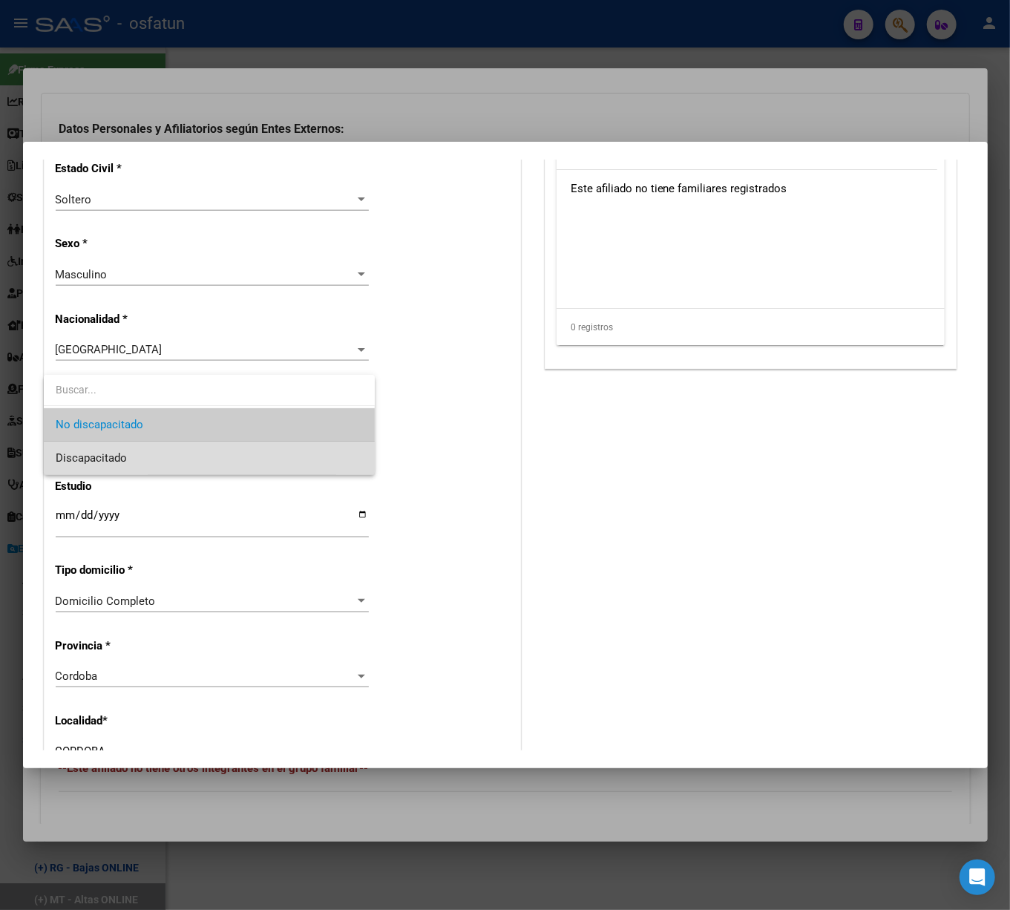
click at [166, 459] on span "Discapacitado" at bounding box center [209, 458] width 307 height 33
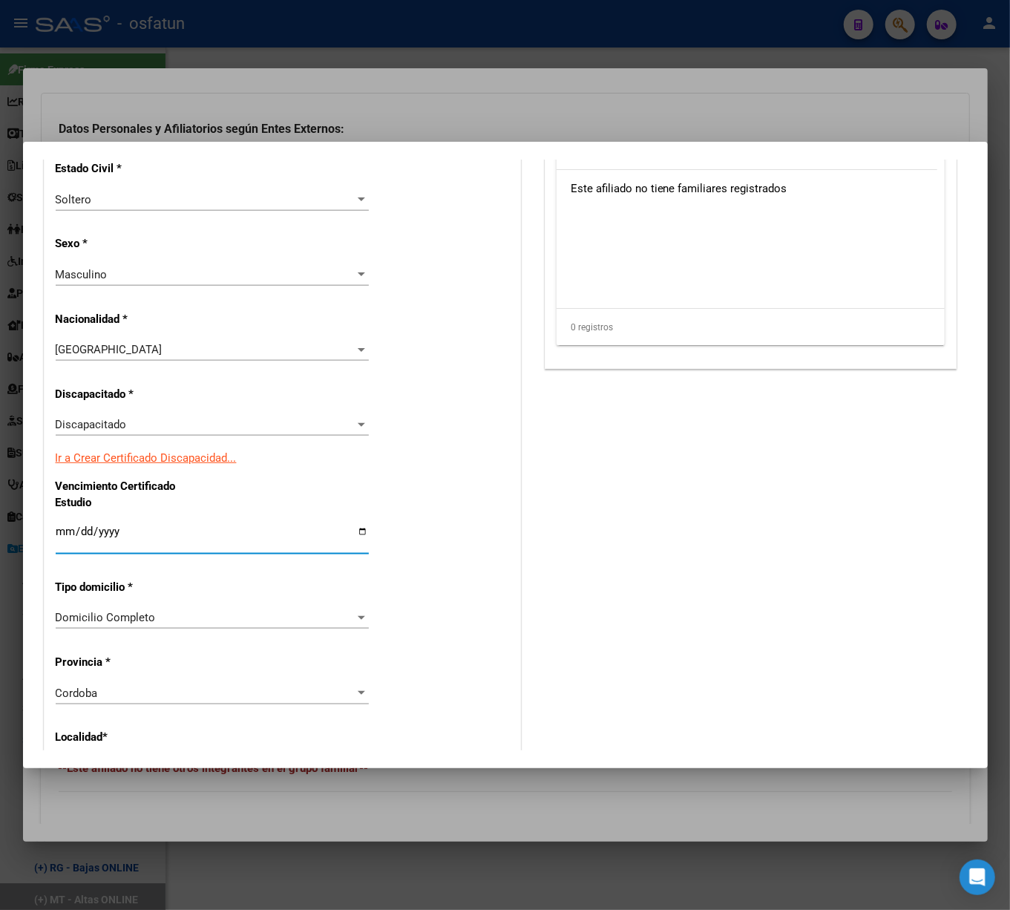
drag, startPoint x: 62, startPoint y: 531, endPoint x: 92, endPoint y: 533, distance: 29.7
click at [92, 533] on input "Ingresar fecha" at bounding box center [212, 538] width 313 height 24
type input "[DATE]"
click at [503, 598] on div "Alta Baja Nro Afiliado 32314208/01 Ingresar nro CUIL * 20-56765482-7 CUIL ARCA …" at bounding box center [283, 412] width 476 height 2137
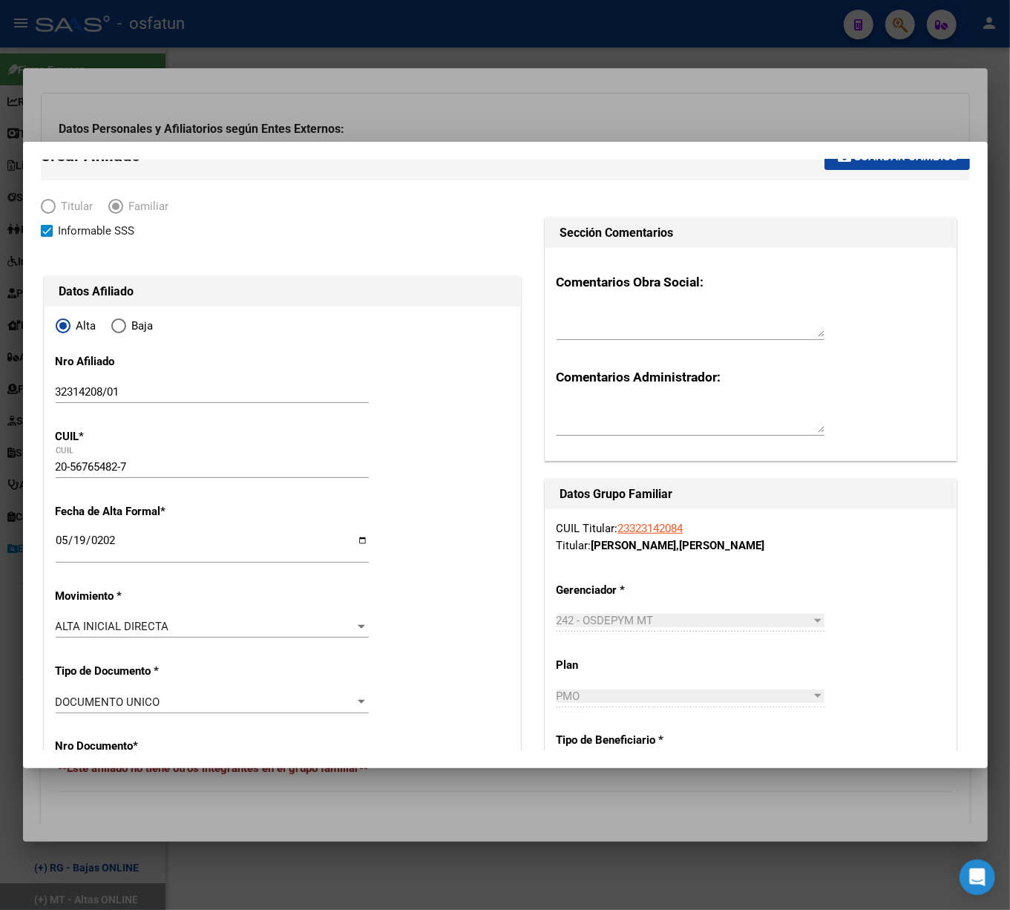
scroll to position [0, 0]
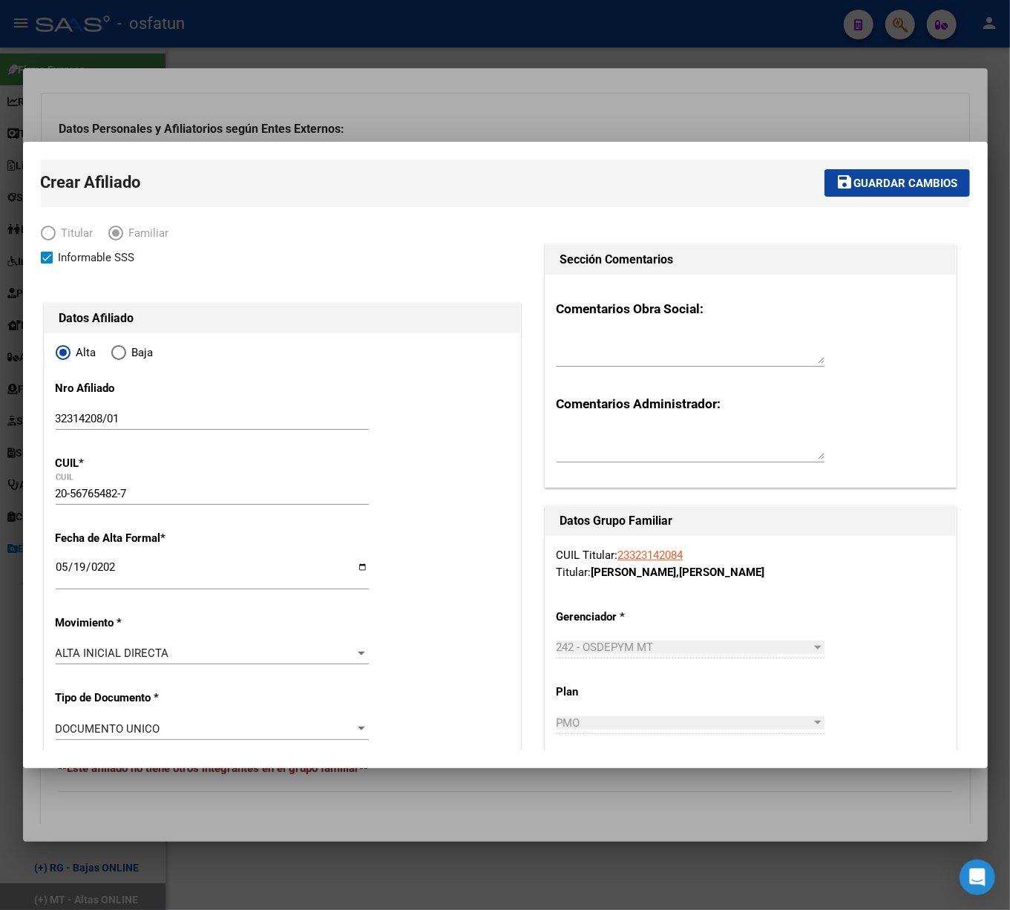
click at [853, 167] on mat-toolbar-row "save Guardar cambios" at bounding box center [710, 184] width 520 height 48
click at [860, 183] on span "Guardar cambios" at bounding box center [906, 183] width 104 height 13
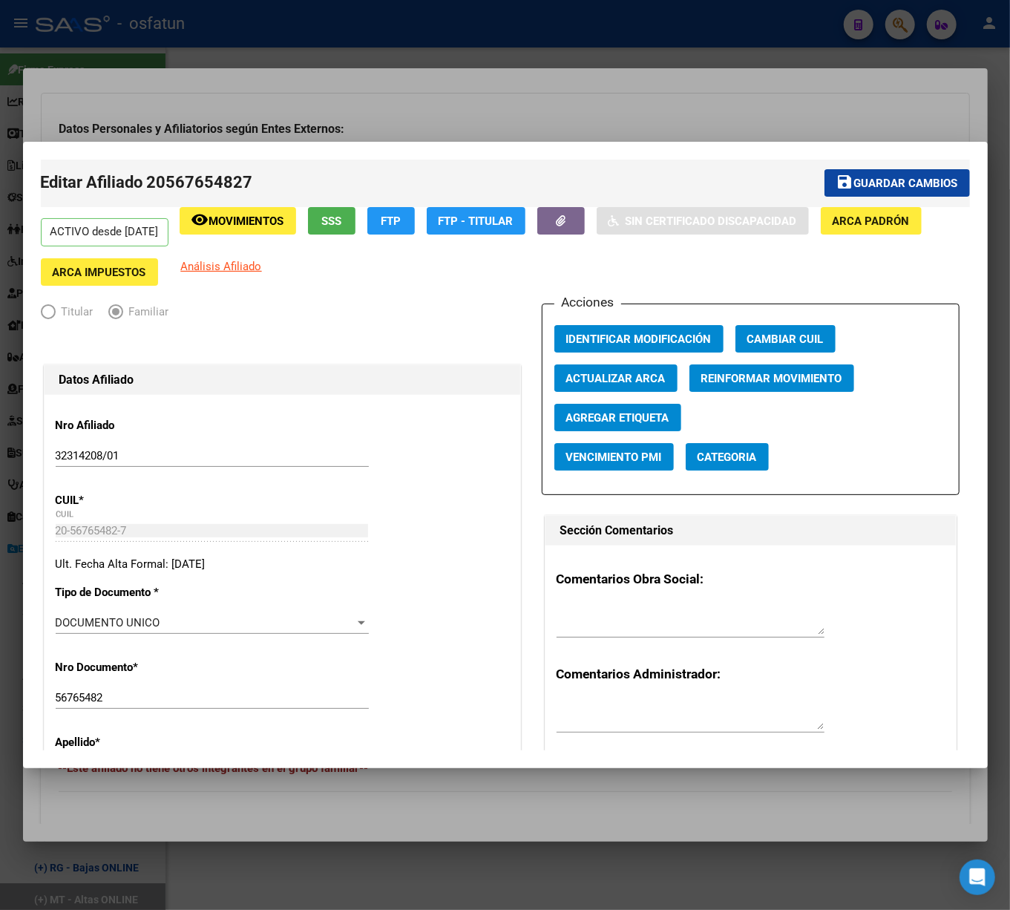
drag, startPoint x: 738, startPoint y: 99, endPoint x: 747, endPoint y: 108, distance: 12.6
click at [744, 107] on div at bounding box center [505, 455] width 1010 height 910
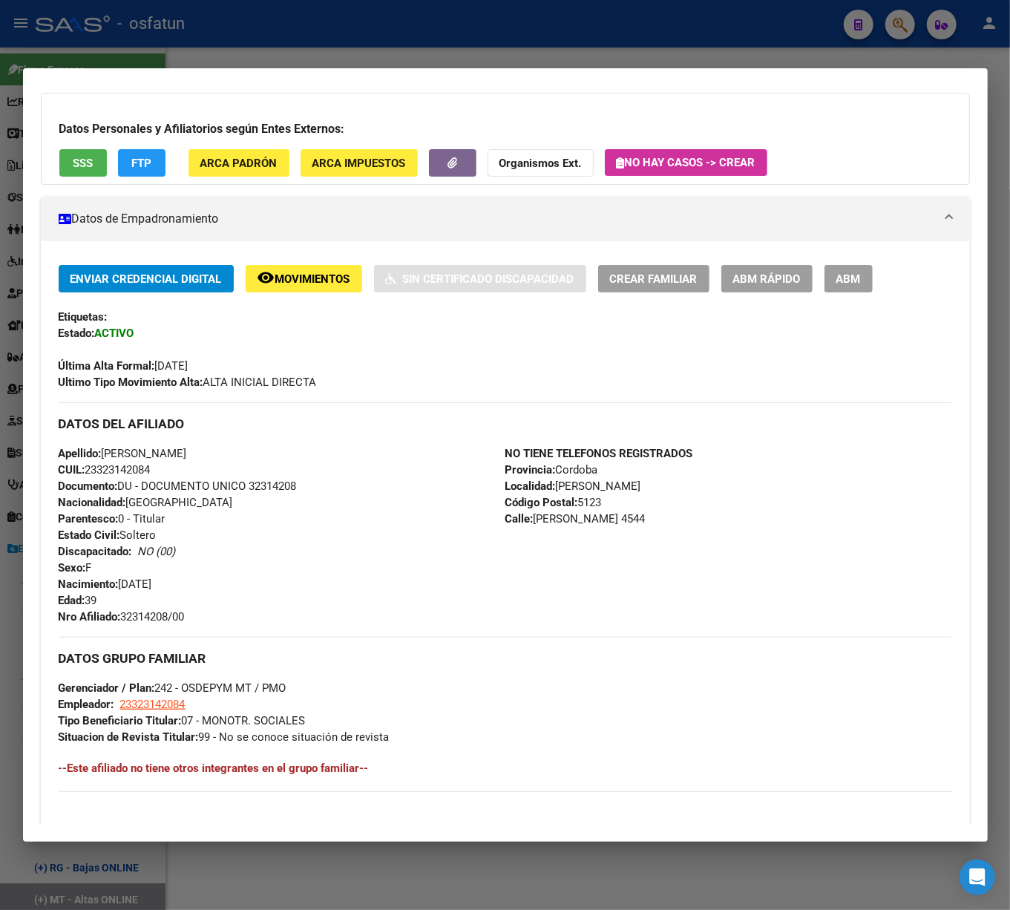
click at [663, 52] on div at bounding box center [505, 455] width 1010 height 910
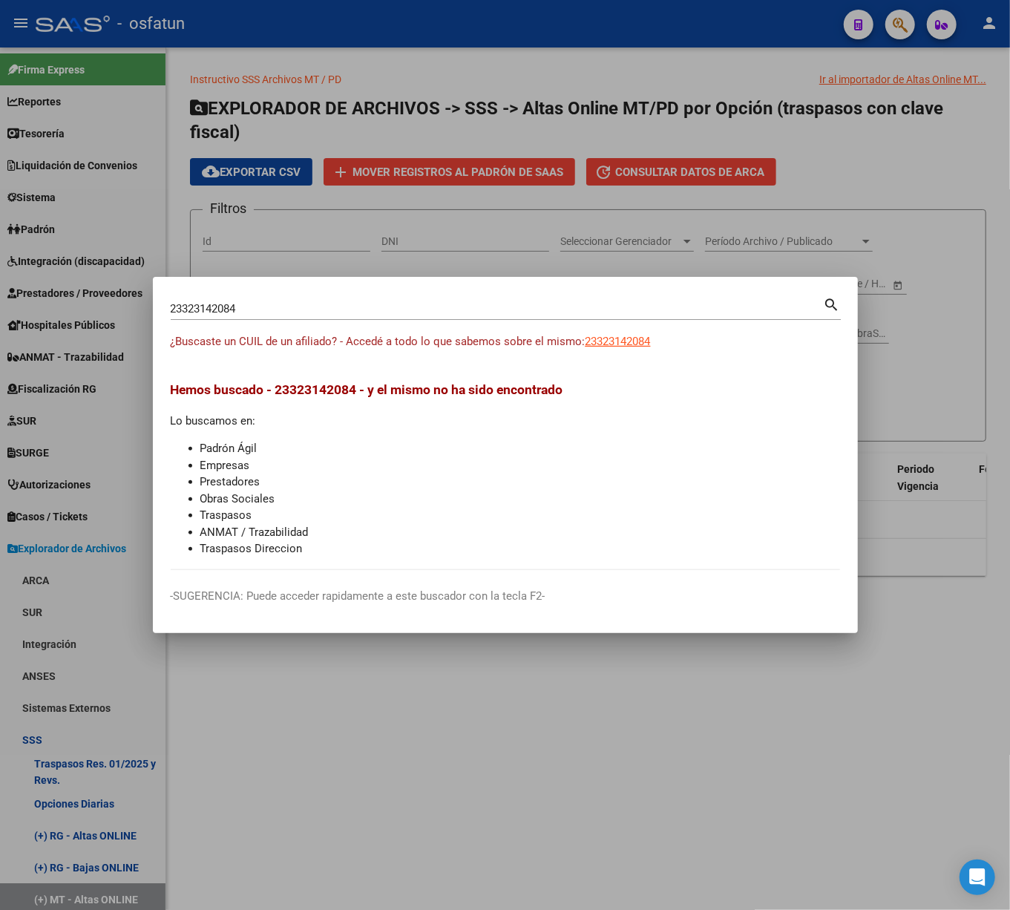
drag, startPoint x: 500, startPoint y: 301, endPoint x: 33, endPoint y: 309, distance: 466.9
click at [22, 304] on div "23323142084 Buscar (apellido, dni, cuil, nro traspaso, cuit, obra social) searc…" at bounding box center [505, 455] width 1010 height 910
drag, startPoint x: 249, startPoint y: 309, endPoint x: -15, endPoint y: 287, distance: 265.2
click at [0, 287] on html "menu - osfatun person Firma Express Reportes Tablero de Control Ingresos Percib…" at bounding box center [505, 455] width 1010 height 910
paste input "7241506776"
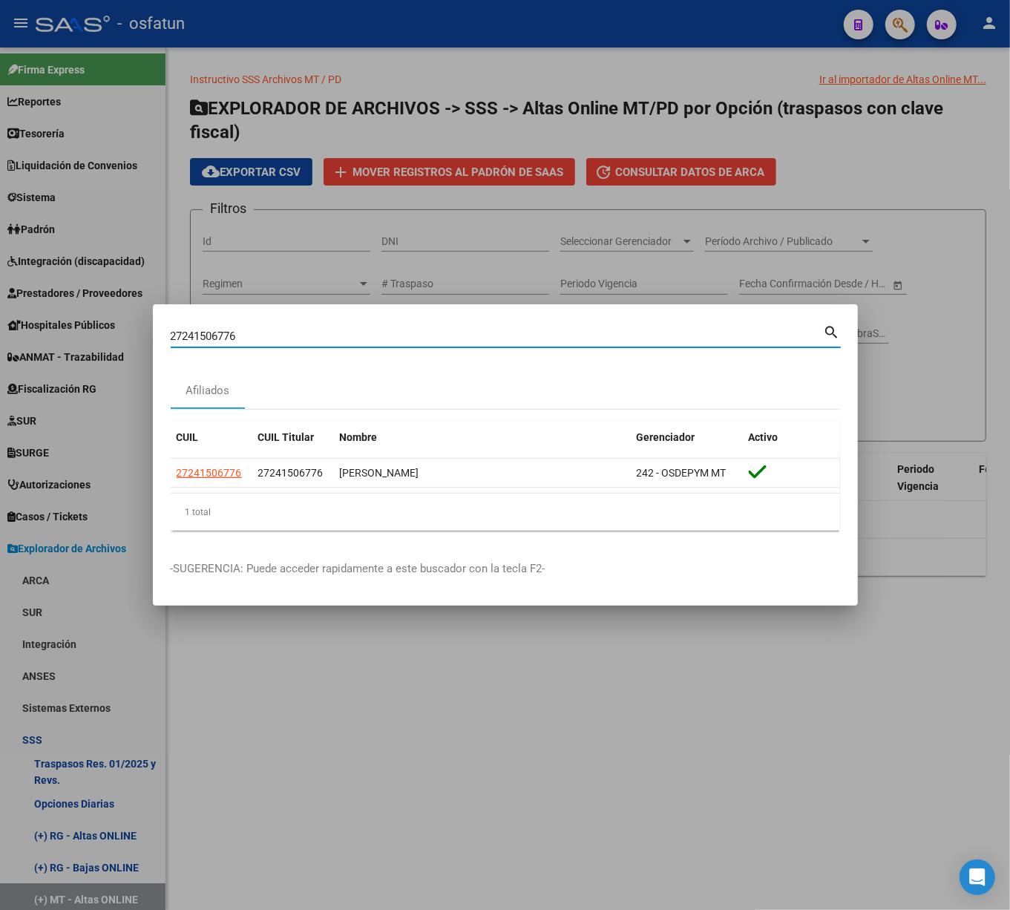
drag, startPoint x: 252, startPoint y: 331, endPoint x: 131, endPoint y: 327, distance: 121.8
click at [131, 327] on div "27241506776 Buscar (apellido, dni, cuil, nro traspaso, cuit, obra social) searc…" at bounding box center [505, 455] width 1010 height 910
paste input "38626574"
drag, startPoint x: 205, startPoint y: 340, endPoint x: -32, endPoint y: 315, distance: 238.1
click at [0, 315] on html "menu - osfatun person Firma Express Reportes Tablero de Control Ingresos Percib…" at bounding box center [505, 455] width 1010 height 910
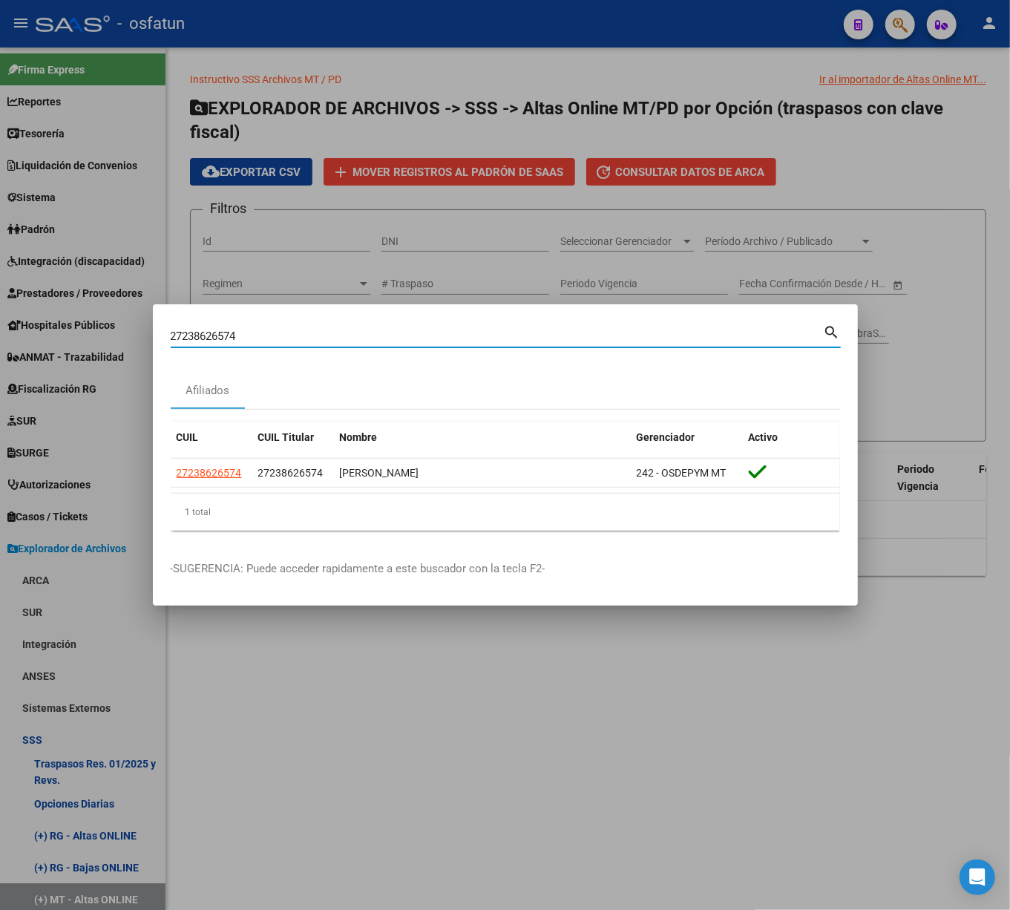
paste input "0254495876"
drag, startPoint x: 327, startPoint y: 327, endPoint x: -41, endPoint y: 324, distance: 367.4
click at [0, 324] on html "menu - osfatun person Firma Express Reportes Tablero de Control Ingresos Percib…" at bounding box center [505, 455] width 1010 height 910
drag, startPoint x: 291, startPoint y: 345, endPoint x: 215, endPoint y: 333, distance: 76.8
click at [215, 333] on div "20254495876 Buscar (apellido, dni, cuil, [PERSON_NAME], cuit, obra social)" at bounding box center [497, 336] width 653 height 22
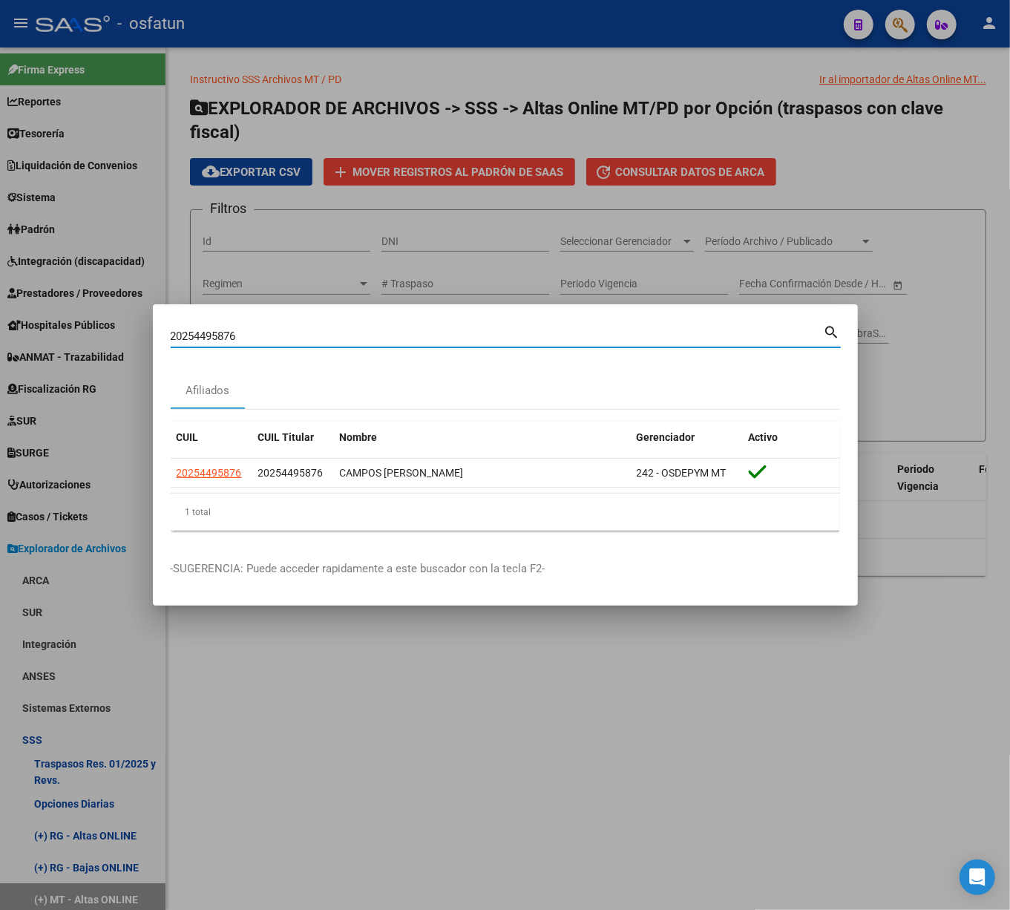
drag, startPoint x: 252, startPoint y: 331, endPoint x: 88, endPoint y: 318, distance: 165.3
click at [88, 318] on div "20254495876 Buscar (apellido, dni, cuil, nro traspaso, cuit, obra social) searc…" at bounding box center [505, 455] width 1010 height 910
paste input "7245312062"
drag, startPoint x: 258, startPoint y: 336, endPoint x: 82, endPoint y: 327, distance: 176.9
click at [82, 327] on div "27245312062 Buscar (apellido, dni, cuil, nro traspaso, cuit, obra social) searc…" at bounding box center [505, 455] width 1010 height 910
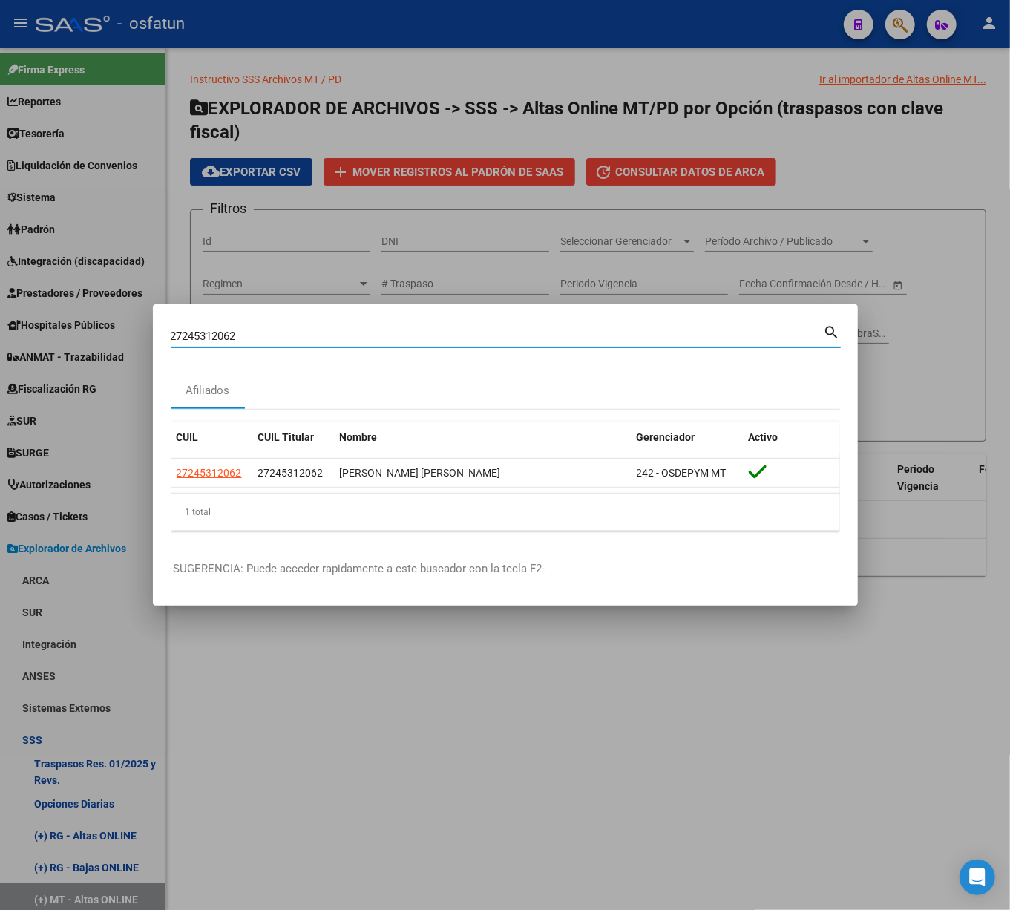
paste input "028105322"
drag, startPoint x: -22, startPoint y: 331, endPoint x: -46, endPoint y: 328, distance: 23.9
click at [0, 328] on html "menu - osfatun person Firma Express Reportes Tablero de Control Ingresos Percib…" at bounding box center [505, 455] width 1010 height 910
type input "v"
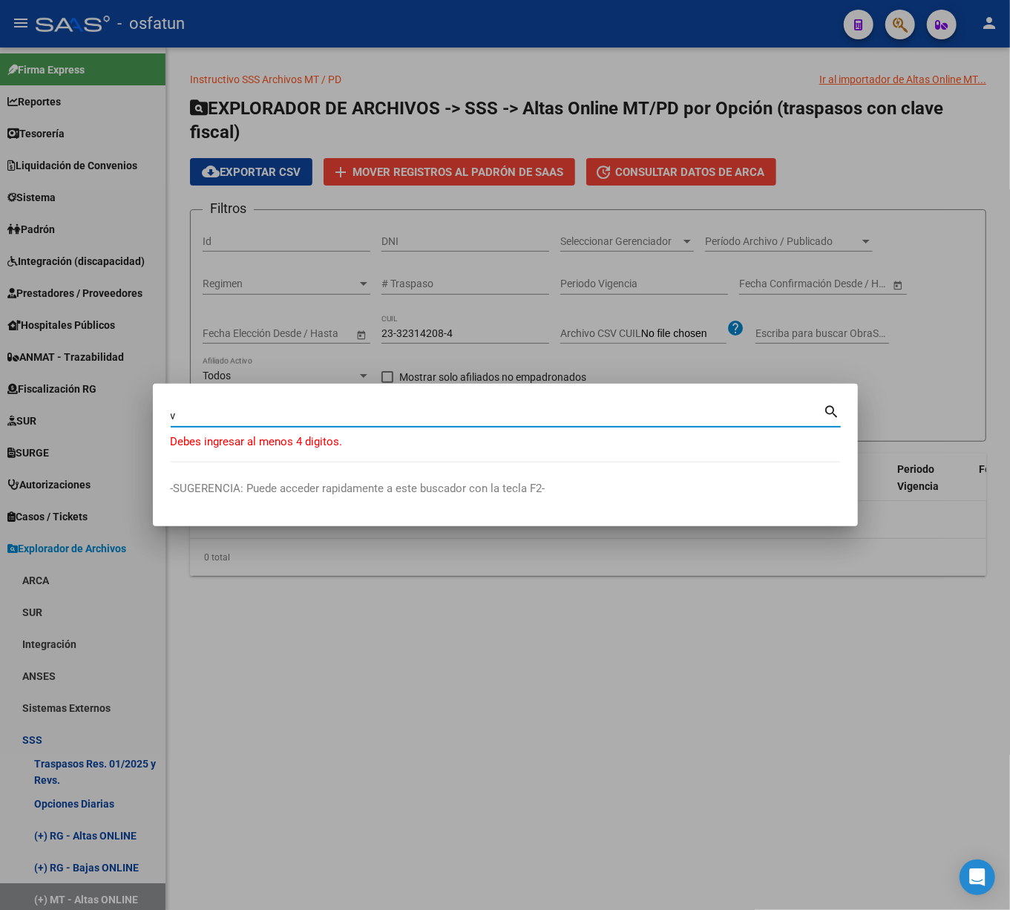
drag, startPoint x: 175, startPoint y: 422, endPoint x: 159, endPoint y: 422, distance: 16.3
click at [159, 422] on mat-dialog-content "v Buscar (apellido, dni, cuil, [PERSON_NAME], cuit, obra social) search Debes i…" at bounding box center [505, 432] width 705 height 61
paste input
paste input "v"
type input "v"
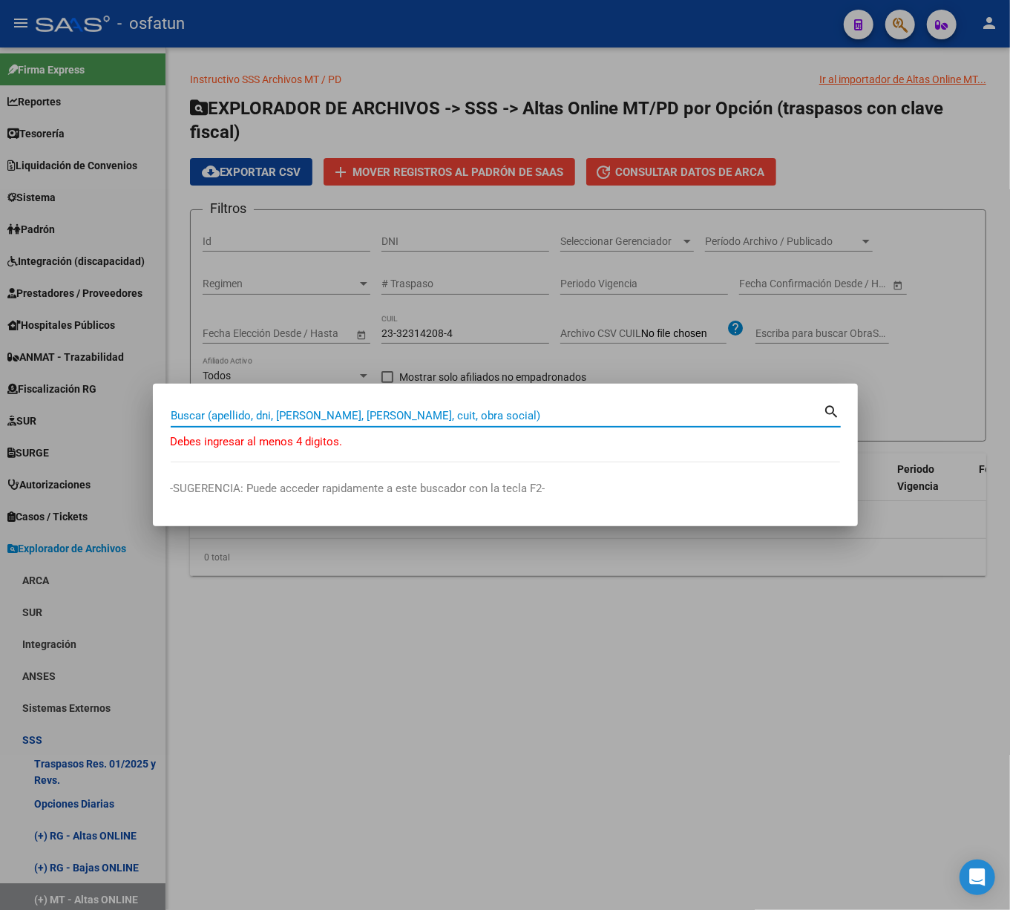
paste input "27301336816"
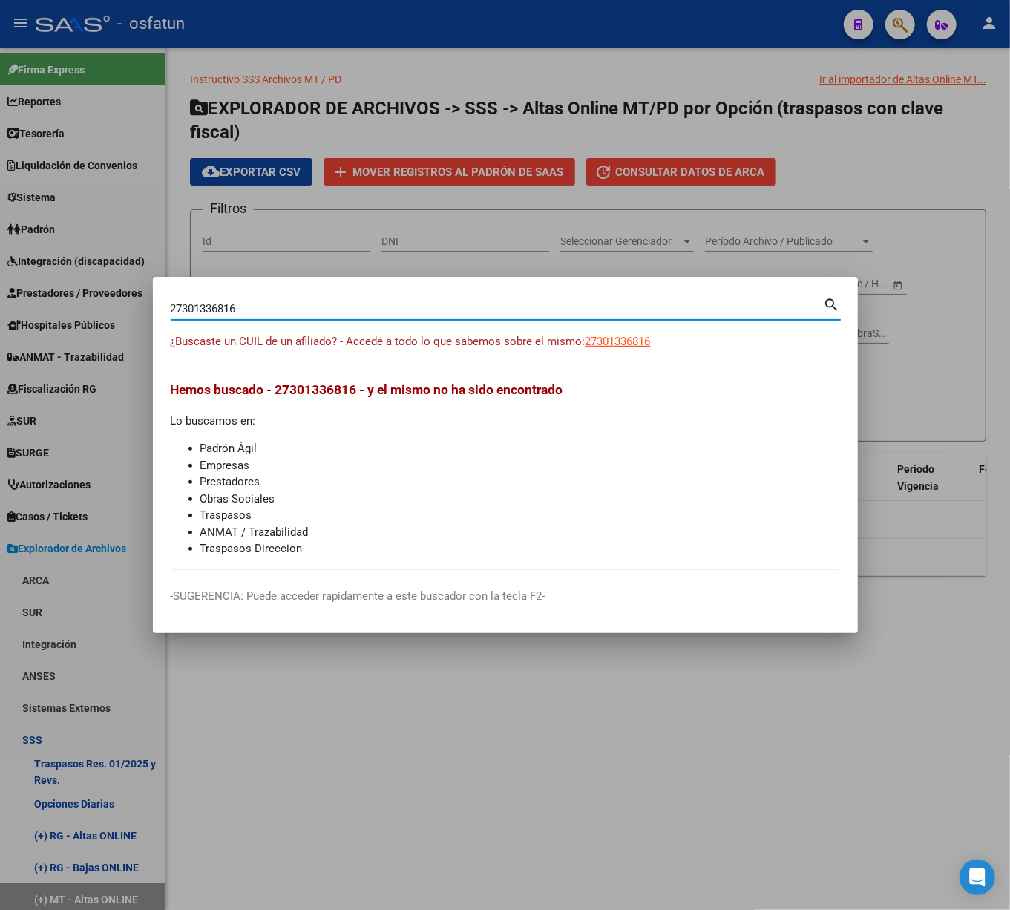
drag, startPoint x: 410, startPoint y: 315, endPoint x: 89, endPoint y: 300, distance: 321.0
click at [89, 300] on div "27301336816 Buscar (apellido, dni, cuil, nro traspaso, cuit, obra social) searc…" at bounding box center [505, 455] width 1010 height 910
paste input
type input "27301336816"
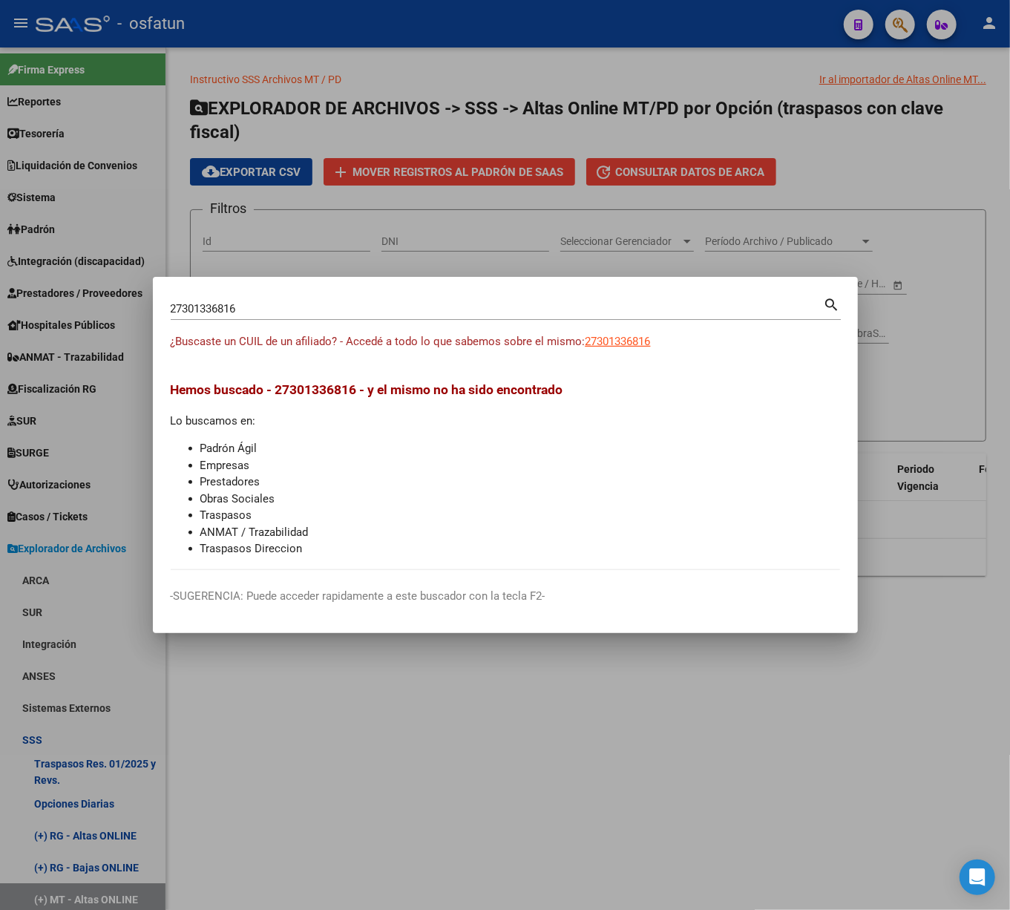
drag, startPoint x: 571, startPoint y: 641, endPoint x: 787, endPoint y: 165, distance: 523.2
click at [573, 641] on div at bounding box center [505, 455] width 1010 height 910
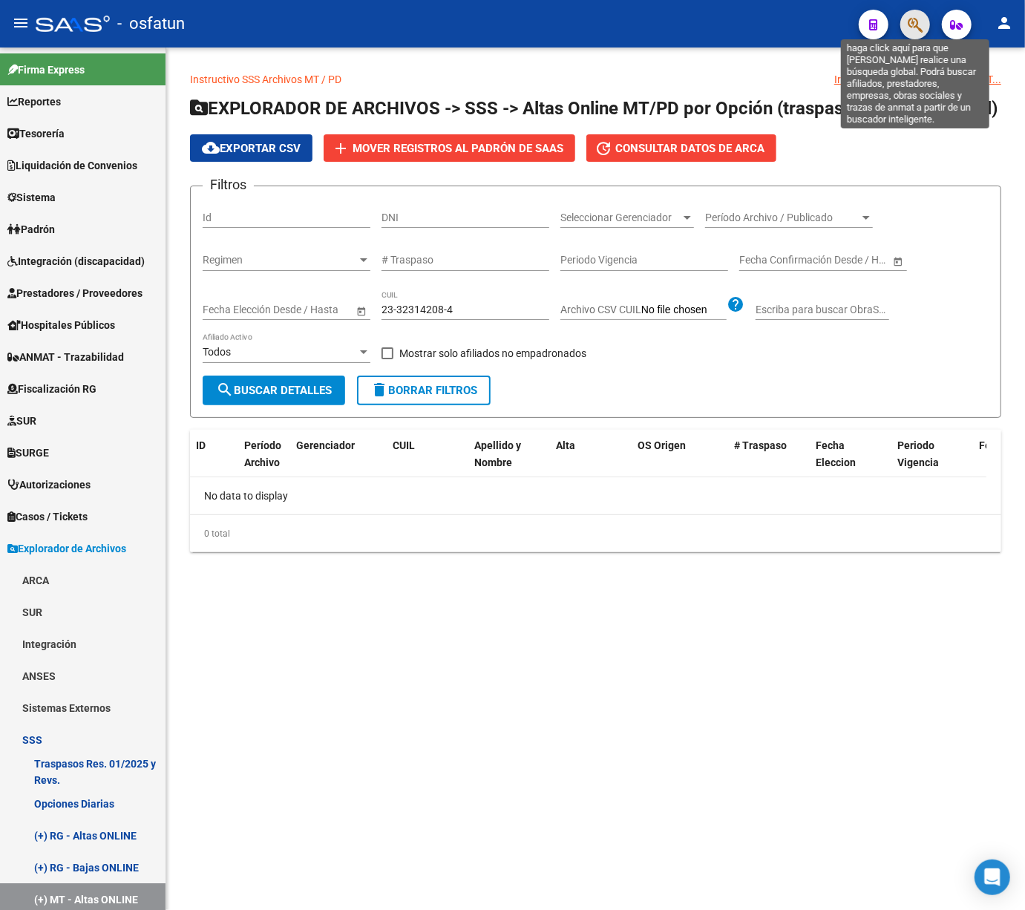
click at [921, 25] on icon "button" at bounding box center [915, 24] width 15 height 17
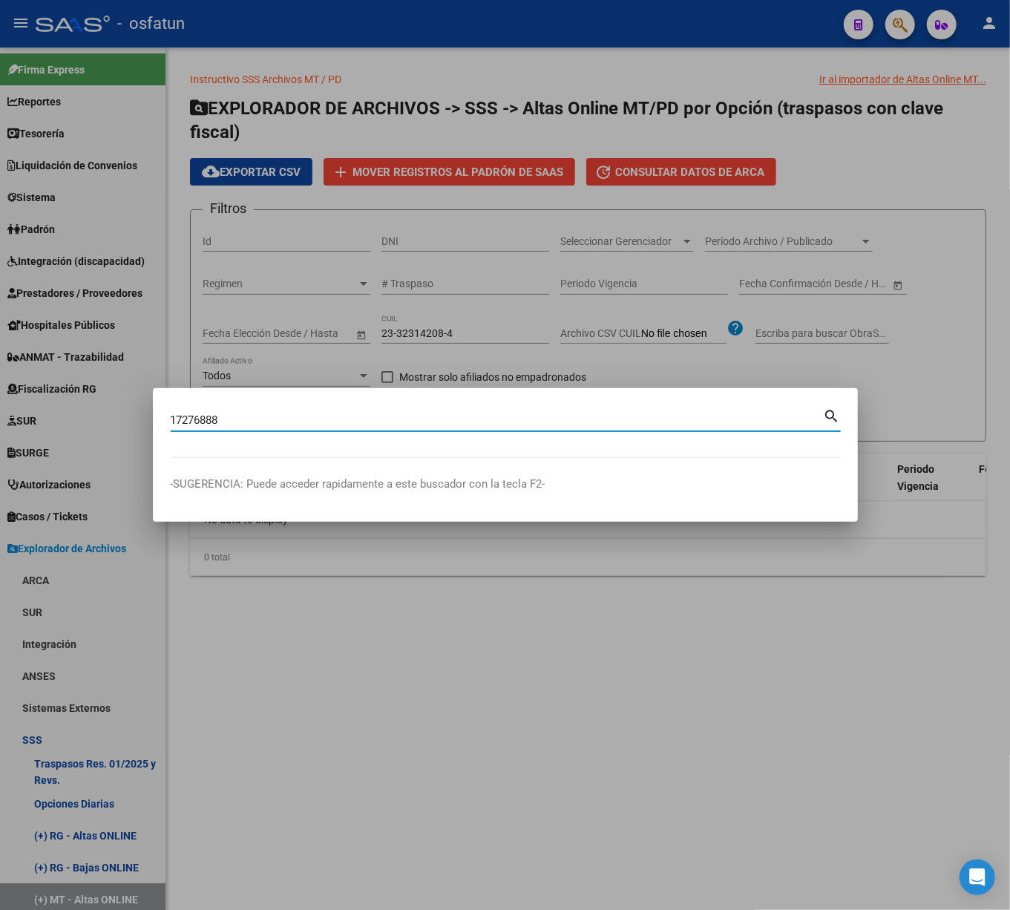
drag, startPoint x: 288, startPoint y: 413, endPoint x: 31, endPoint y: 398, distance: 257.3
click at [31, 398] on div "17276888 Buscar (apellido, dni, cuil, [PERSON_NAME], cuit, obra social) search …" at bounding box center [505, 455] width 1010 height 910
type input "v"
paste input "20172768882"
type input "20172768882"
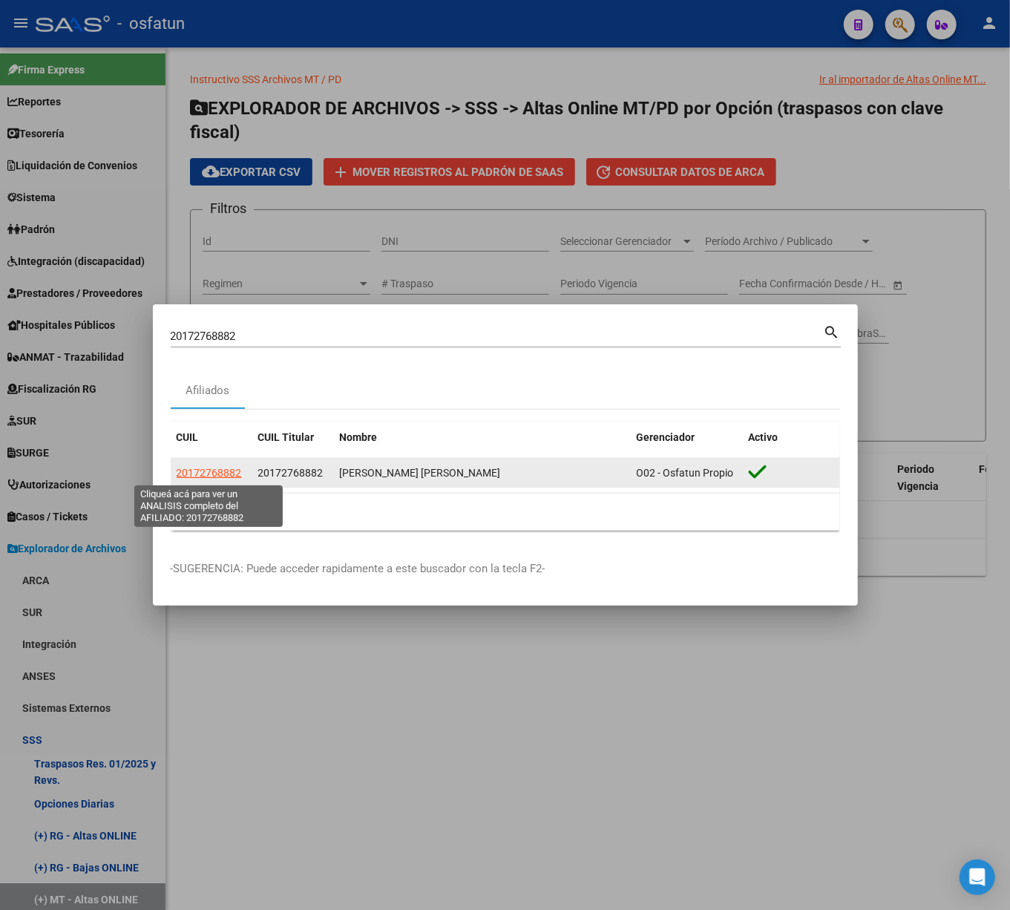
click at [224, 479] on span "20172768882" at bounding box center [209, 473] width 65 height 12
type textarea "20172768882"
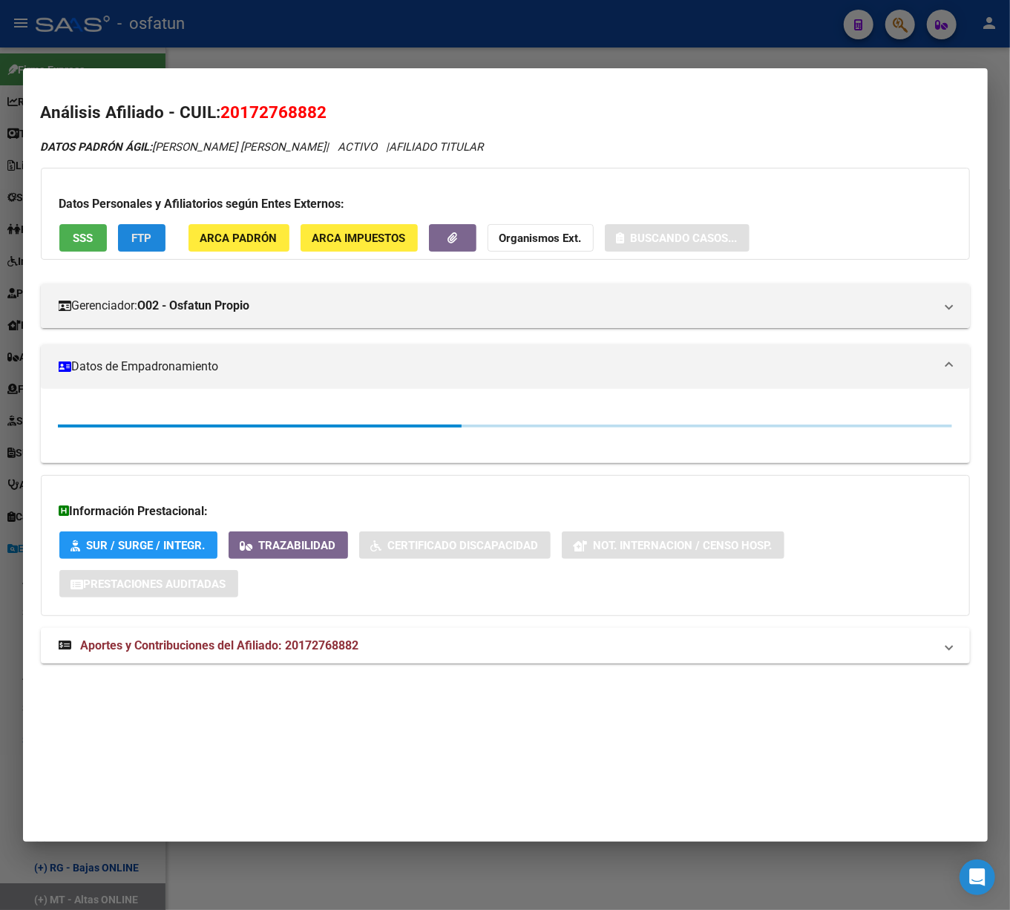
click at [155, 232] on button "FTP" at bounding box center [142, 237] width 48 height 27
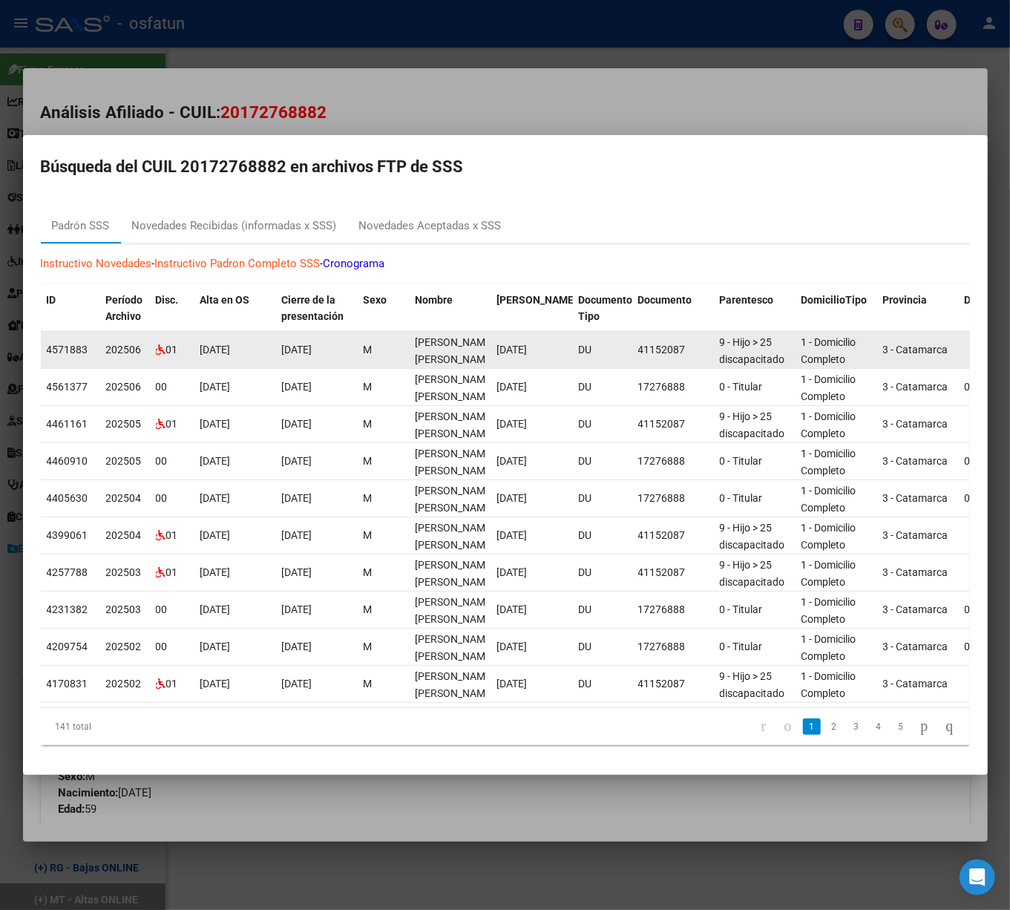
click at [156, 350] on div "01" at bounding box center [172, 349] width 33 height 17
click at [215, 351] on datatable-body-cell "[DATE]" at bounding box center [235, 350] width 82 height 36
click at [289, 352] on datatable-body-cell "[DATE]" at bounding box center [317, 350] width 82 height 36
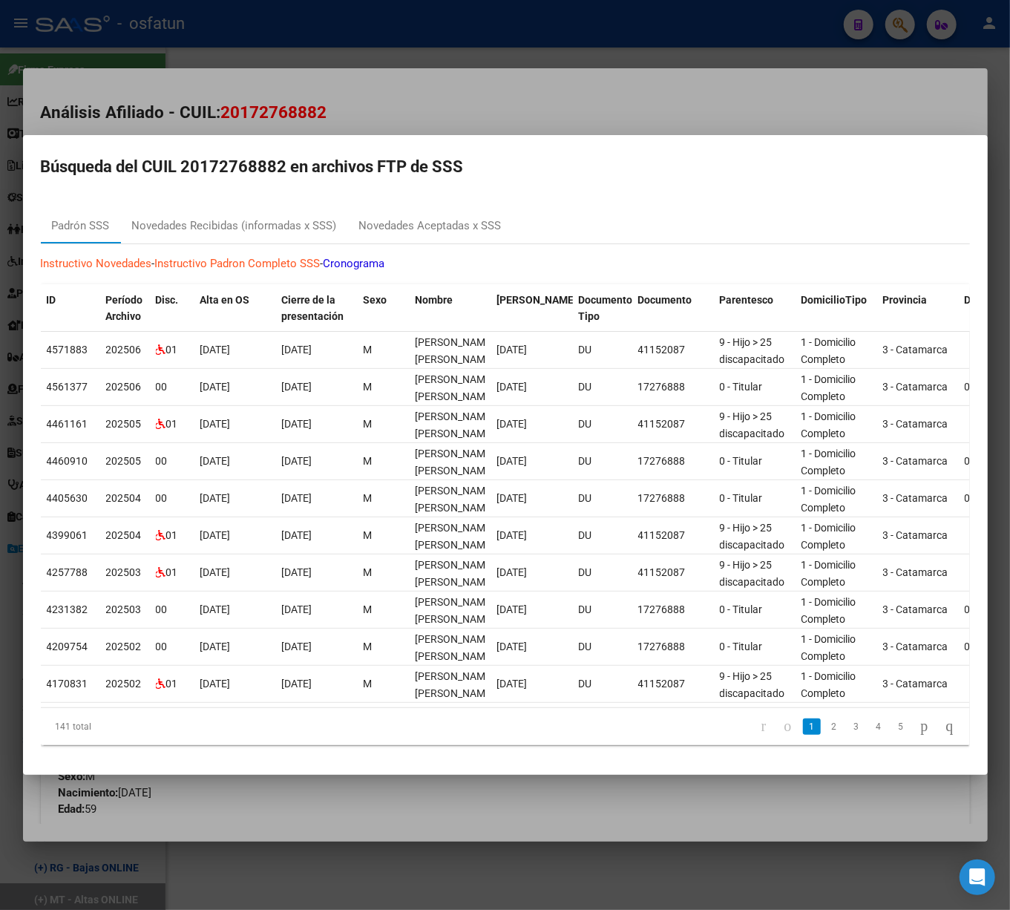
click at [450, 22] on div at bounding box center [505, 455] width 1010 height 910
